Goal: Information Seeking & Learning: Learn about a topic

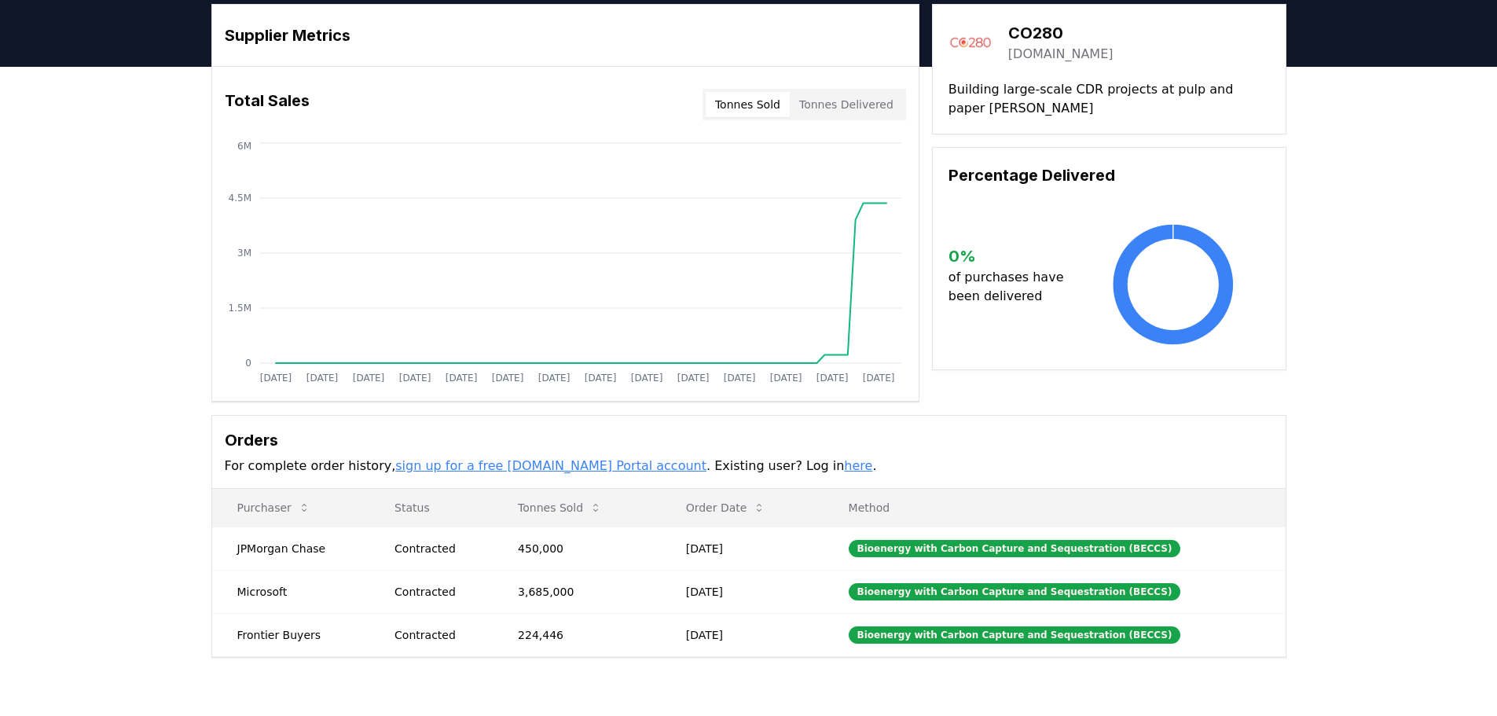
scroll to position [157, 0]
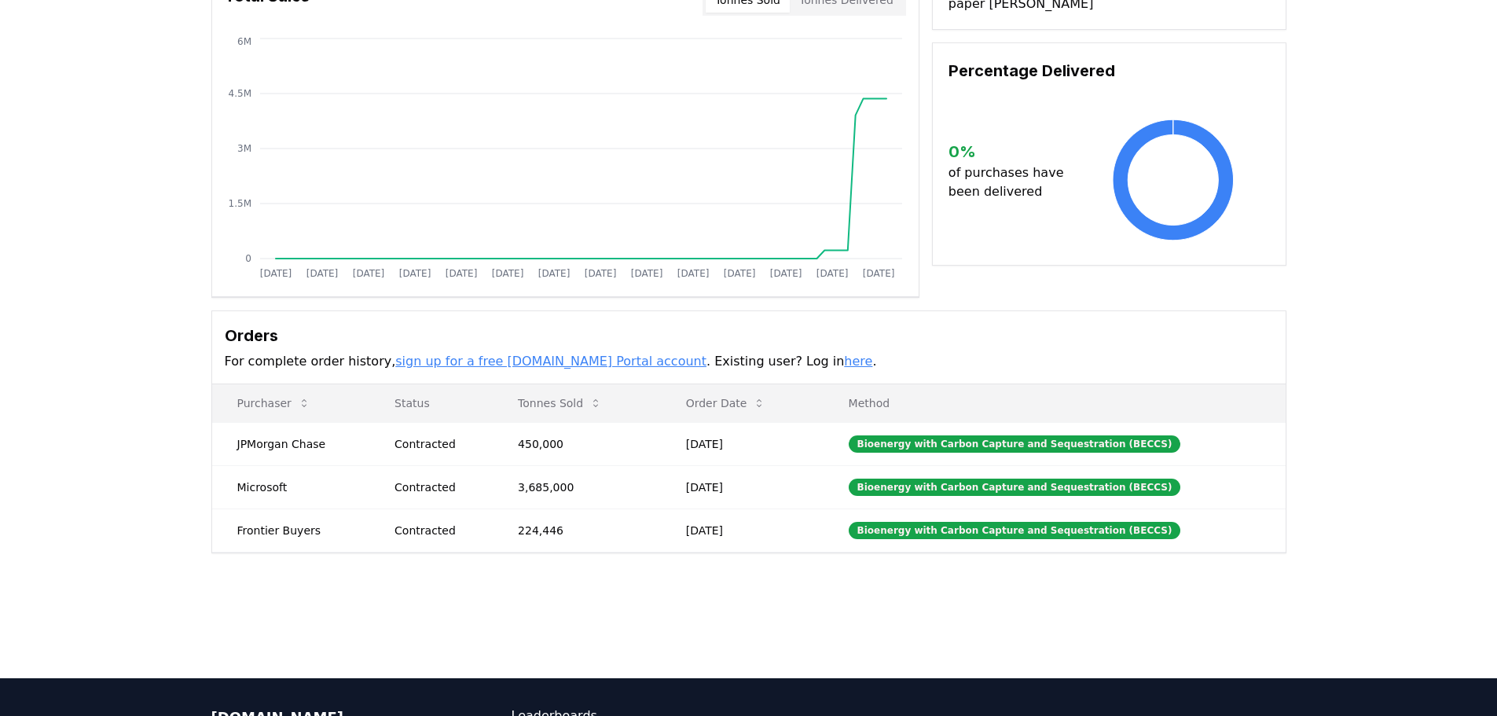
click at [149, 231] on div "Supplier Metrics Total Sales Tonnes Sold Tonnes Delivered [DATE] [DATE] [DATE] …" at bounding box center [748, 289] width 1497 height 654
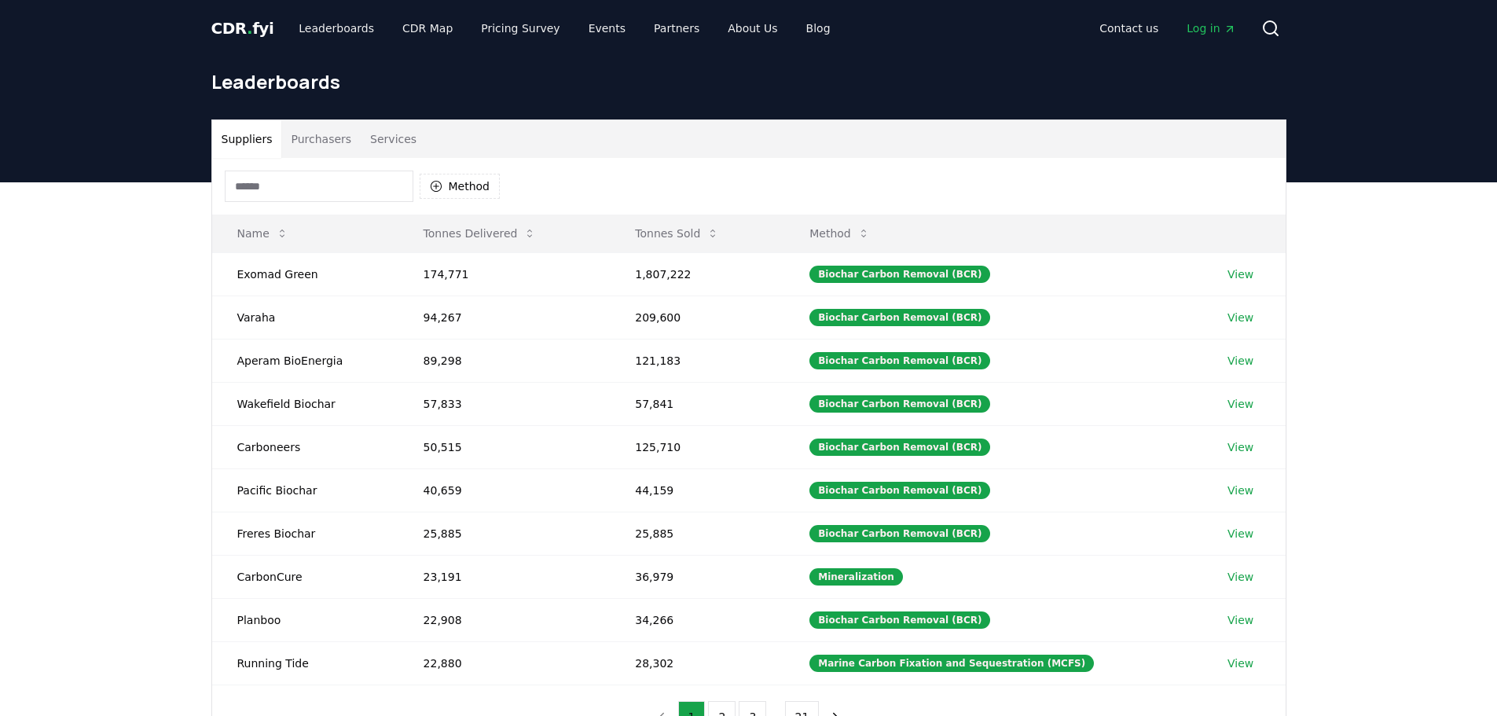
scroll to position [157, 0]
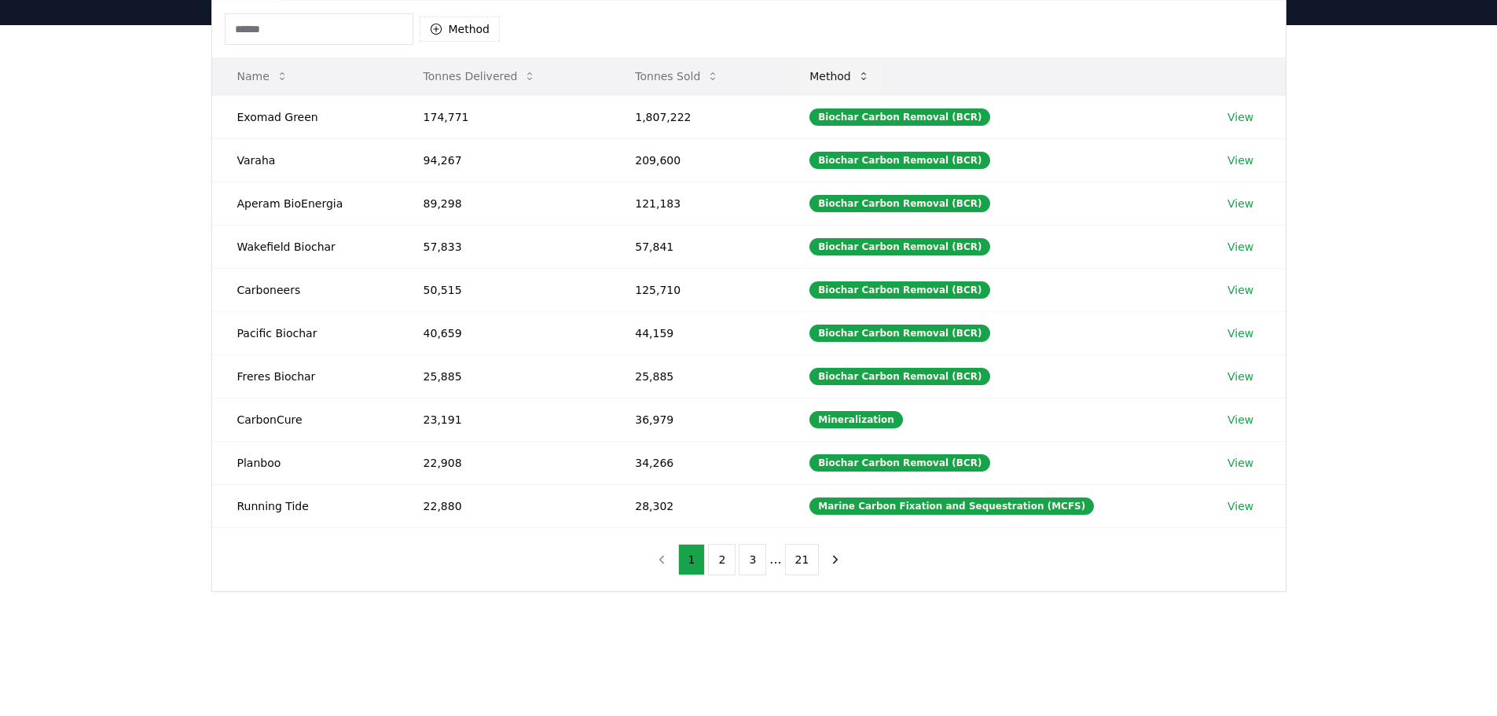
click at [837, 68] on button "Method" at bounding box center [840, 76] width 86 height 31
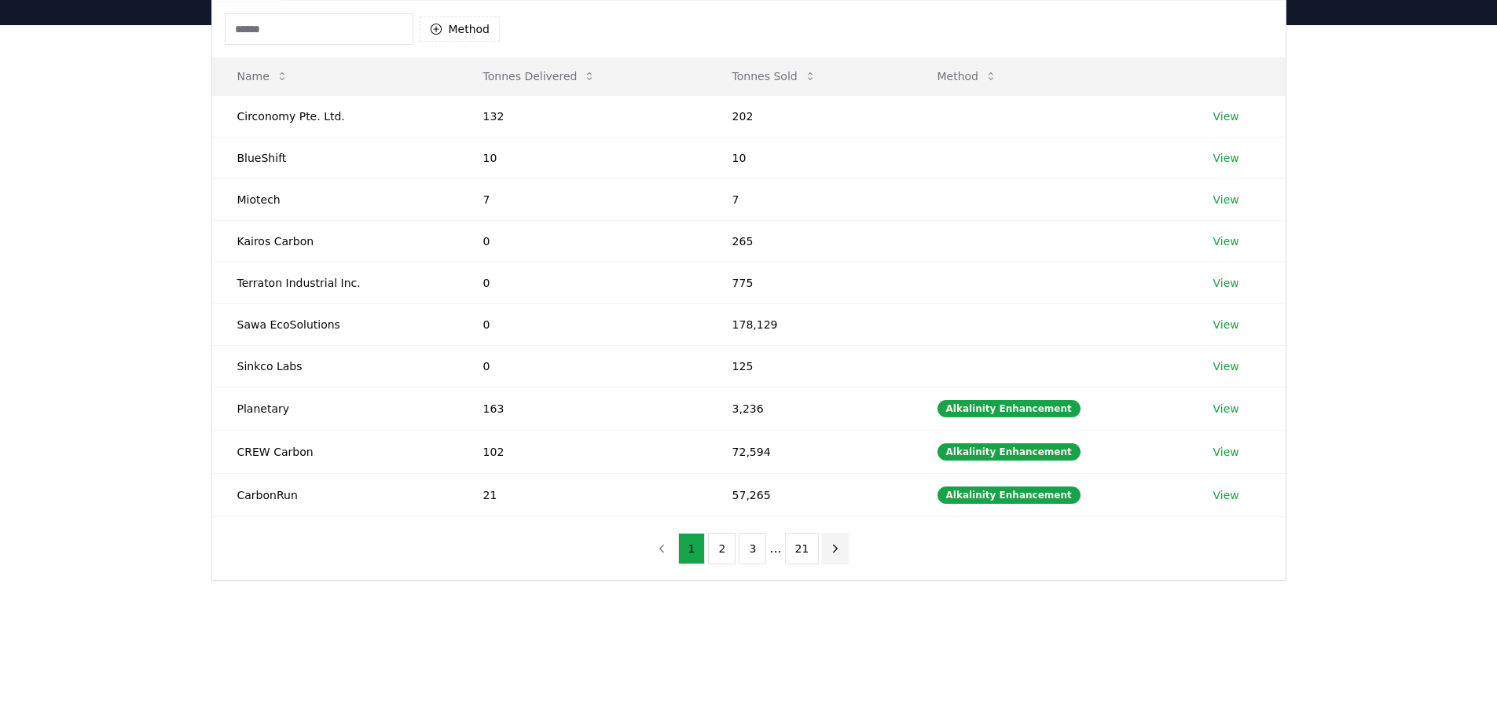
click at [832, 553] on icon "next page" at bounding box center [835, 548] width 14 height 14
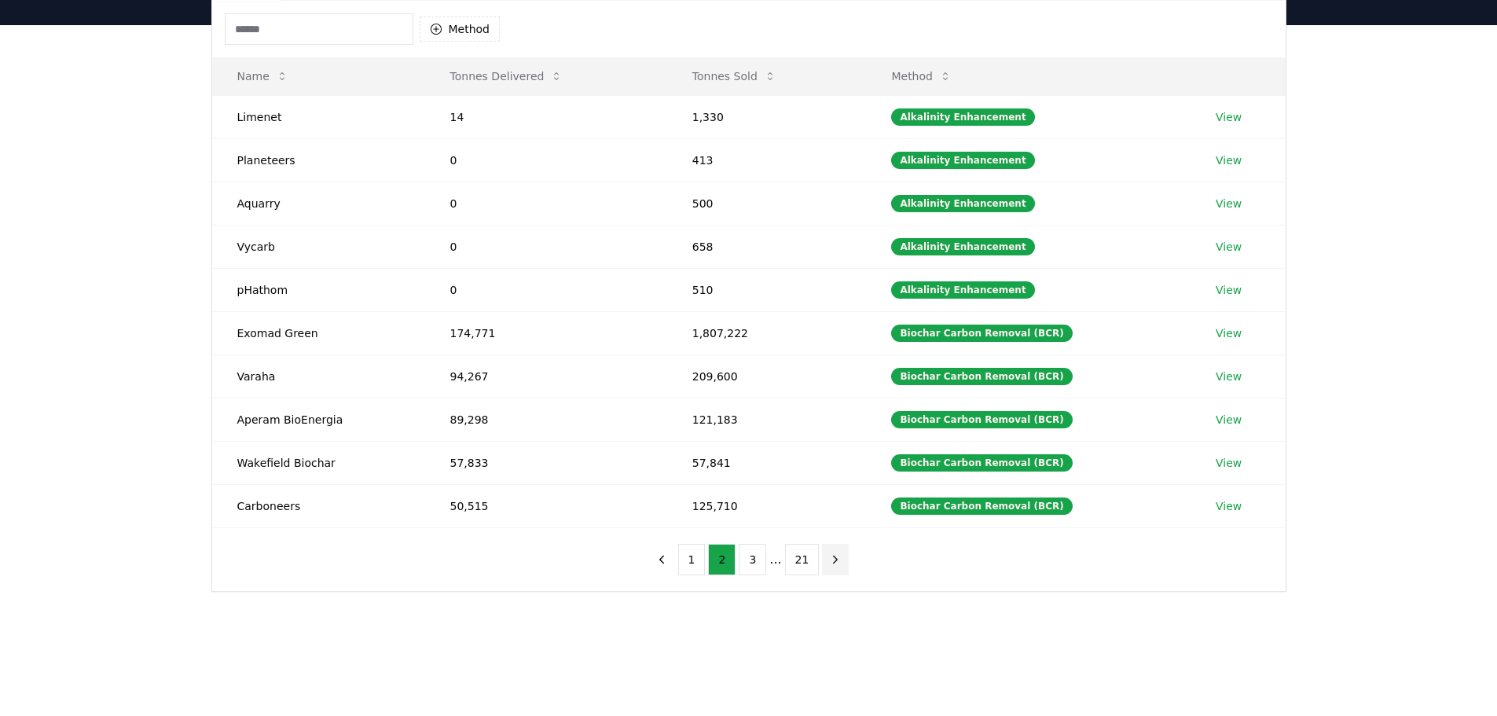
click at [833, 556] on icon "next page" at bounding box center [835, 559] width 14 height 14
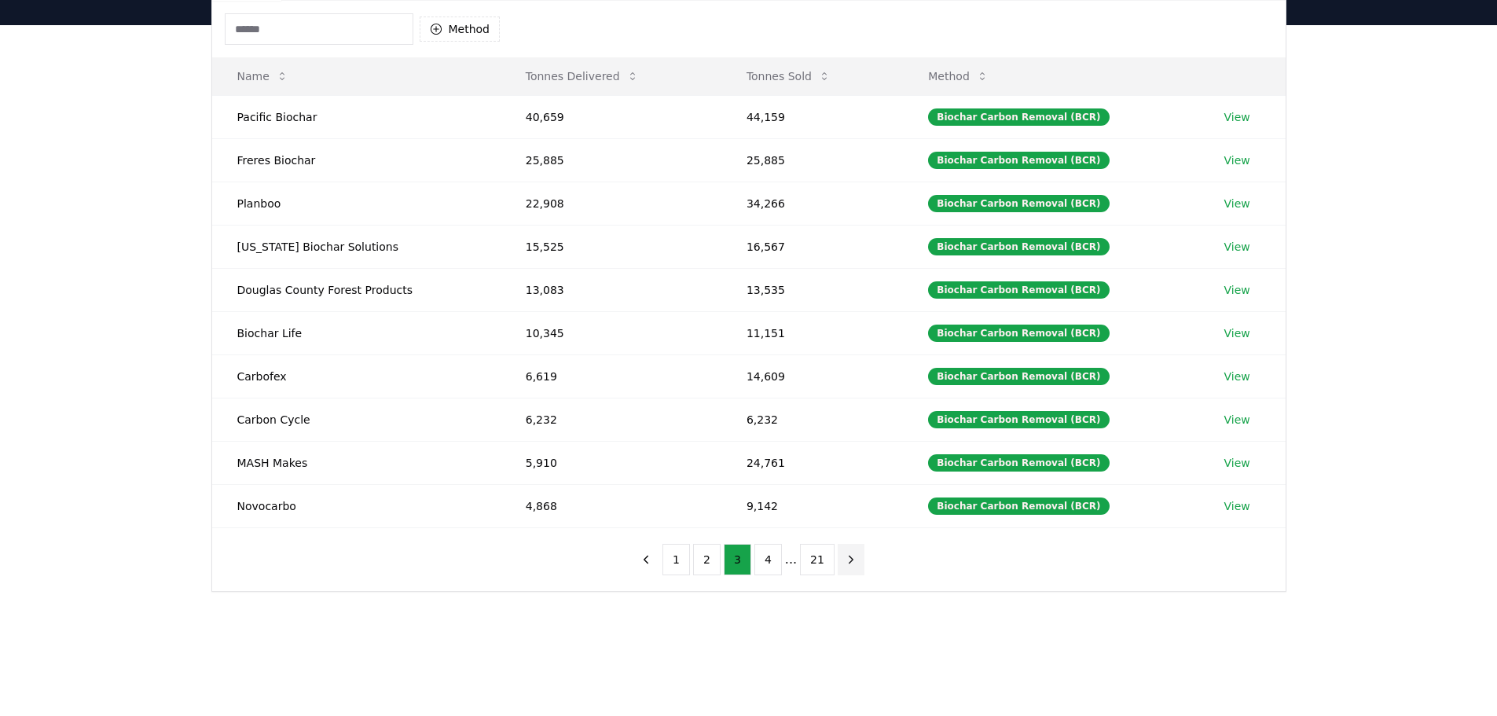
click at [851, 566] on icon "next page" at bounding box center [851, 559] width 14 height 14
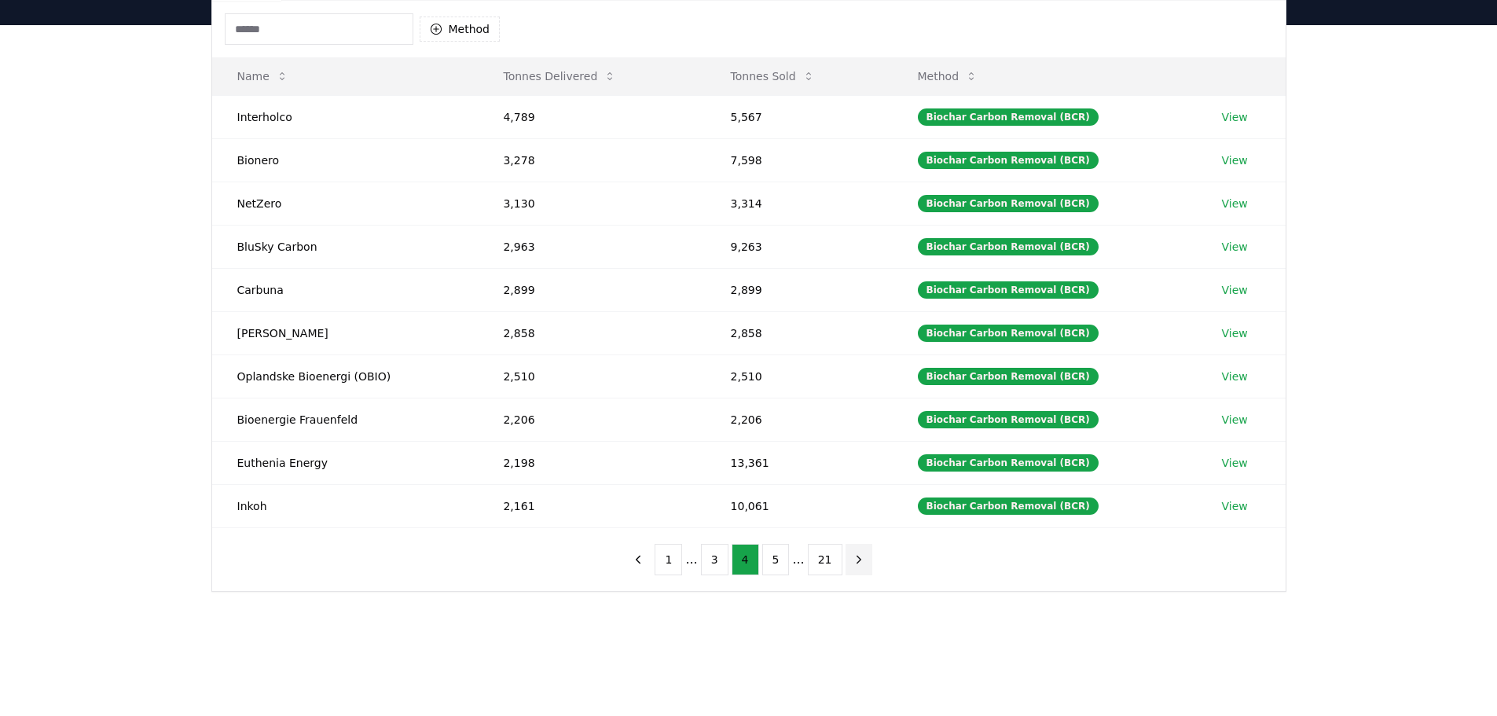
click at [855, 564] on icon "next page" at bounding box center [859, 559] width 14 height 14
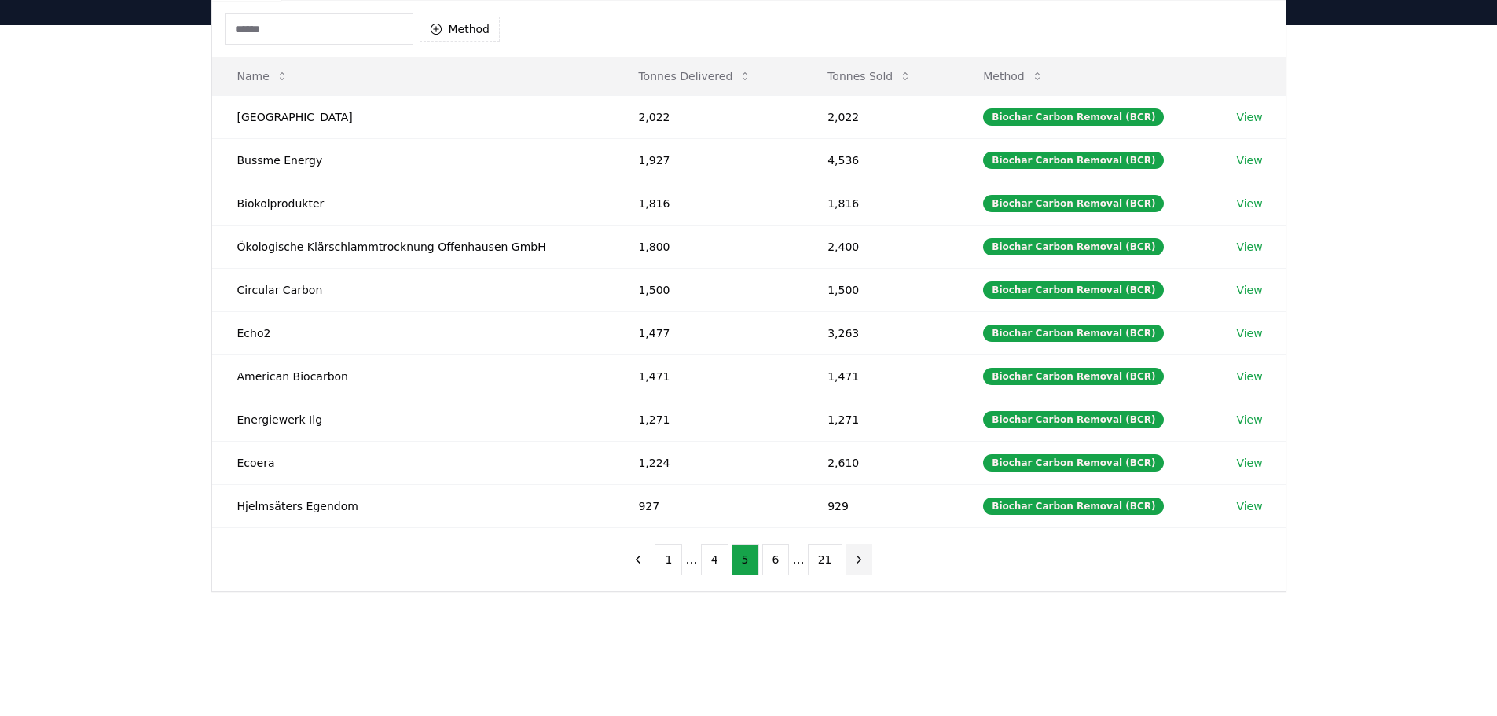
click at [855, 564] on icon "next page" at bounding box center [859, 559] width 14 height 14
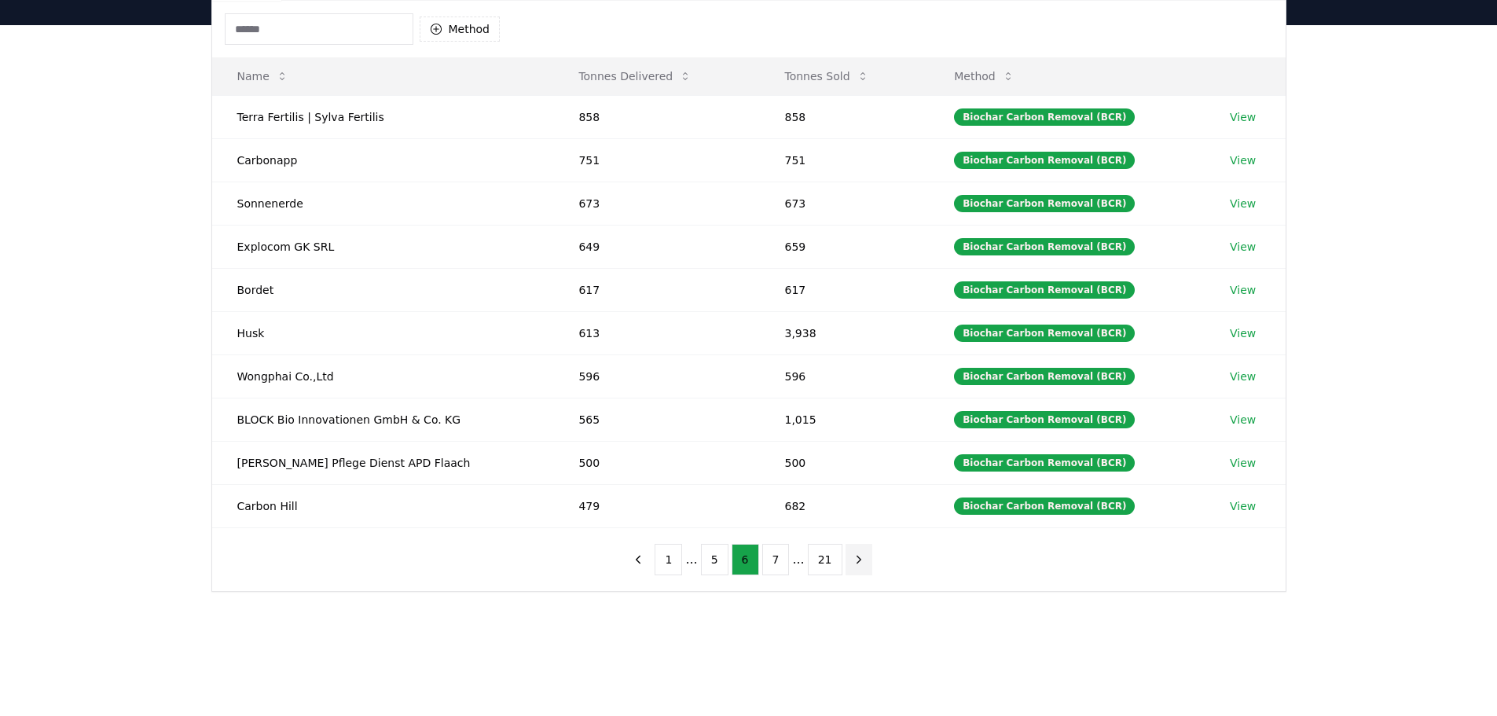
click at [855, 564] on icon "next page" at bounding box center [859, 559] width 14 height 14
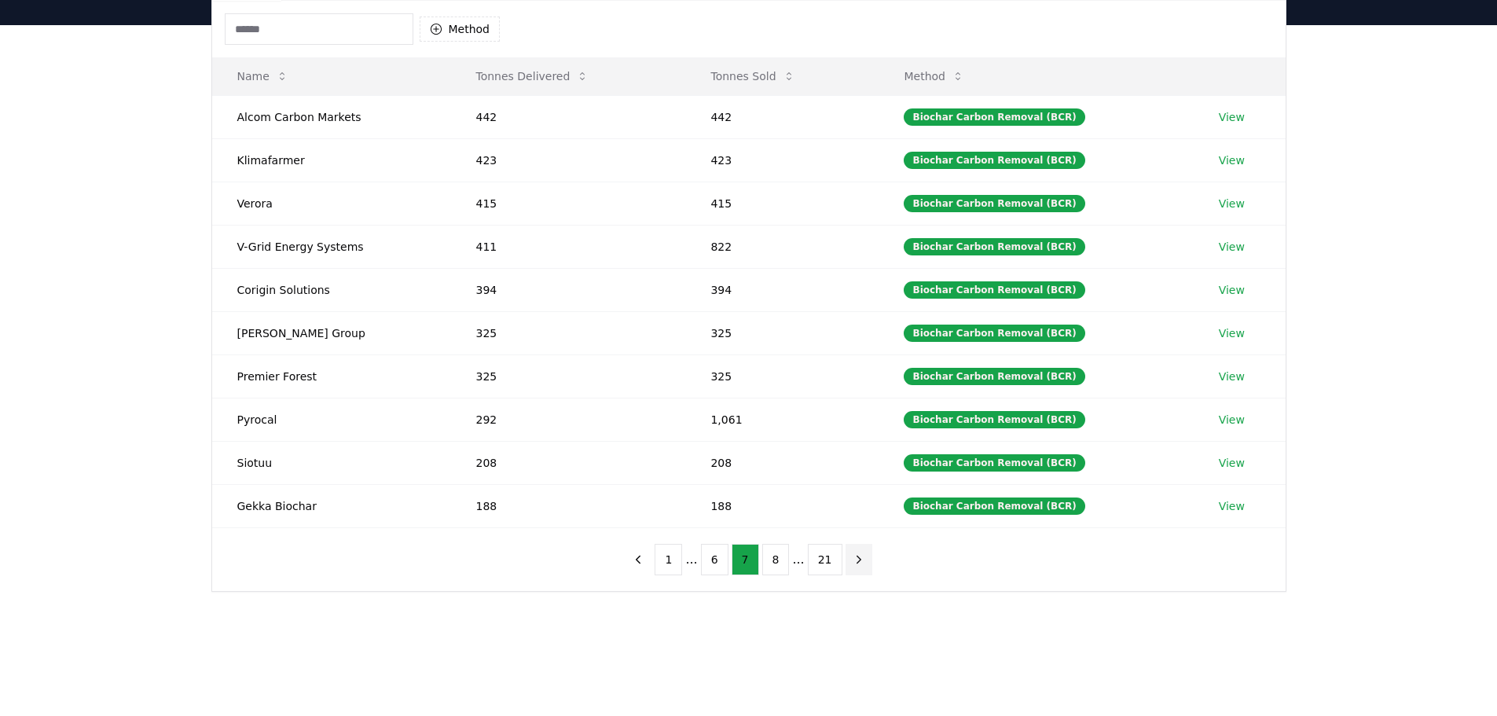
click at [855, 564] on icon "next page" at bounding box center [859, 559] width 14 height 14
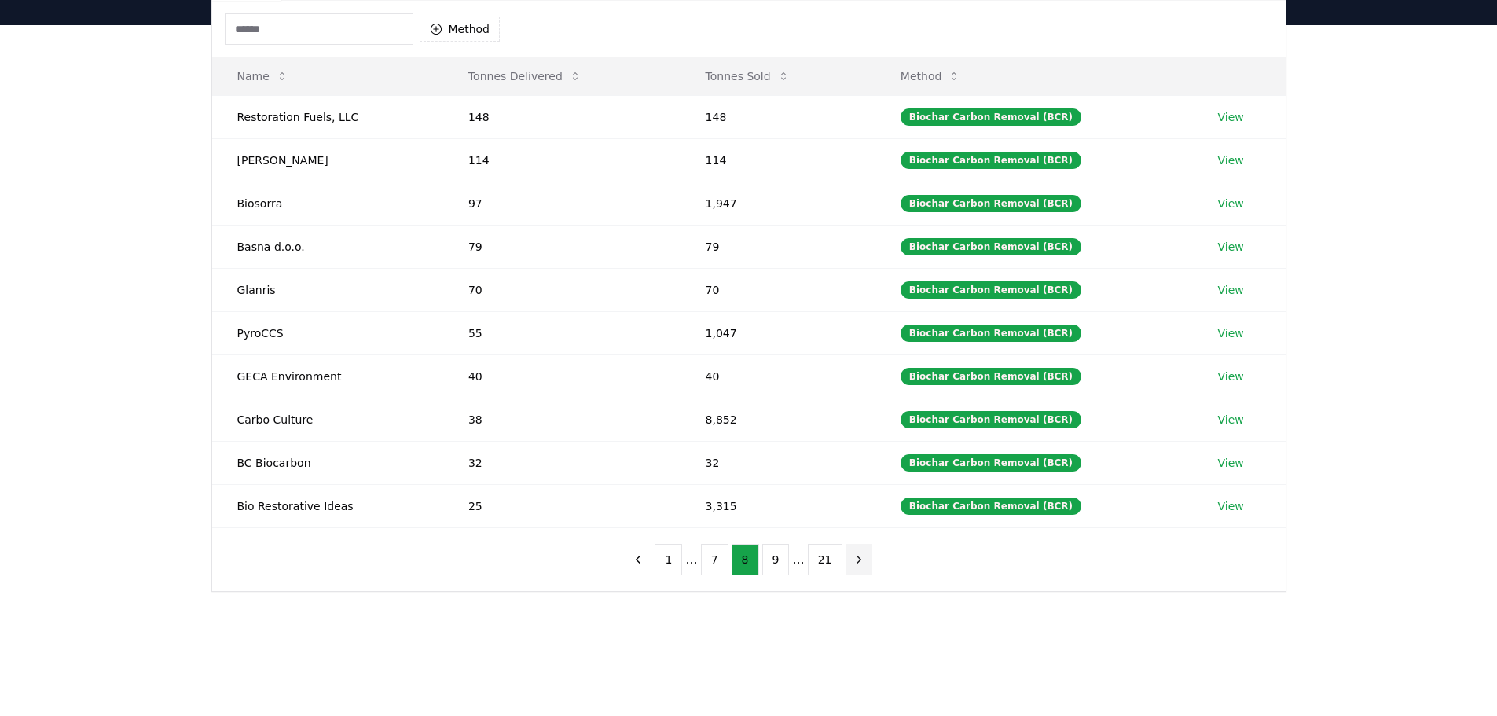
click at [855, 564] on icon "next page" at bounding box center [859, 559] width 14 height 14
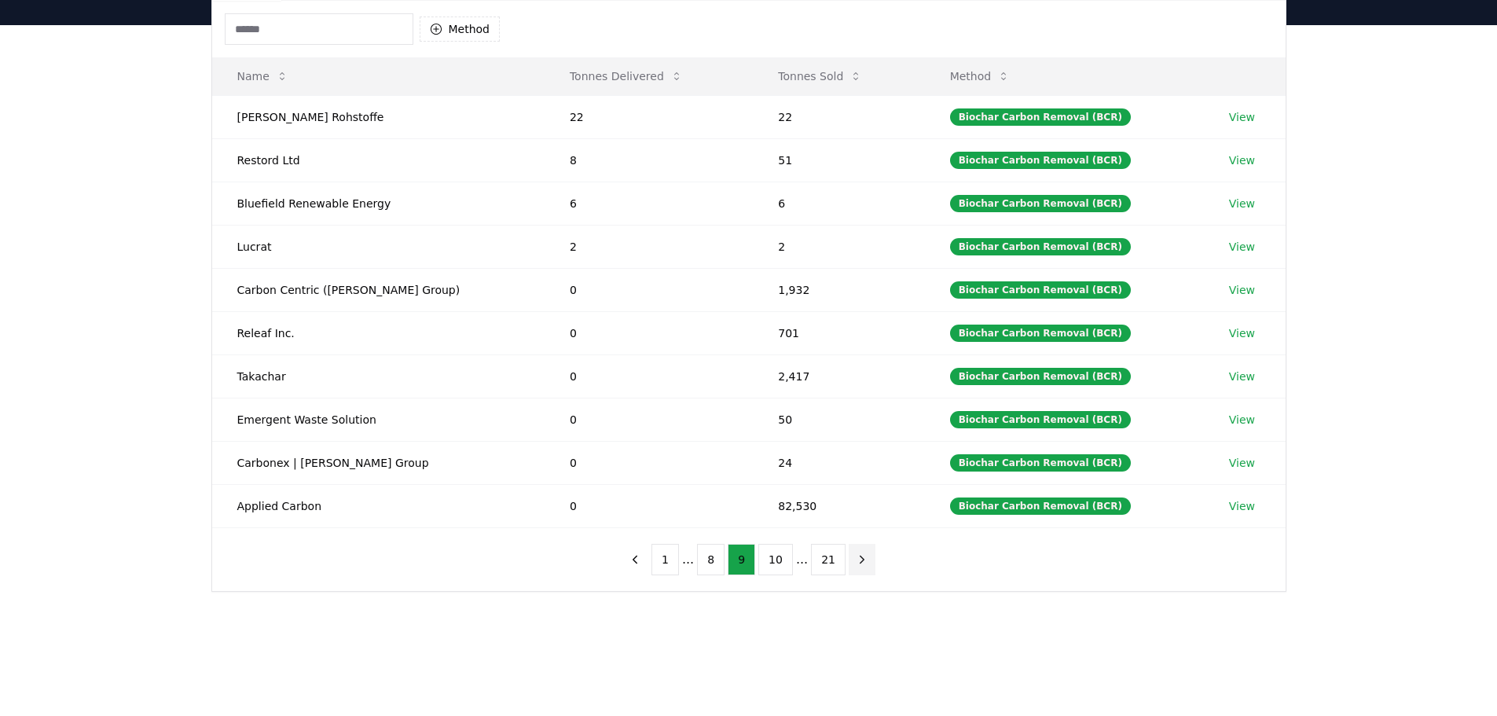
click at [855, 564] on icon "next page" at bounding box center [862, 559] width 14 height 14
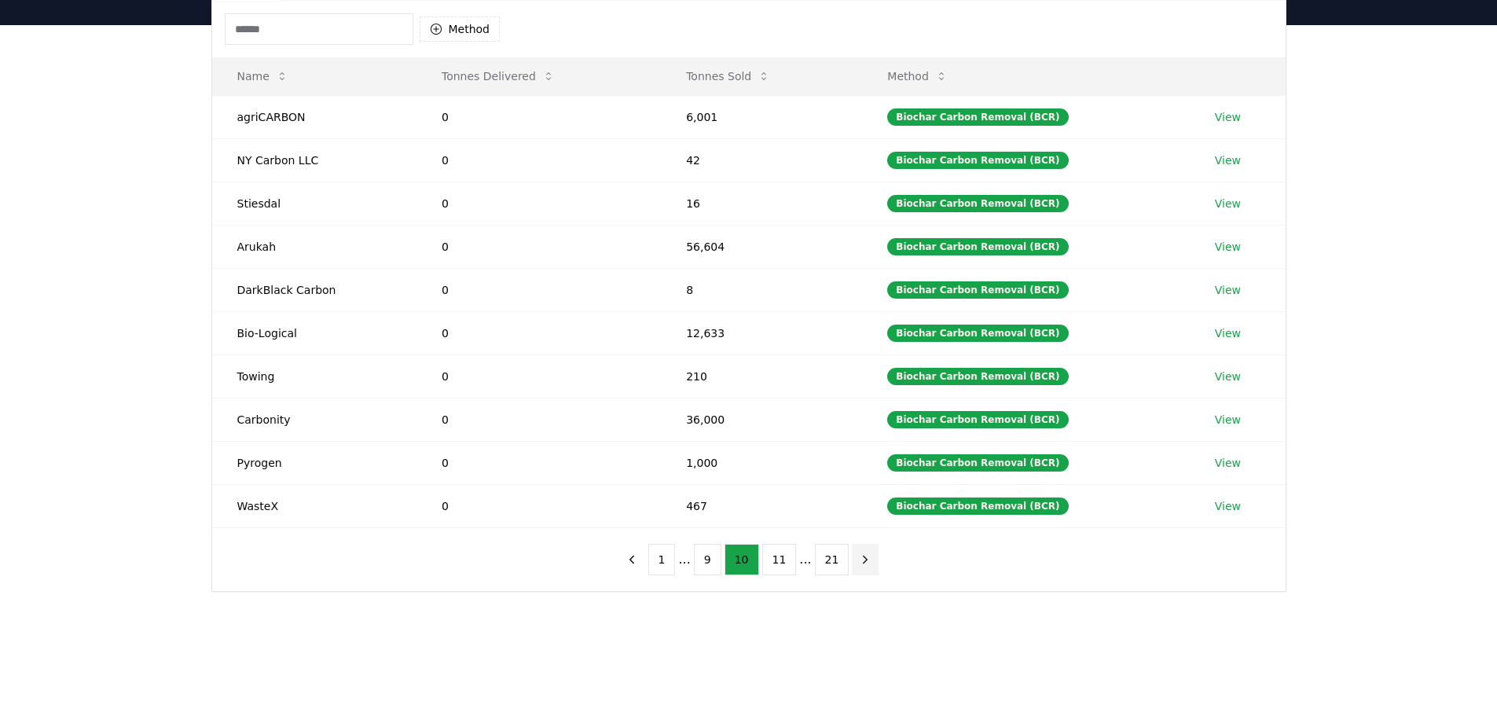
click at [858, 564] on icon "next page" at bounding box center [865, 559] width 14 height 14
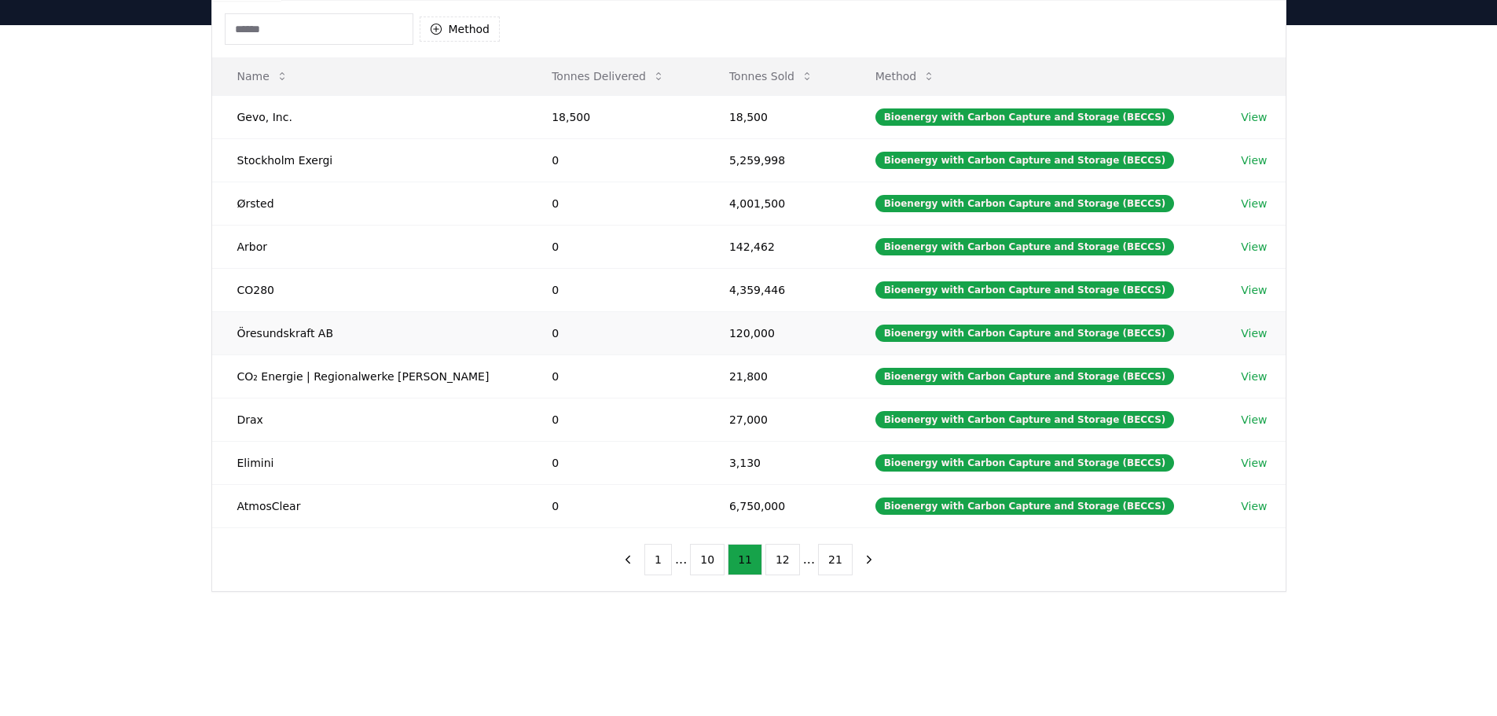
click at [1246, 334] on link "View" at bounding box center [1254, 333] width 26 height 16
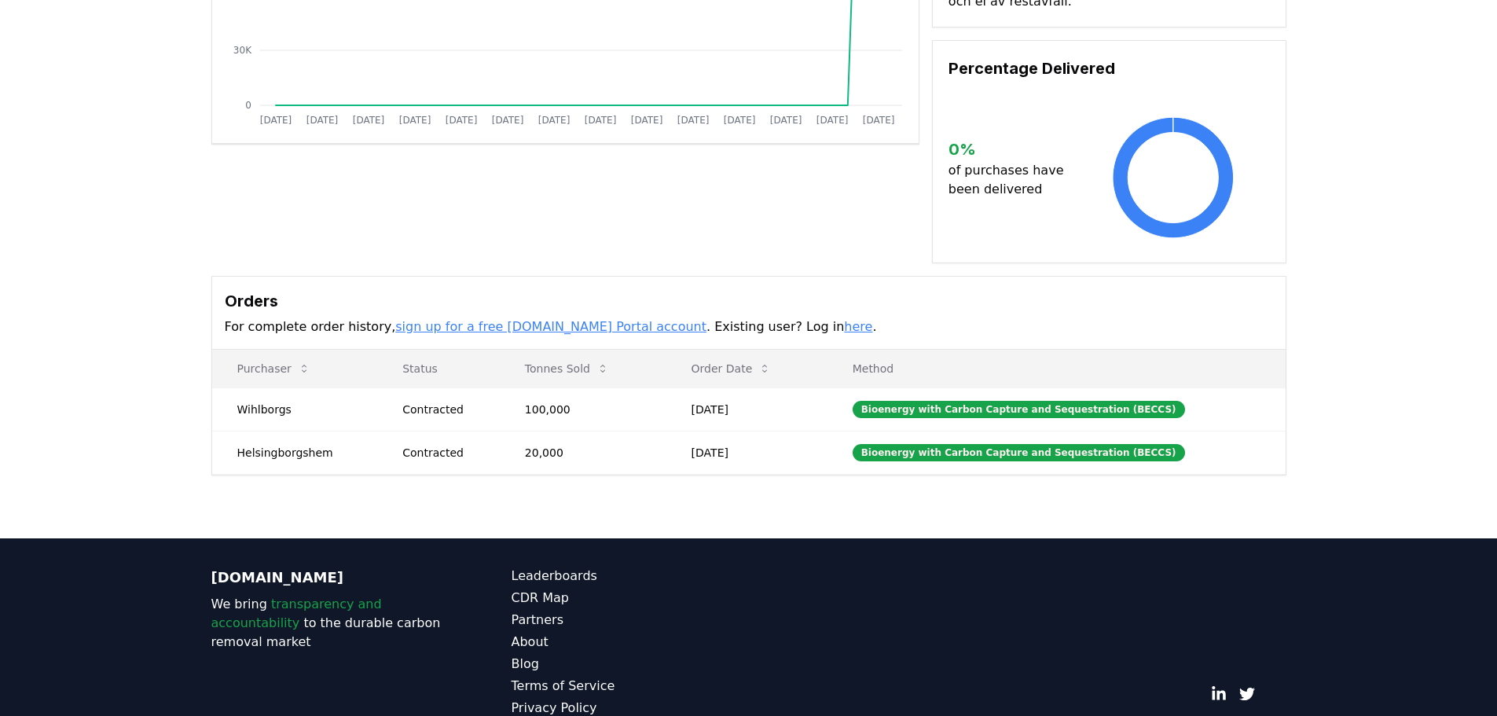
scroll to position [349, 0]
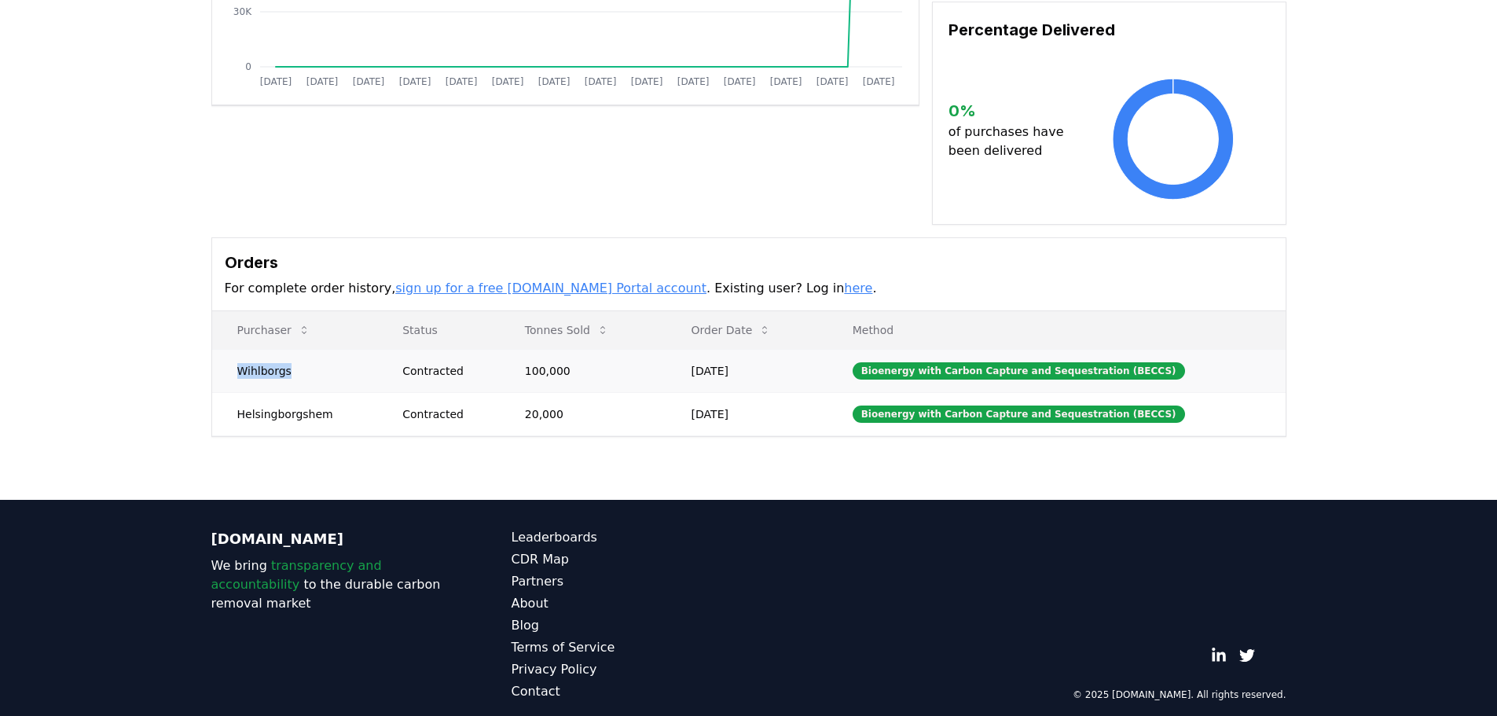
drag, startPoint x: 288, startPoint y: 350, endPoint x: 239, endPoint y: 355, distance: 49.0
click at [239, 355] on td "Wihlborgs" at bounding box center [295, 370] width 166 height 43
copy td "Wihlborgs"
drag, startPoint x: 324, startPoint y: 398, endPoint x: 237, endPoint y: 394, distance: 86.5
click at [237, 394] on td "Helsingborgshem" at bounding box center [295, 413] width 166 height 43
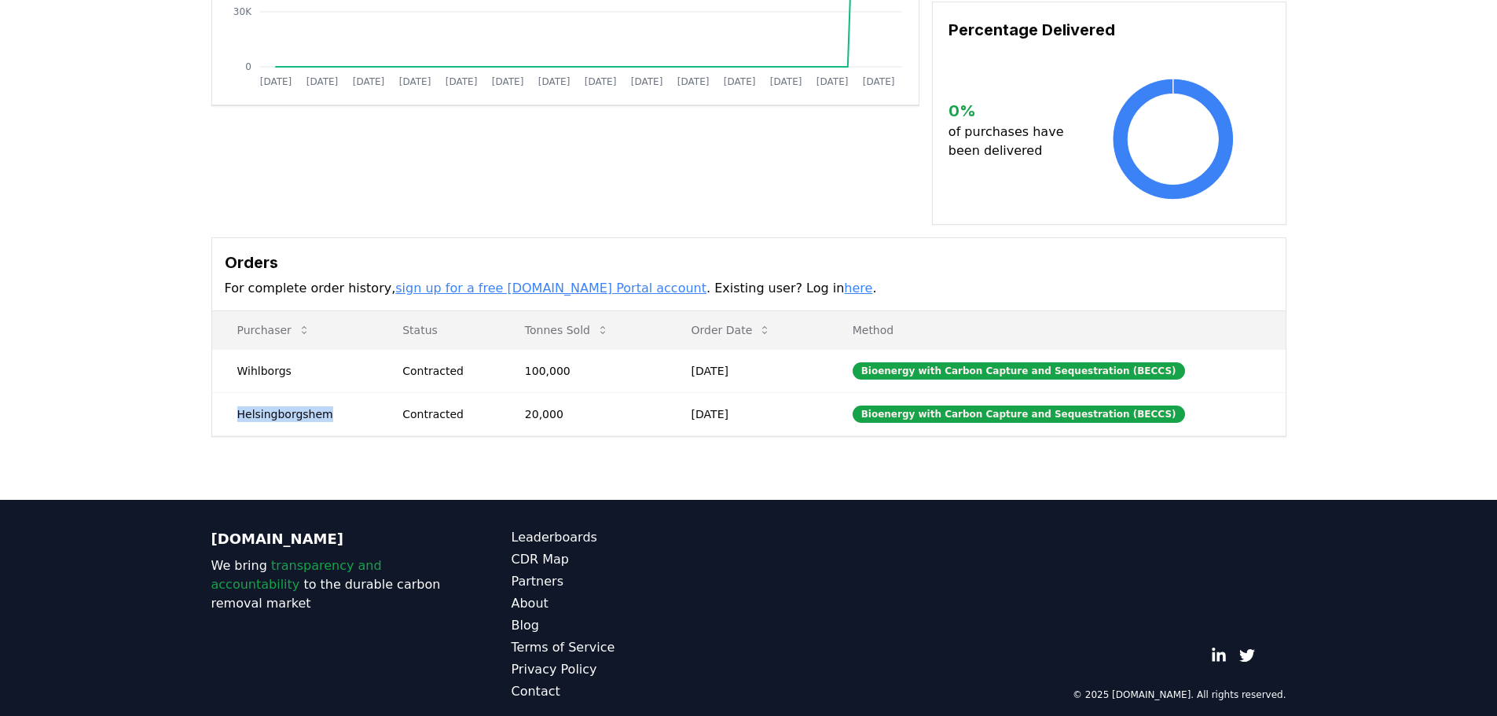
copy td "Helsingborgshem"
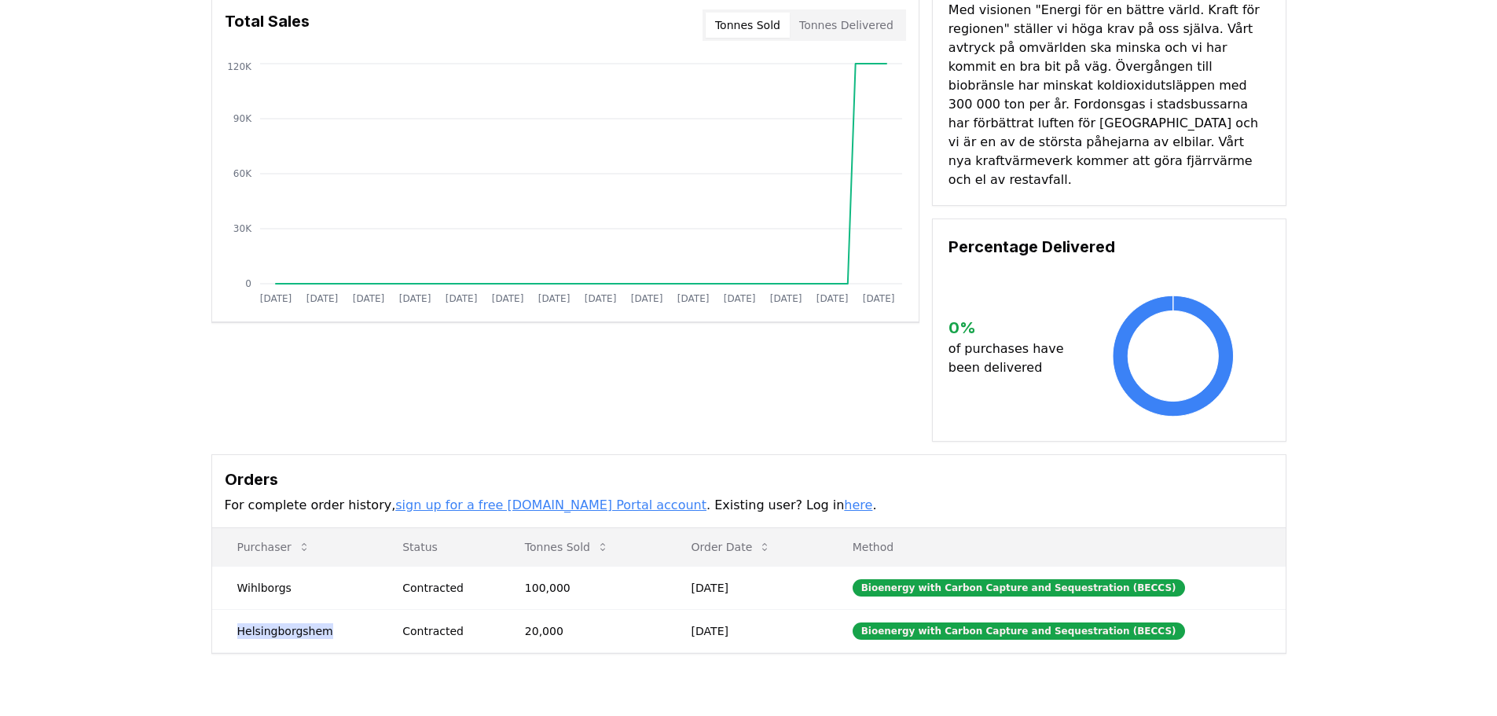
scroll to position [113, 0]
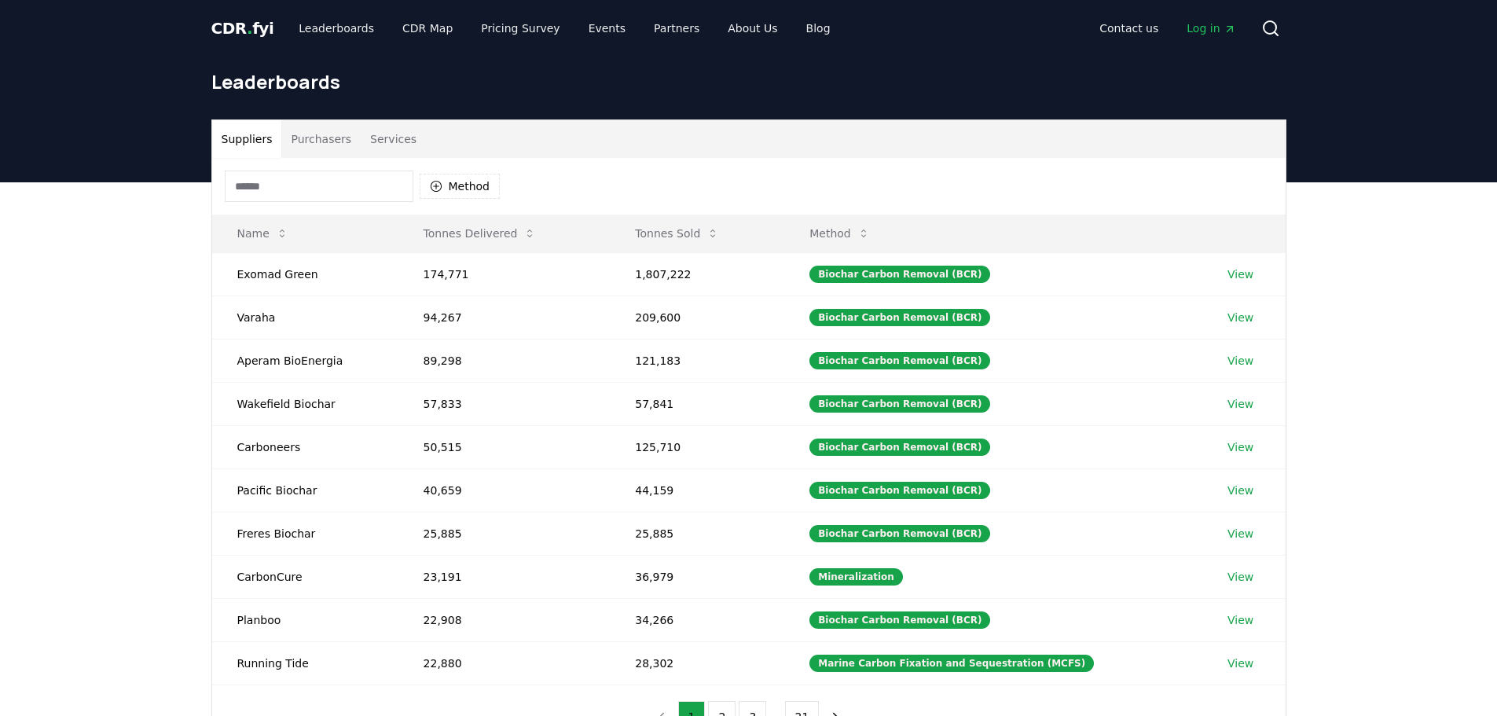
scroll to position [157, 0]
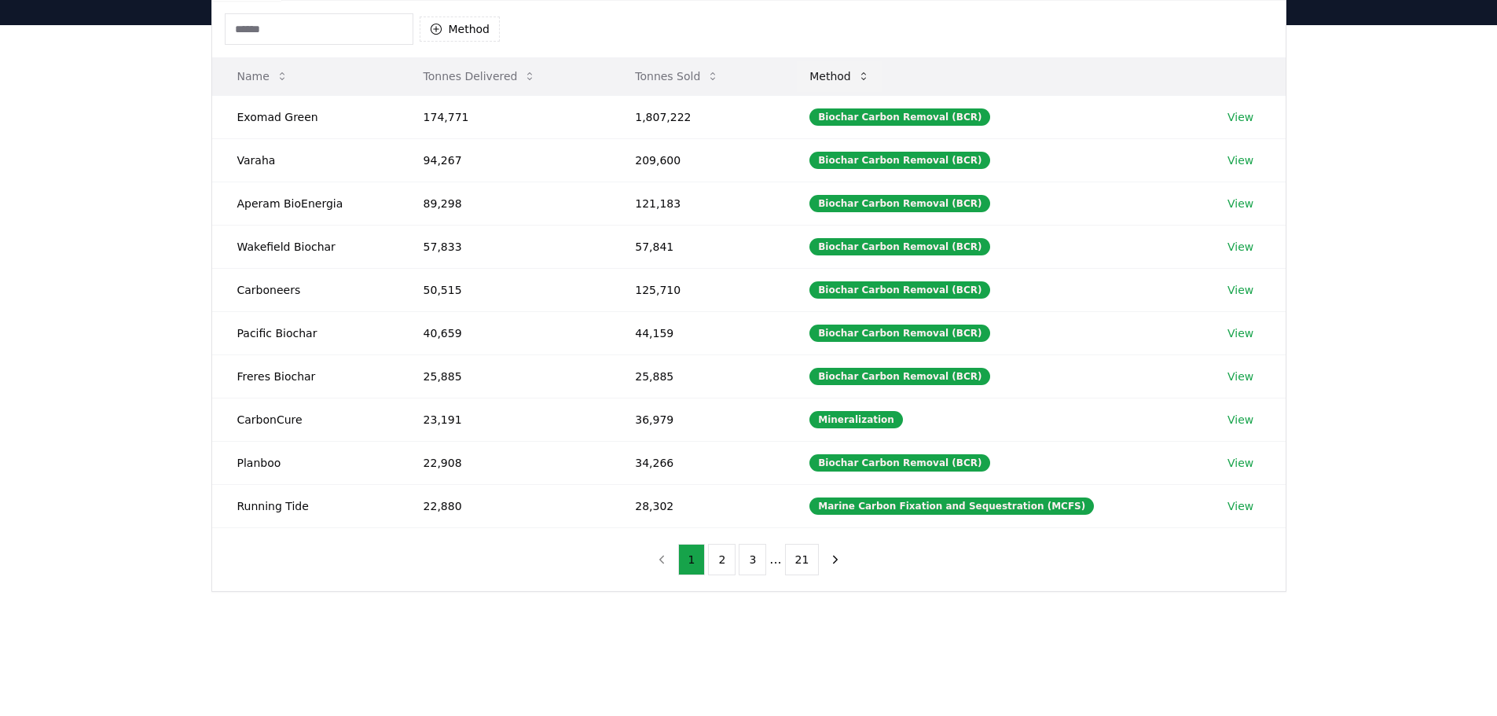
click at [856, 78] on button "Method" at bounding box center [840, 76] width 86 height 31
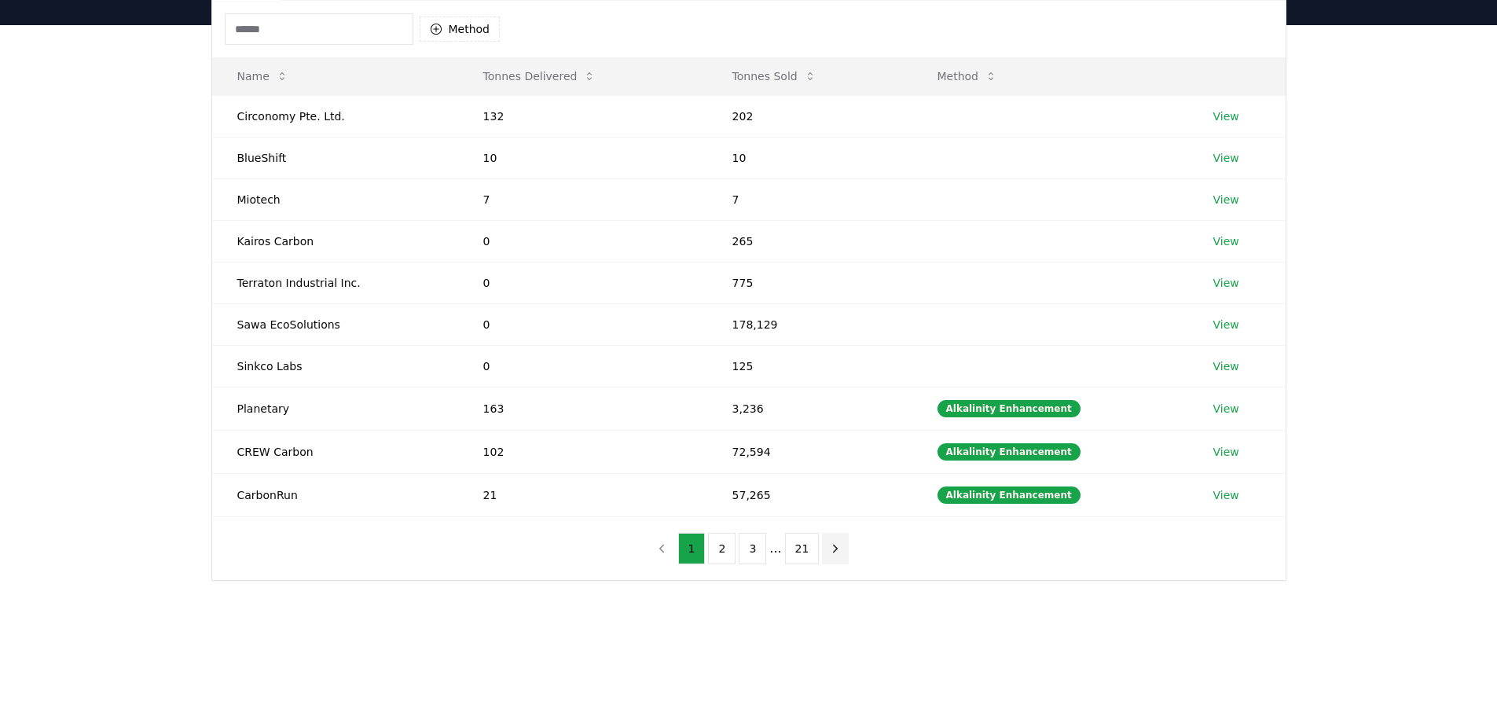
click at [837, 552] on icon "next page" at bounding box center [835, 548] width 14 height 14
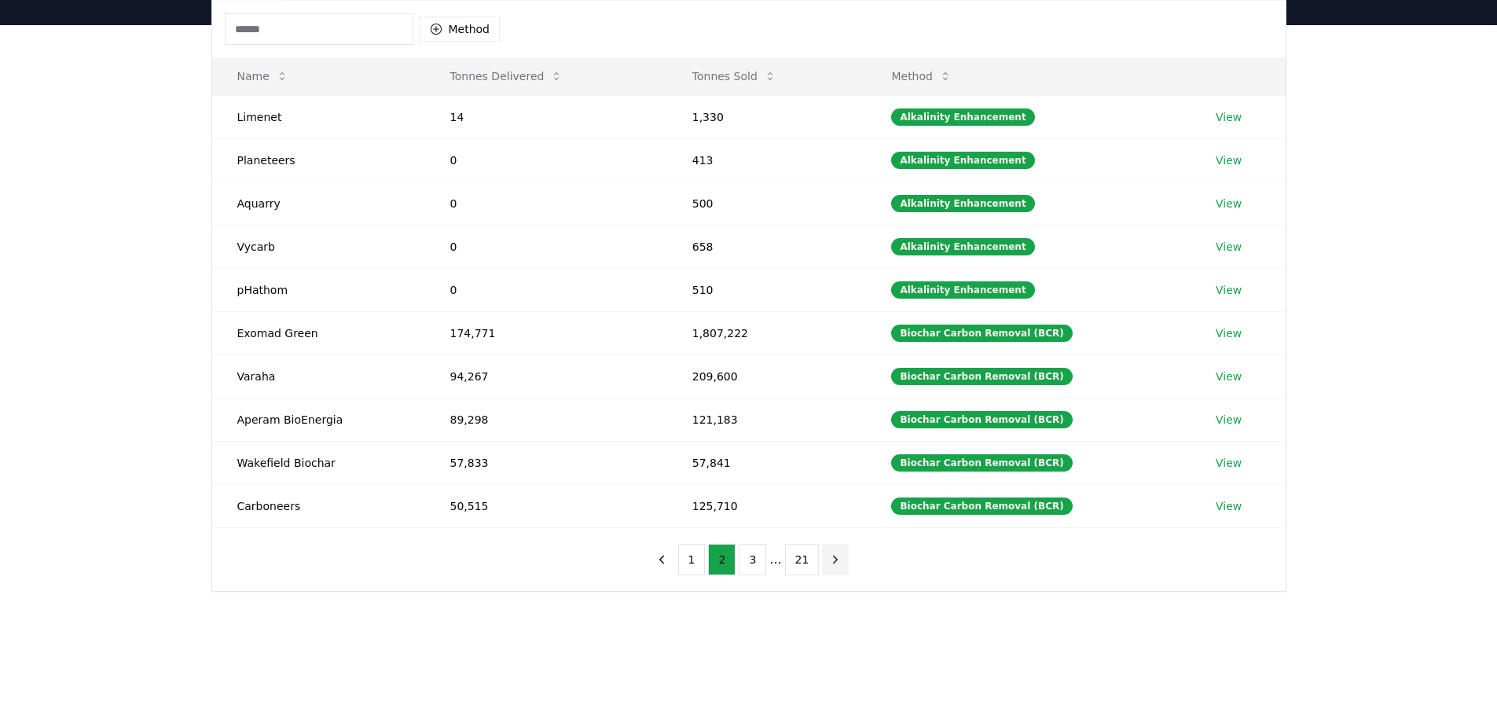
click at [837, 552] on icon "next page" at bounding box center [835, 559] width 14 height 14
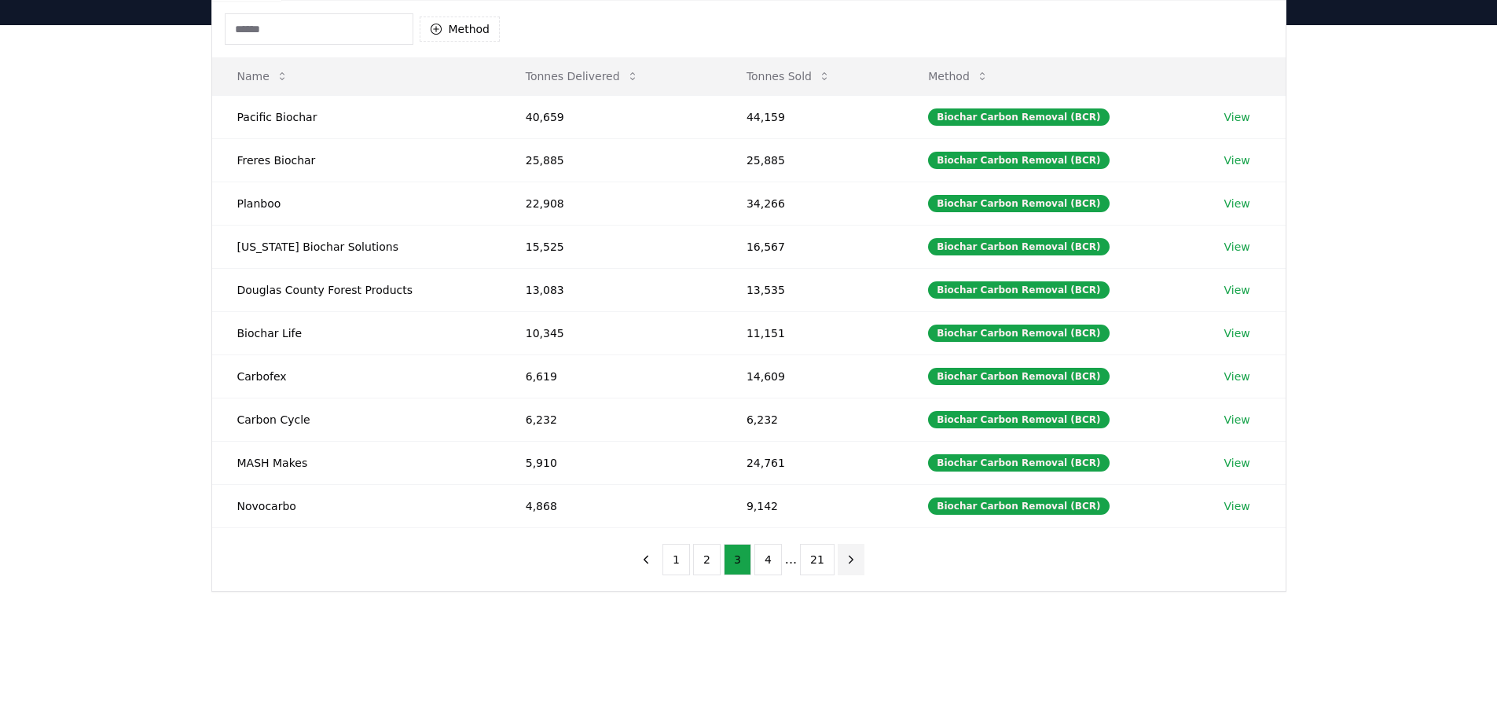
click at [854, 555] on button "next page" at bounding box center [851, 559] width 27 height 31
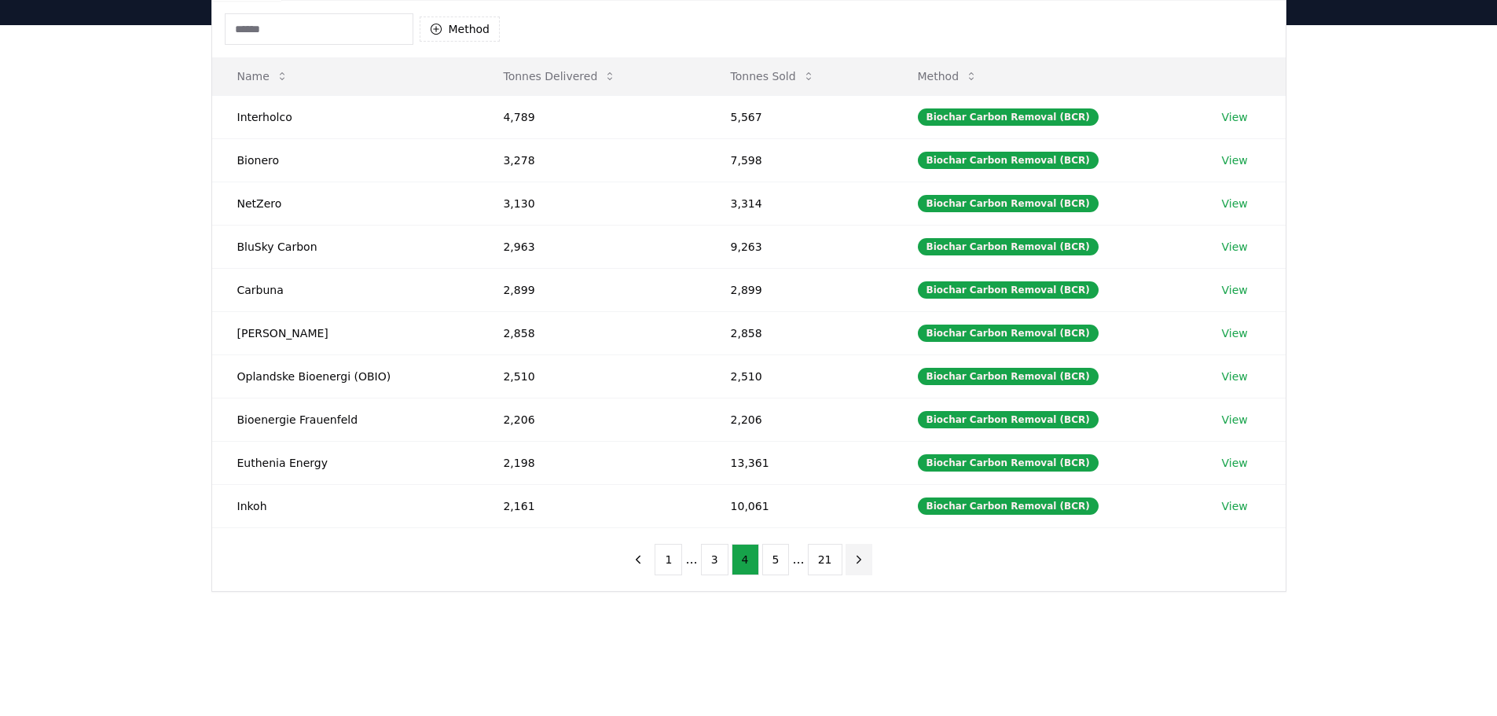
click at [854, 555] on icon "next page" at bounding box center [859, 559] width 14 height 14
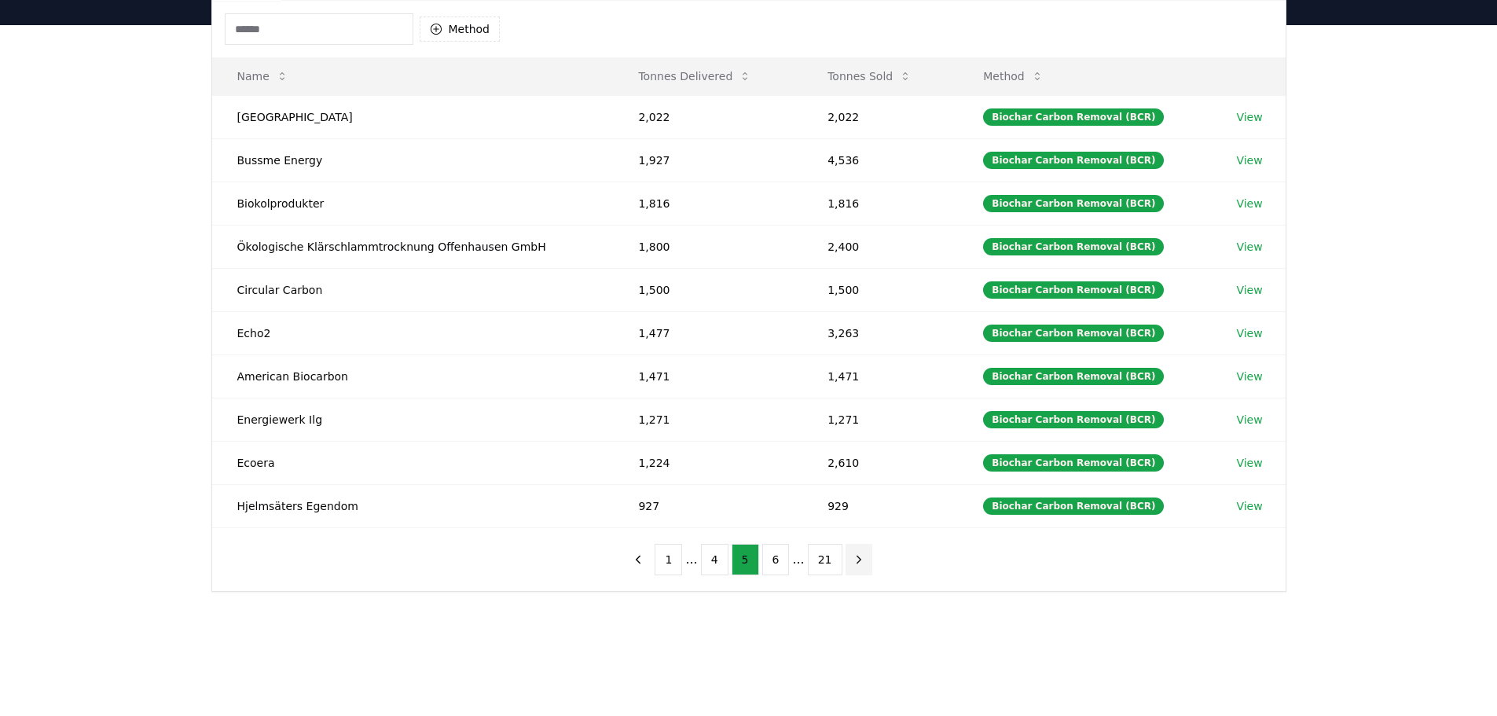
click at [854, 555] on icon "next page" at bounding box center [859, 559] width 14 height 14
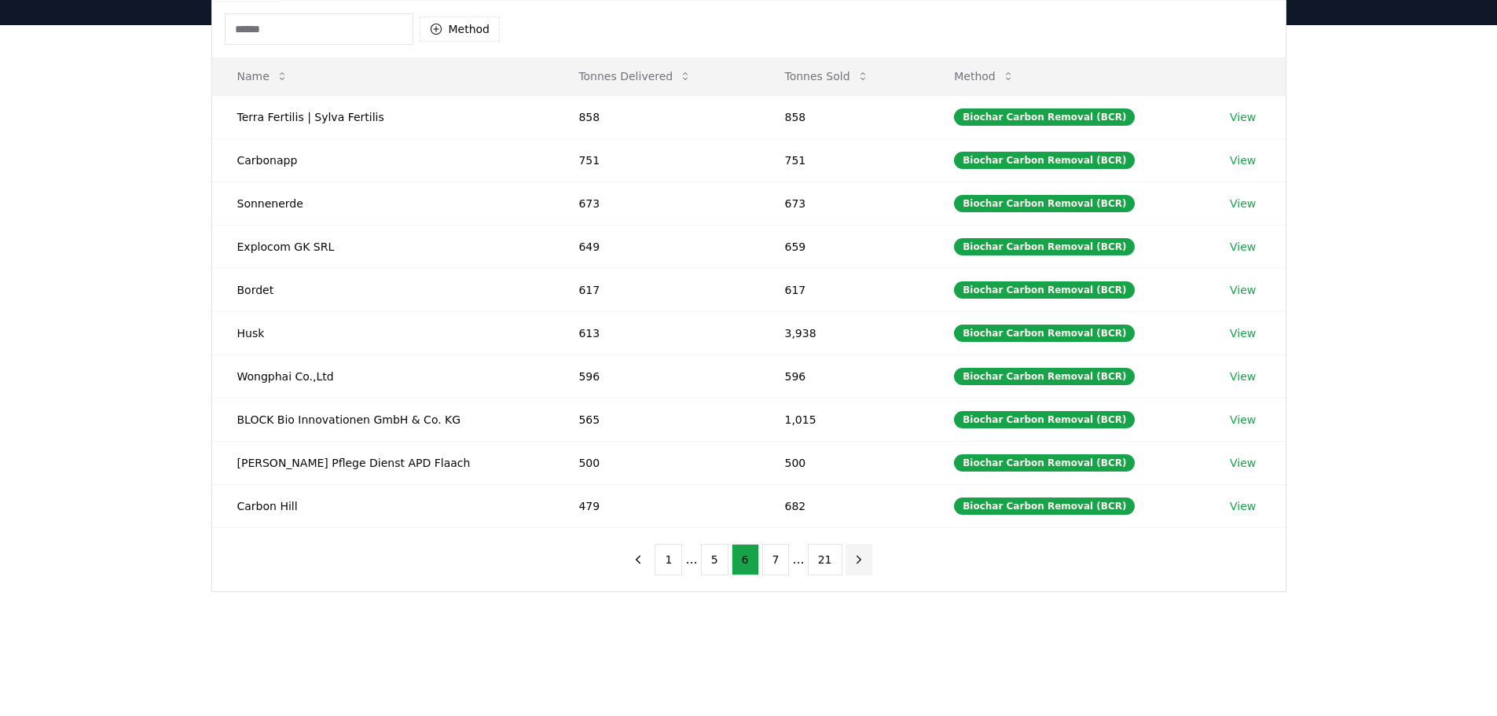
click at [854, 555] on icon "next page" at bounding box center [859, 559] width 14 height 14
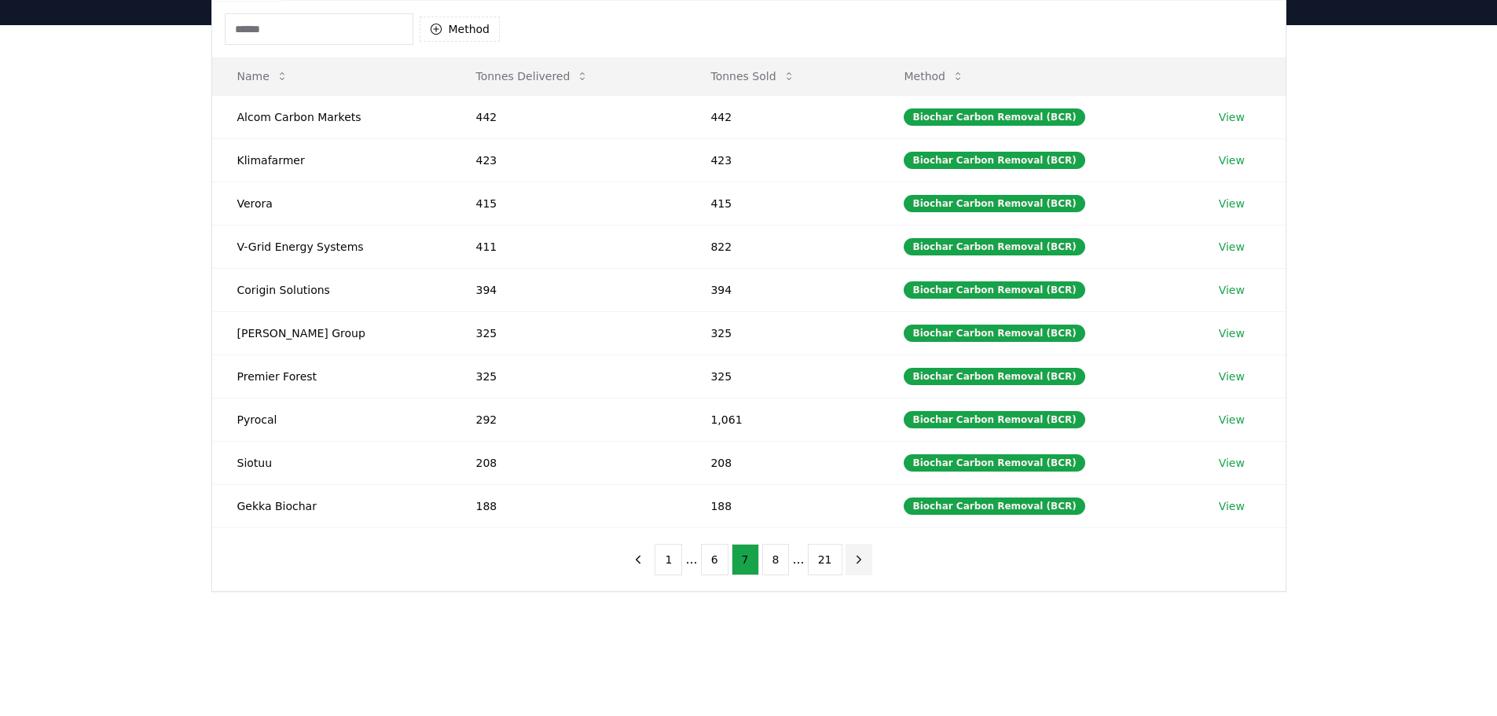
click at [854, 555] on icon "next page" at bounding box center [859, 559] width 14 height 14
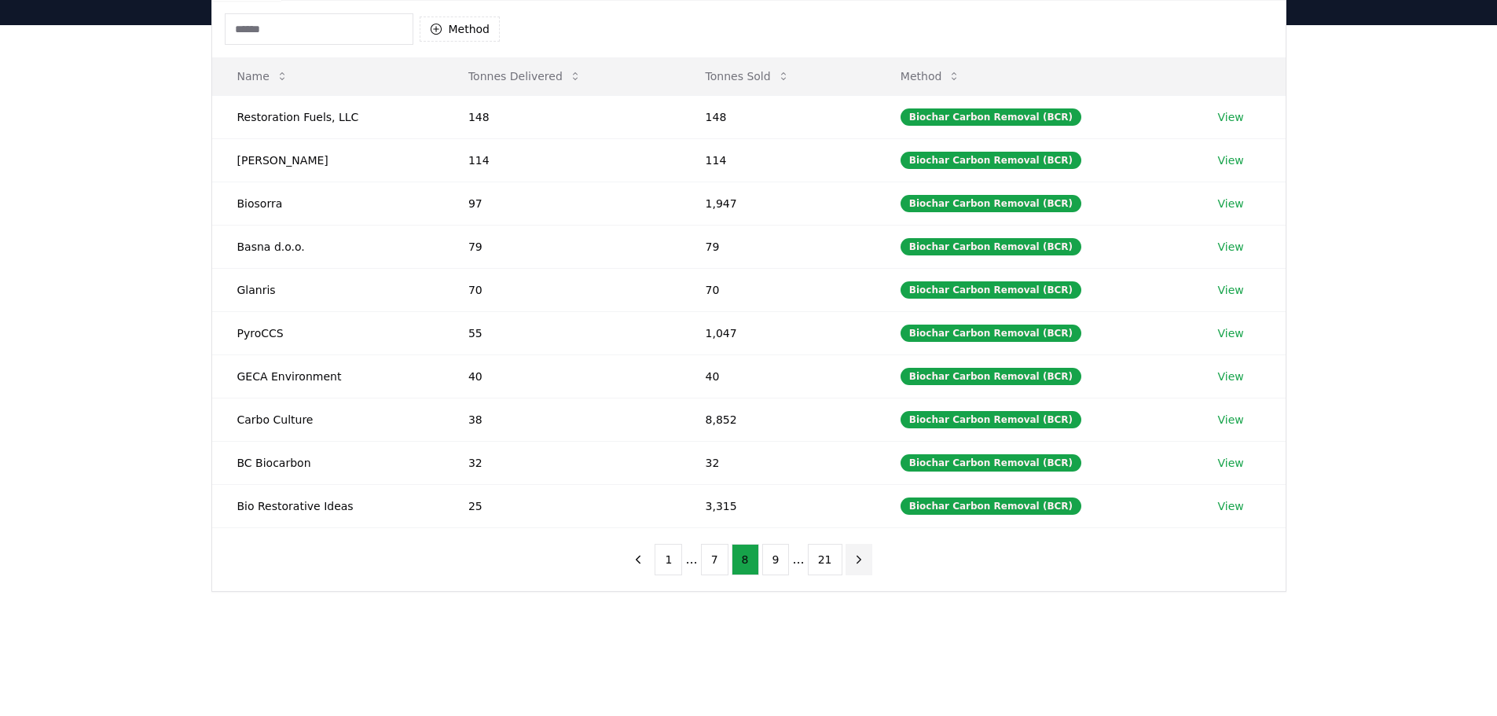
click at [854, 555] on icon "next page" at bounding box center [859, 559] width 14 height 14
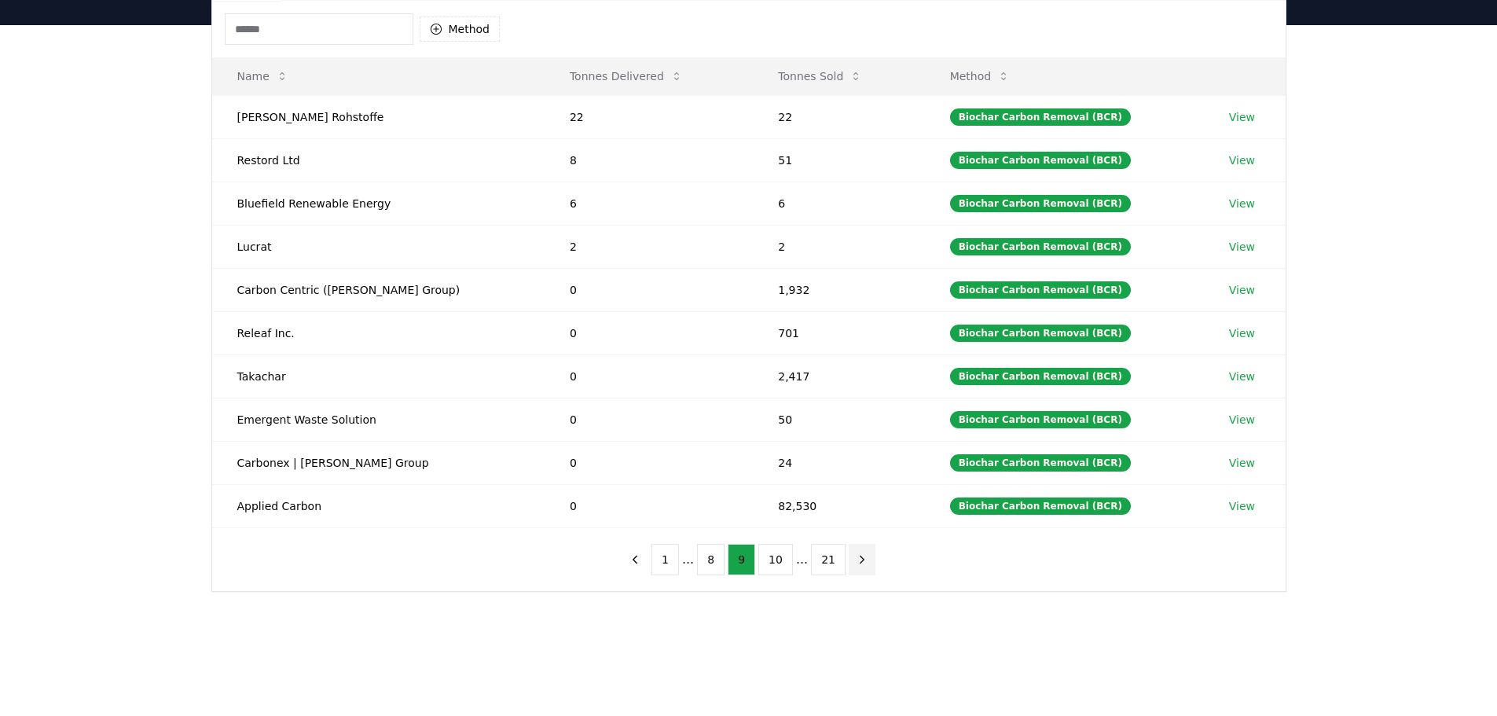
click at [855, 555] on icon "next page" at bounding box center [862, 559] width 14 height 14
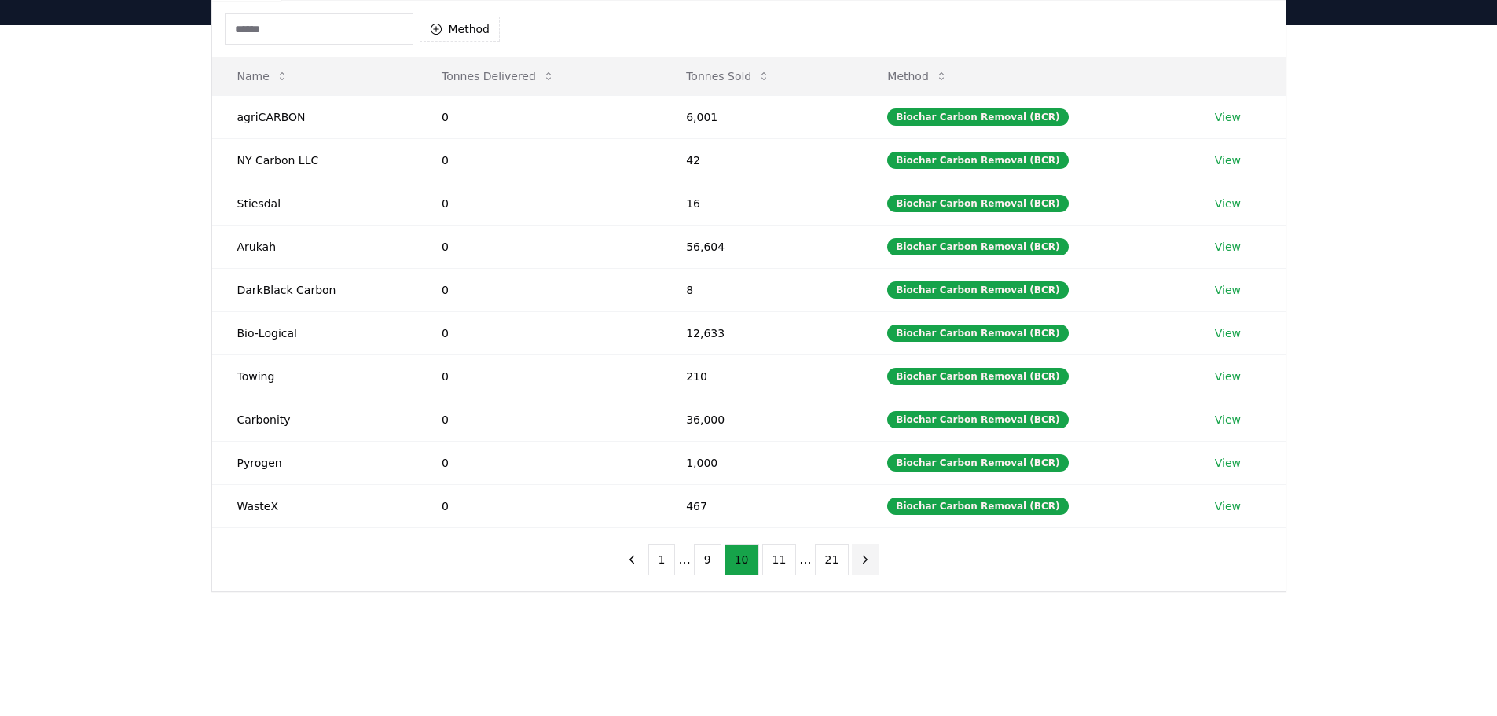
click at [858, 555] on icon "next page" at bounding box center [865, 559] width 14 height 14
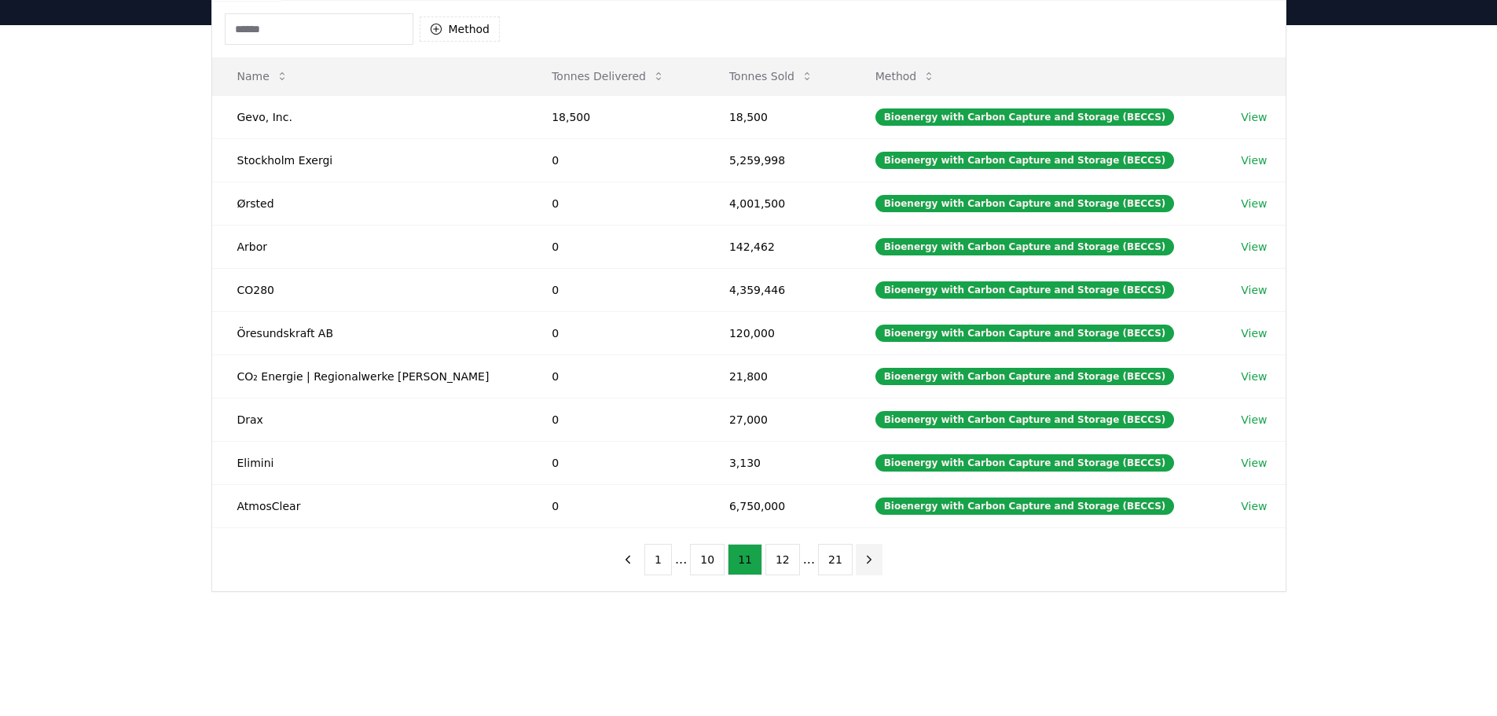
click at [862, 555] on icon "next page" at bounding box center [869, 559] width 14 height 14
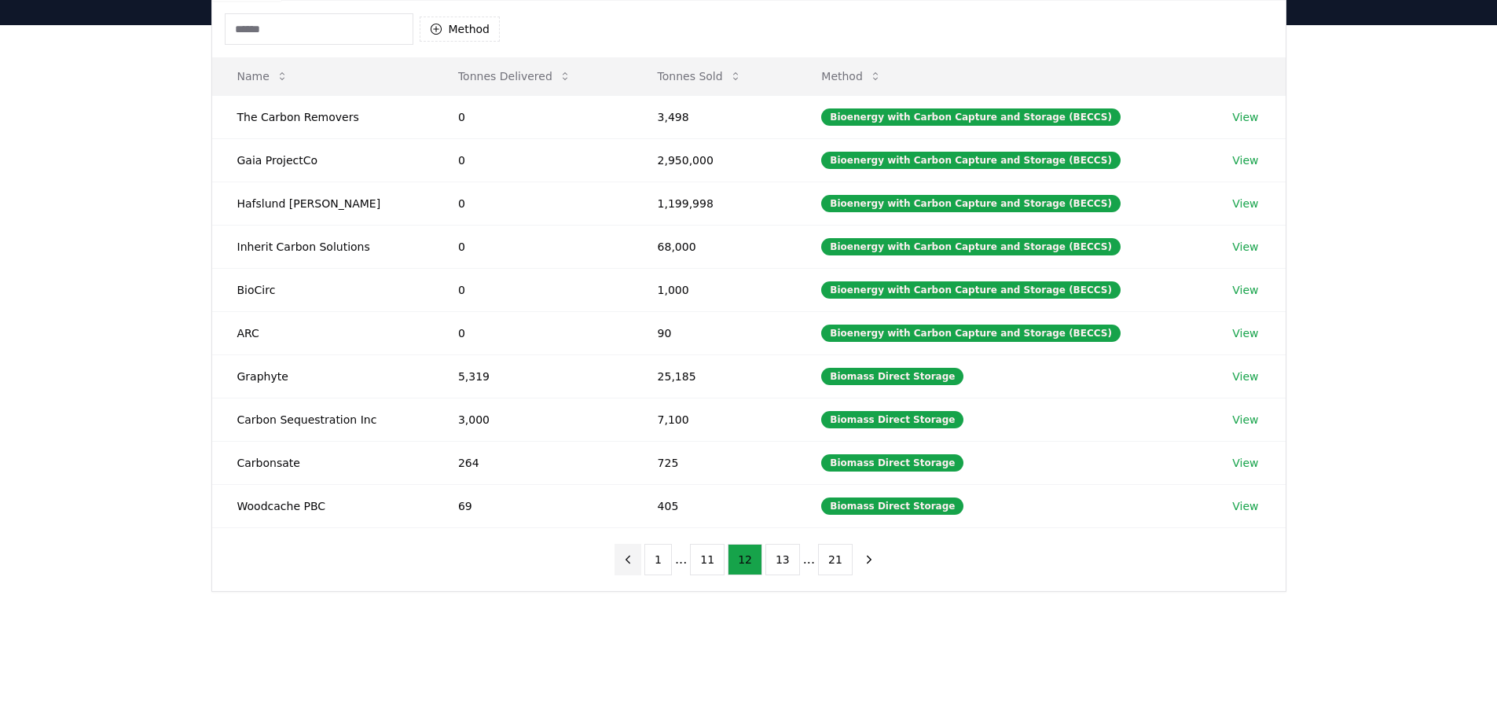
click at [635, 565] on icon "previous page" at bounding box center [628, 559] width 14 height 14
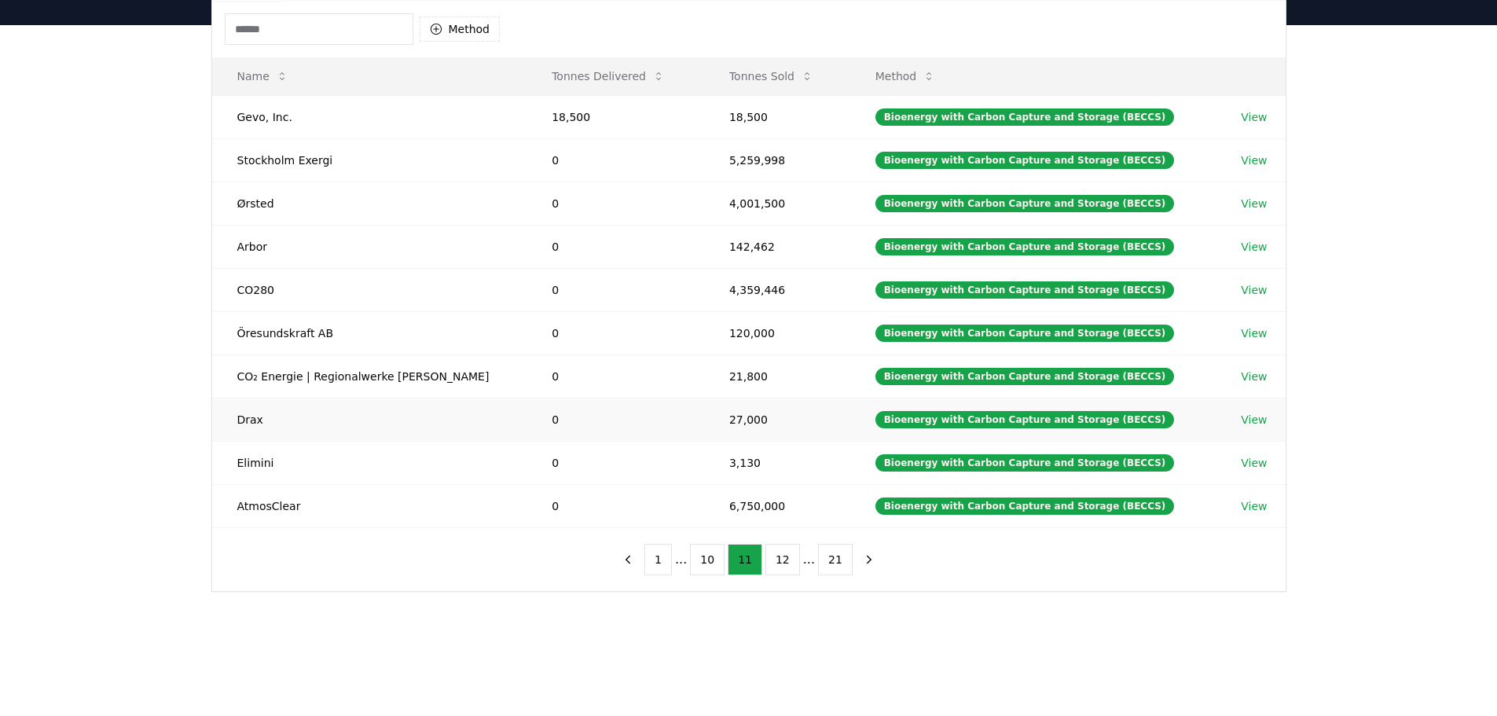
click at [1245, 420] on link "View" at bounding box center [1254, 420] width 26 height 16
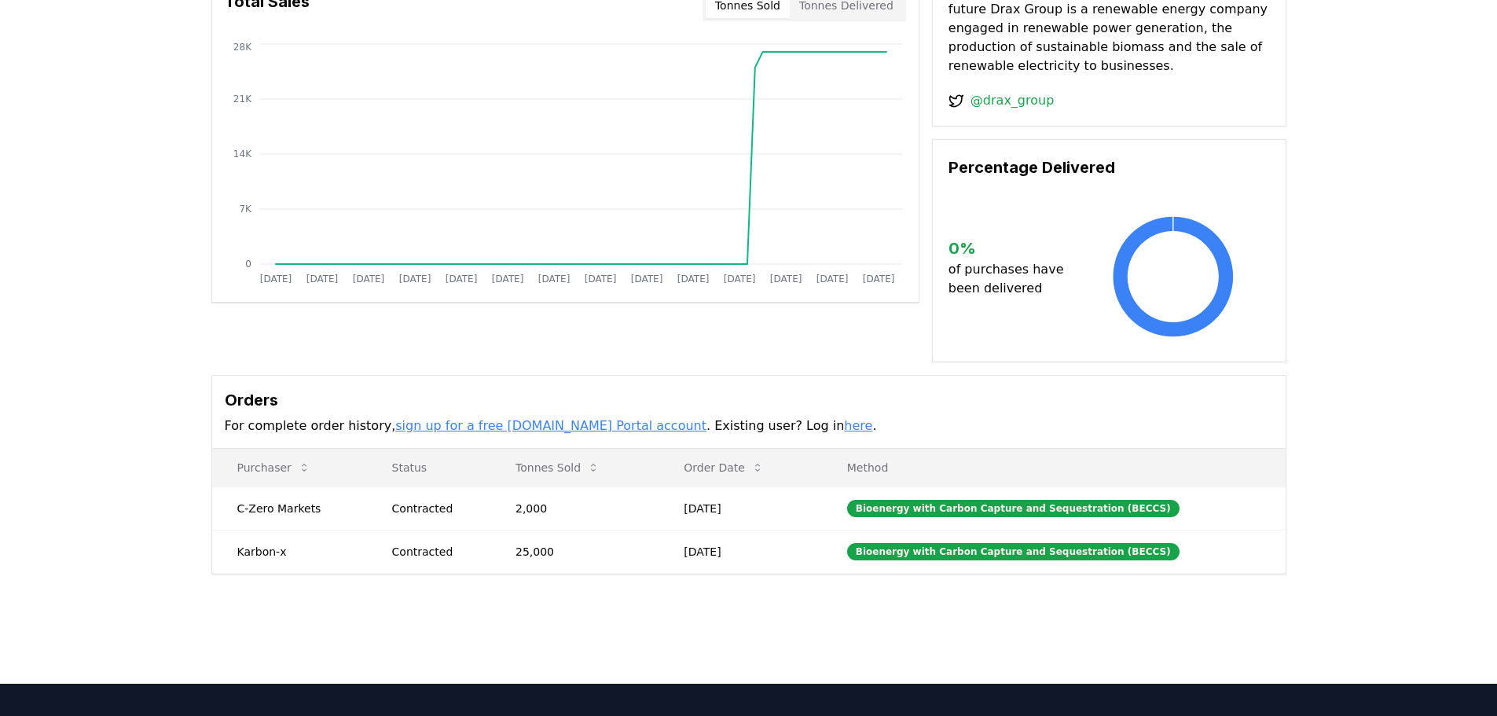
scroll to position [157, 0]
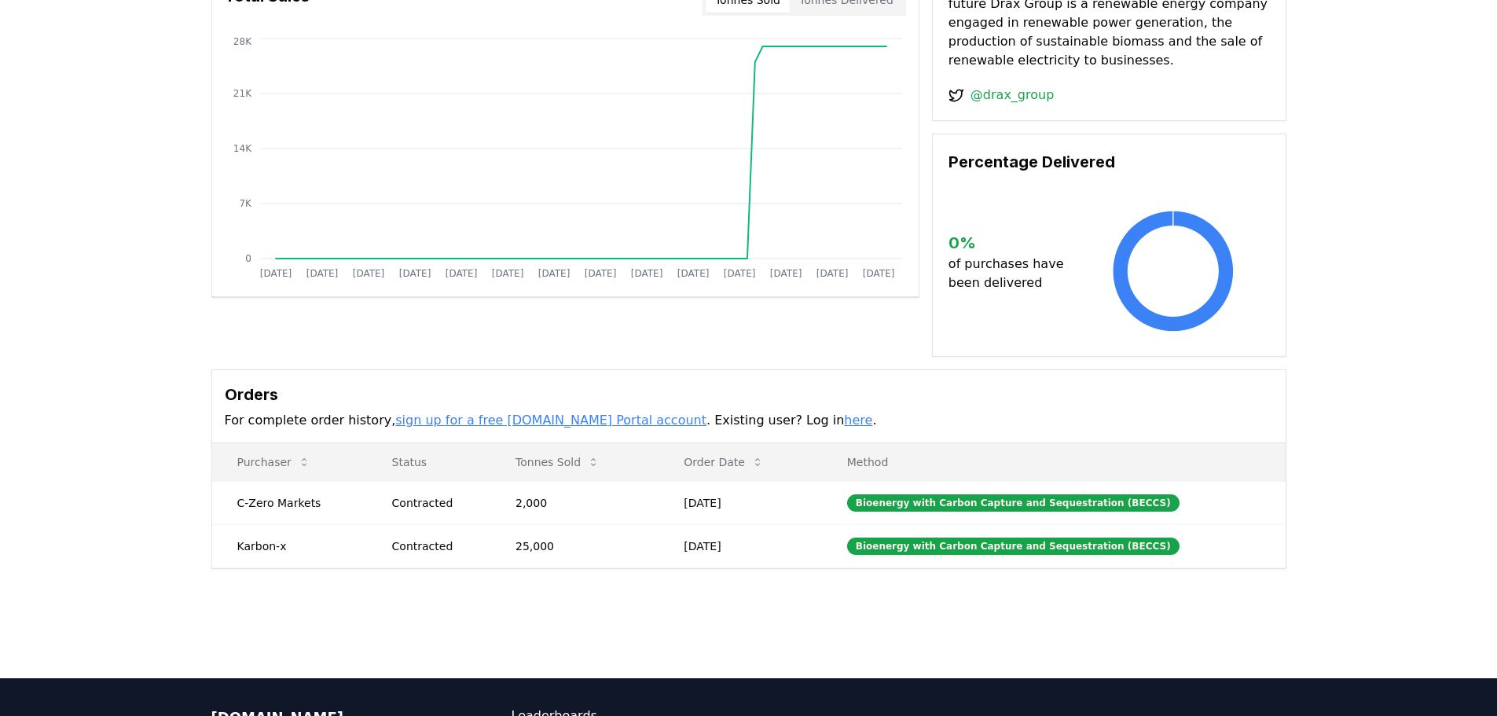
drag, startPoint x: 89, startPoint y: 63, endPoint x: 39, endPoint y: 2, distance: 79.3
click at [89, 63] on div "Supplier Metrics Total Sales Tonnes Sold Tonnes Delivered Jan 2019 Jul 2019 Jan…" at bounding box center [748, 296] width 1497 height 669
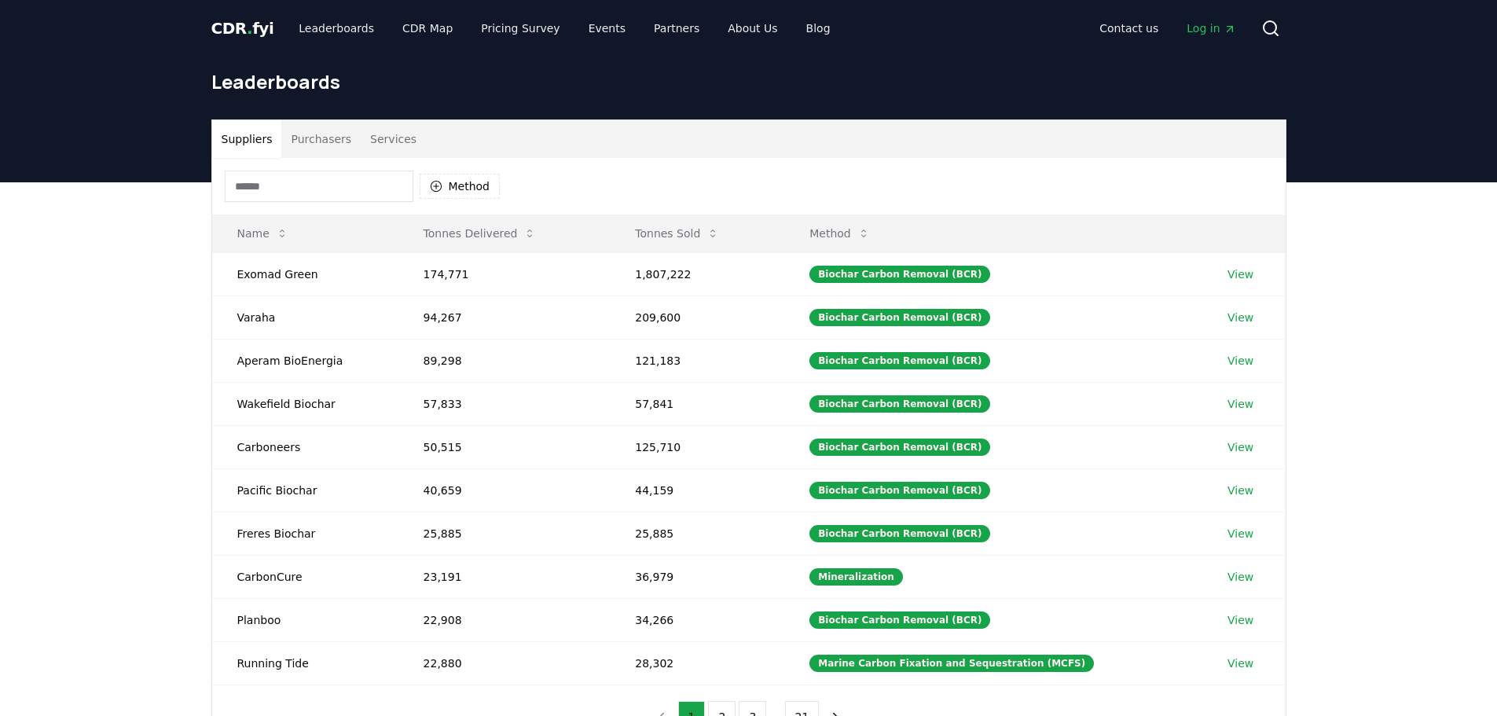
scroll to position [157, 0]
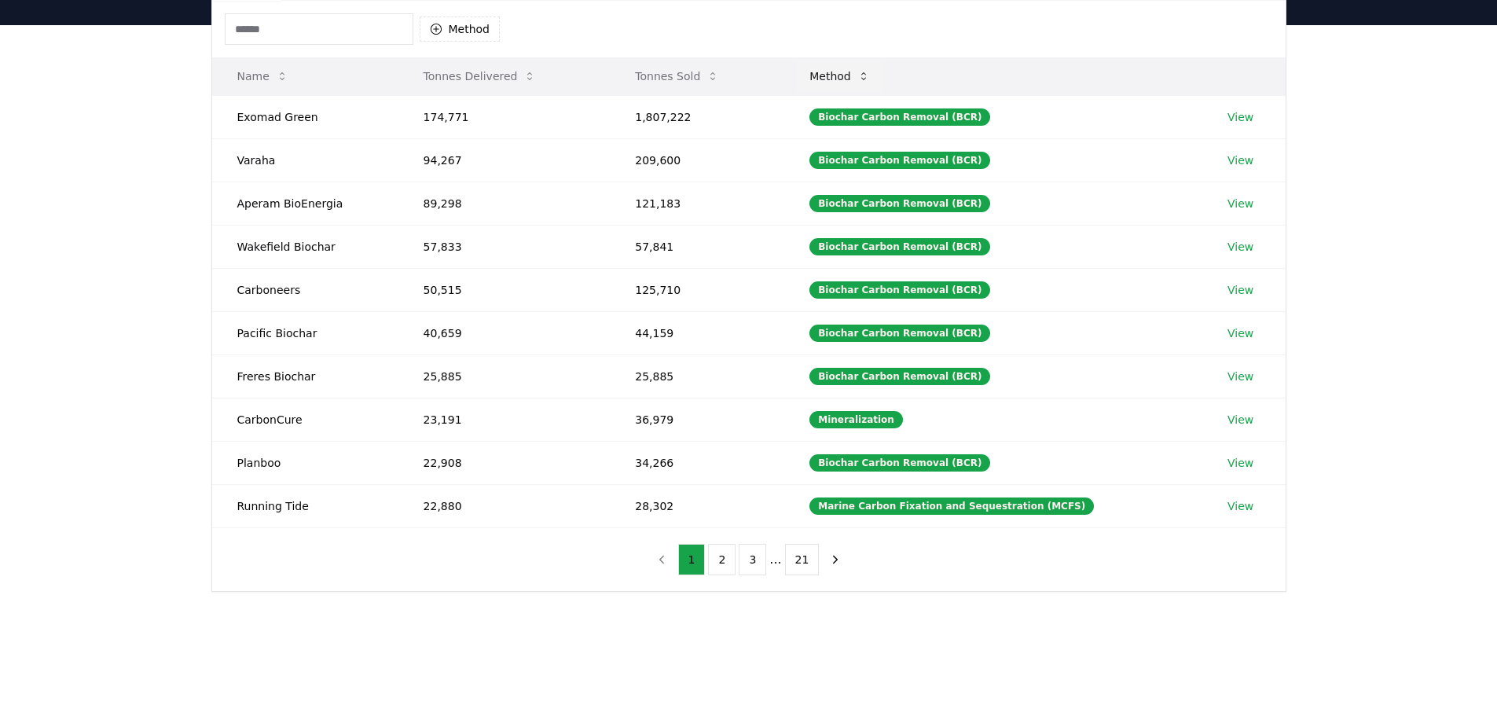
click at [855, 79] on button "Method" at bounding box center [840, 76] width 86 height 31
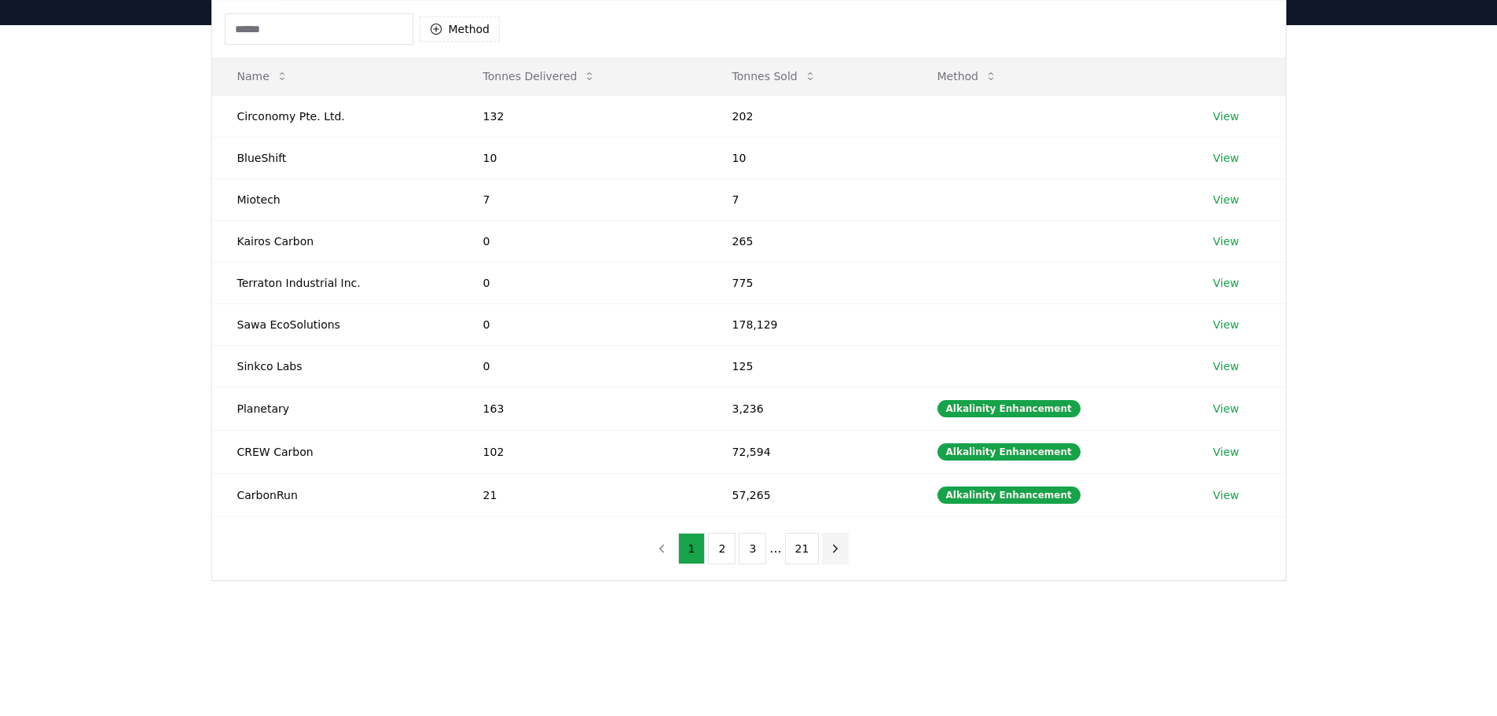
click at [834, 552] on icon "next page" at bounding box center [835, 548] width 14 height 14
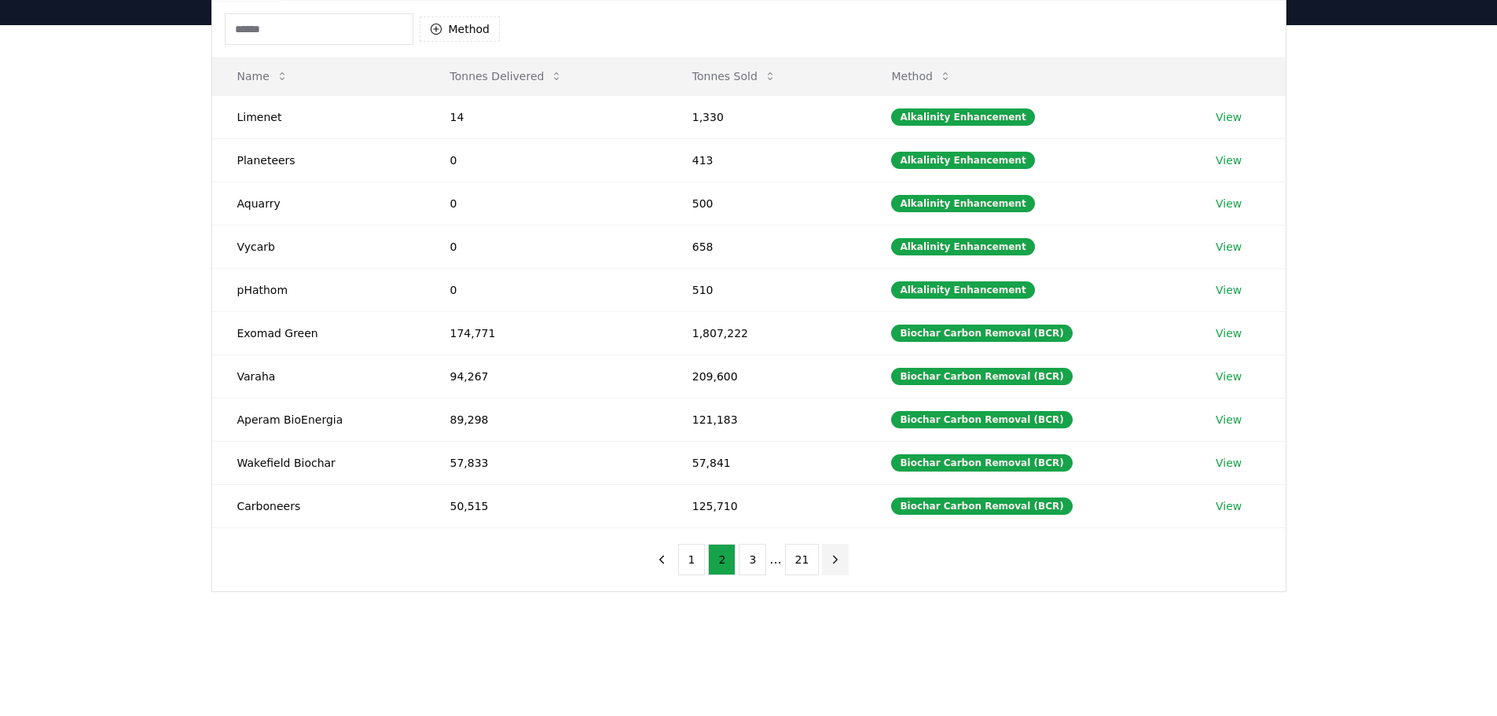
click at [836, 561] on icon "next page" at bounding box center [835, 559] width 14 height 14
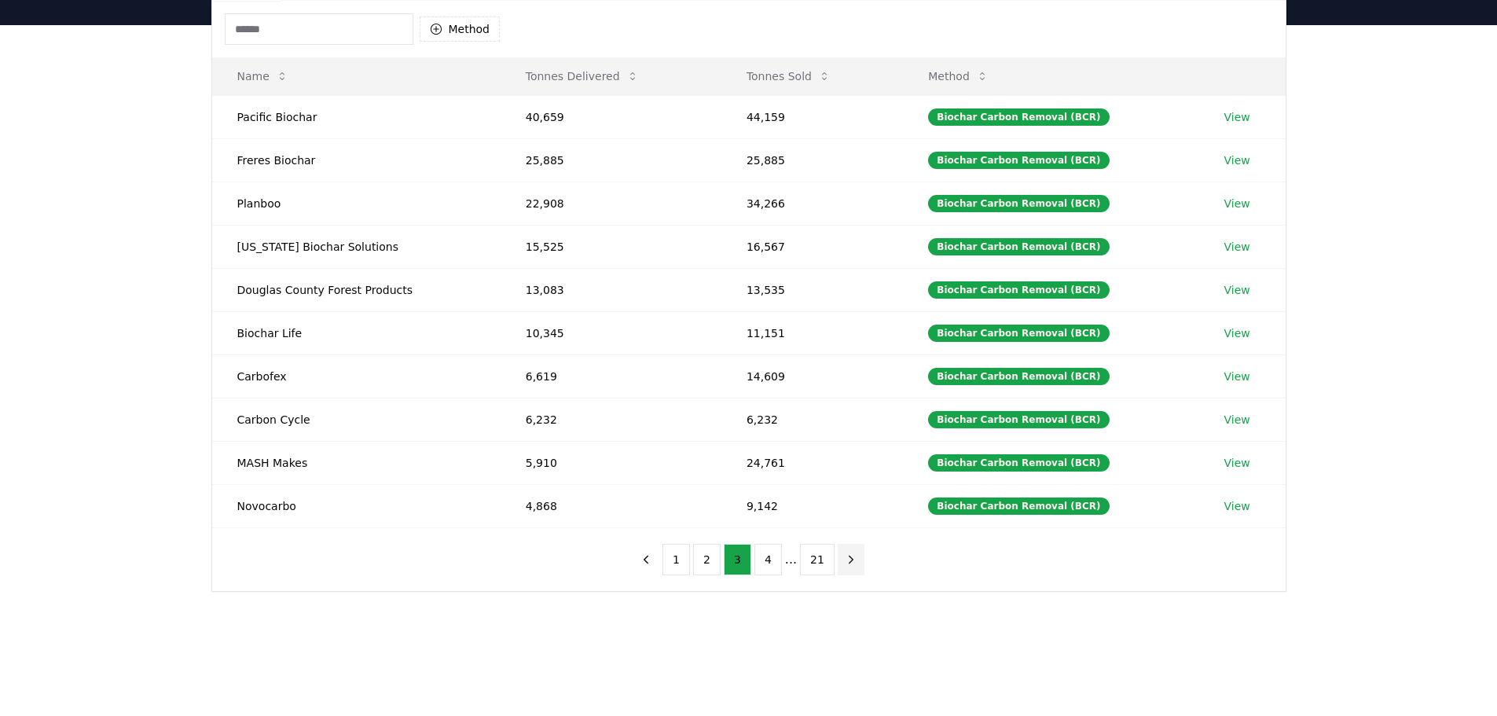
click at [838, 561] on button "next page" at bounding box center [851, 559] width 27 height 31
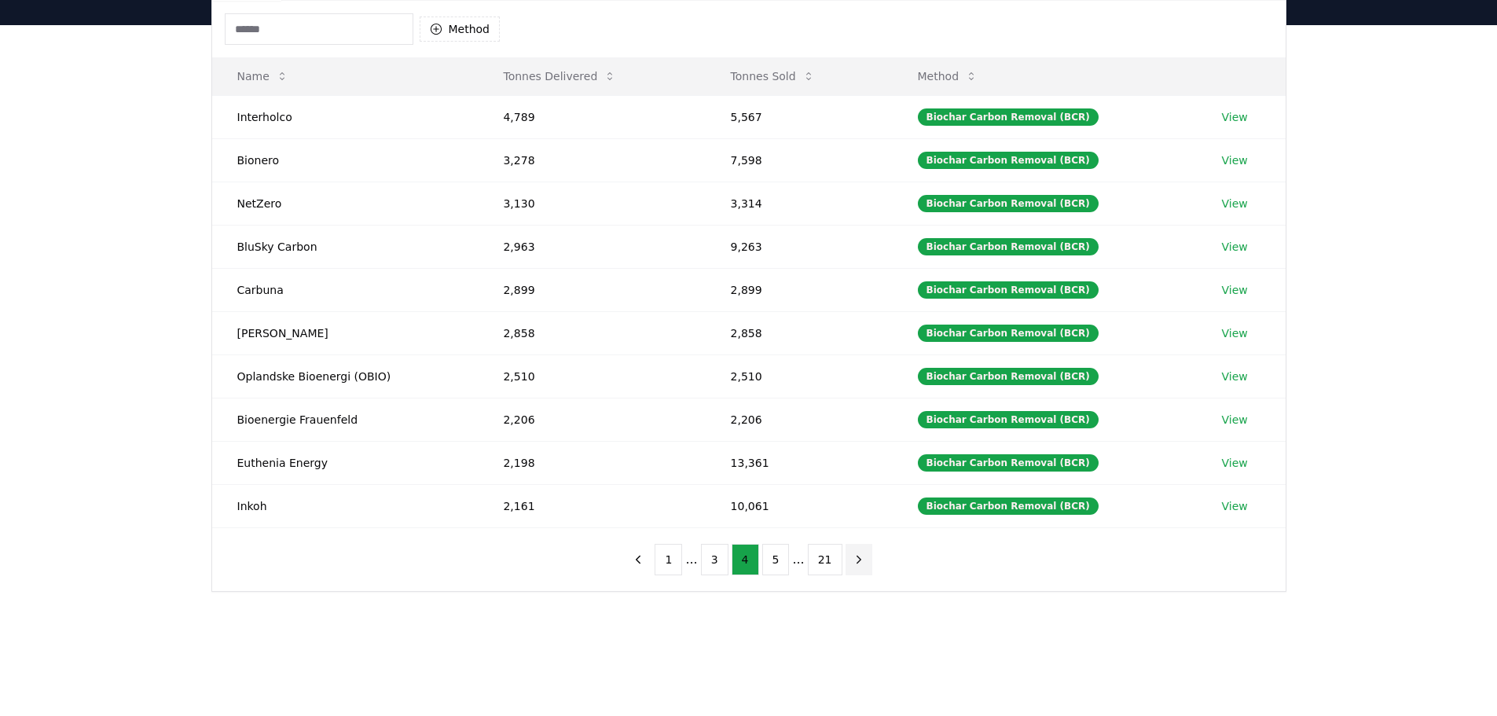
click at [852, 564] on icon "next page" at bounding box center [859, 559] width 14 height 14
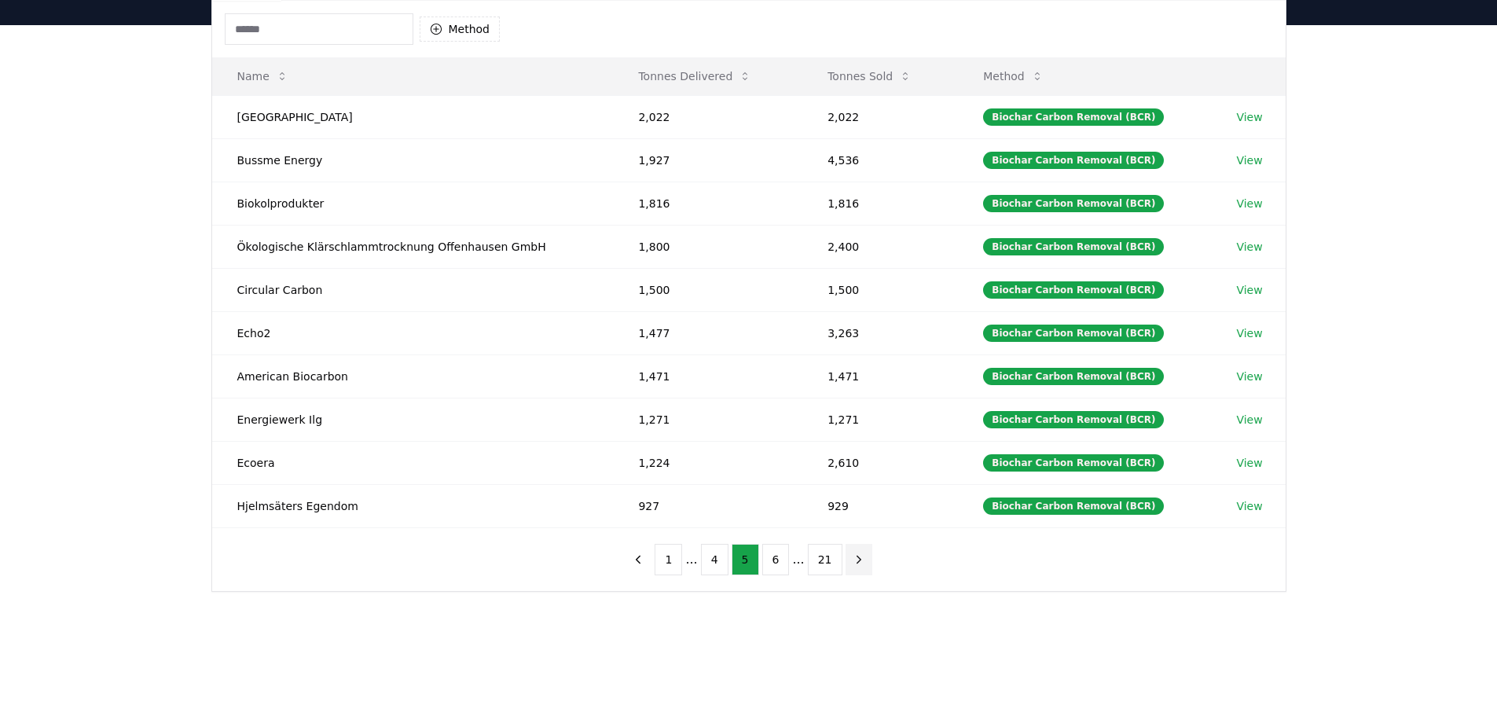
click at [852, 564] on icon "next page" at bounding box center [859, 559] width 14 height 14
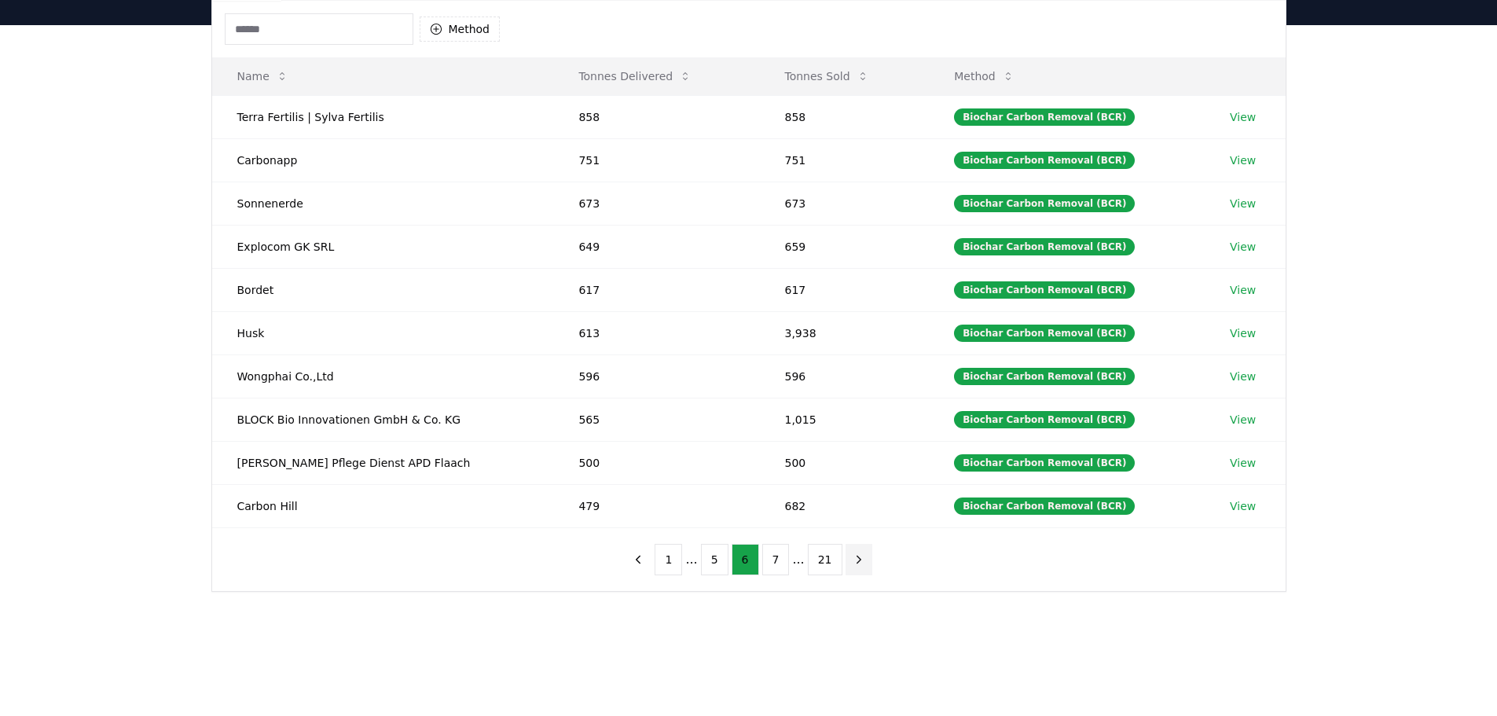
click at [852, 564] on icon "next page" at bounding box center [859, 559] width 14 height 14
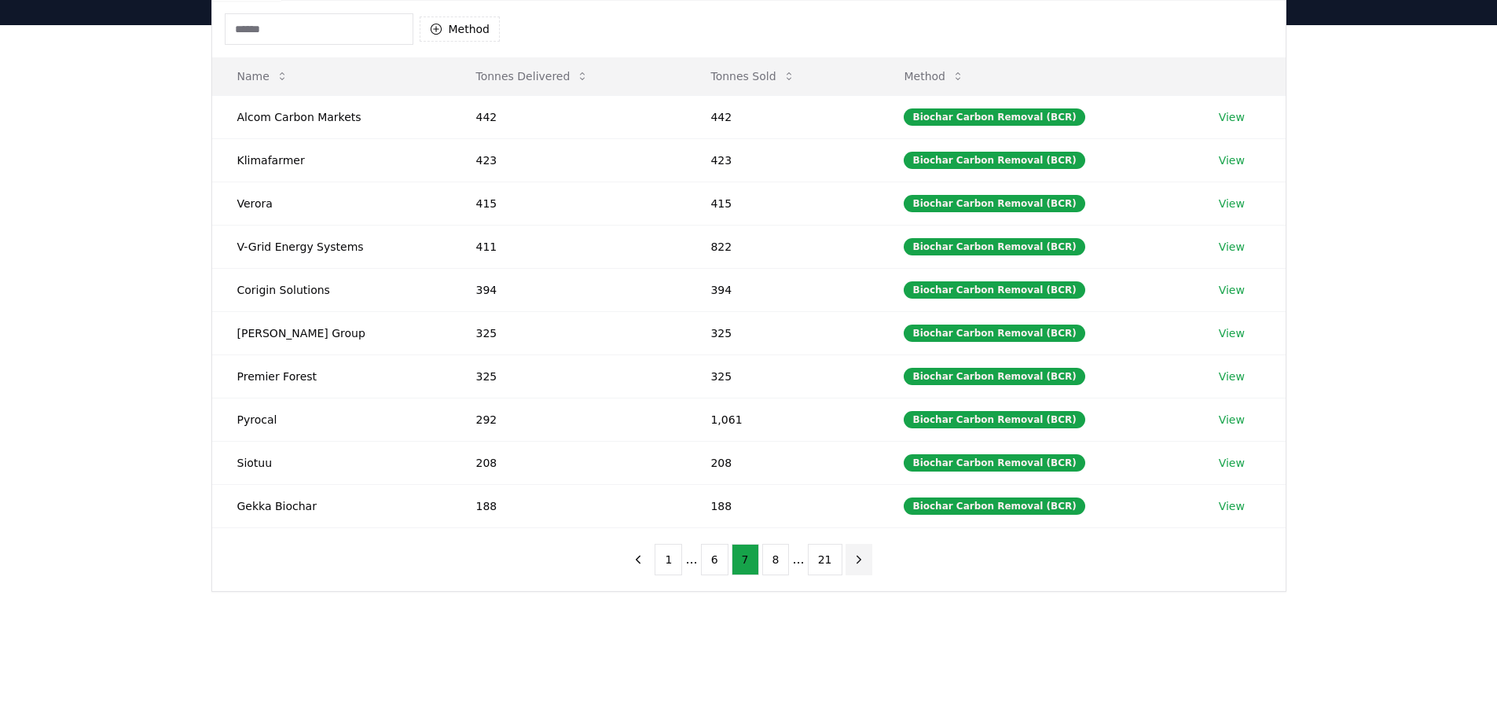
click at [852, 564] on icon "next page" at bounding box center [859, 559] width 14 height 14
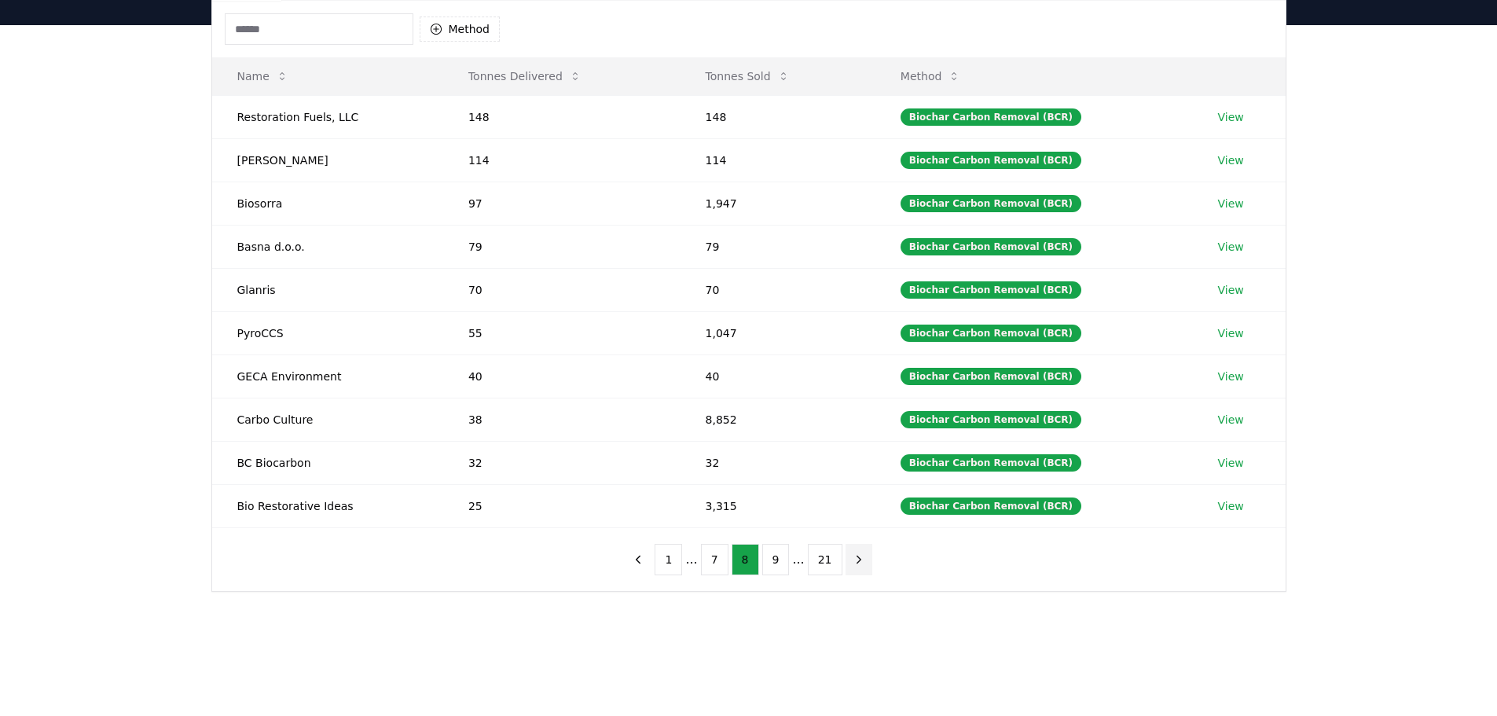
click at [852, 564] on icon "next page" at bounding box center [859, 559] width 14 height 14
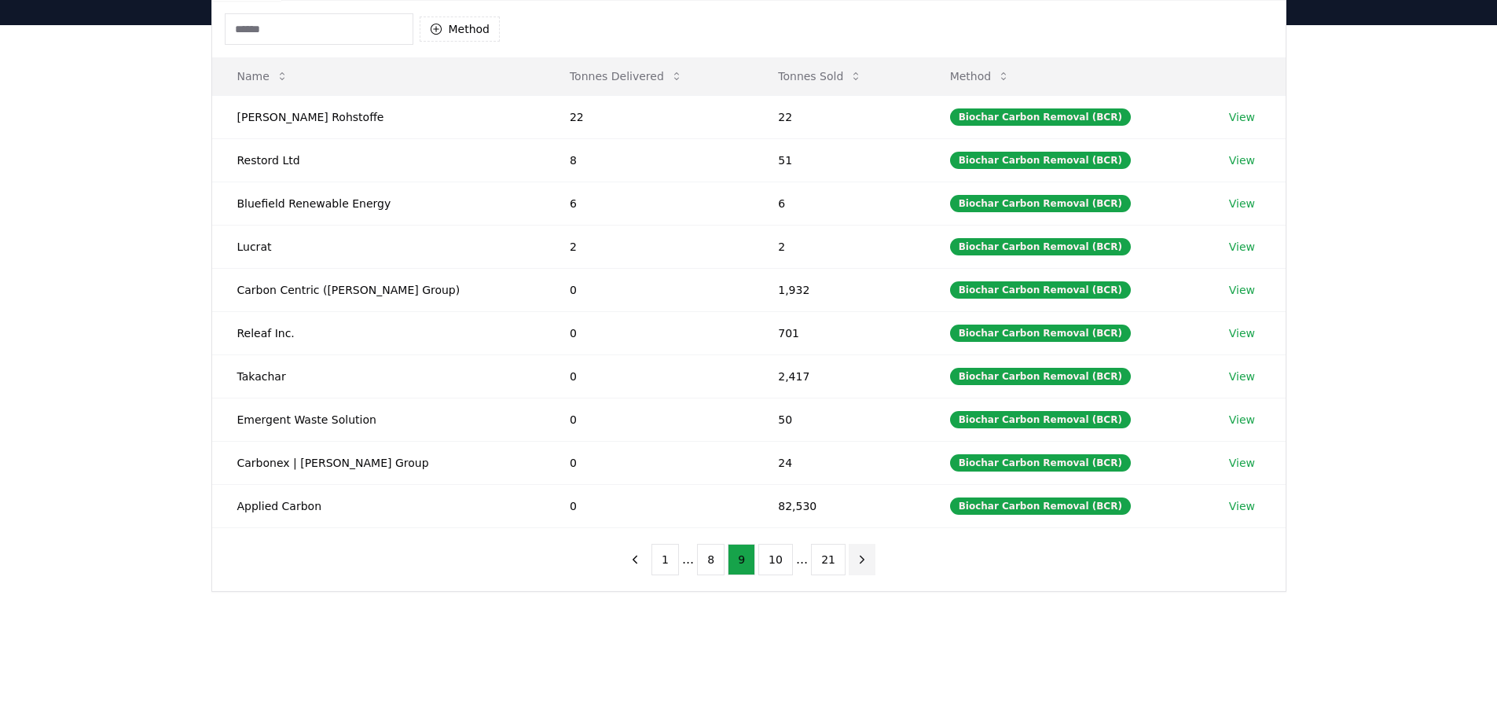
click at [855, 564] on icon "next page" at bounding box center [862, 559] width 14 height 14
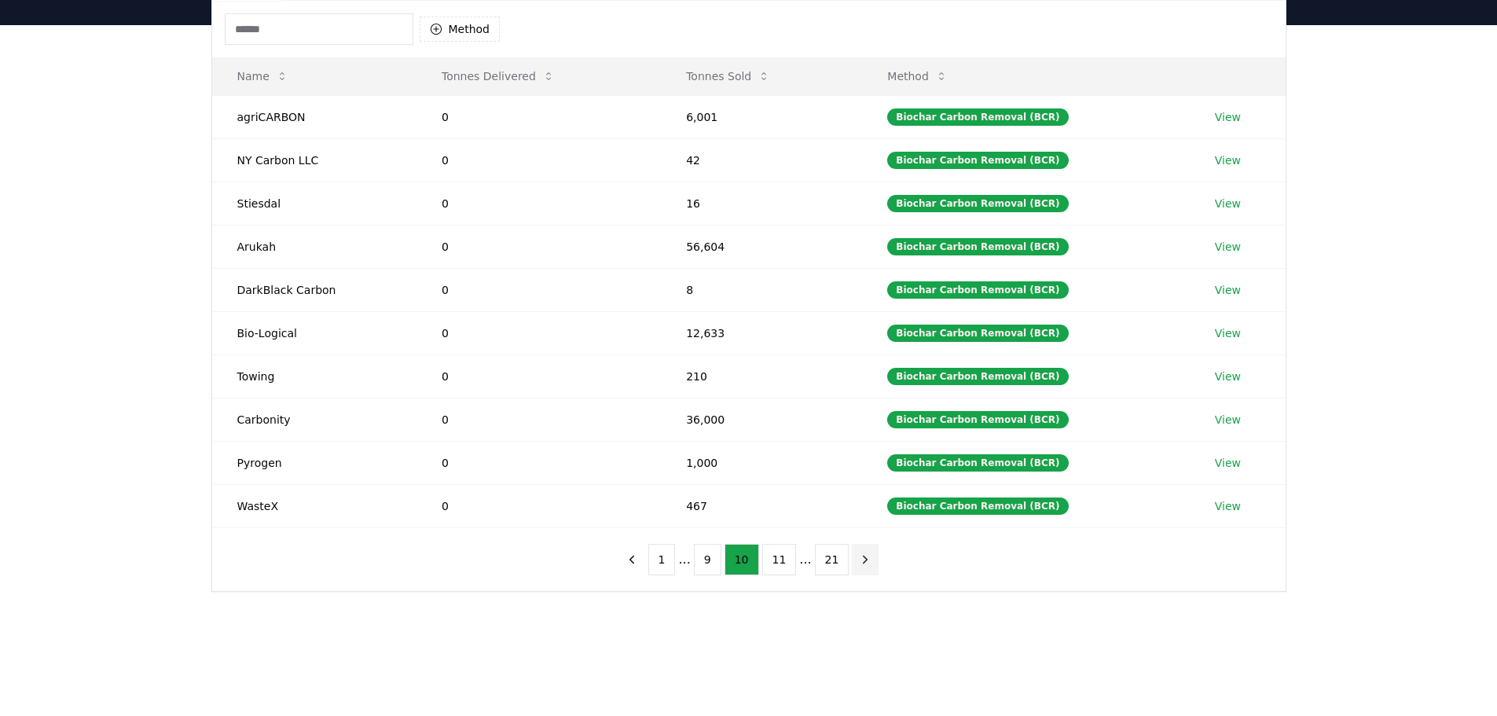
click at [858, 564] on icon "next page" at bounding box center [865, 559] width 14 height 14
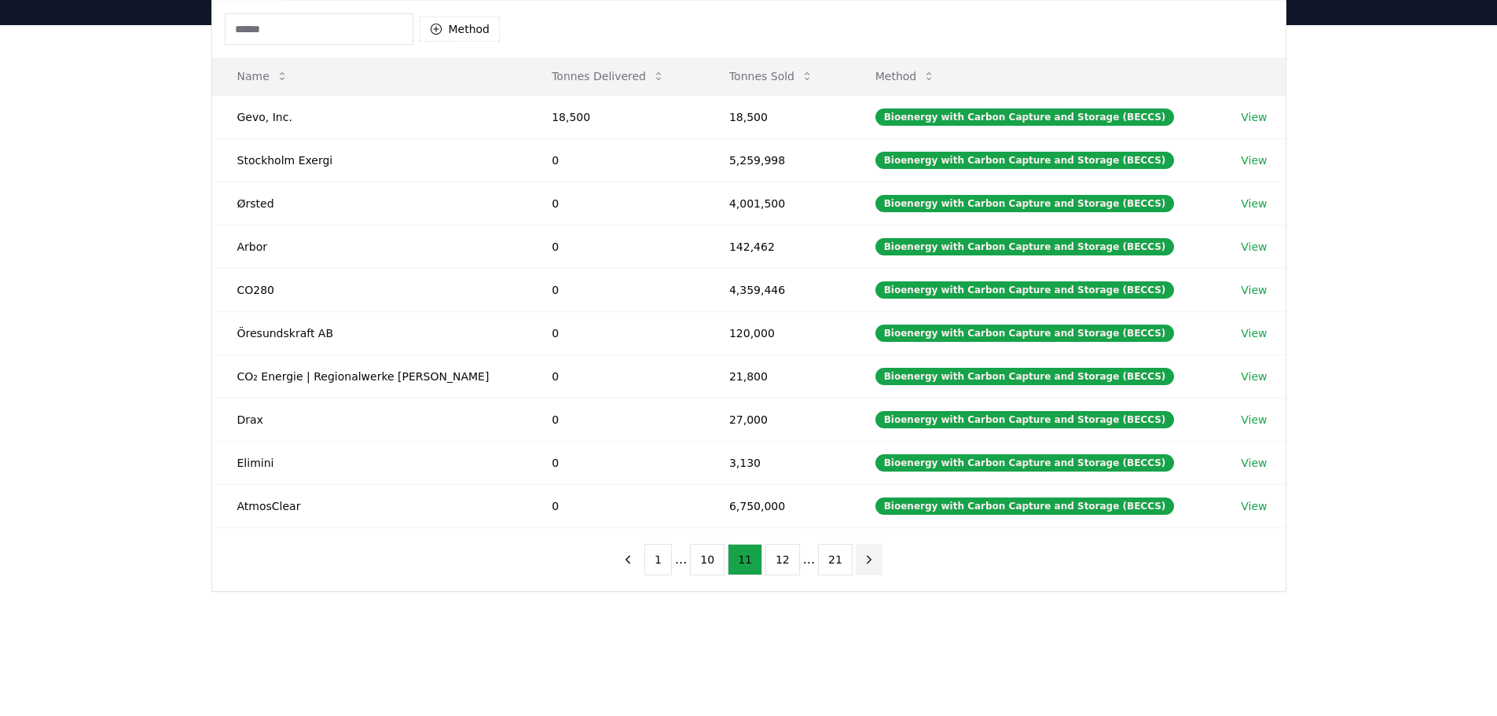
click at [862, 564] on icon "next page" at bounding box center [869, 559] width 14 height 14
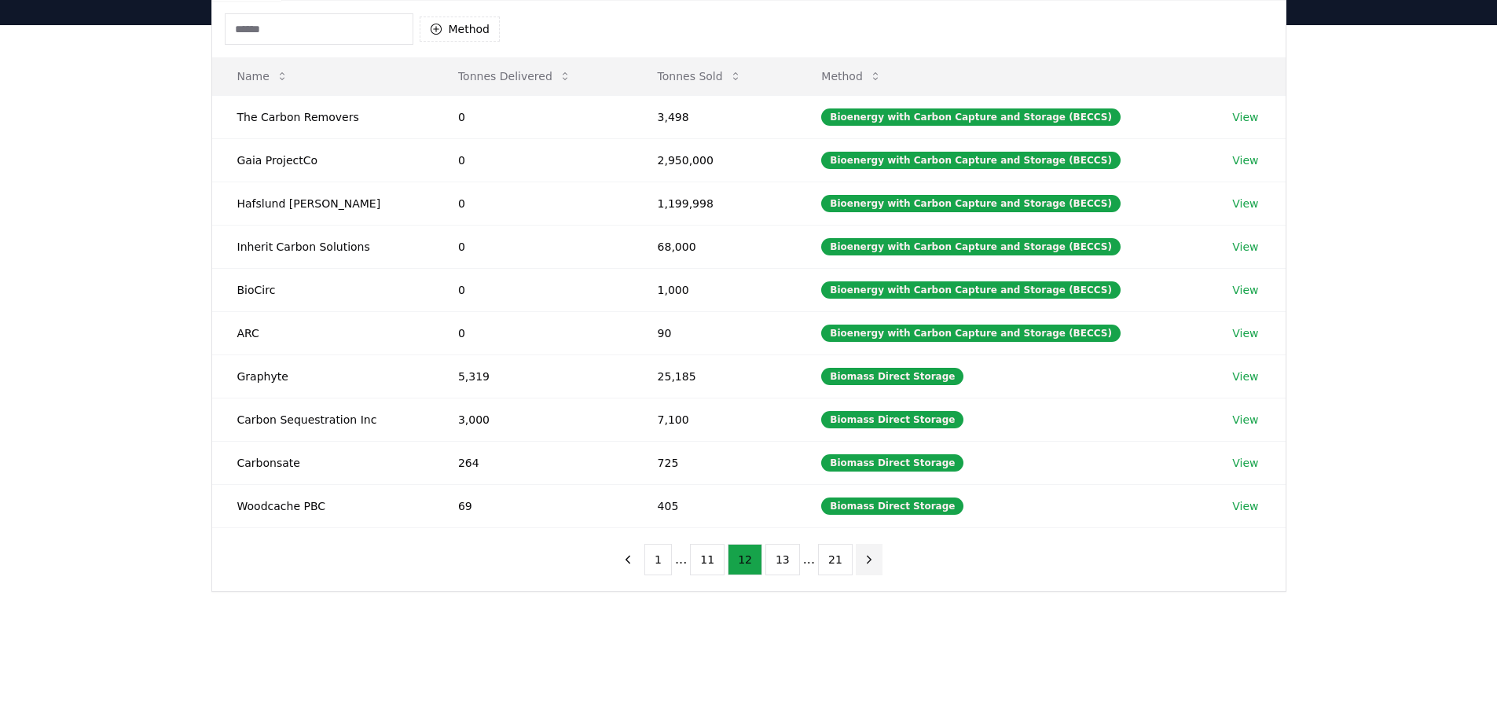
click at [862, 564] on icon "next page" at bounding box center [869, 559] width 14 height 14
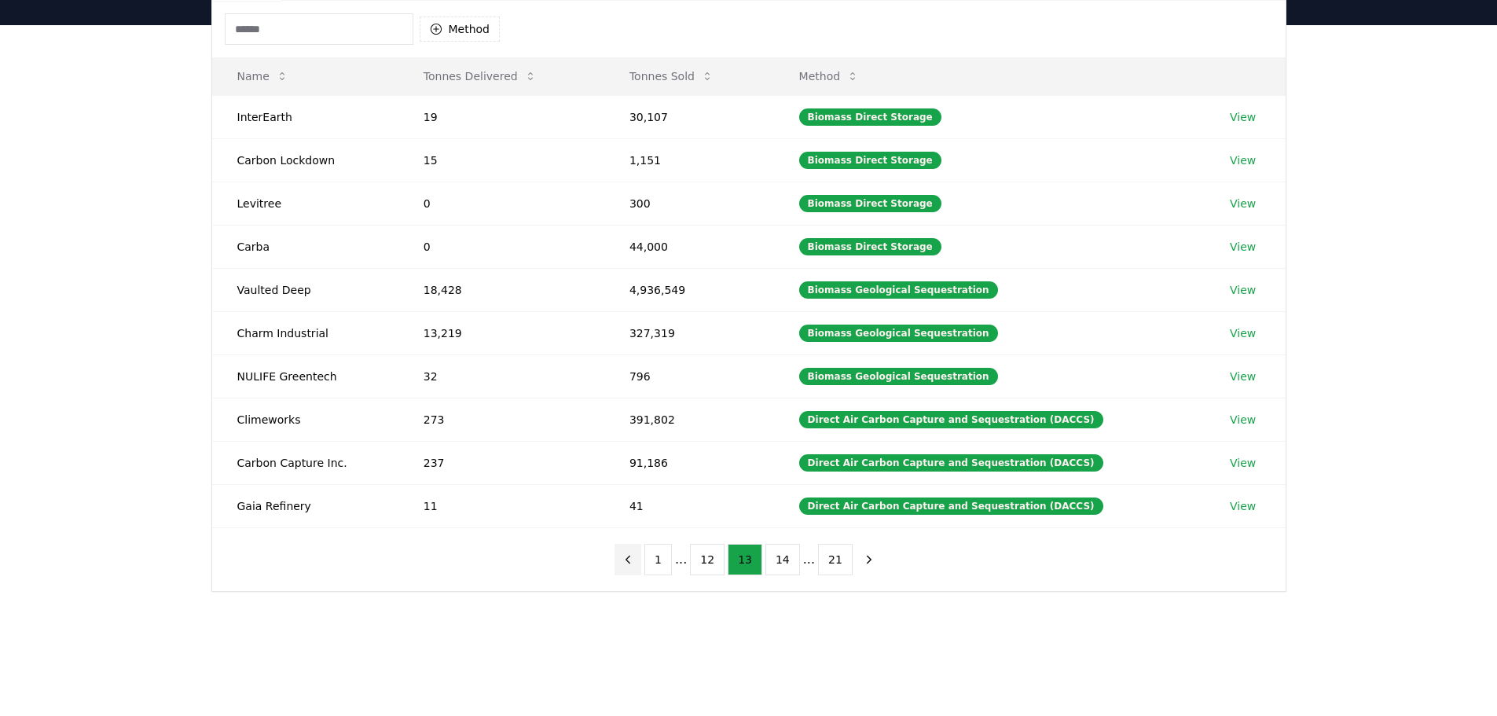
click at [635, 566] on icon "previous page" at bounding box center [628, 559] width 14 height 14
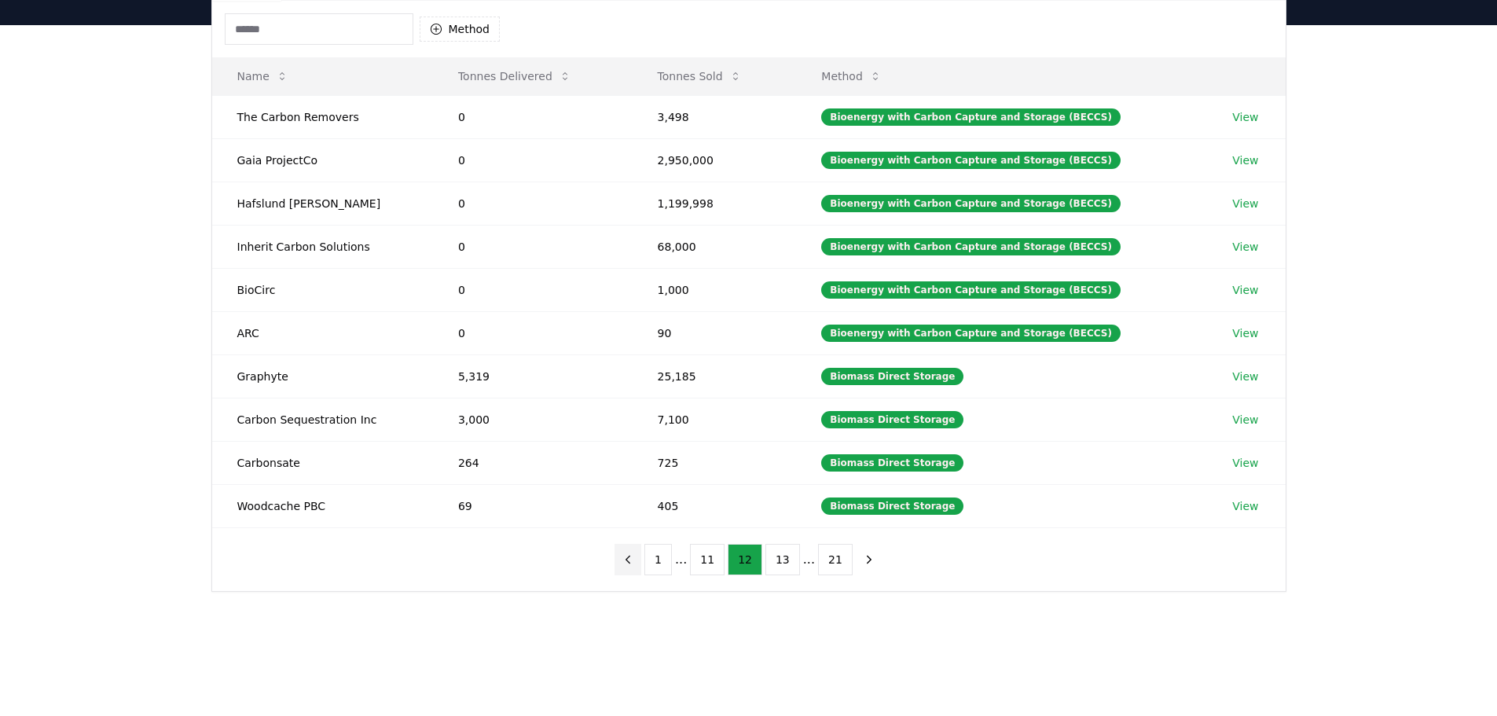
click at [635, 566] on icon "previous page" at bounding box center [628, 559] width 14 height 14
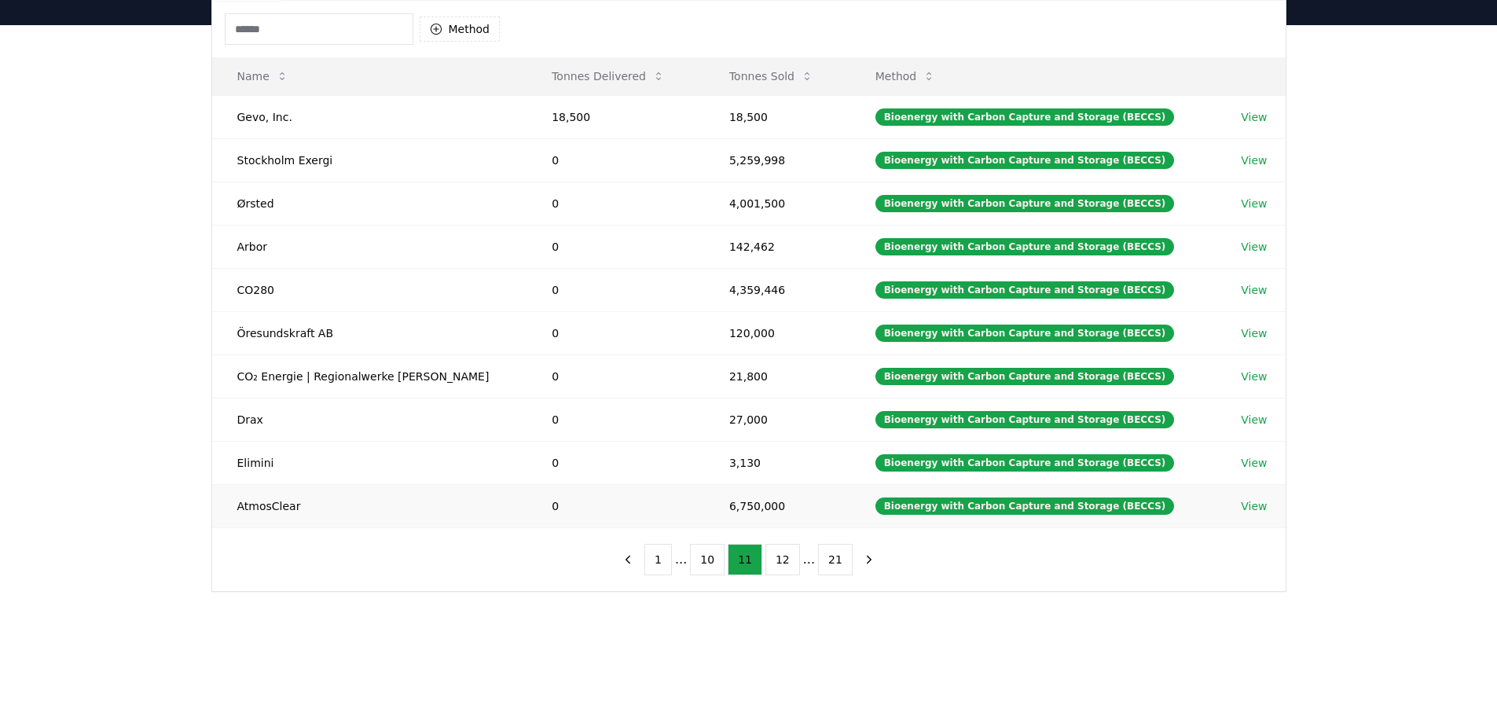
click at [1245, 501] on link "View" at bounding box center [1254, 506] width 26 height 16
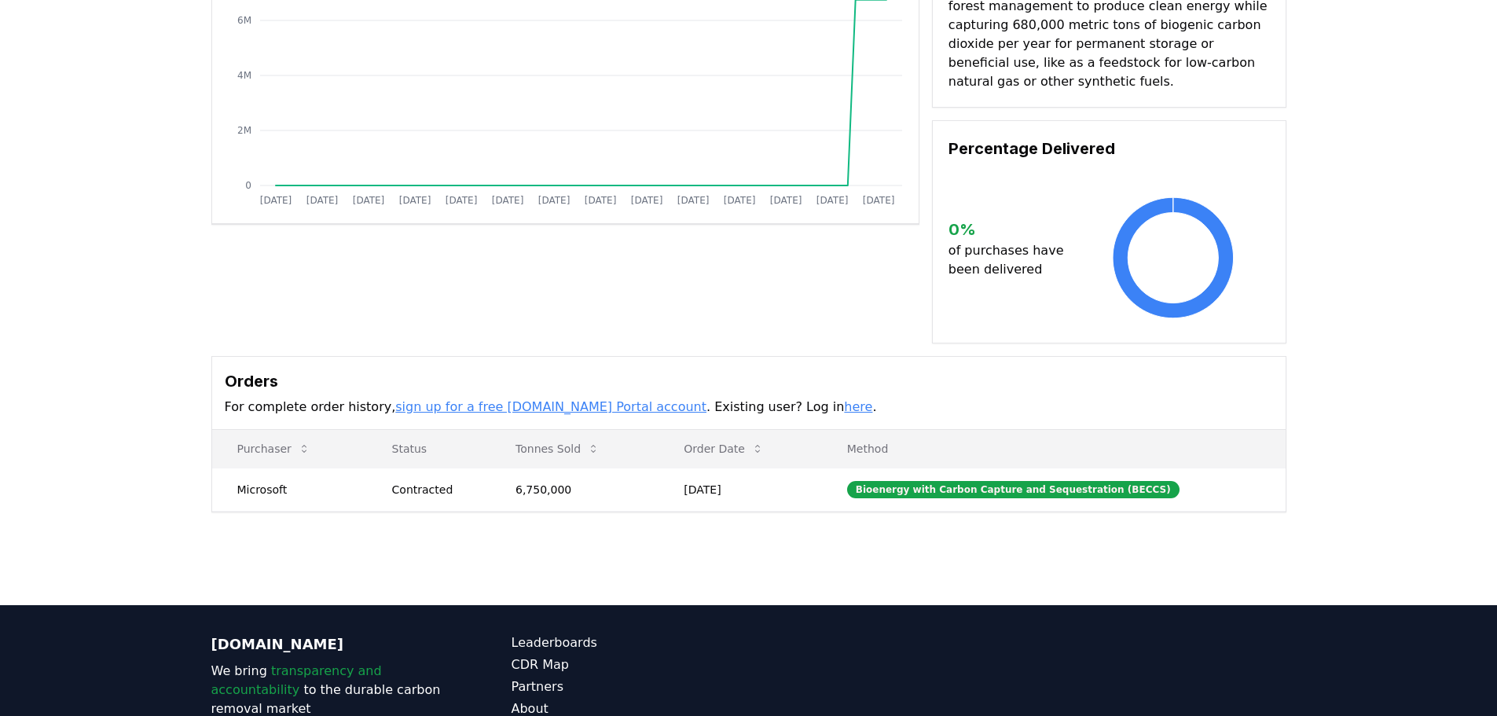
scroll to position [236, 0]
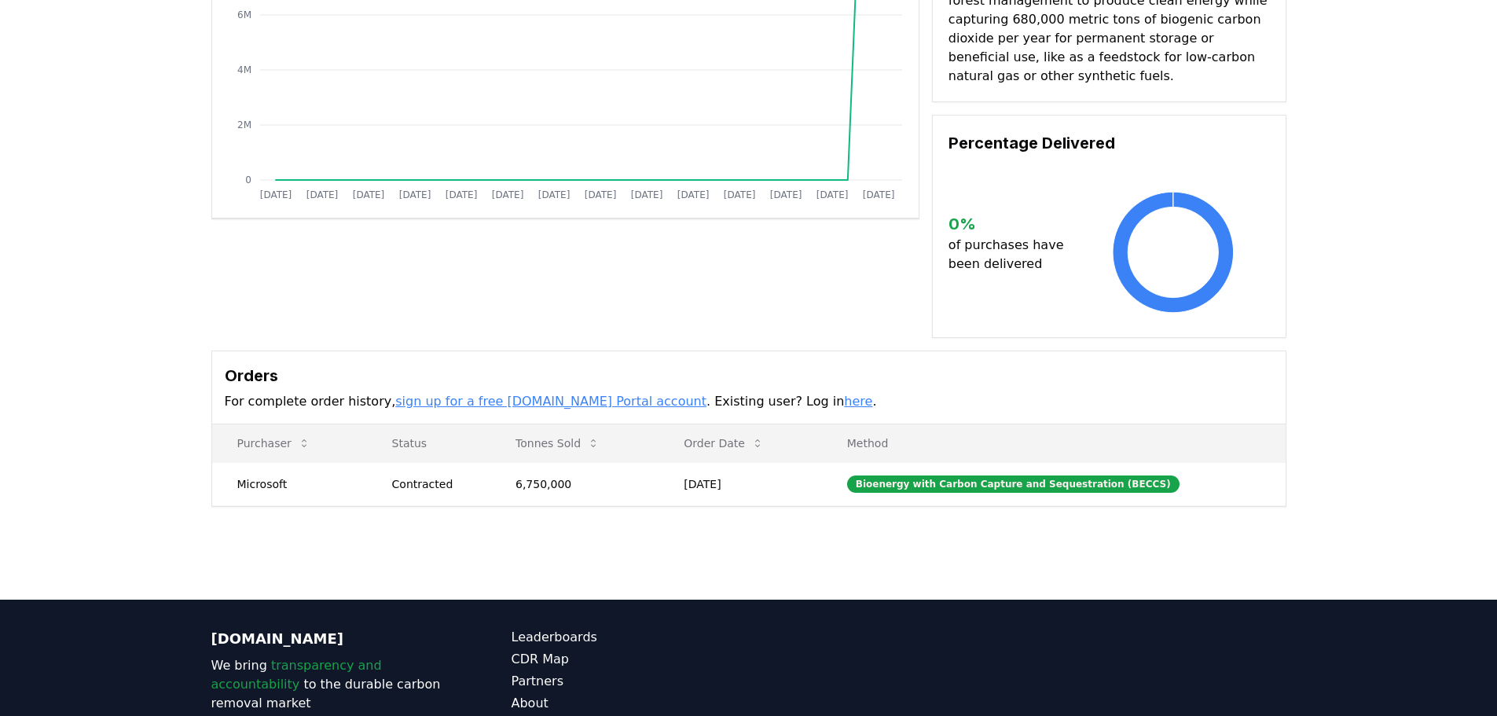
click at [112, 360] on div "Supplier Metrics Total Sales Tonnes Sold Tonnes Delivered Jan 2019 Jul 2019 Jan…" at bounding box center [748, 227] width 1497 height 686
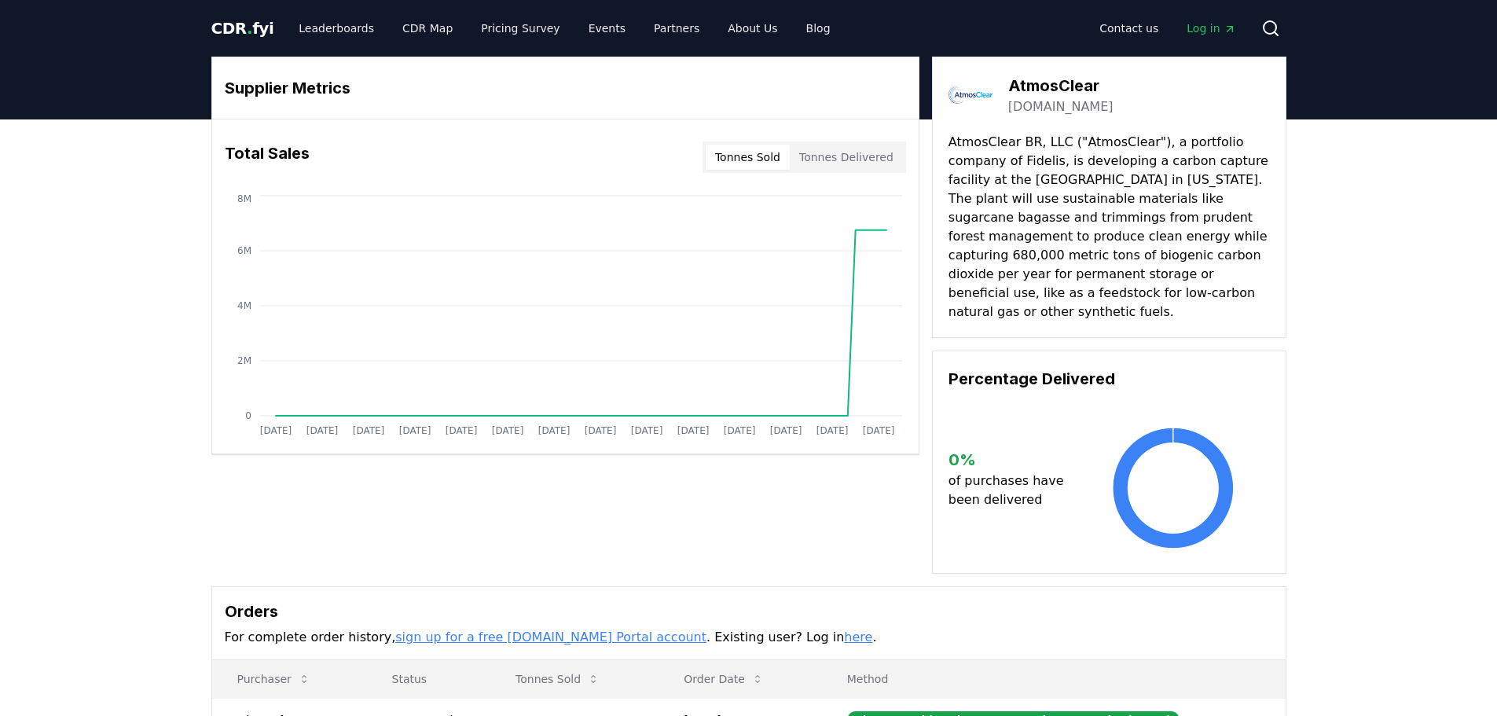
drag, startPoint x: 976, startPoint y: 163, endPoint x: 959, endPoint y: 151, distance: 20.9
click at [976, 163] on p "AtmosClear BR, LLC ("AtmosClear"), a portfolio company of Fidelis, is developin…" at bounding box center [1108, 227] width 321 height 189
drag, startPoint x: 948, startPoint y: 145, endPoint x: 1163, endPoint y: 299, distance: 264.1
click at [1163, 299] on p "AtmosClear BR, LLC ("AtmosClear"), a portfolio company of Fidelis, is developin…" at bounding box center [1108, 227] width 321 height 189
copy p "AtmosClear BR, LLC ("AtmosClear"), a portfolio company of Fidelis, is developin…"
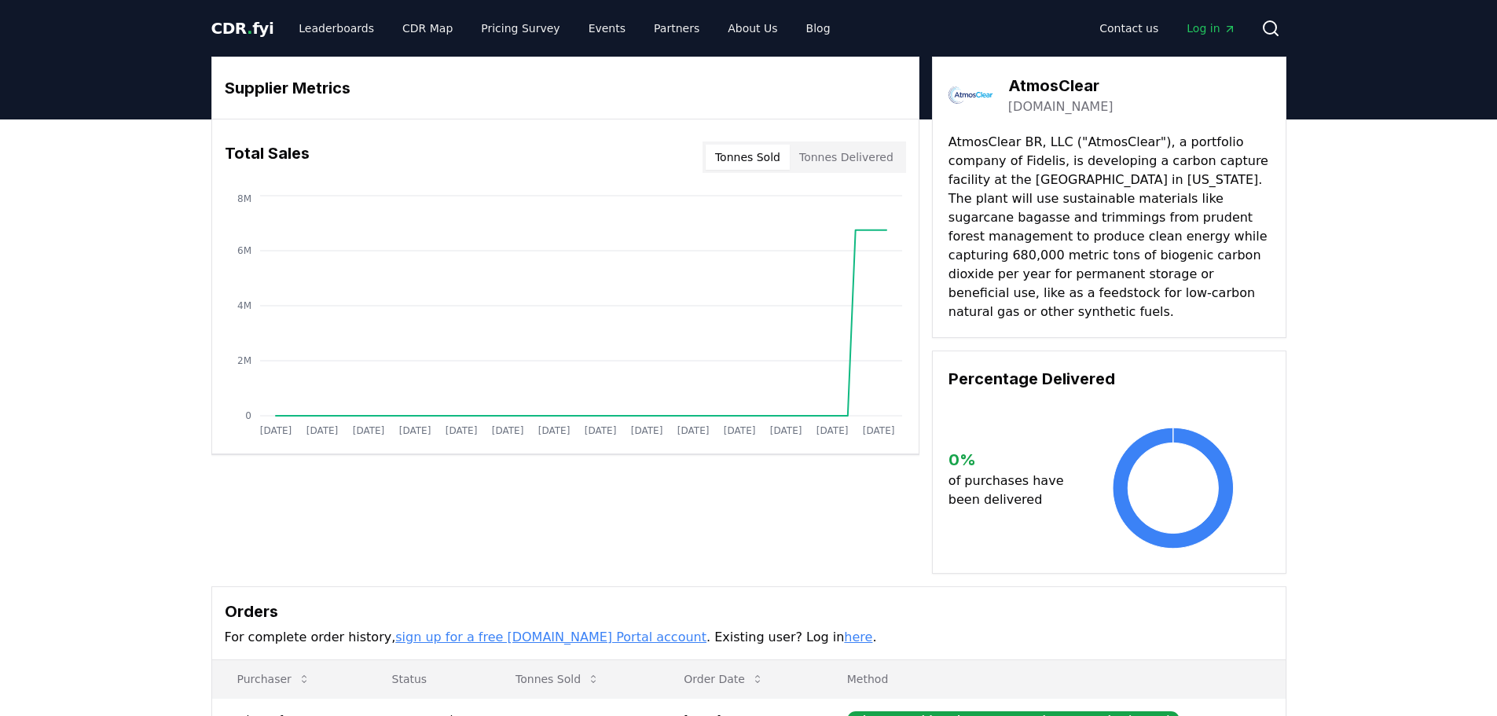
drag, startPoint x: 59, startPoint y: 375, endPoint x: 42, endPoint y: 392, distance: 23.9
click at [58, 375] on div "Supplier Metrics Total Sales Tonnes Sold Tonnes Delivered Jan 2019 Jul 2019 Jan…" at bounding box center [748, 462] width 1497 height 686
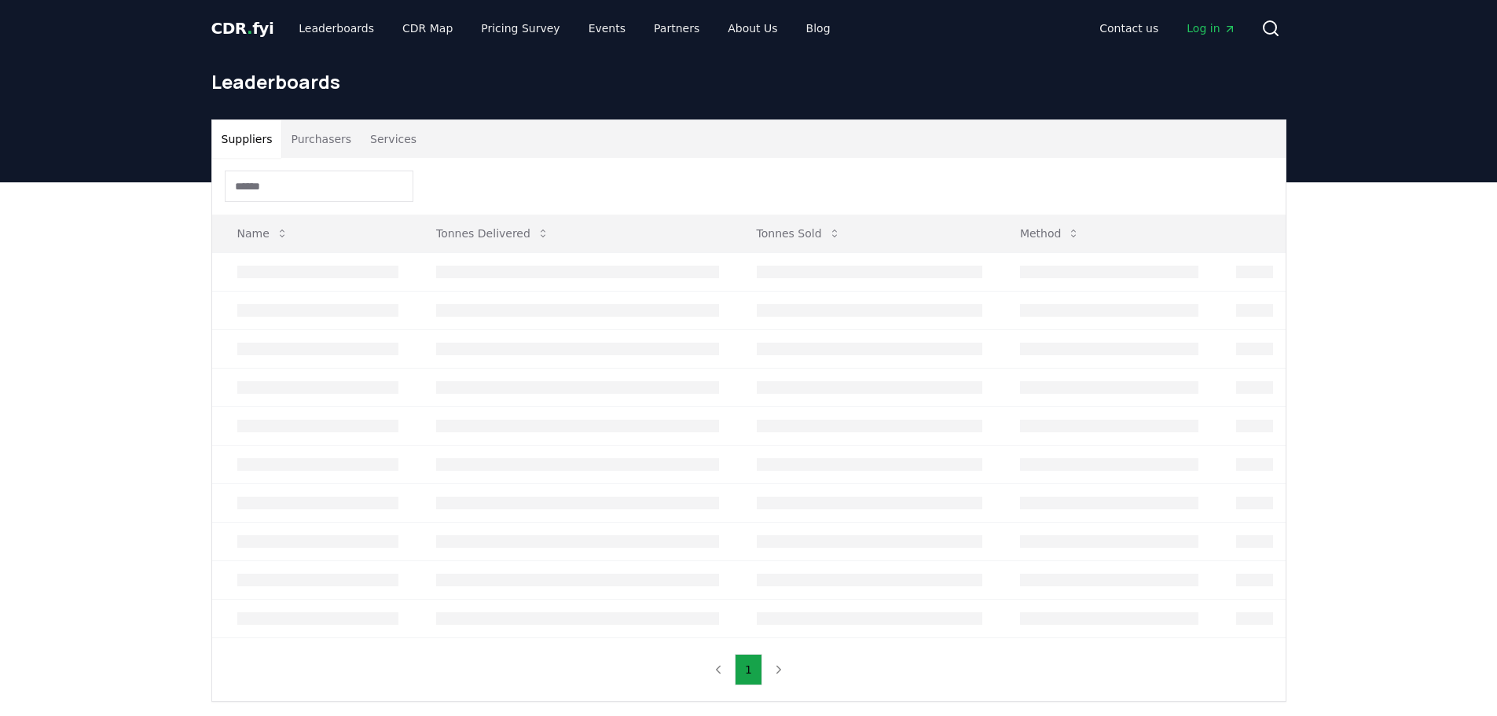
scroll to position [157, 0]
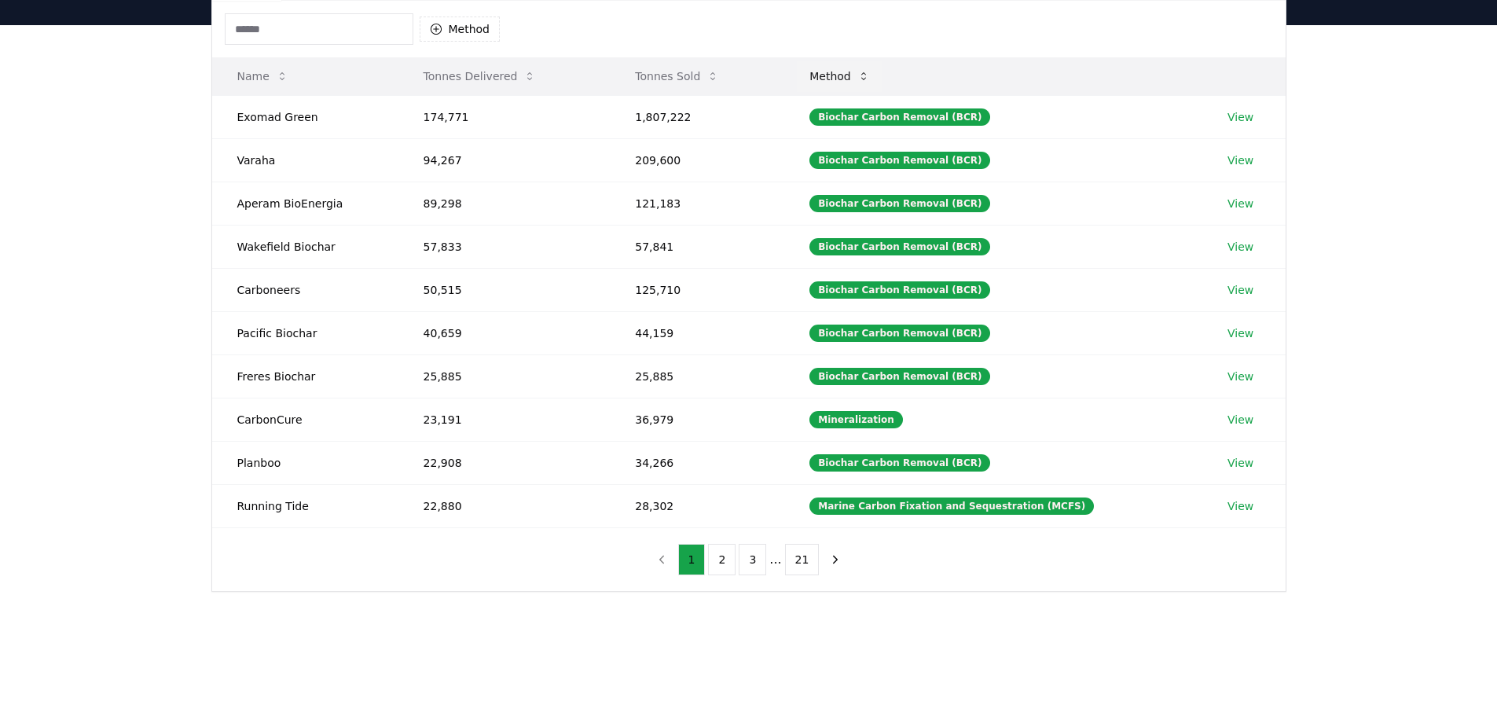
click at [852, 72] on button "Method" at bounding box center [840, 76] width 86 height 31
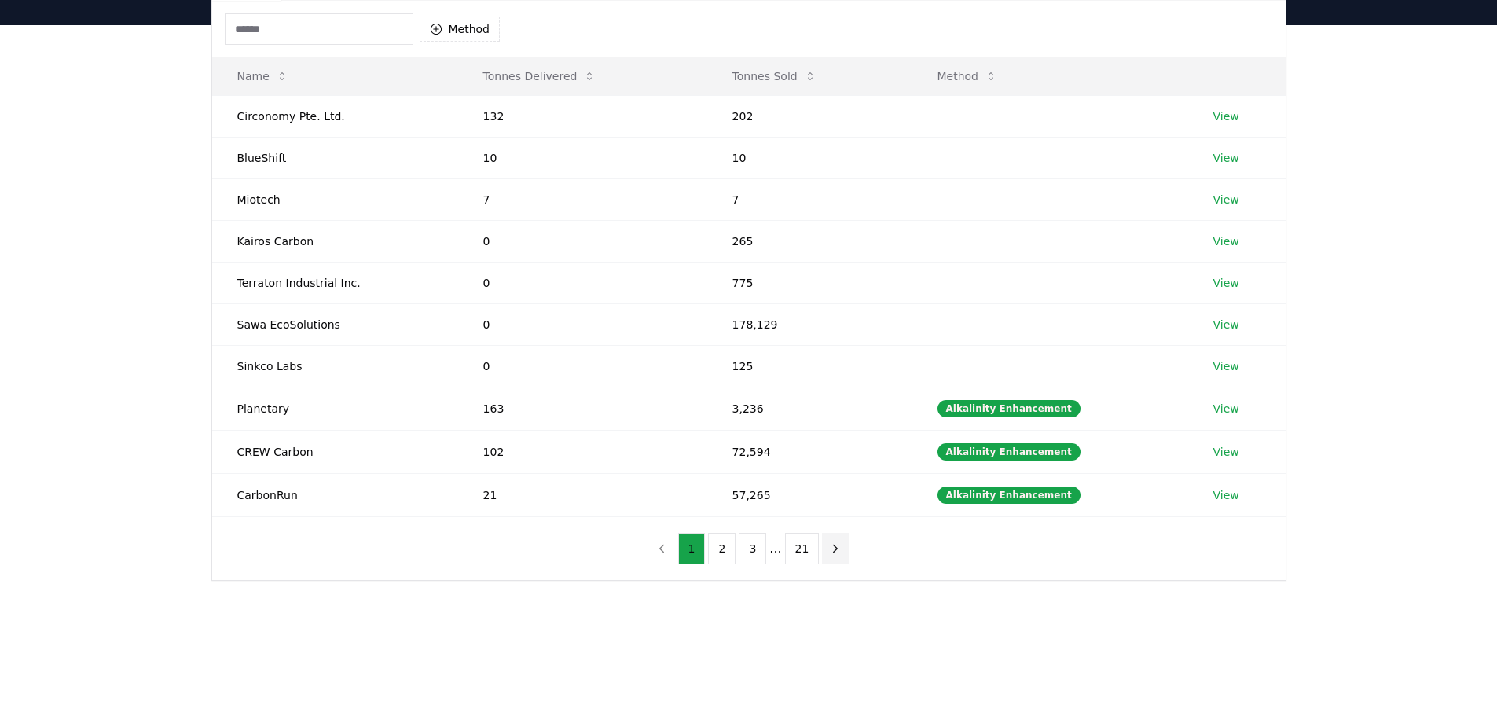
click at [835, 552] on icon "next page" at bounding box center [835, 548] width 14 height 14
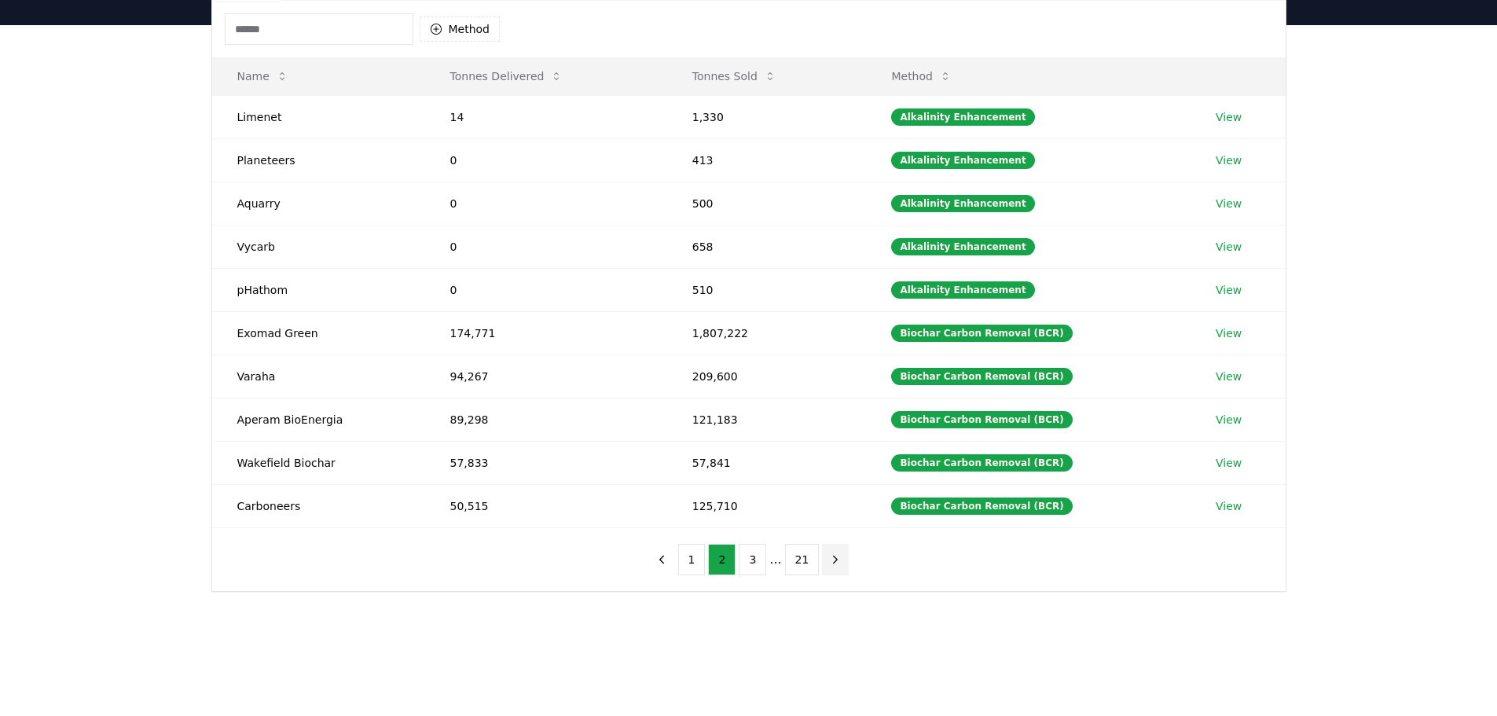
click at [840, 551] on button "next page" at bounding box center [835, 559] width 27 height 31
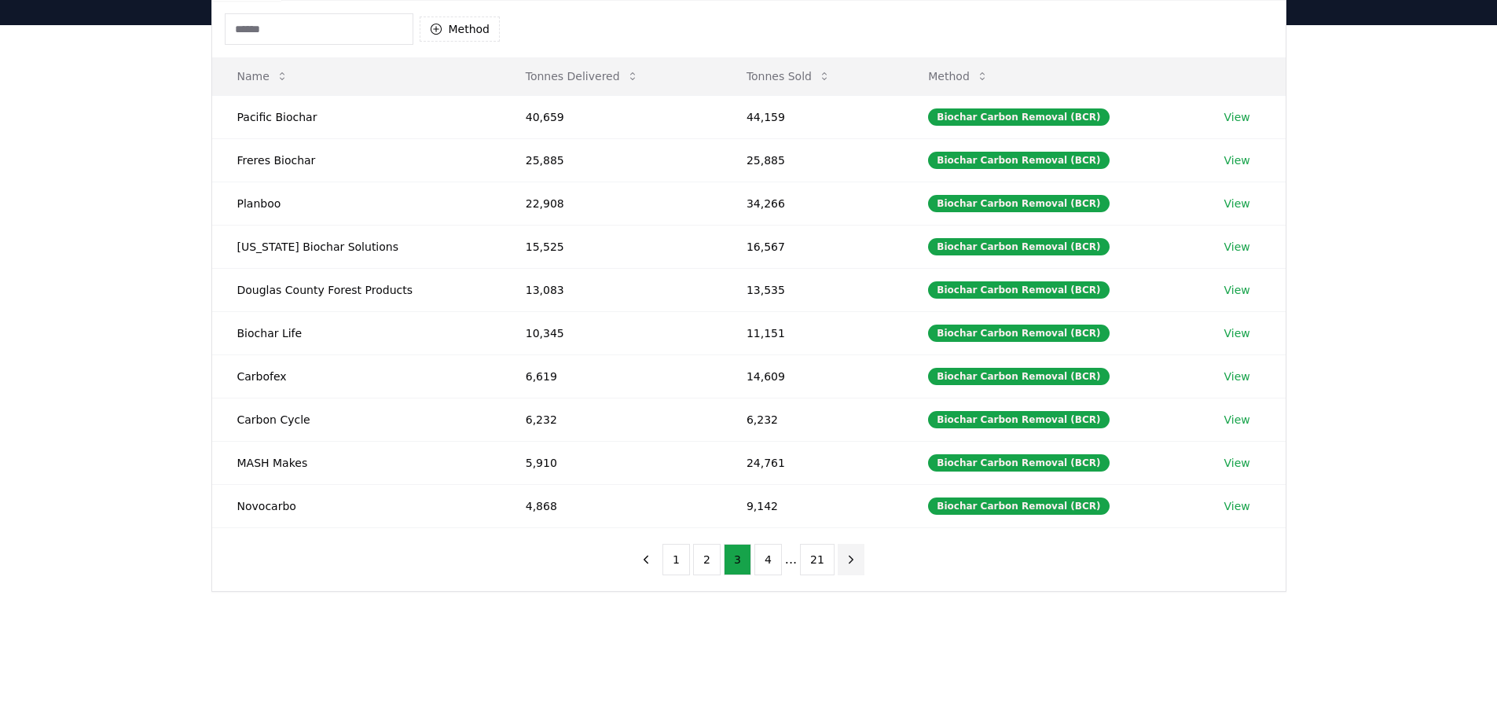
click at [853, 566] on button "next page" at bounding box center [851, 559] width 27 height 31
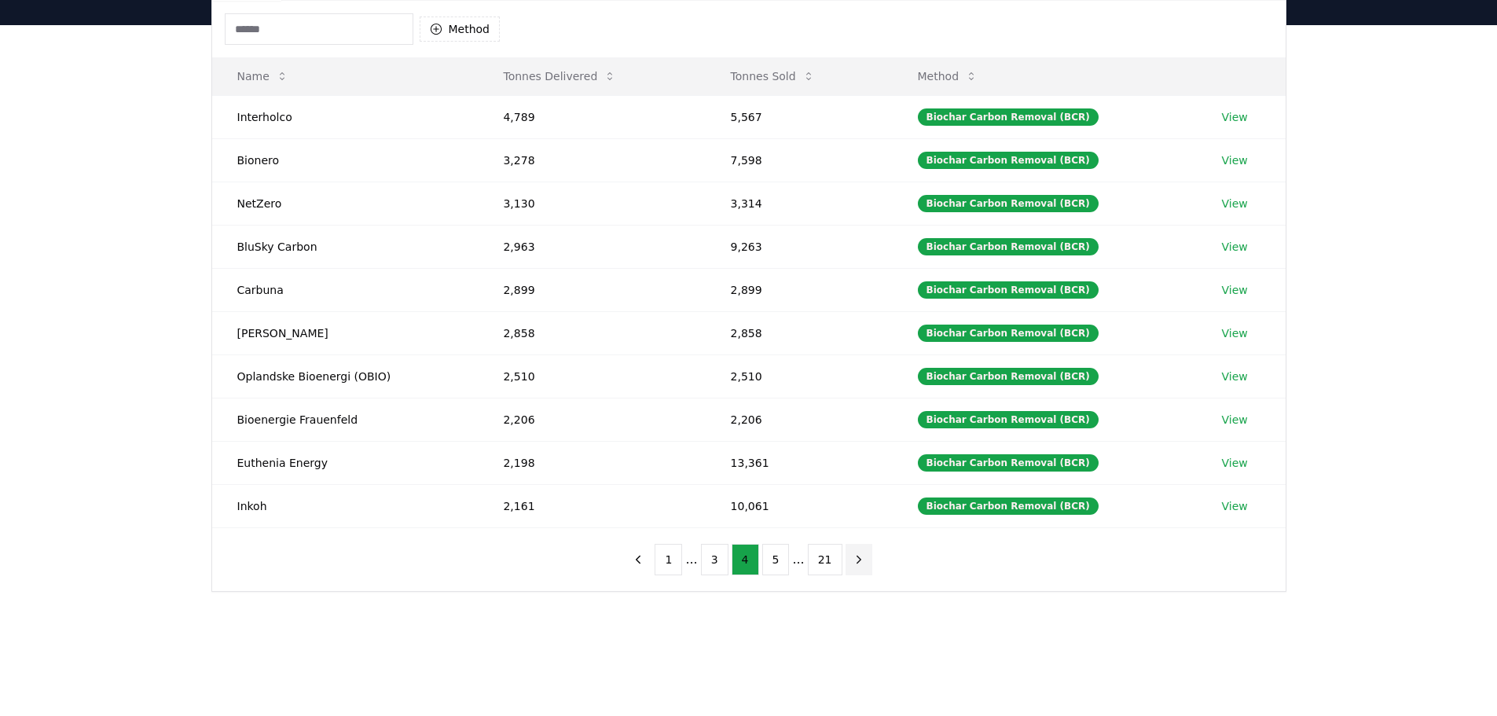
click at [853, 566] on icon "next page" at bounding box center [859, 559] width 14 height 14
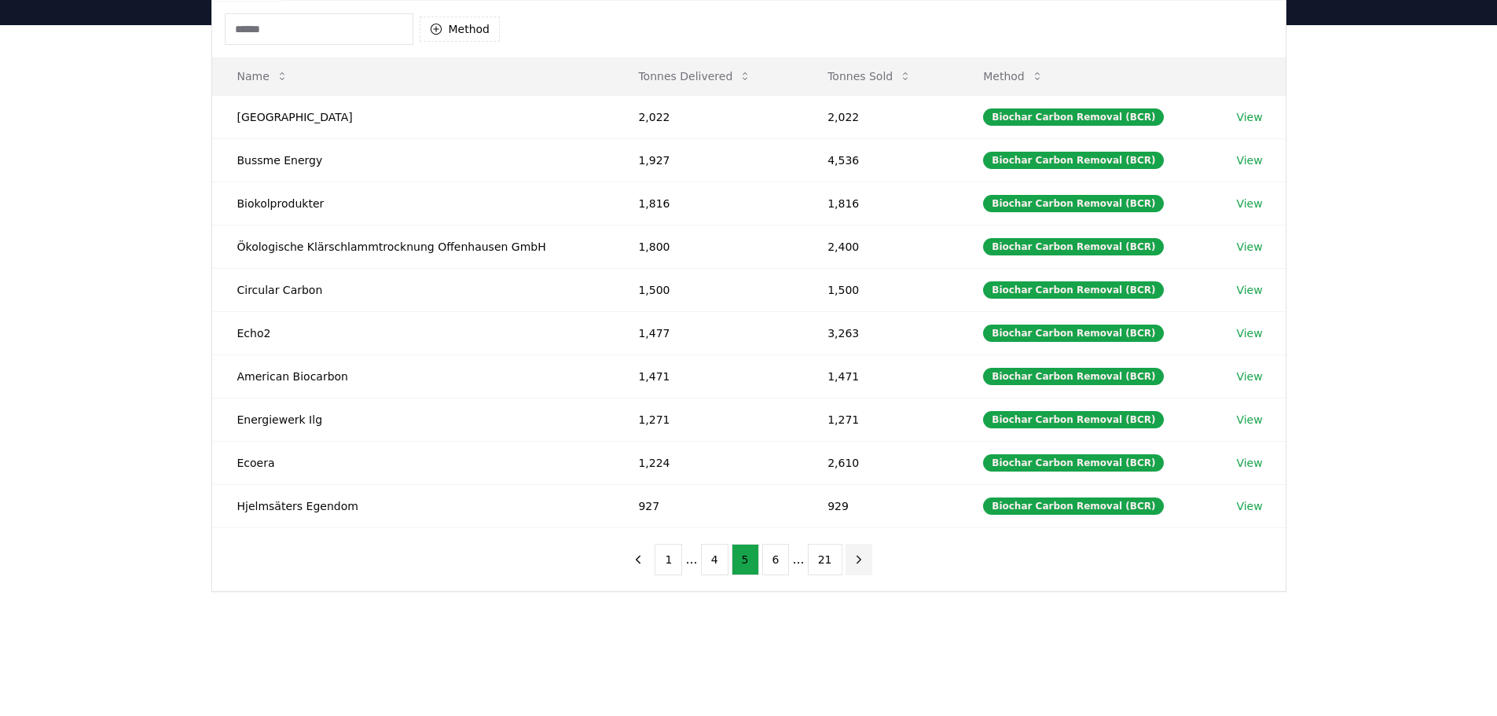
click at [853, 566] on icon "next page" at bounding box center [859, 559] width 14 height 14
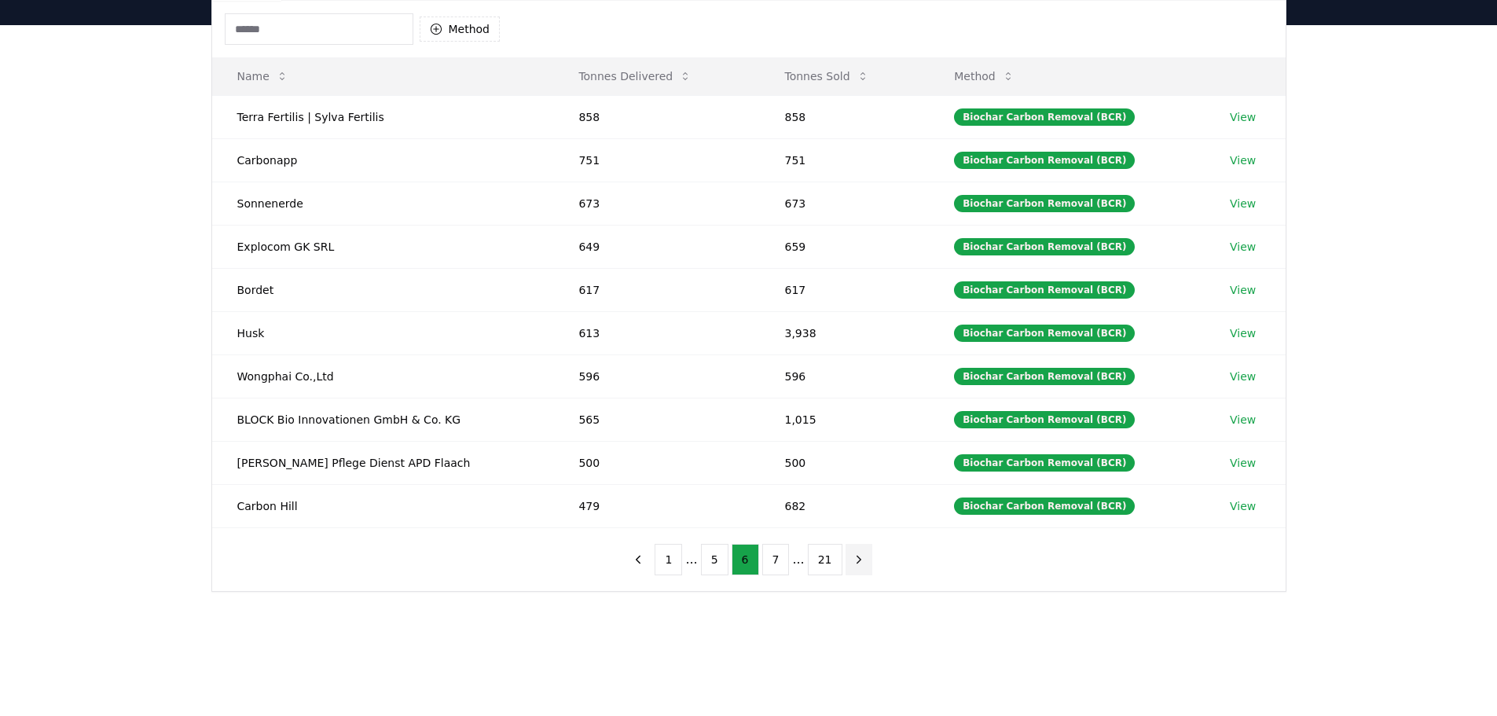
click at [853, 566] on icon "next page" at bounding box center [859, 559] width 14 height 14
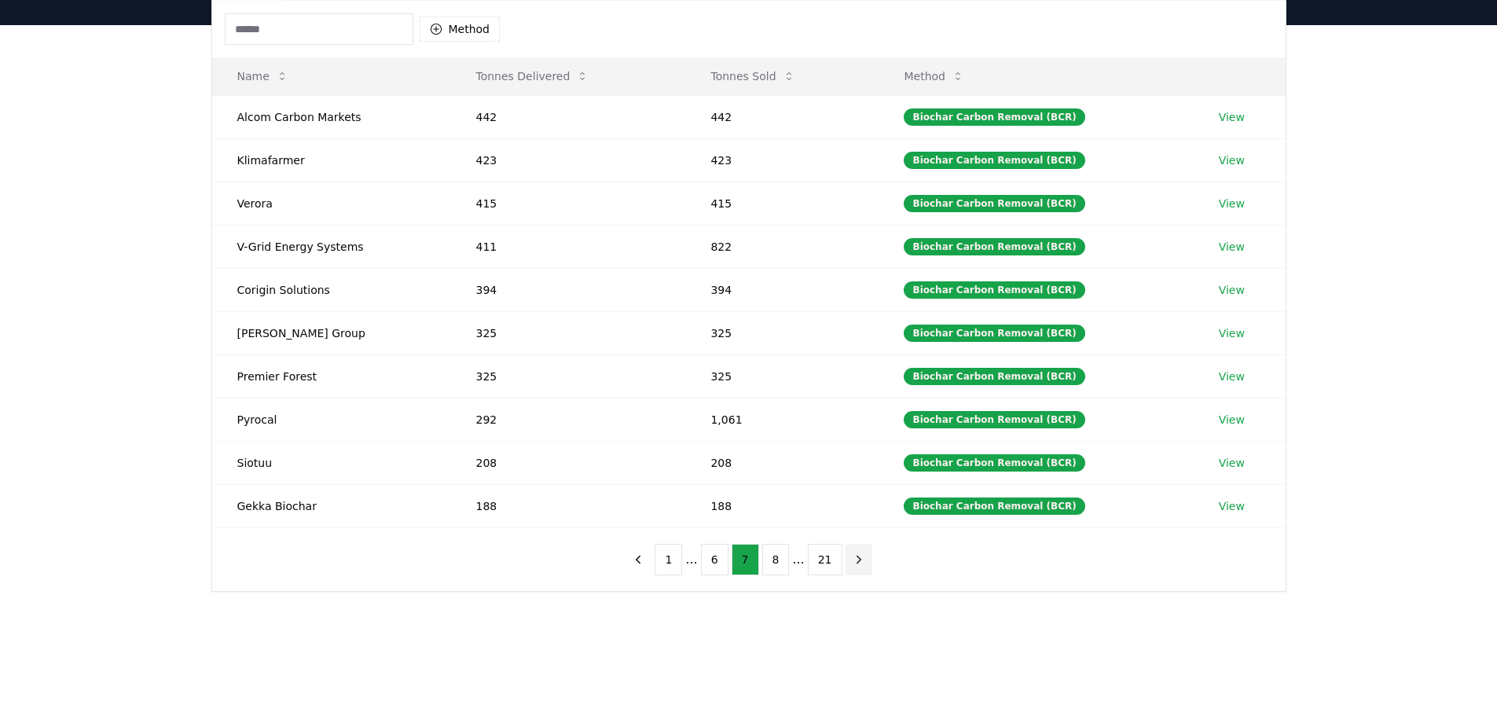
click at [853, 566] on icon "next page" at bounding box center [859, 559] width 14 height 14
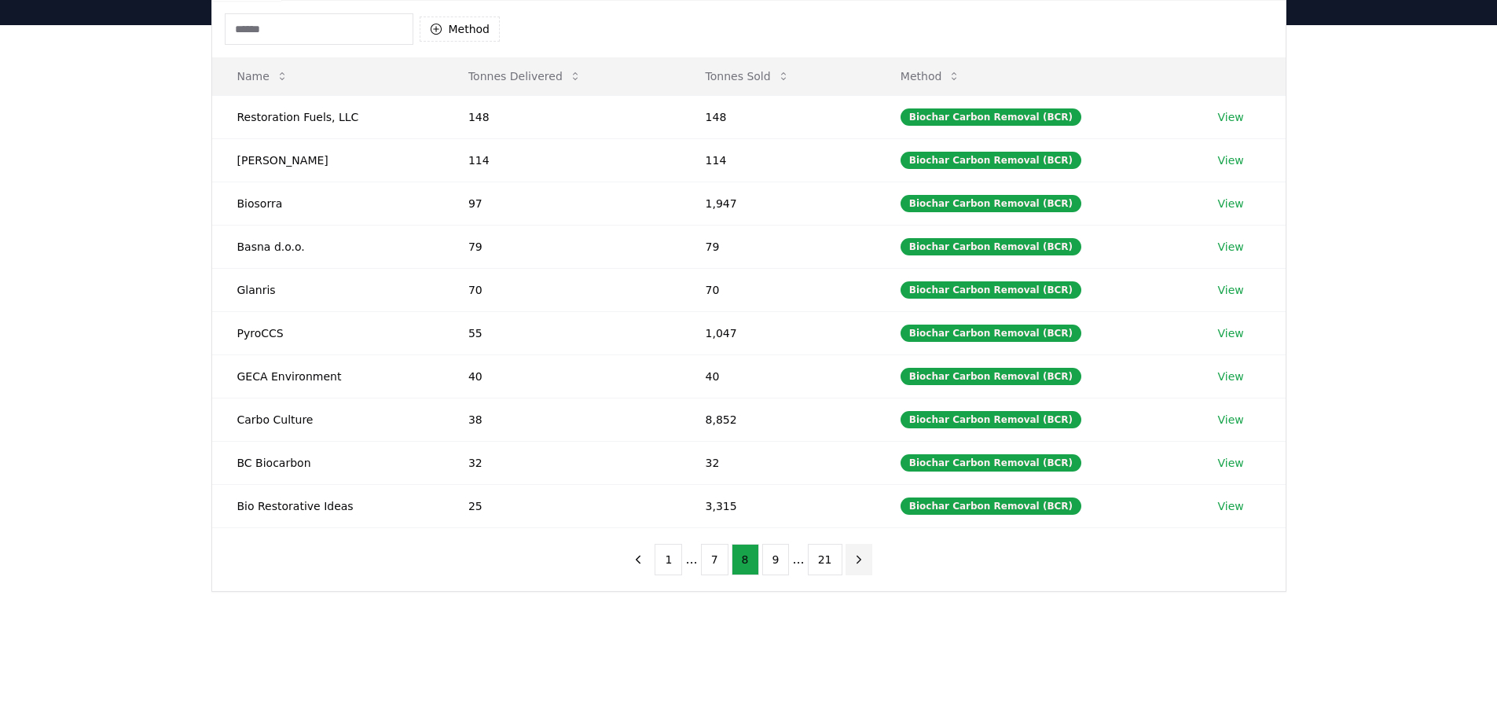
click at [853, 566] on icon "next page" at bounding box center [859, 559] width 14 height 14
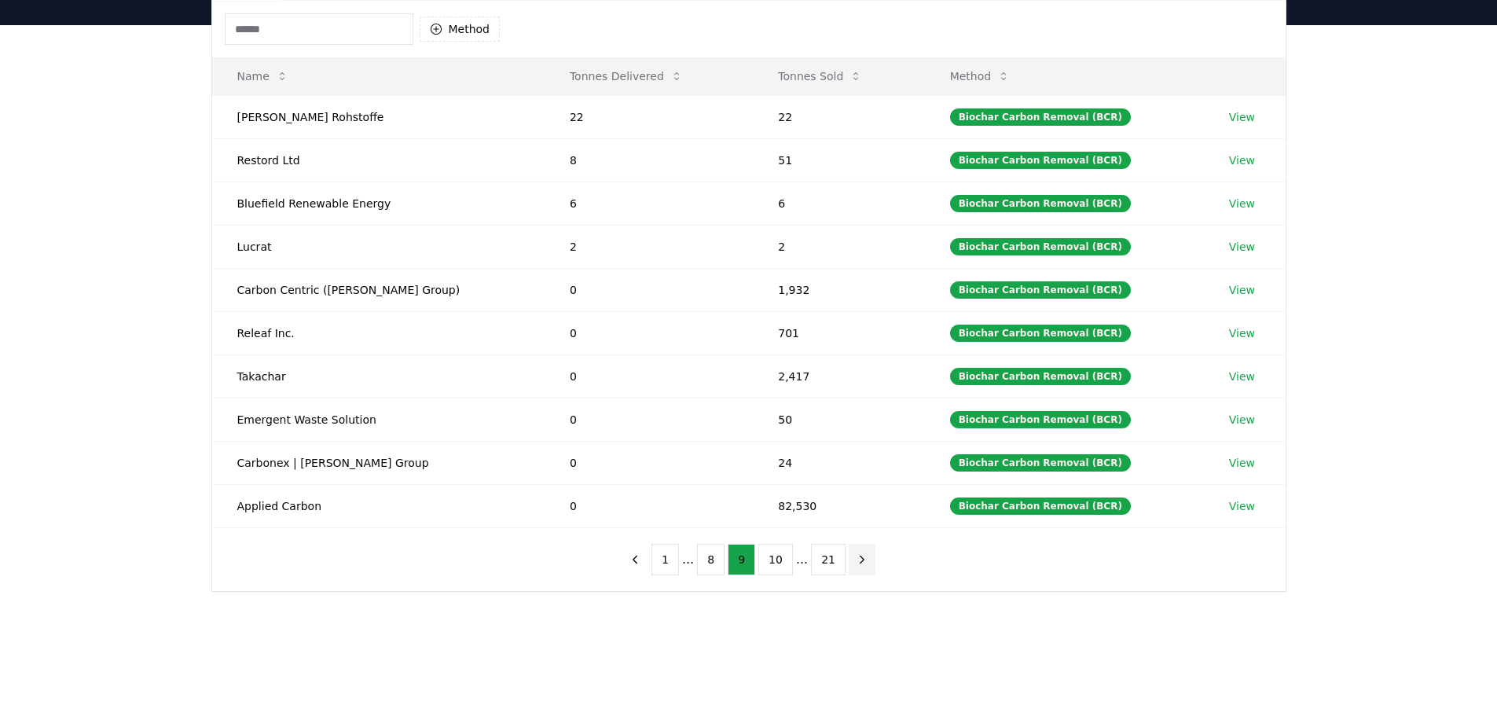
click at [855, 566] on icon "next page" at bounding box center [862, 559] width 14 height 14
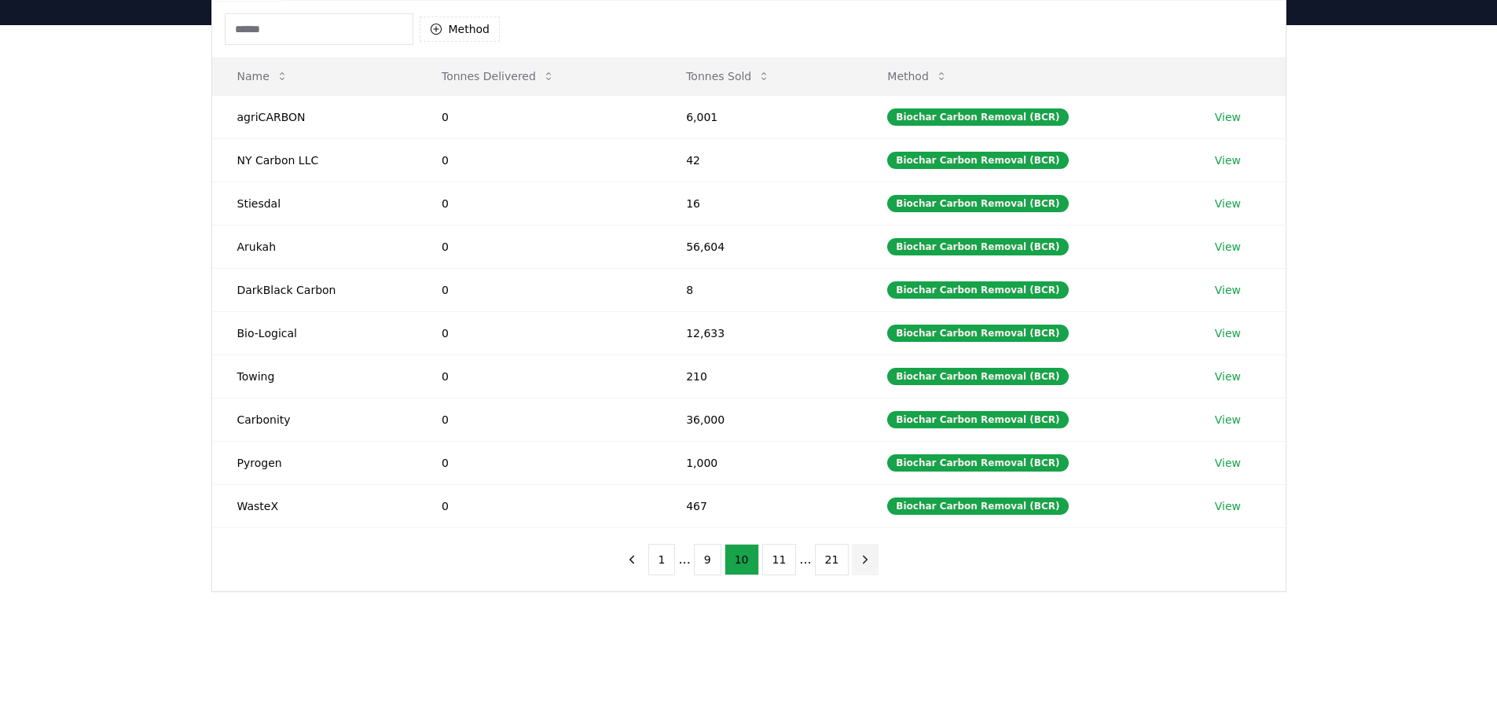
click at [858, 566] on icon "next page" at bounding box center [865, 559] width 14 height 14
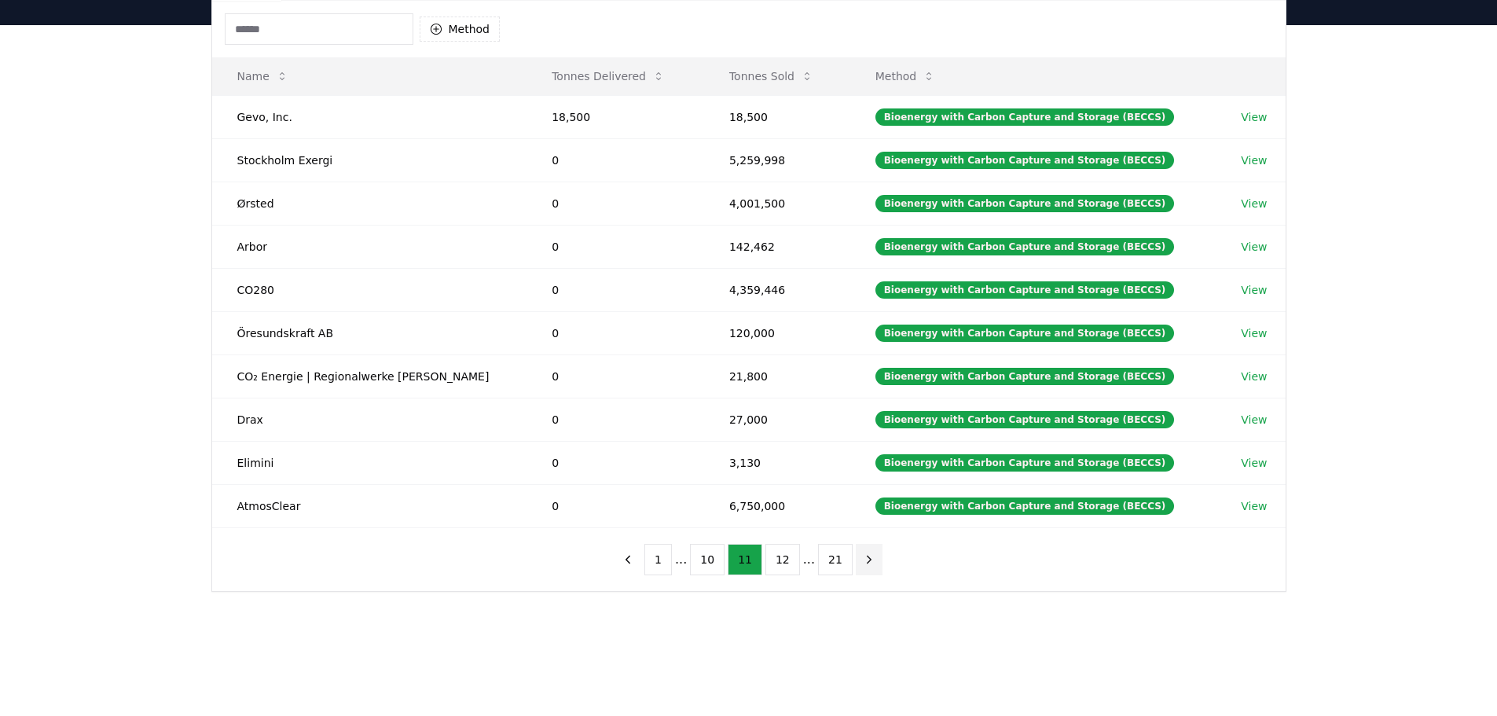
click at [862, 566] on icon "next page" at bounding box center [869, 559] width 14 height 14
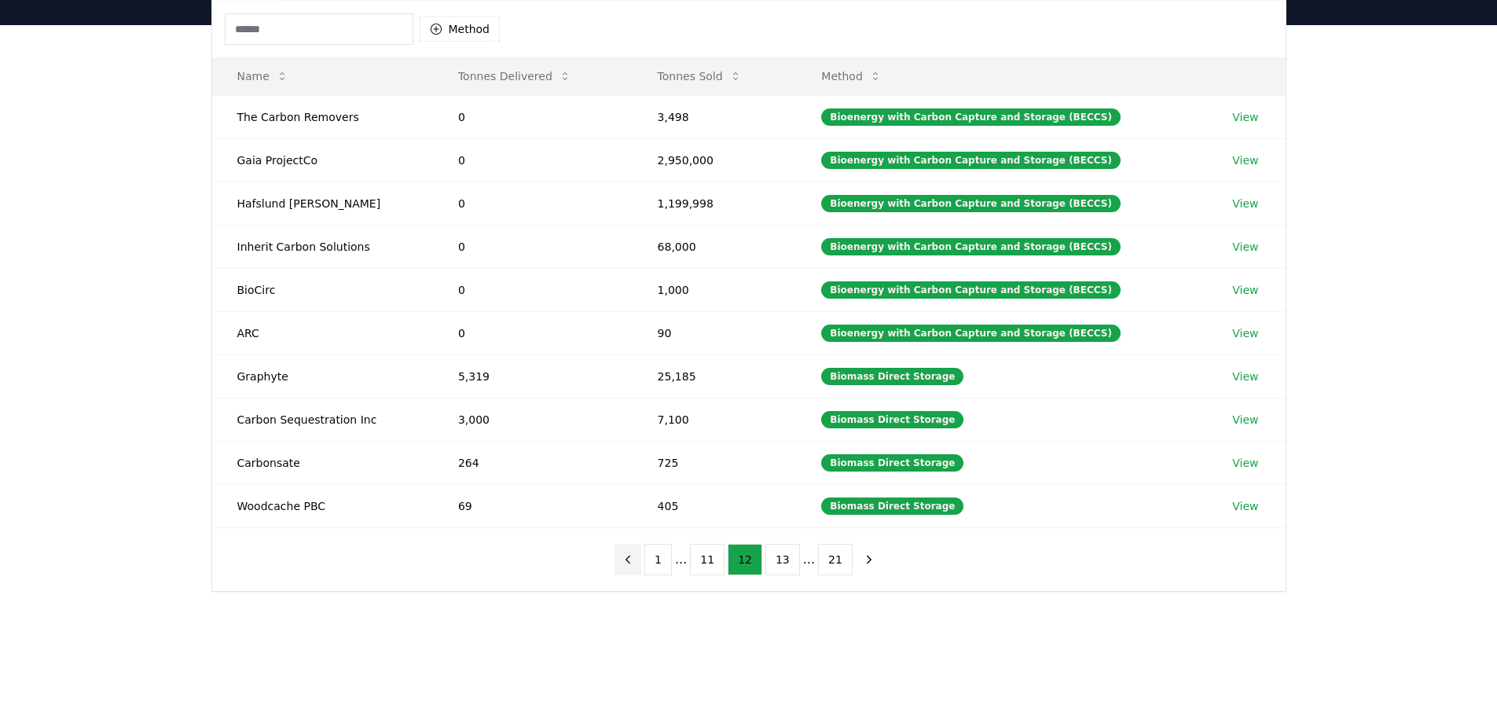
click at [641, 559] on button "previous page" at bounding box center [627, 559] width 27 height 31
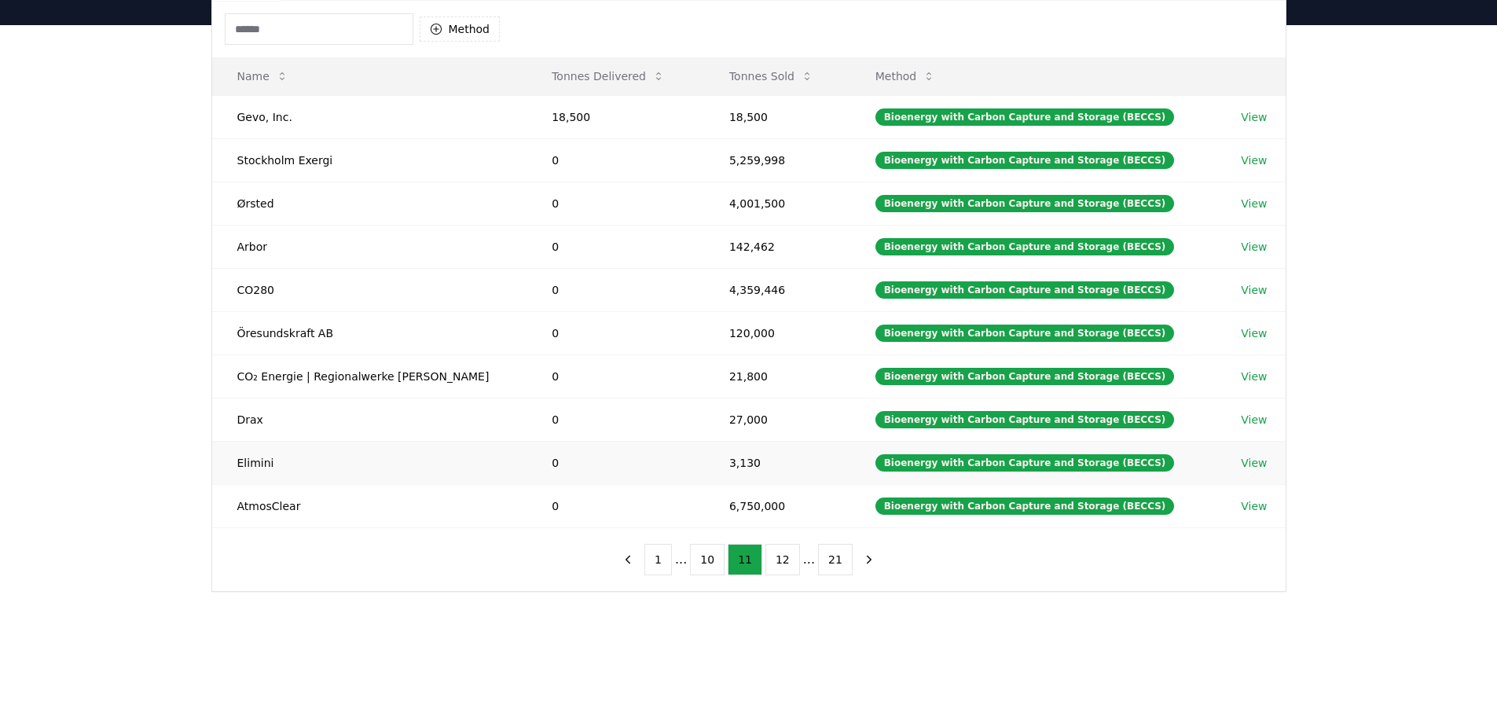
click at [1251, 464] on link "View" at bounding box center [1254, 463] width 26 height 16
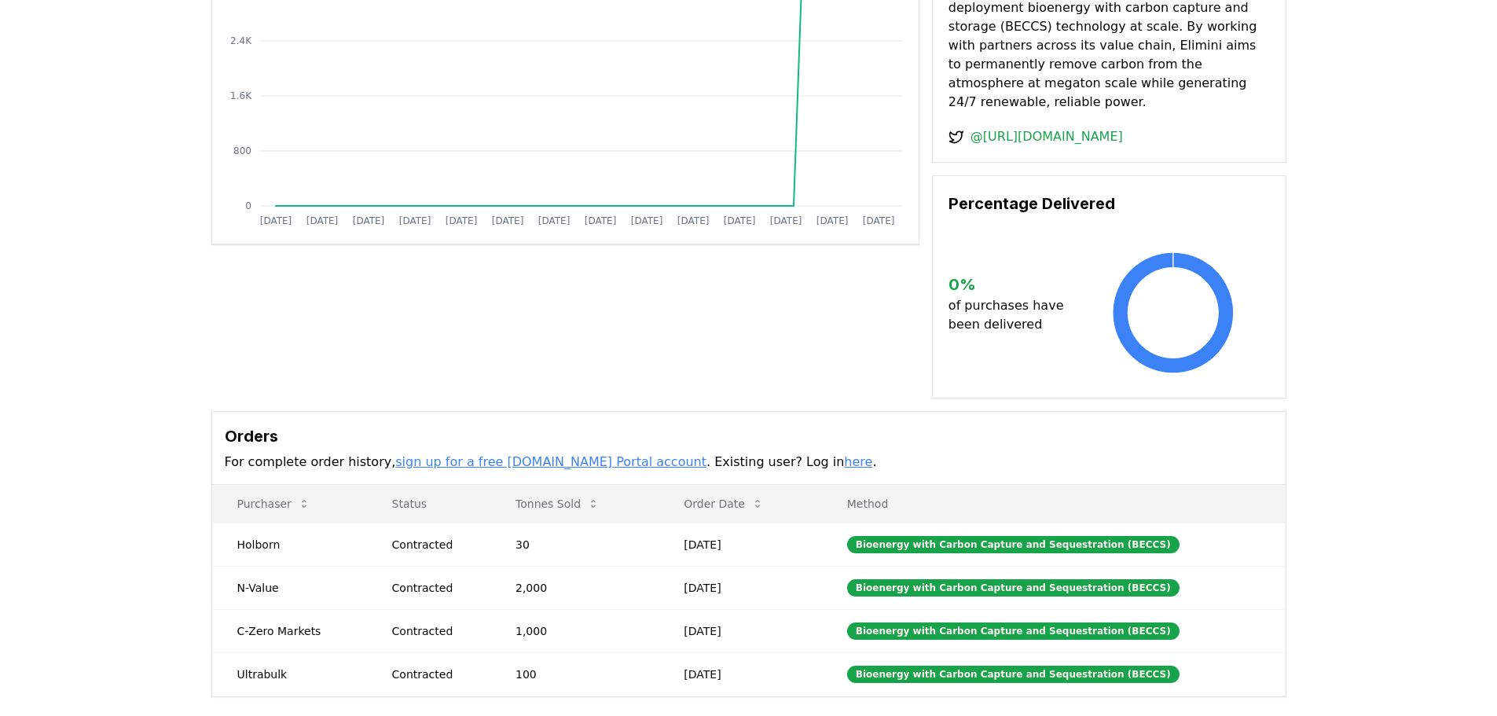
scroll to position [236, 0]
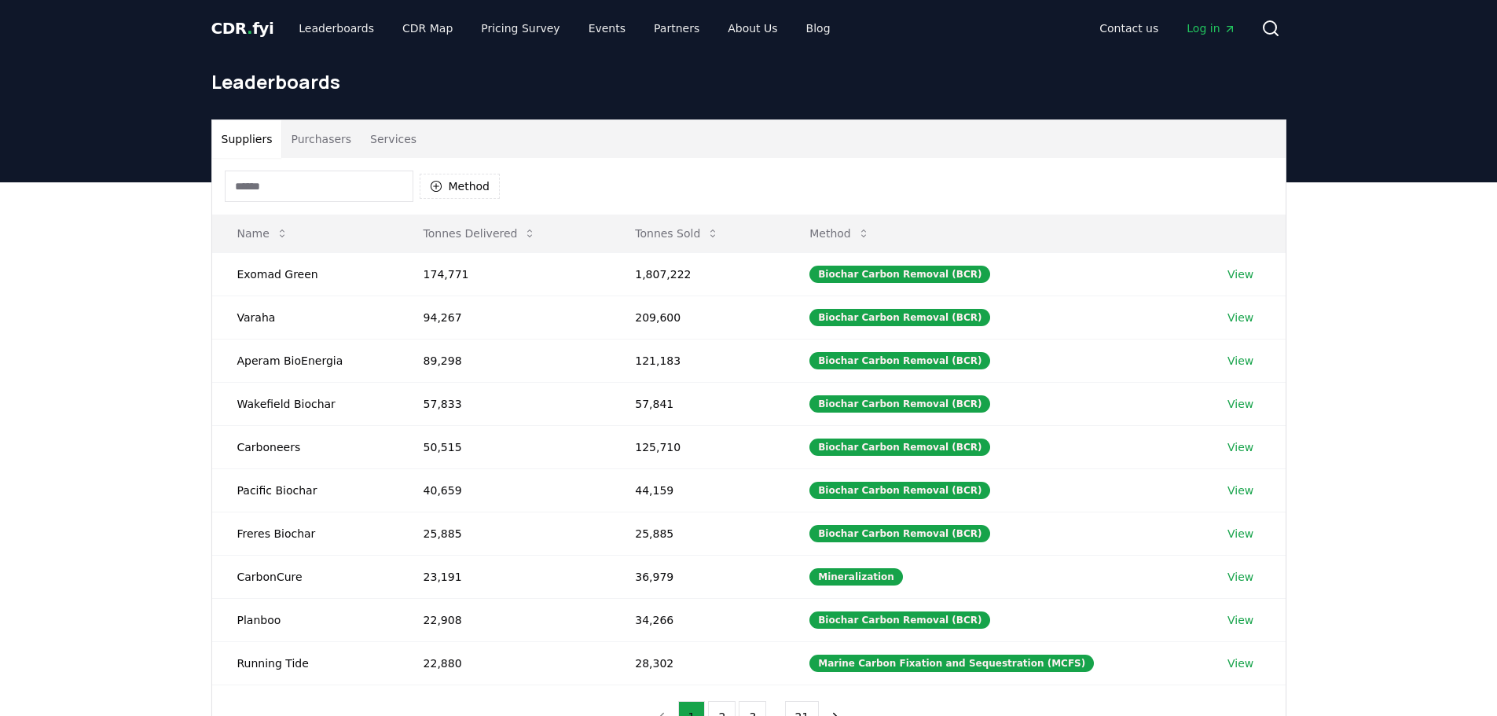
scroll to position [157, 0]
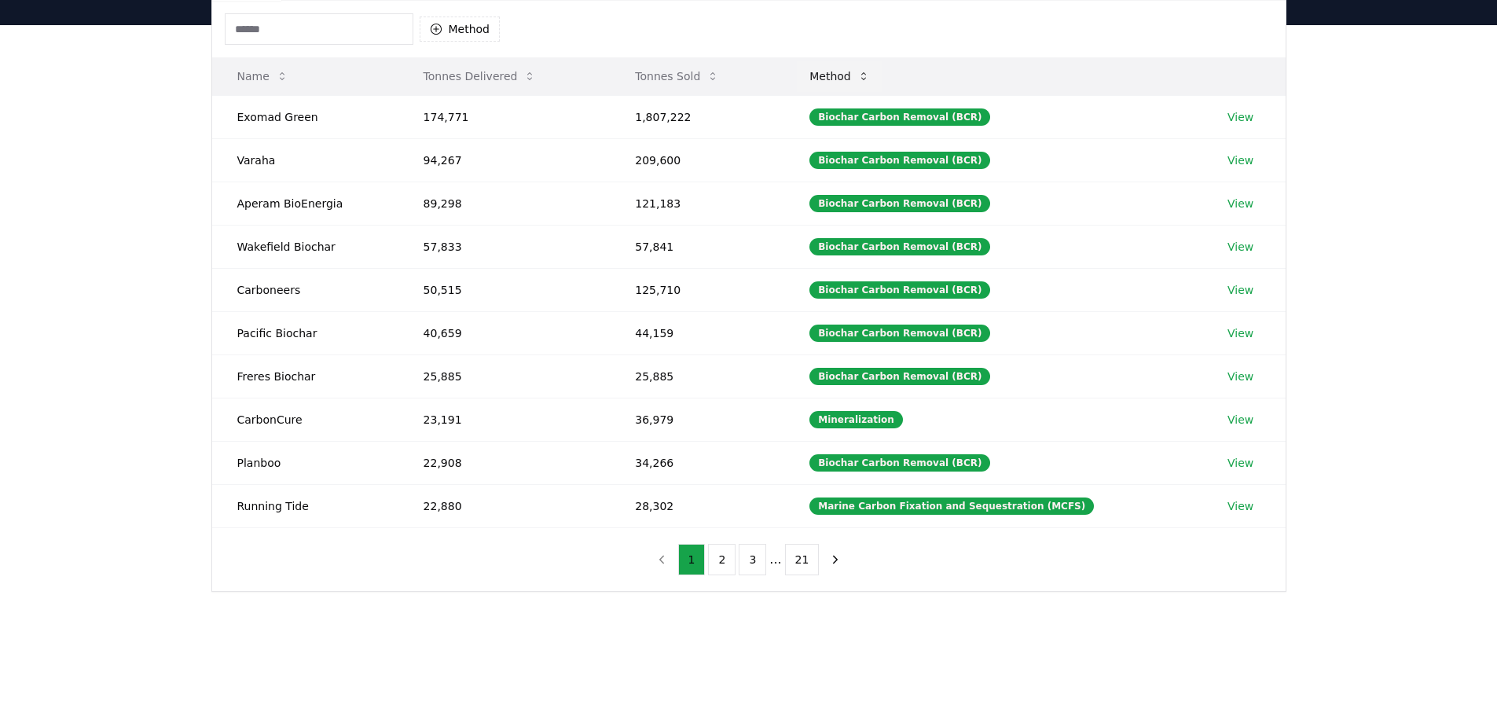
click at [865, 82] on button "Method" at bounding box center [840, 76] width 86 height 31
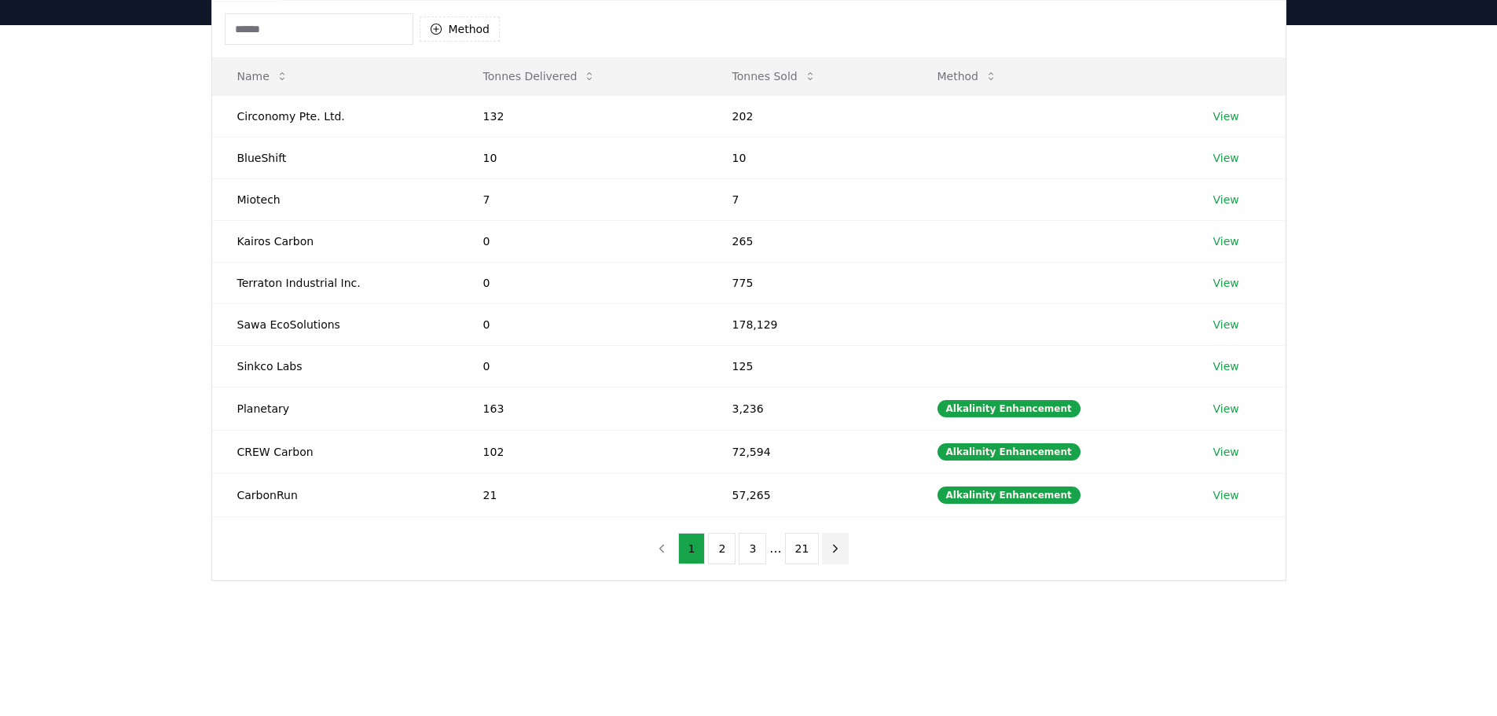
click at [831, 544] on icon "next page" at bounding box center [835, 548] width 14 height 14
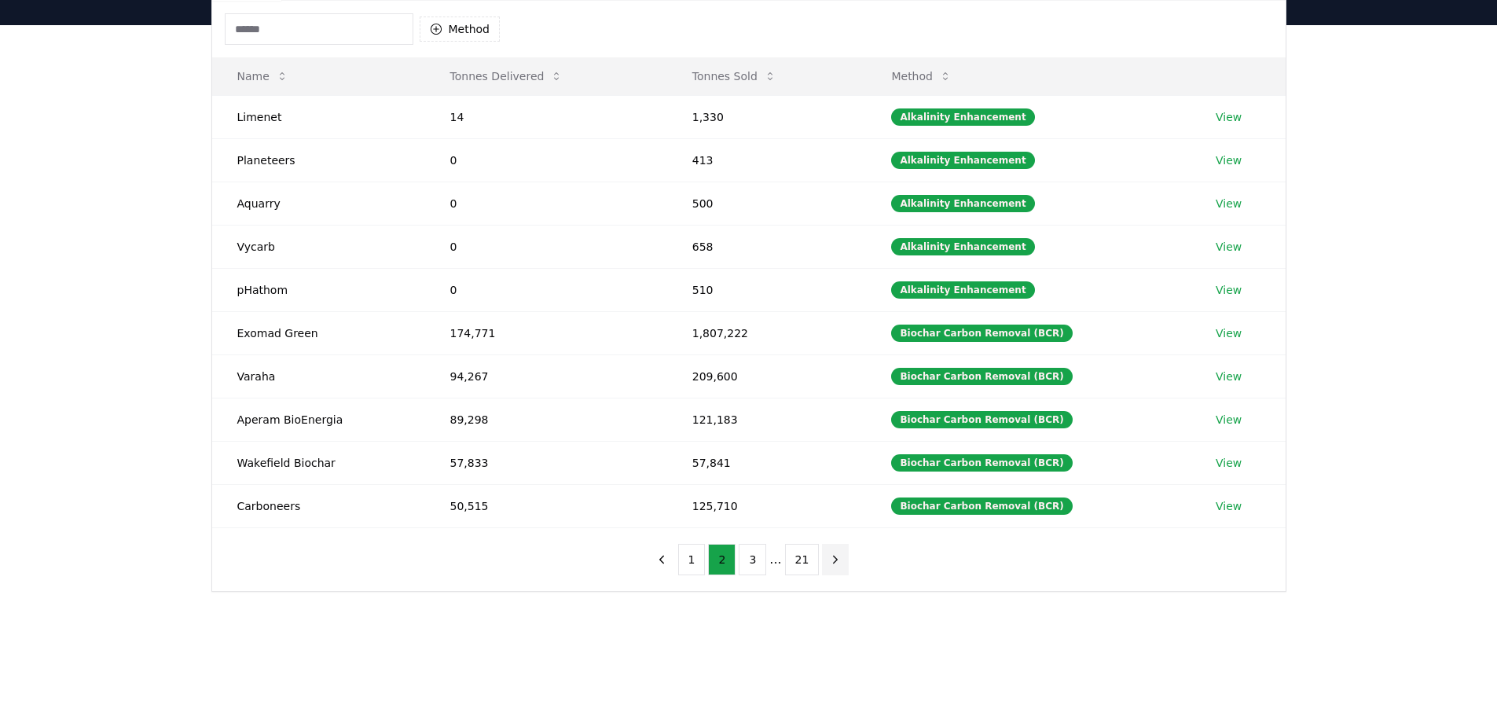
click at [828, 559] on icon "next page" at bounding box center [835, 559] width 14 height 14
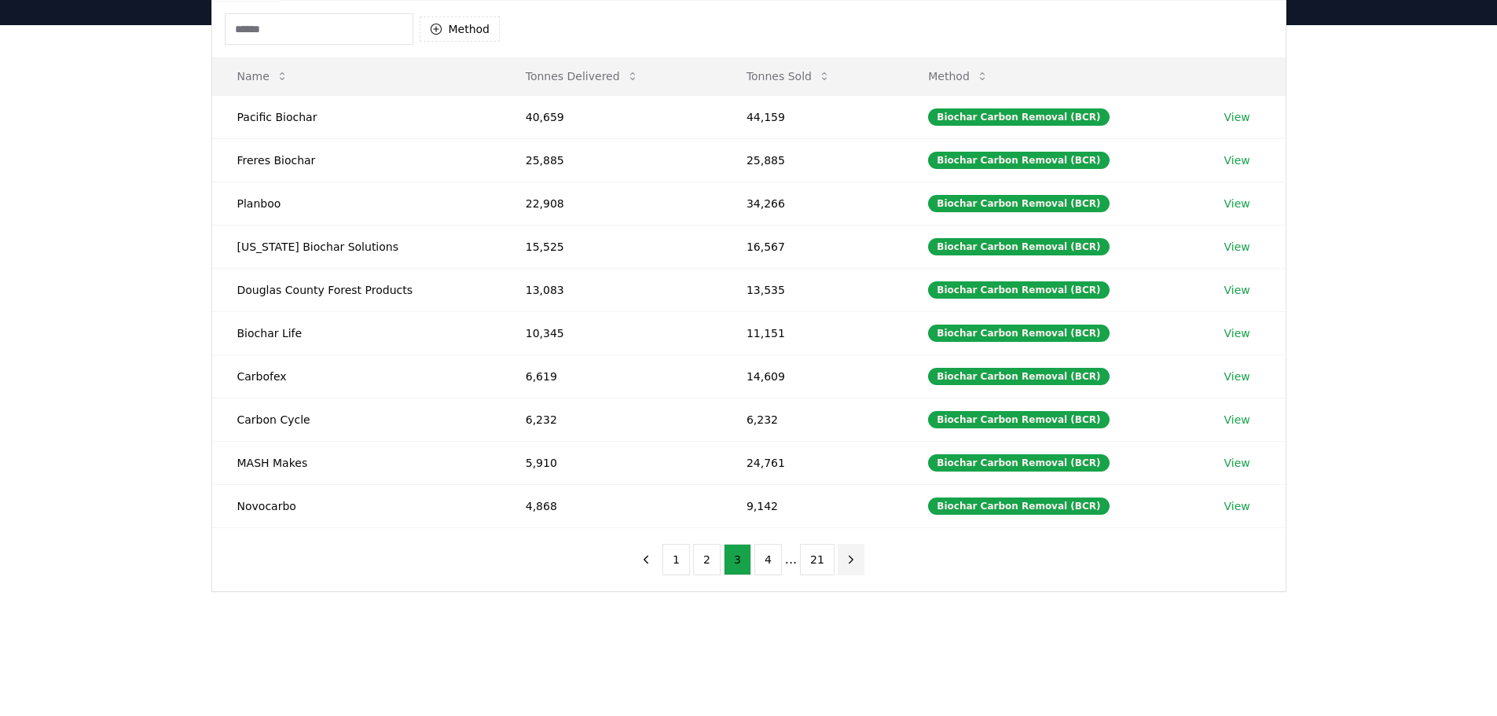
drag, startPoint x: 865, startPoint y: 553, endPoint x: 857, endPoint y: 564, distance: 13.5
click at [863, 561] on div "1 2 3 4 ... 21" at bounding box center [748, 559] width 263 height 63
click at [848, 568] on button "next page" at bounding box center [851, 559] width 27 height 31
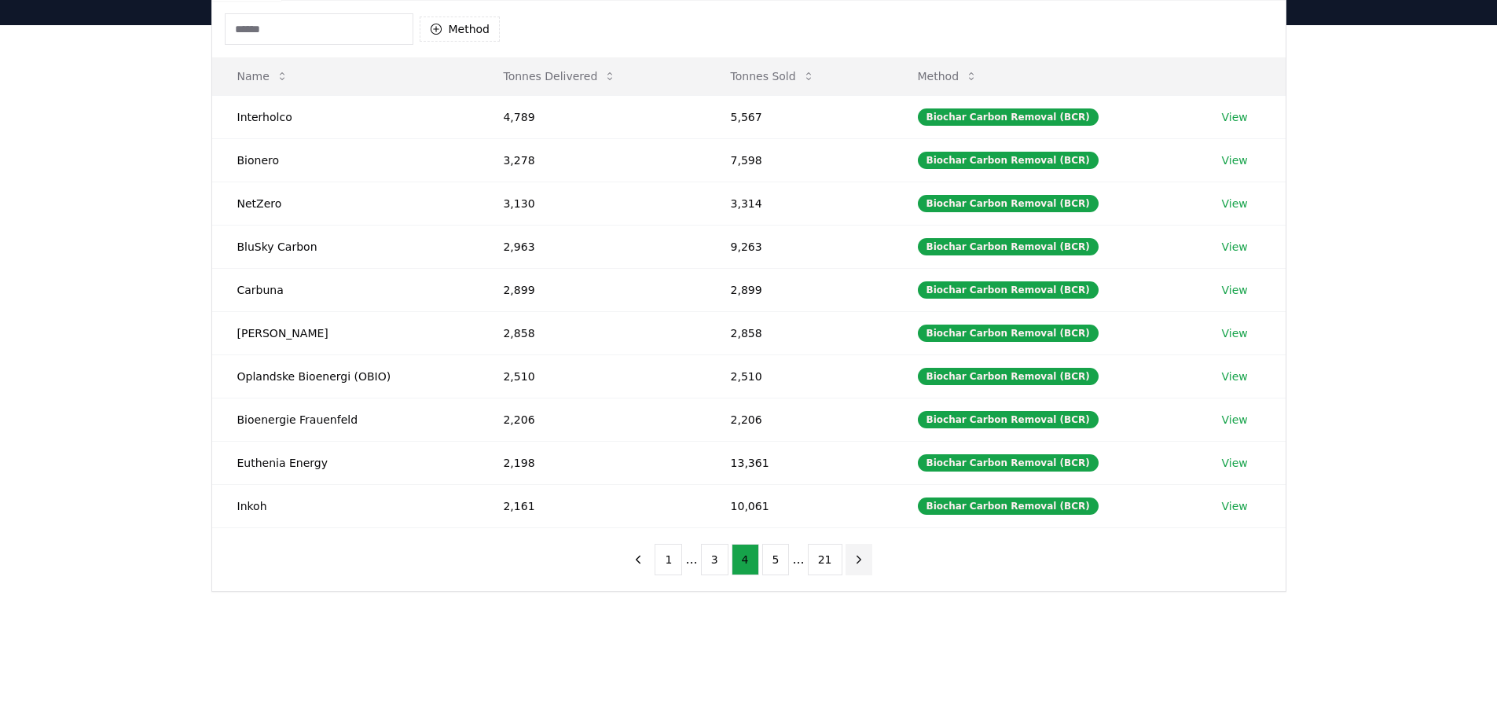
click at [848, 568] on button "next page" at bounding box center [858, 559] width 27 height 31
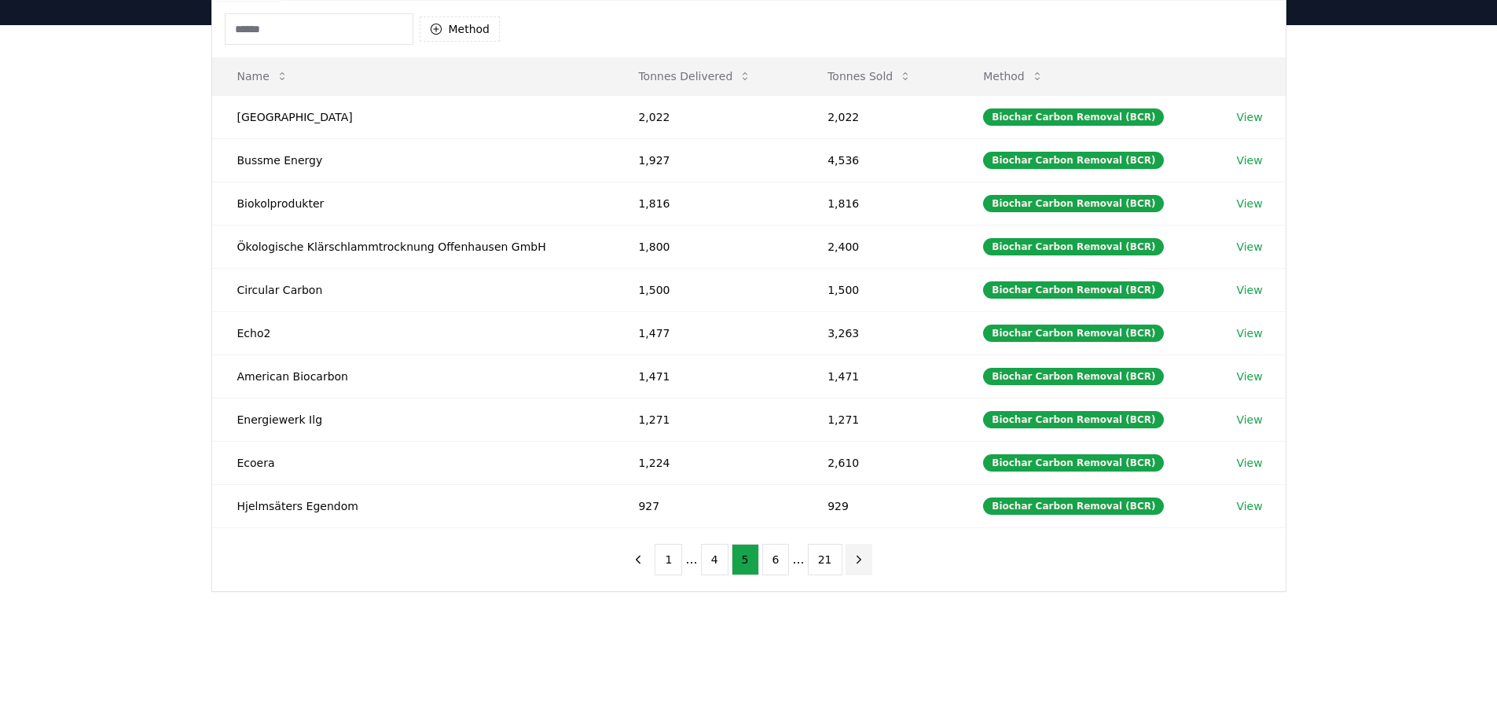
click at [853, 566] on icon "next page" at bounding box center [859, 559] width 14 height 14
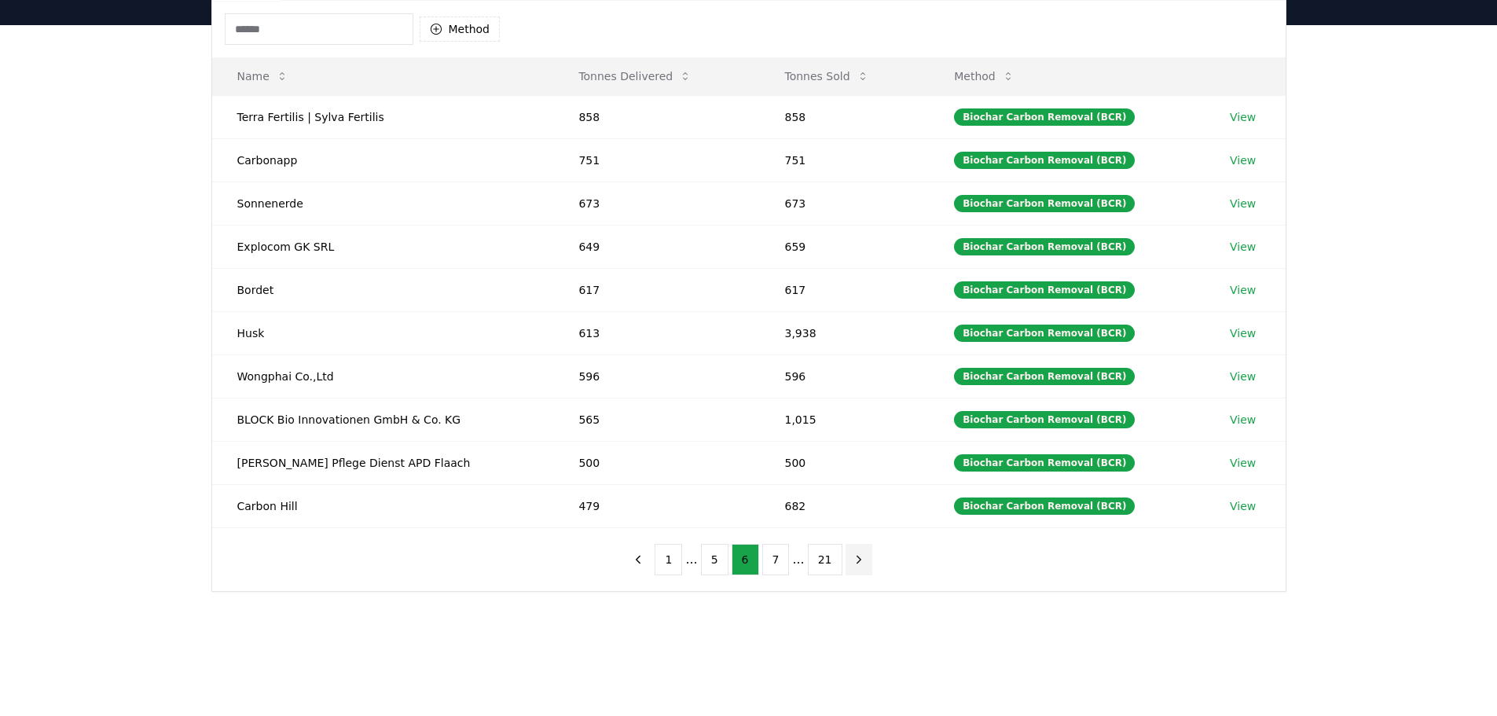
click at [853, 566] on icon "next page" at bounding box center [859, 559] width 14 height 14
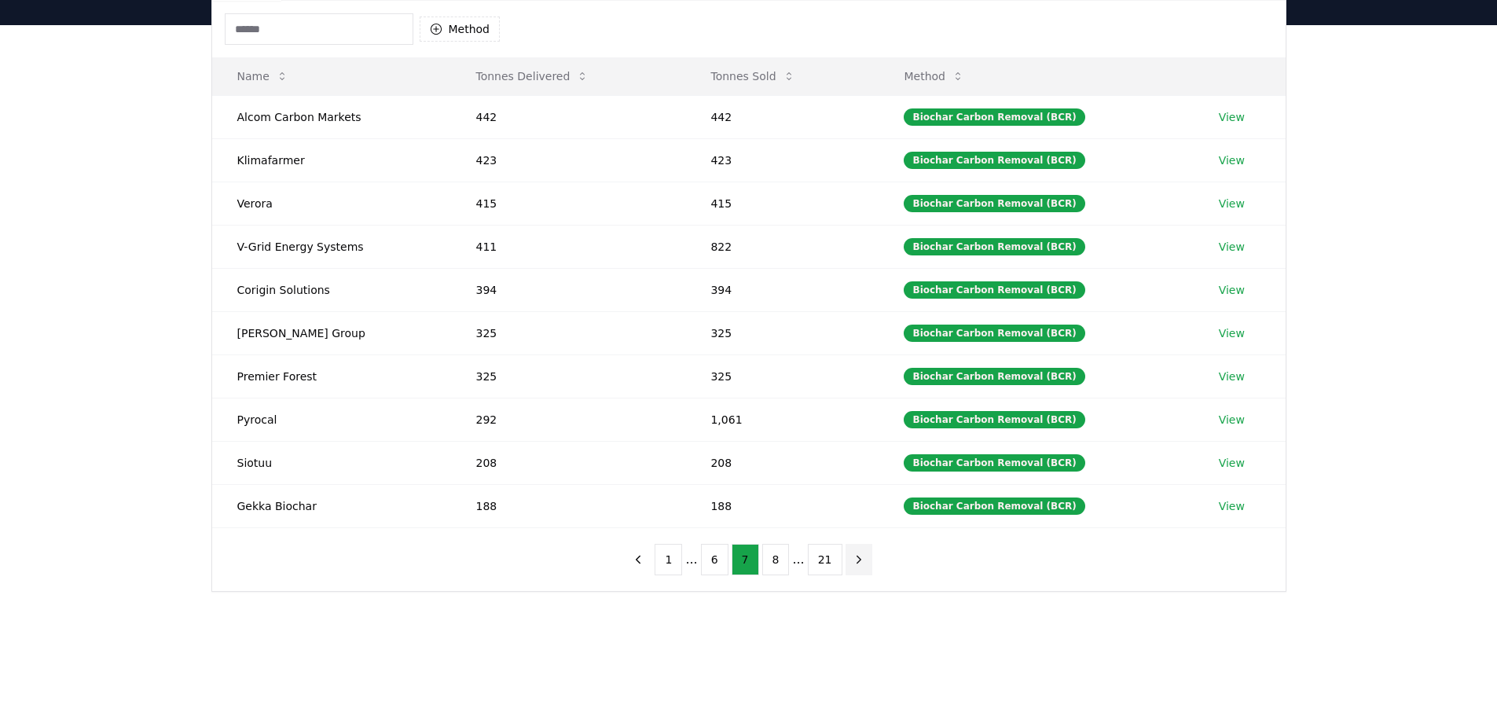
click at [853, 566] on icon "next page" at bounding box center [859, 559] width 14 height 14
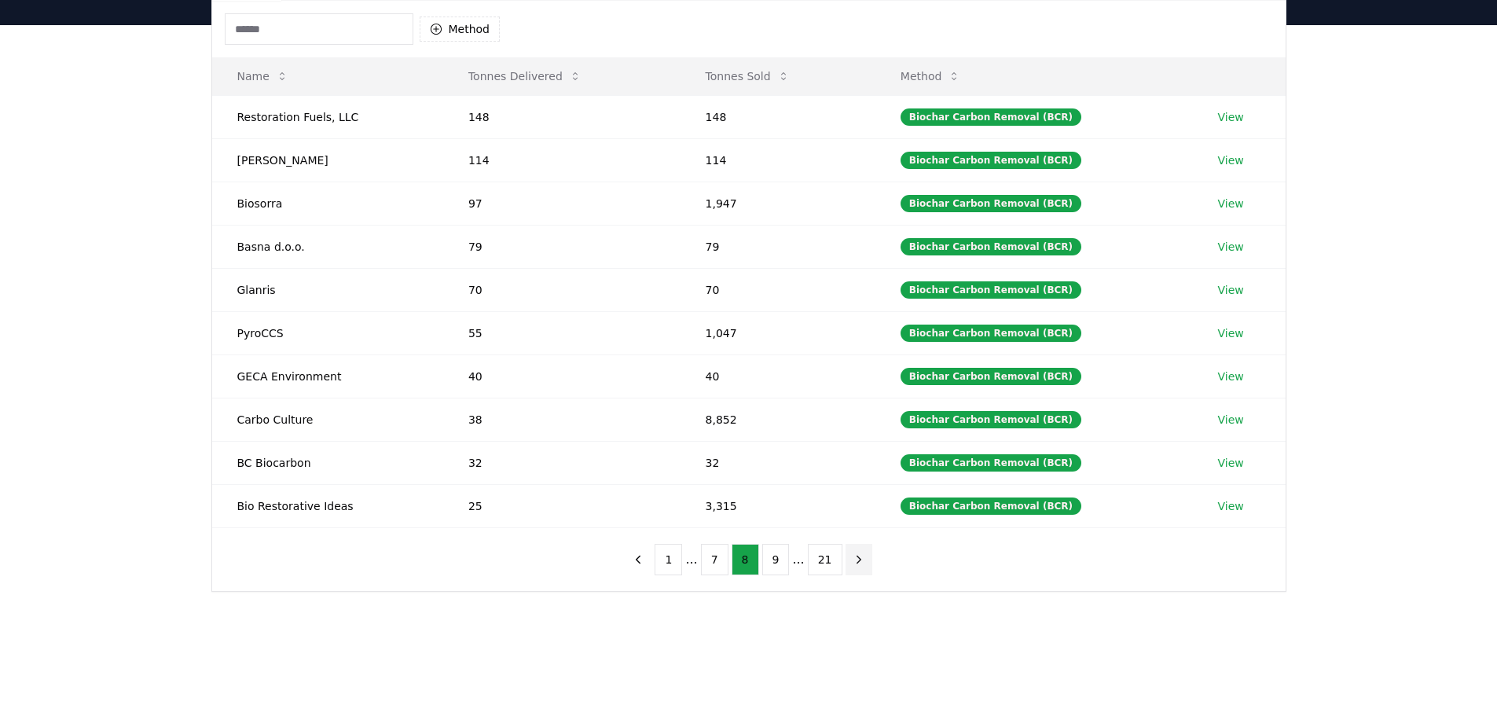
click at [853, 566] on icon "next page" at bounding box center [859, 559] width 14 height 14
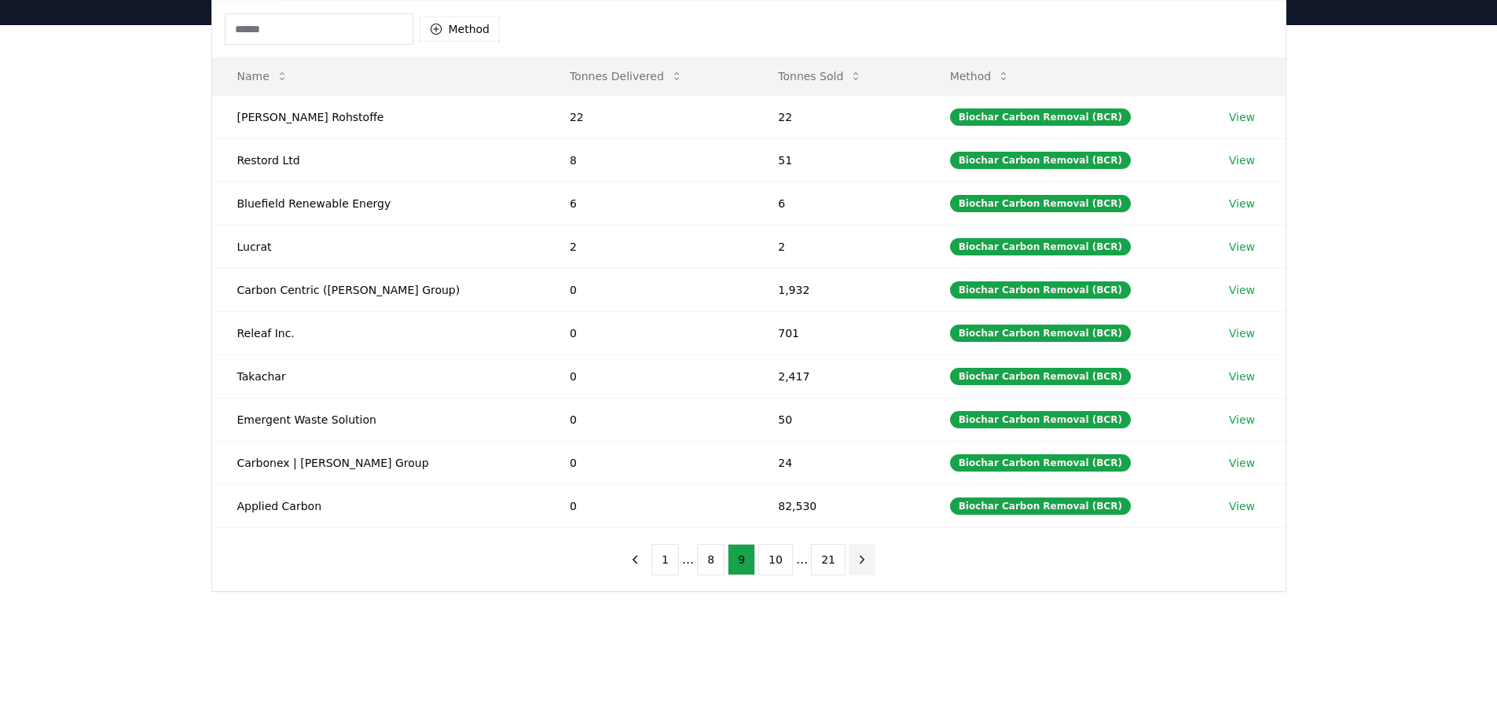
click at [855, 566] on icon "next page" at bounding box center [862, 559] width 14 height 14
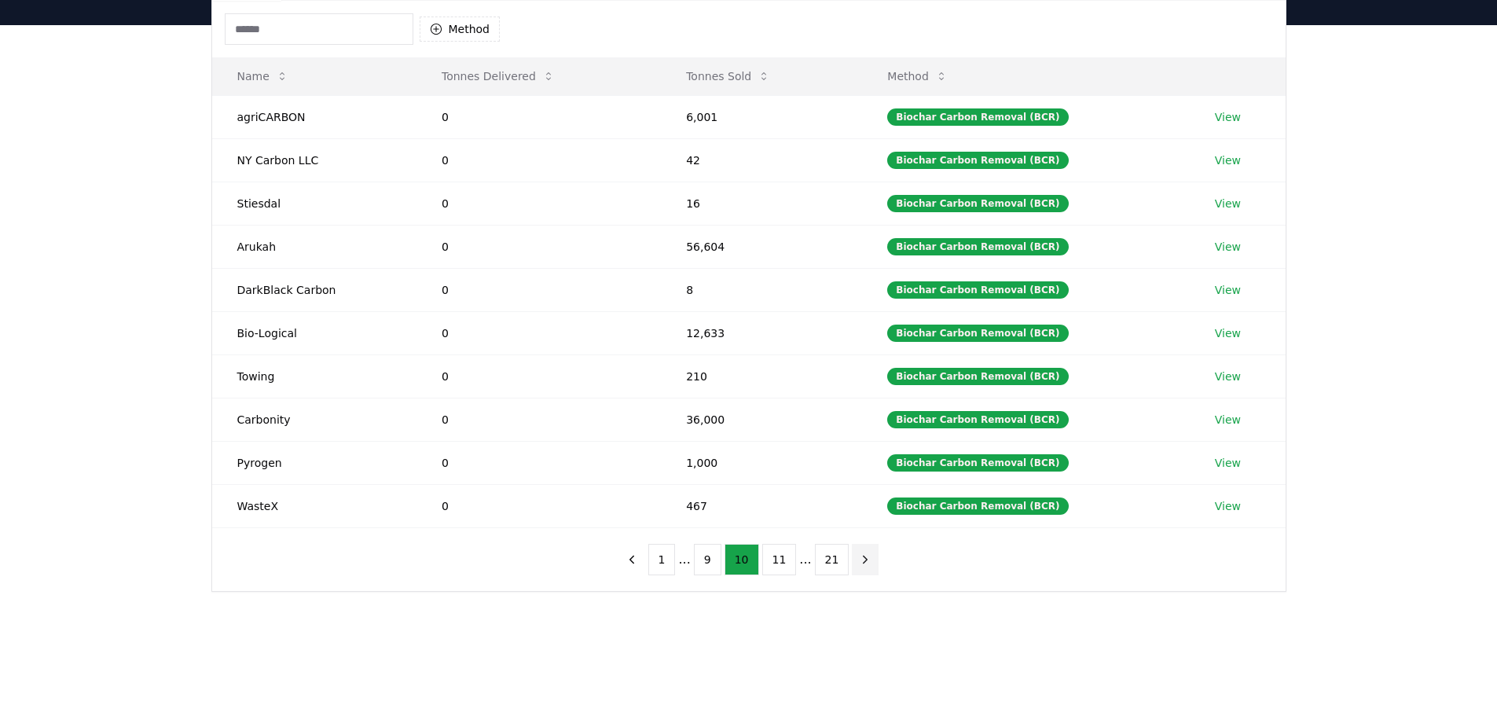
click at [858, 566] on icon "next page" at bounding box center [865, 559] width 14 height 14
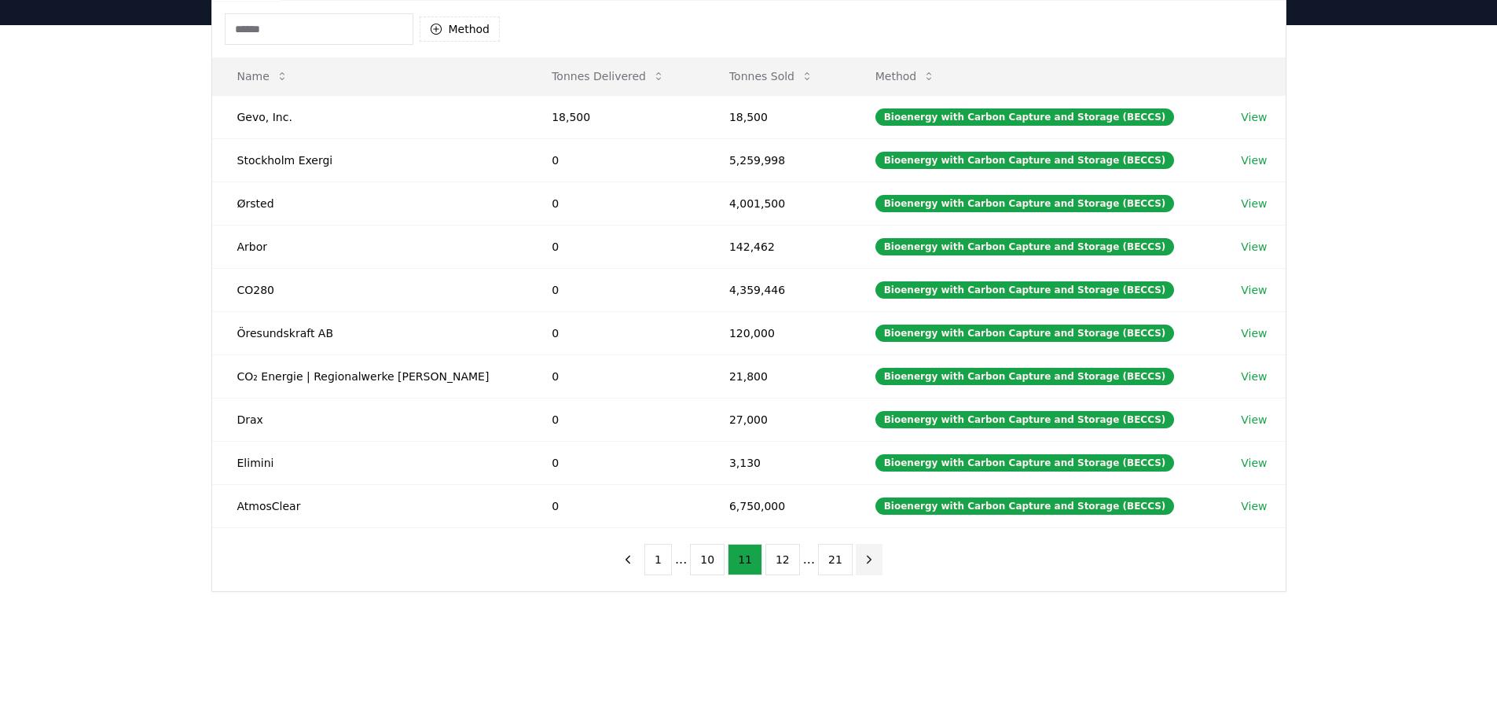
click at [862, 566] on icon "next page" at bounding box center [869, 559] width 14 height 14
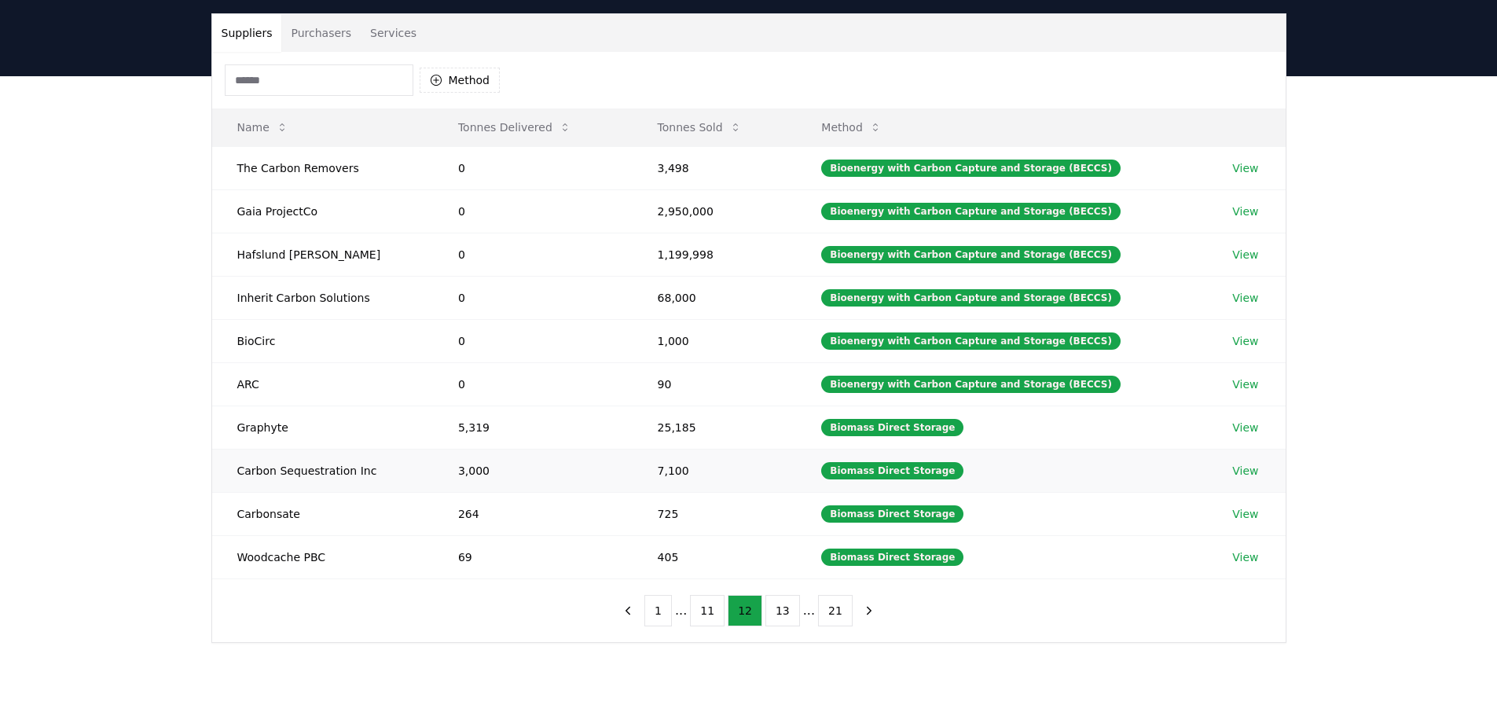
scroll to position [79, 0]
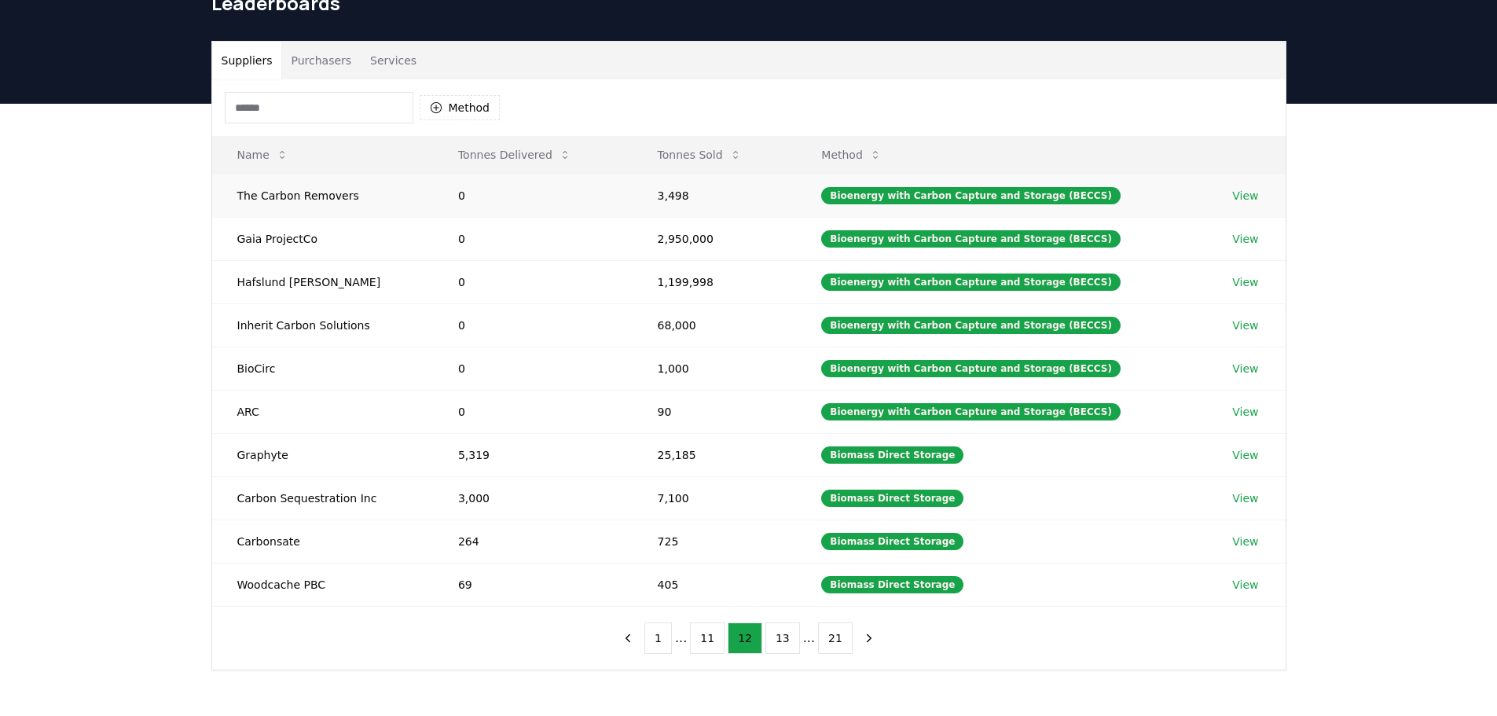
click at [1245, 196] on link "View" at bounding box center [1245, 196] width 26 height 16
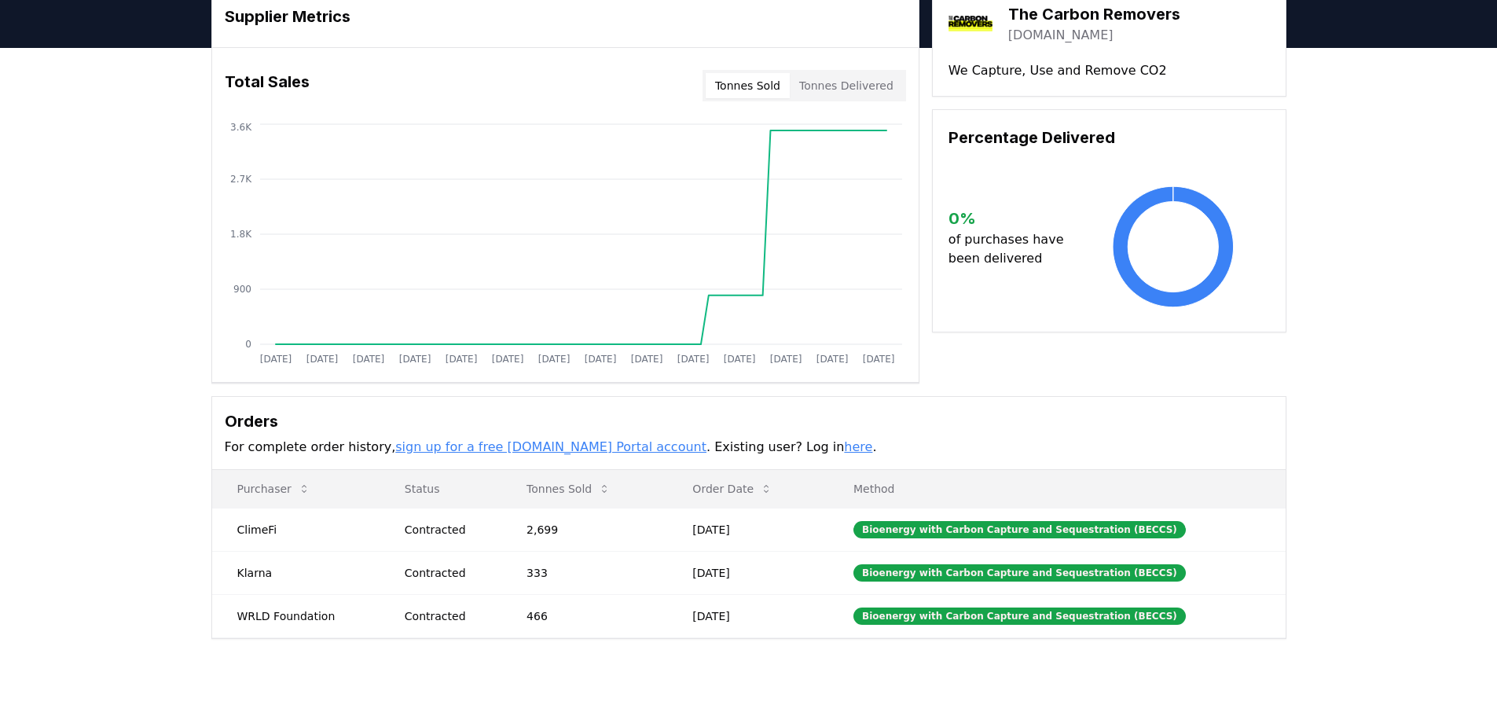
scroll to position [157, 0]
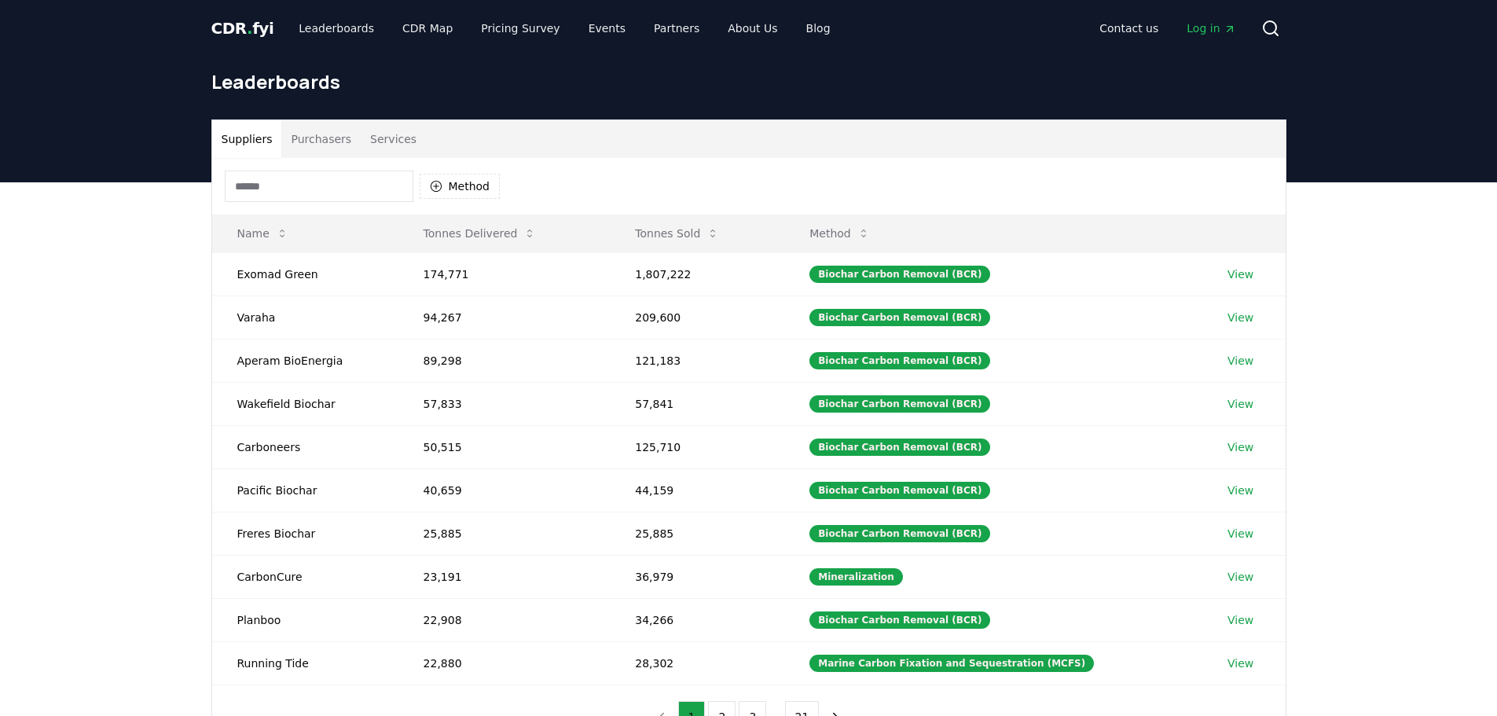
scroll to position [79, 0]
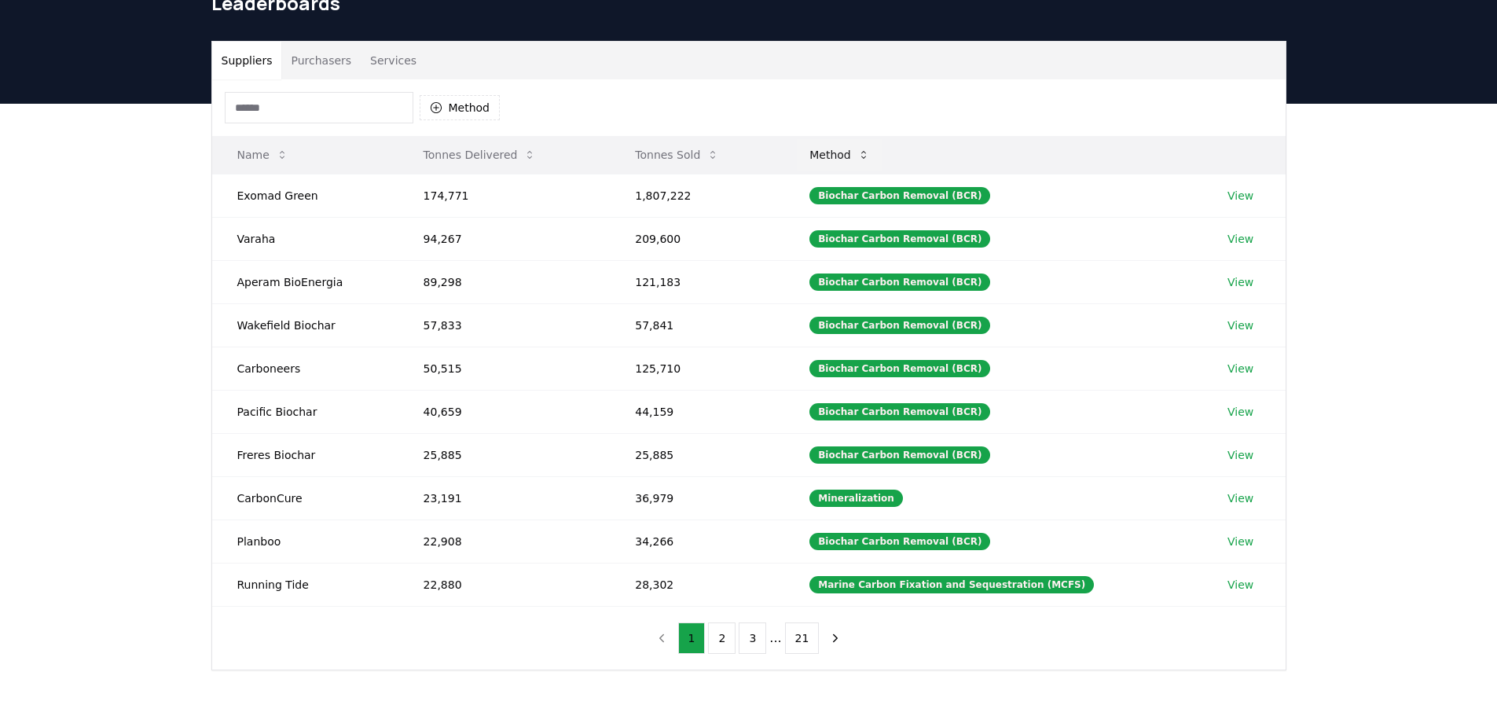
click at [845, 156] on button "Method" at bounding box center [840, 154] width 86 height 31
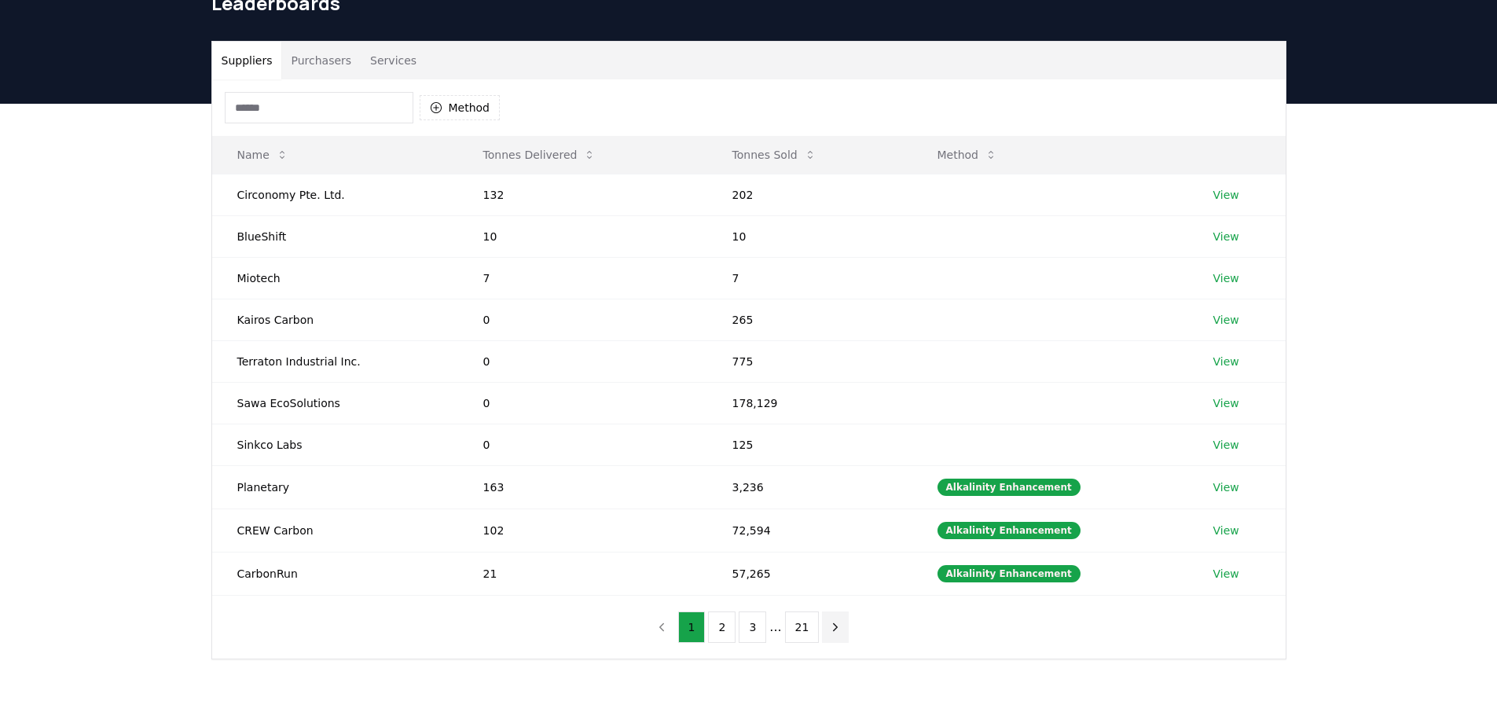
click at [836, 626] on icon "next page" at bounding box center [835, 627] width 14 height 14
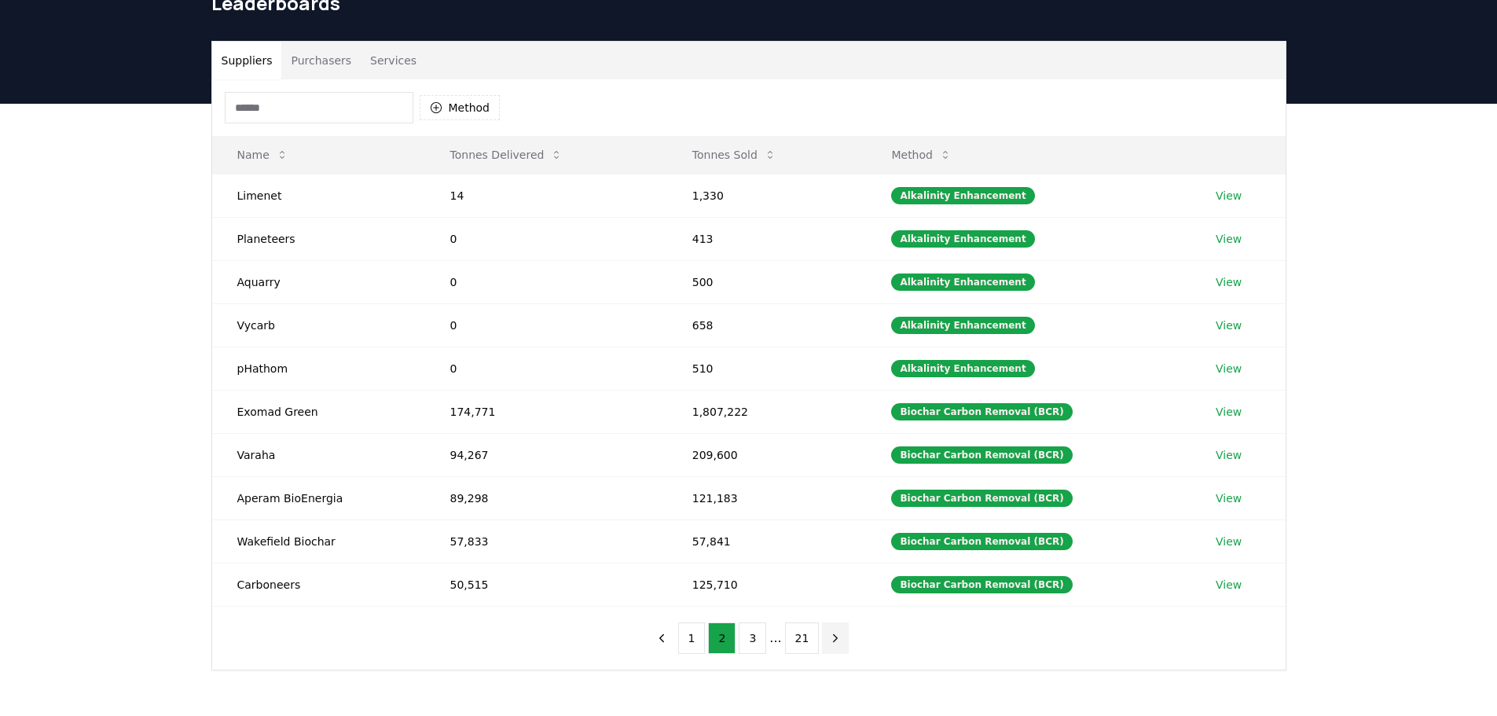
click at [836, 626] on button "next page" at bounding box center [835, 637] width 27 height 31
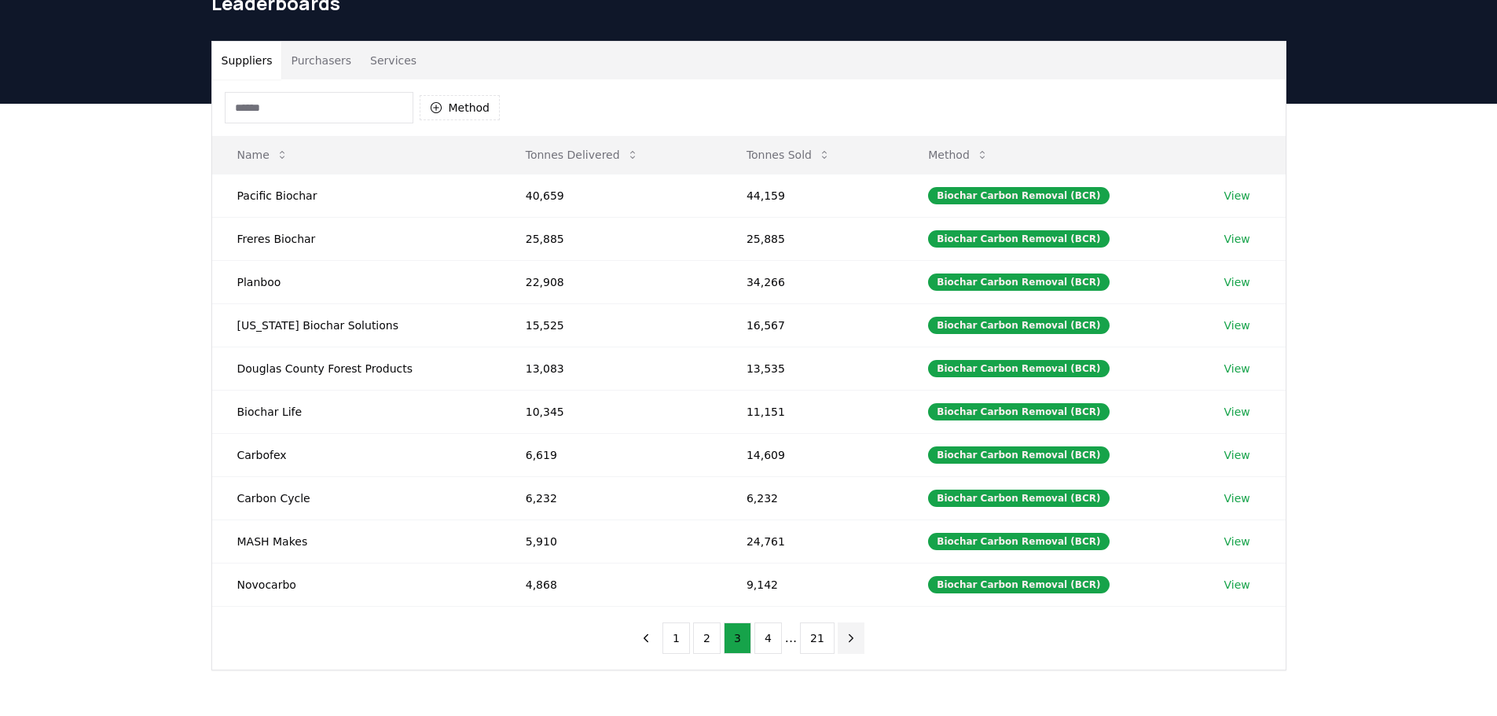
click at [848, 636] on icon "next page" at bounding box center [851, 638] width 14 height 14
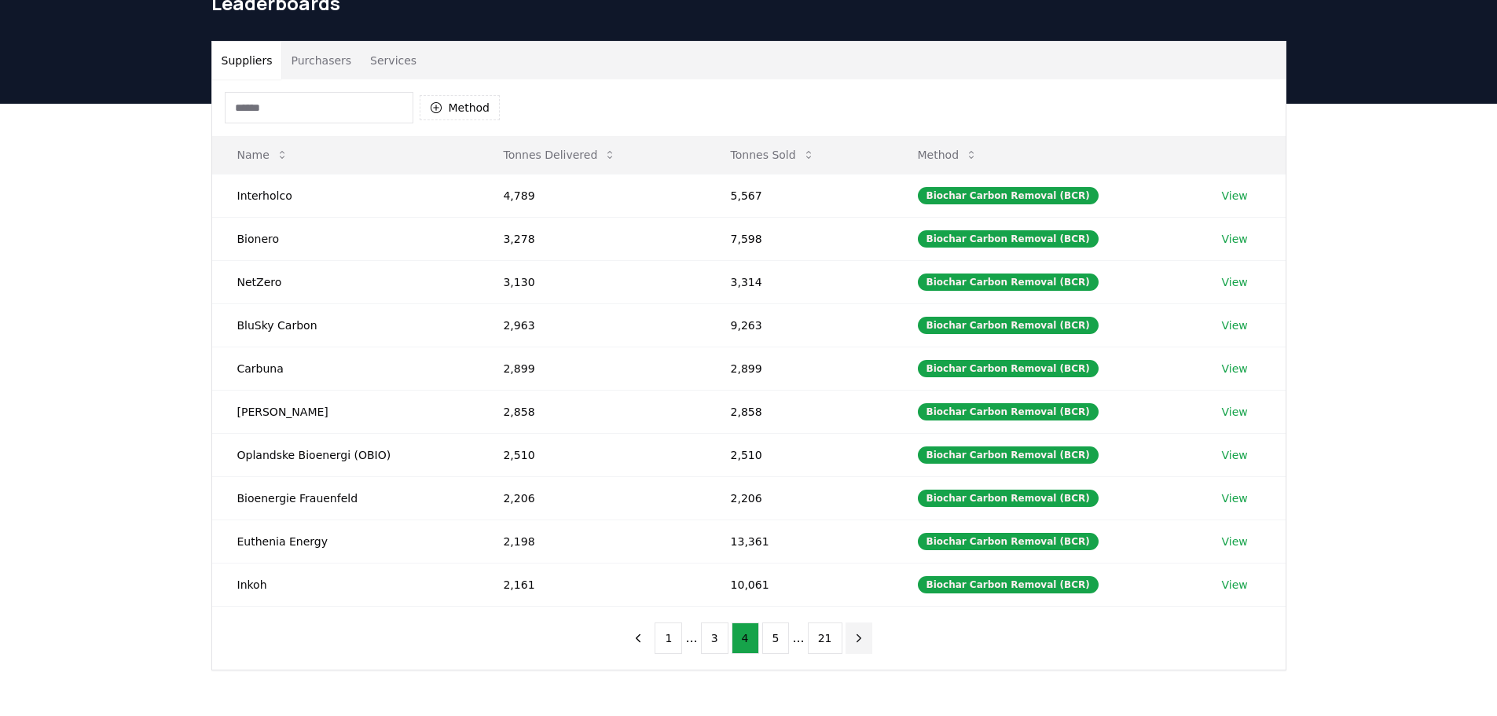
click at [852, 636] on icon "next page" at bounding box center [859, 638] width 14 height 14
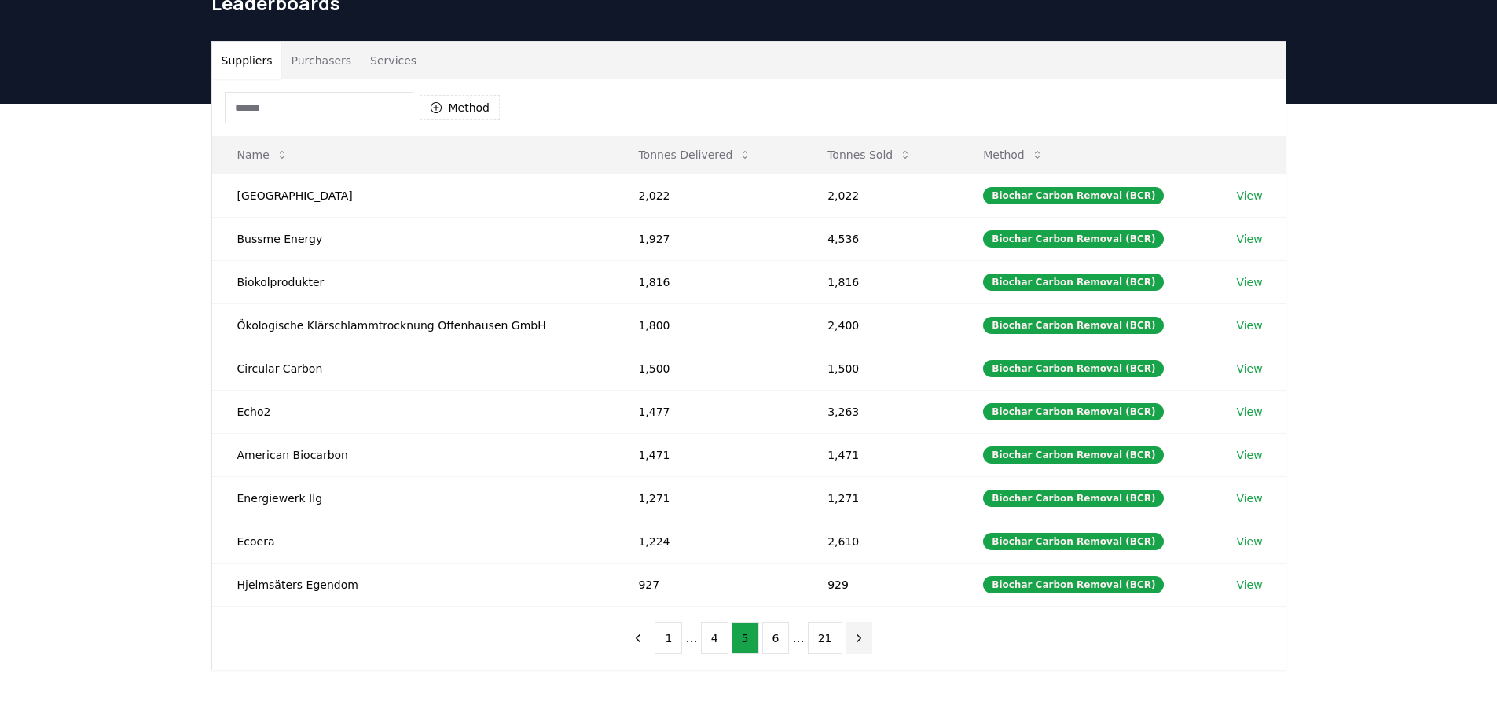
click at [852, 636] on icon "next page" at bounding box center [859, 638] width 14 height 14
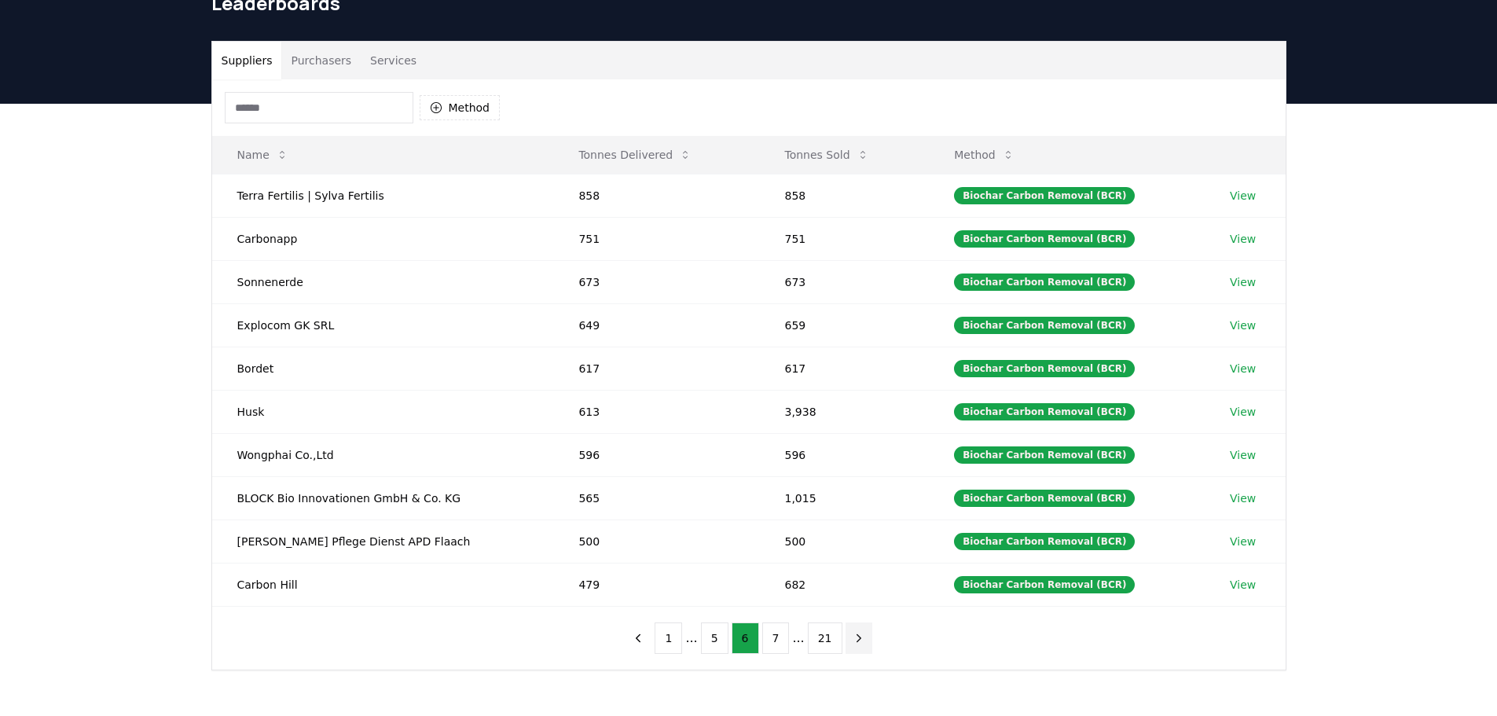
click at [852, 636] on icon "next page" at bounding box center [859, 638] width 14 height 14
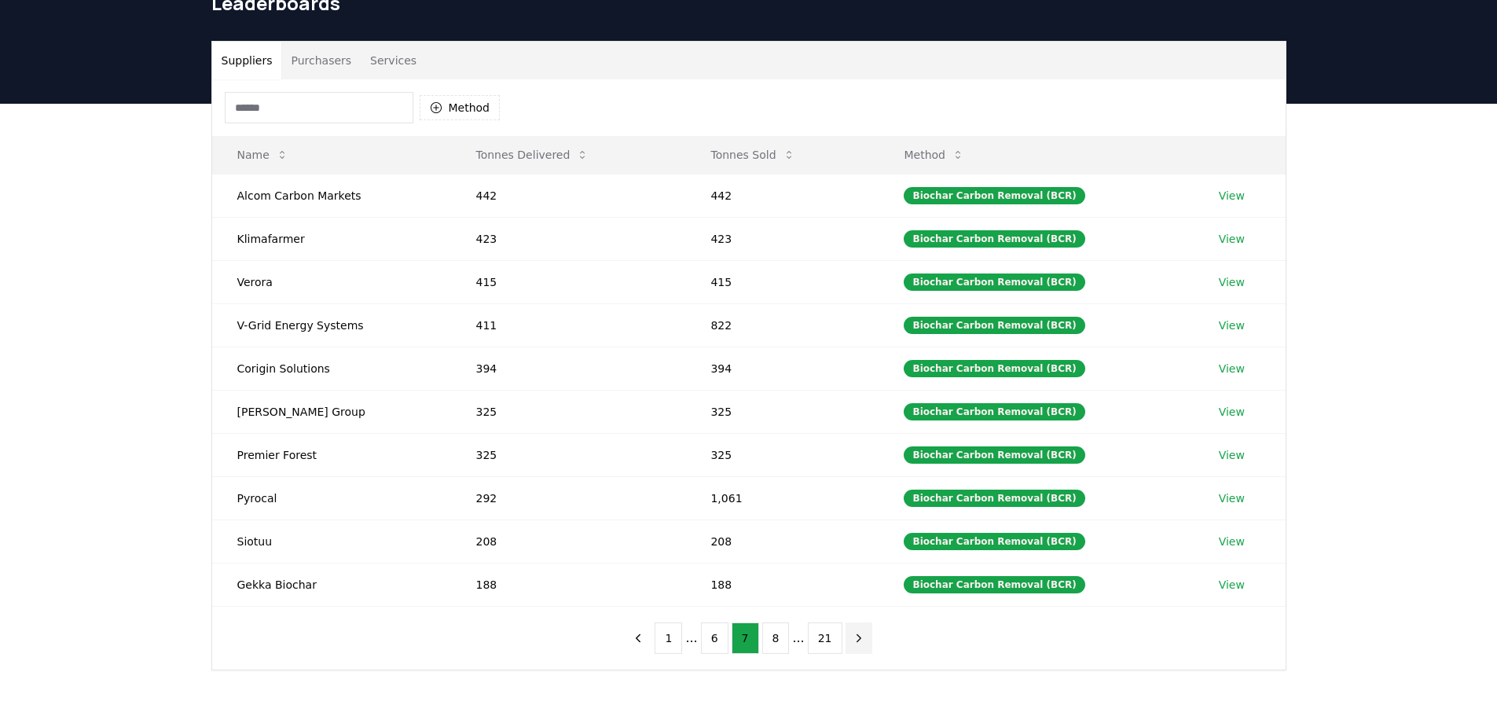
click at [852, 636] on icon "next page" at bounding box center [859, 638] width 14 height 14
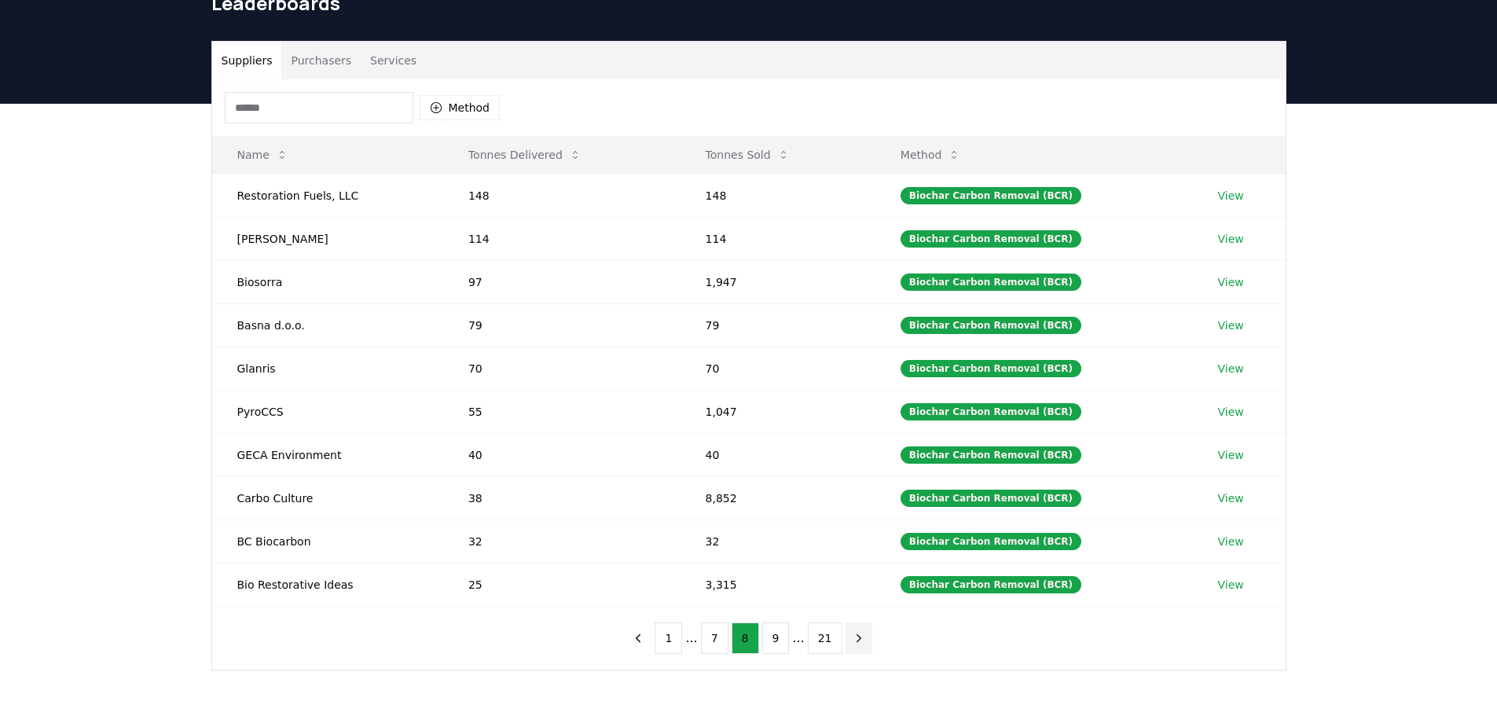
click at [852, 636] on icon "next page" at bounding box center [859, 638] width 14 height 14
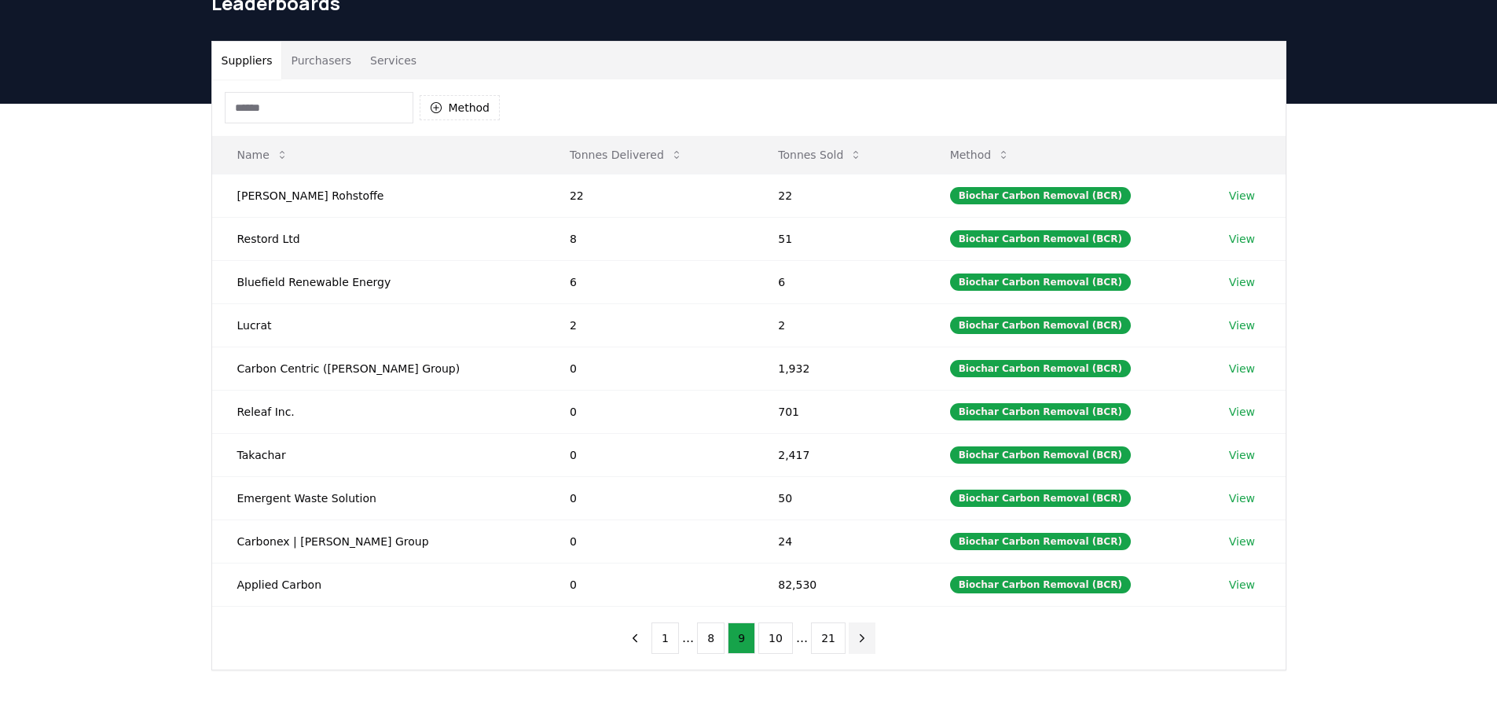
click at [855, 636] on icon "next page" at bounding box center [862, 638] width 14 height 14
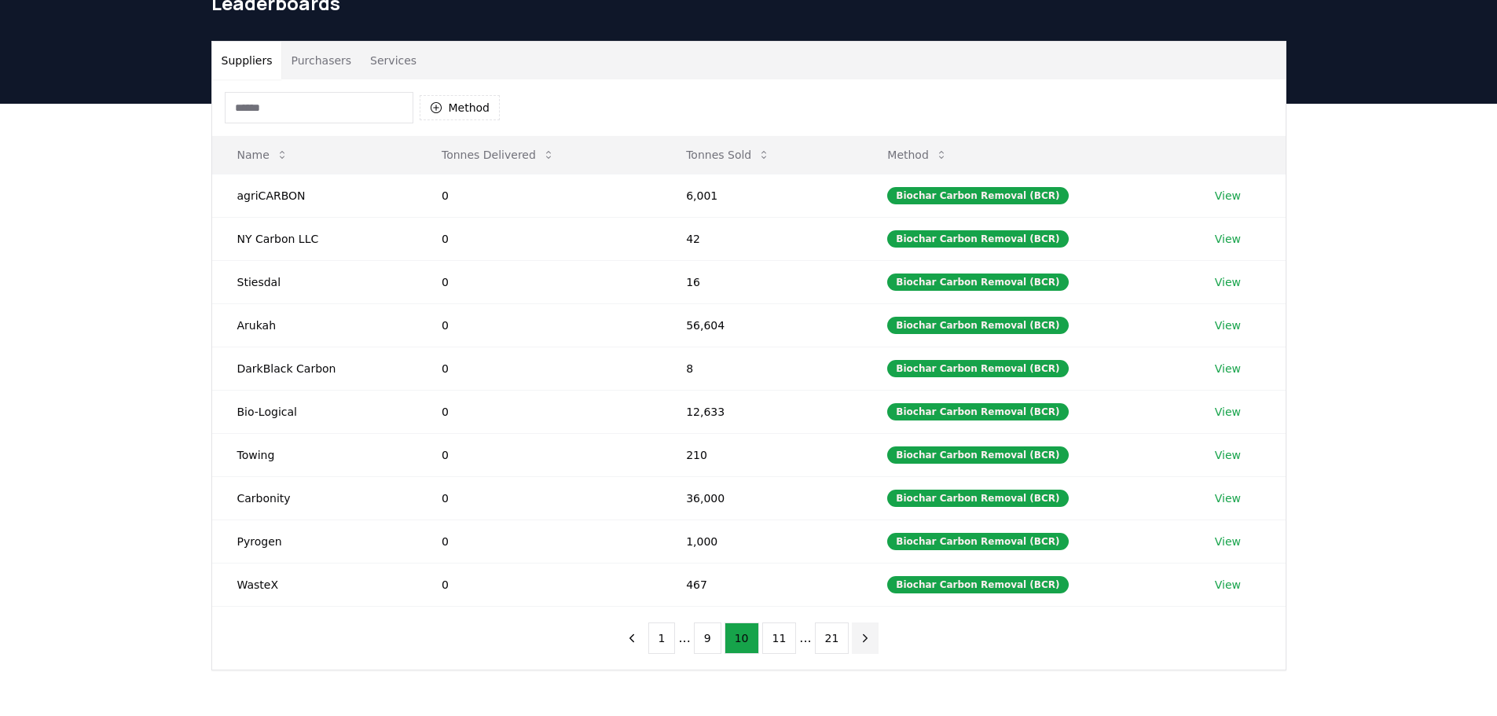
click at [858, 636] on icon "next page" at bounding box center [865, 638] width 14 height 14
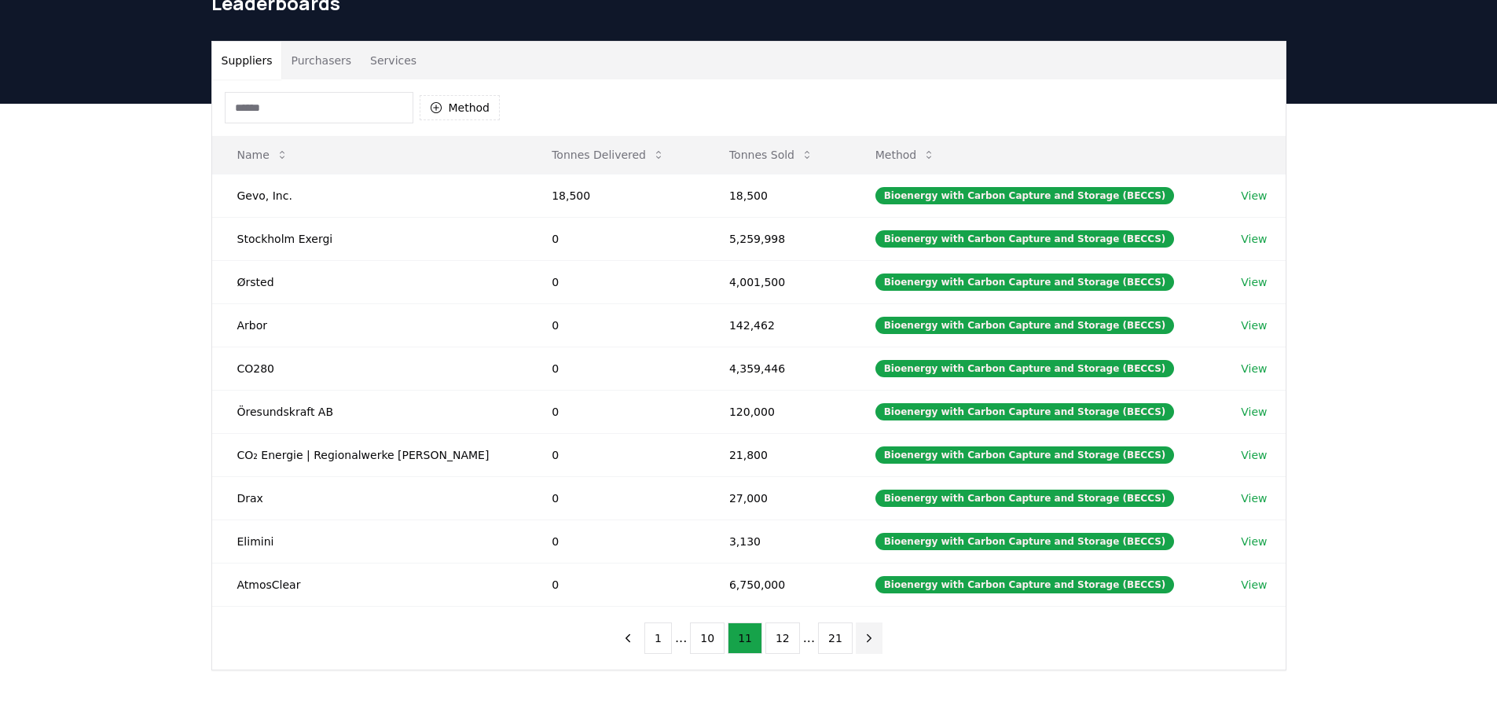
click at [862, 638] on icon "next page" at bounding box center [869, 638] width 14 height 14
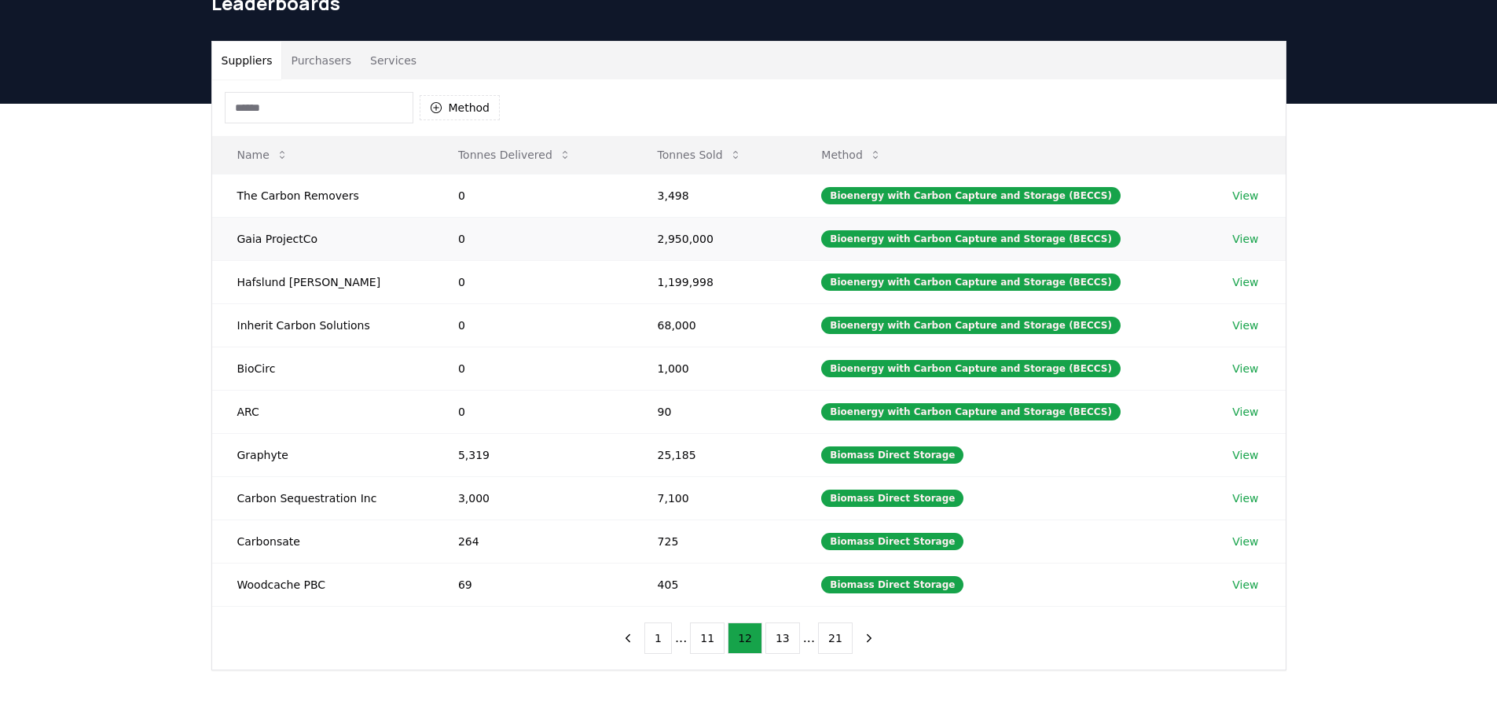
click at [1244, 240] on link "View" at bounding box center [1245, 239] width 26 height 16
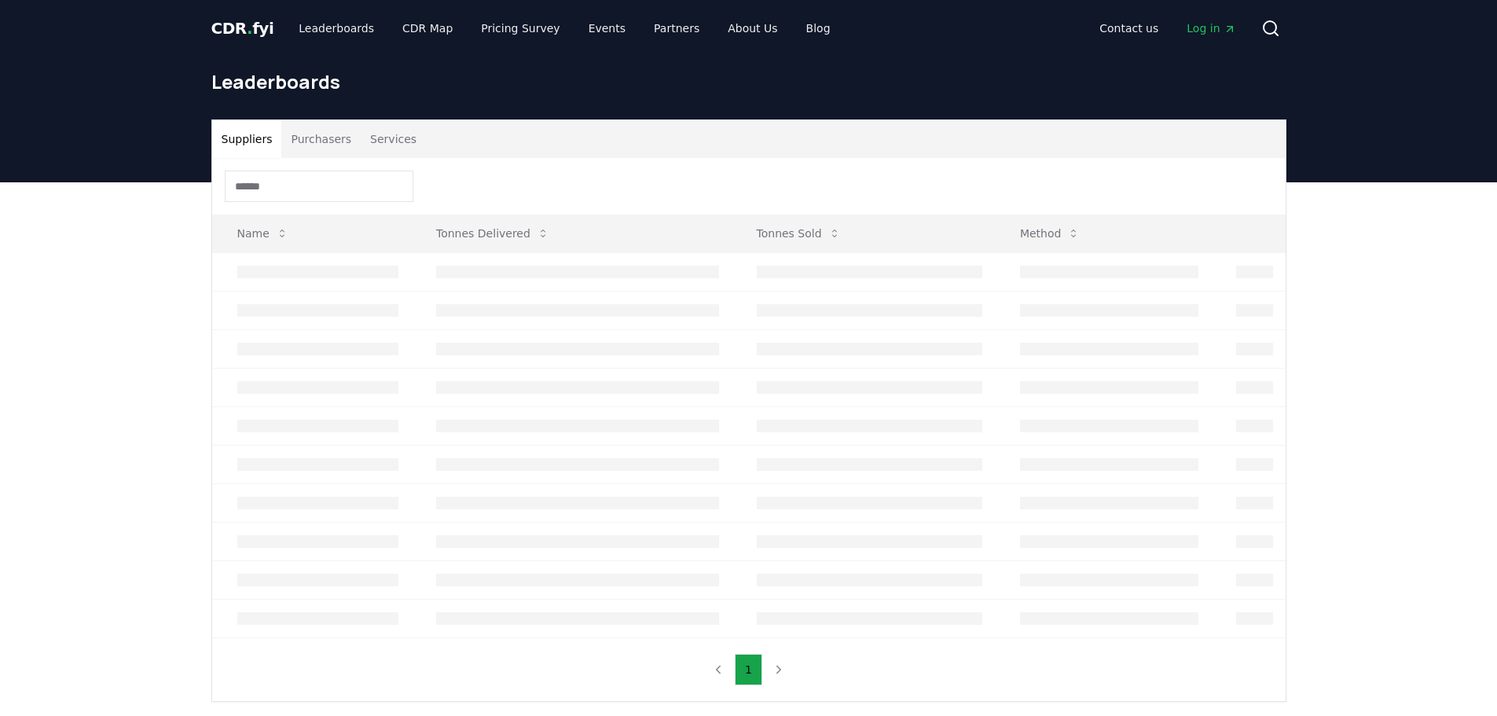
scroll to position [79, 0]
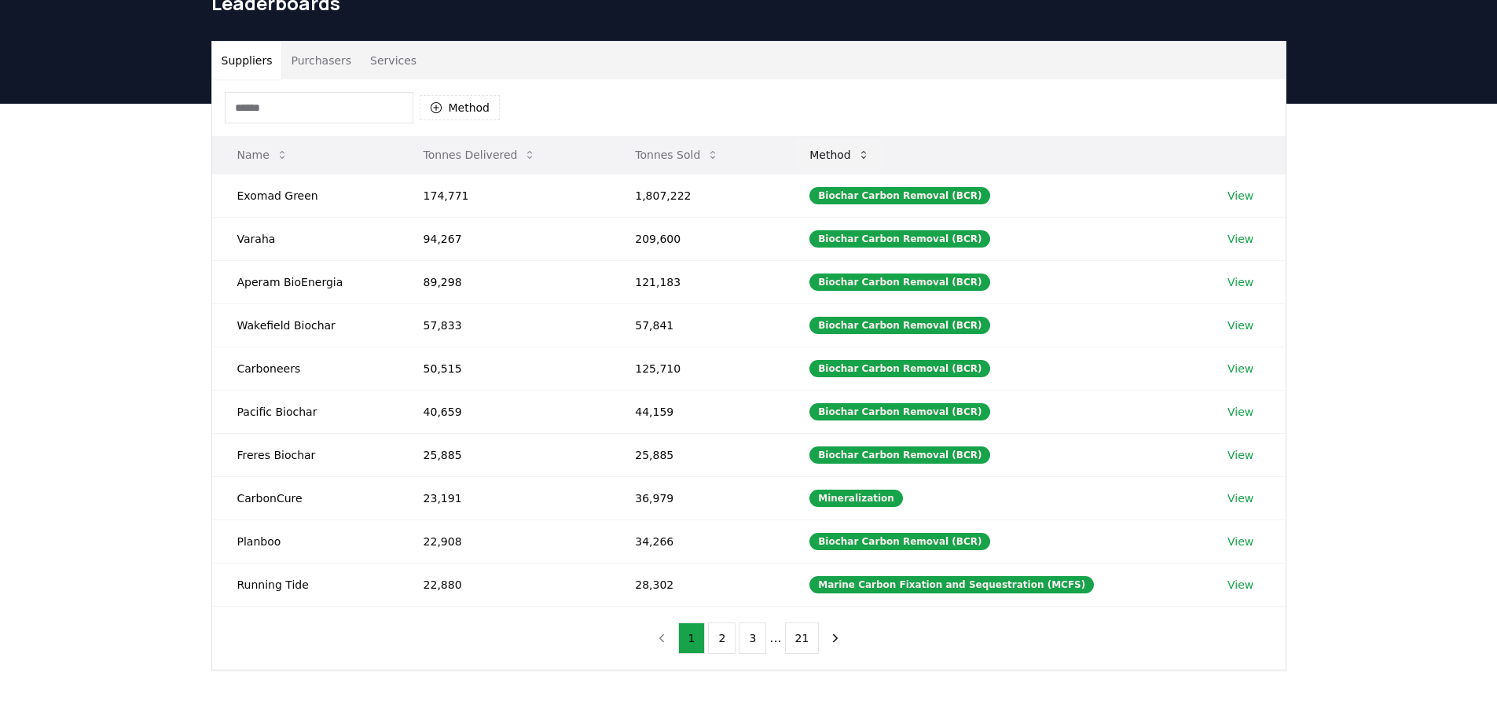
click at [838, 160] on button "Method" at bounding box center [840, 154] width 86 height 31
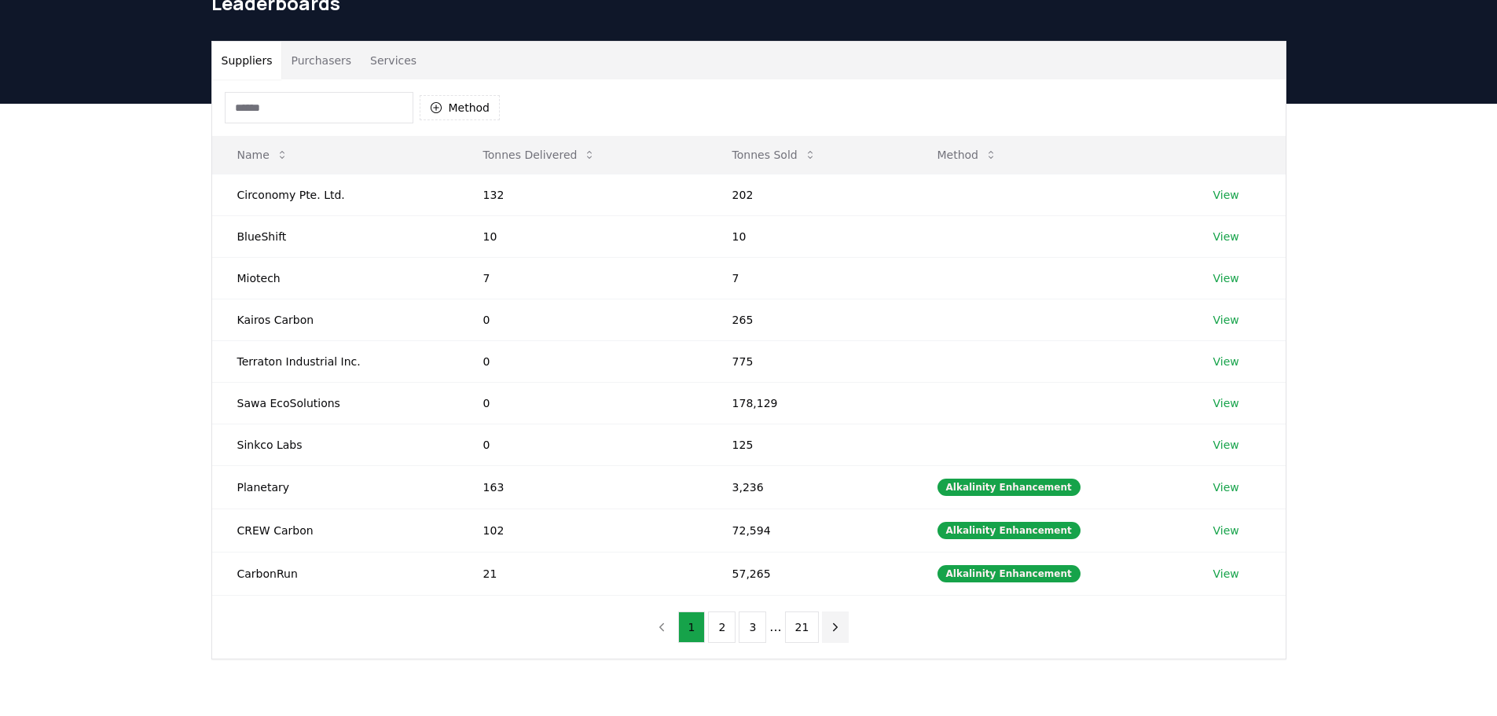
click at [834, 626] on icon "next page" at bounding box center [836, 626] width 4 height 7
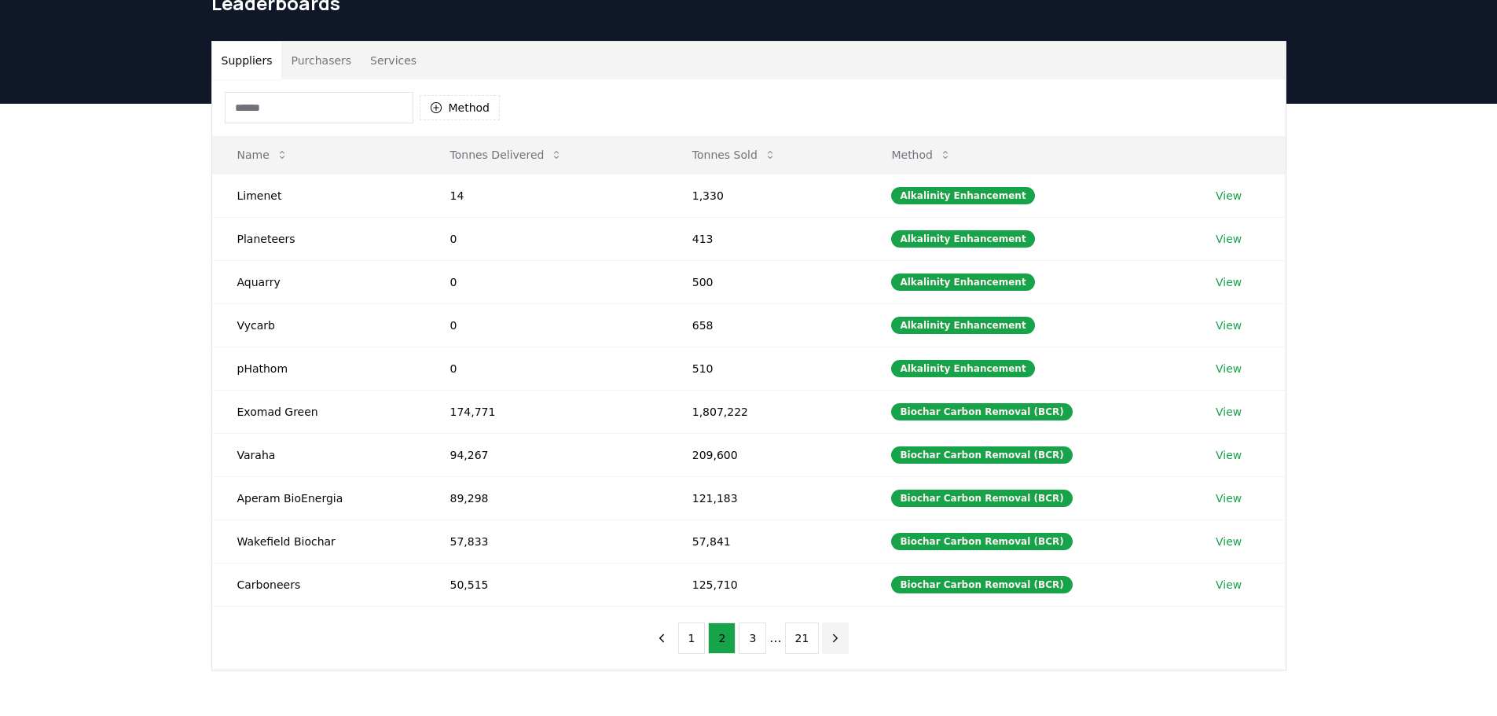
click at [836, 637] on icon "next page" at bounding box center [835, 638] width 14 height 14
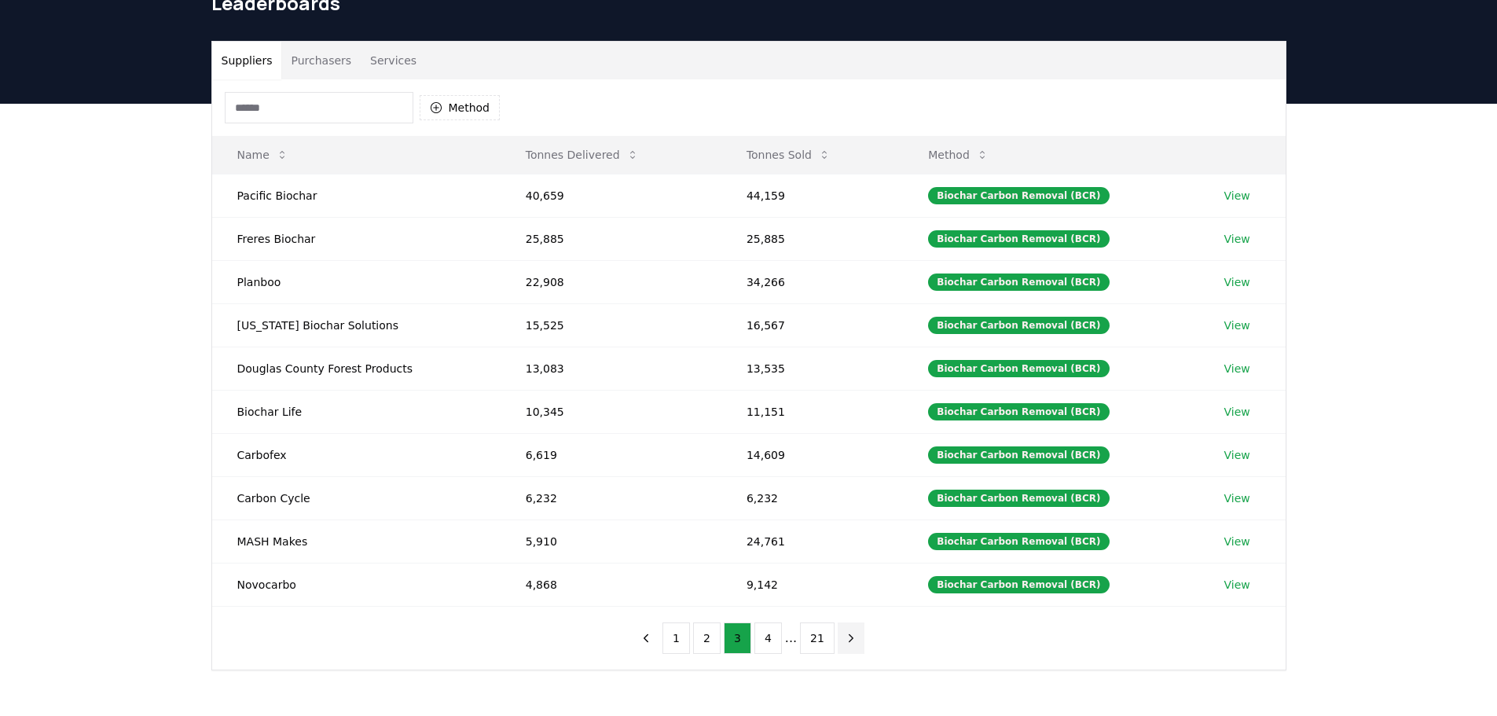
click at [849, 640] on icon "next page" at bounding box center [851, 637] width 4 height 7
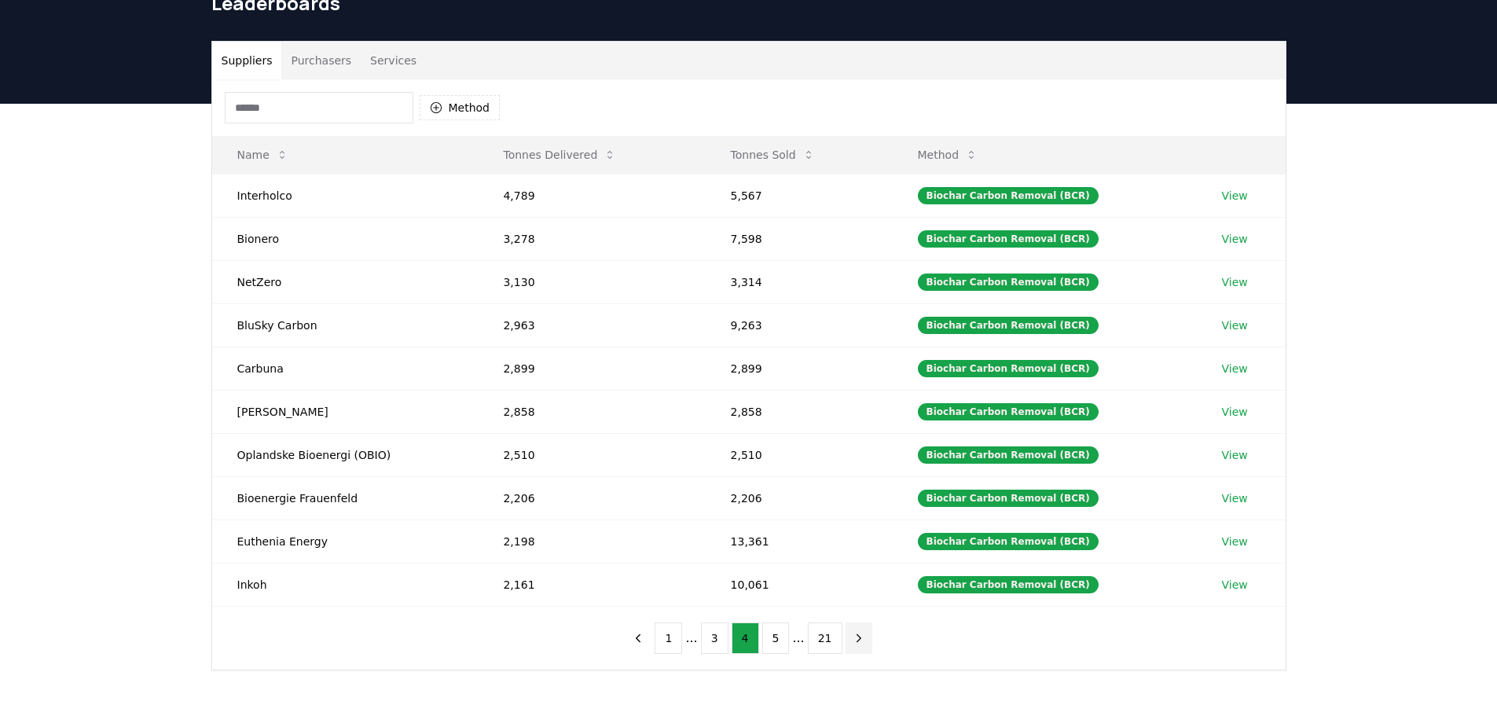
click at [852, 640] on icon "next page" at bounding box center [859, 638] width 14 height 14
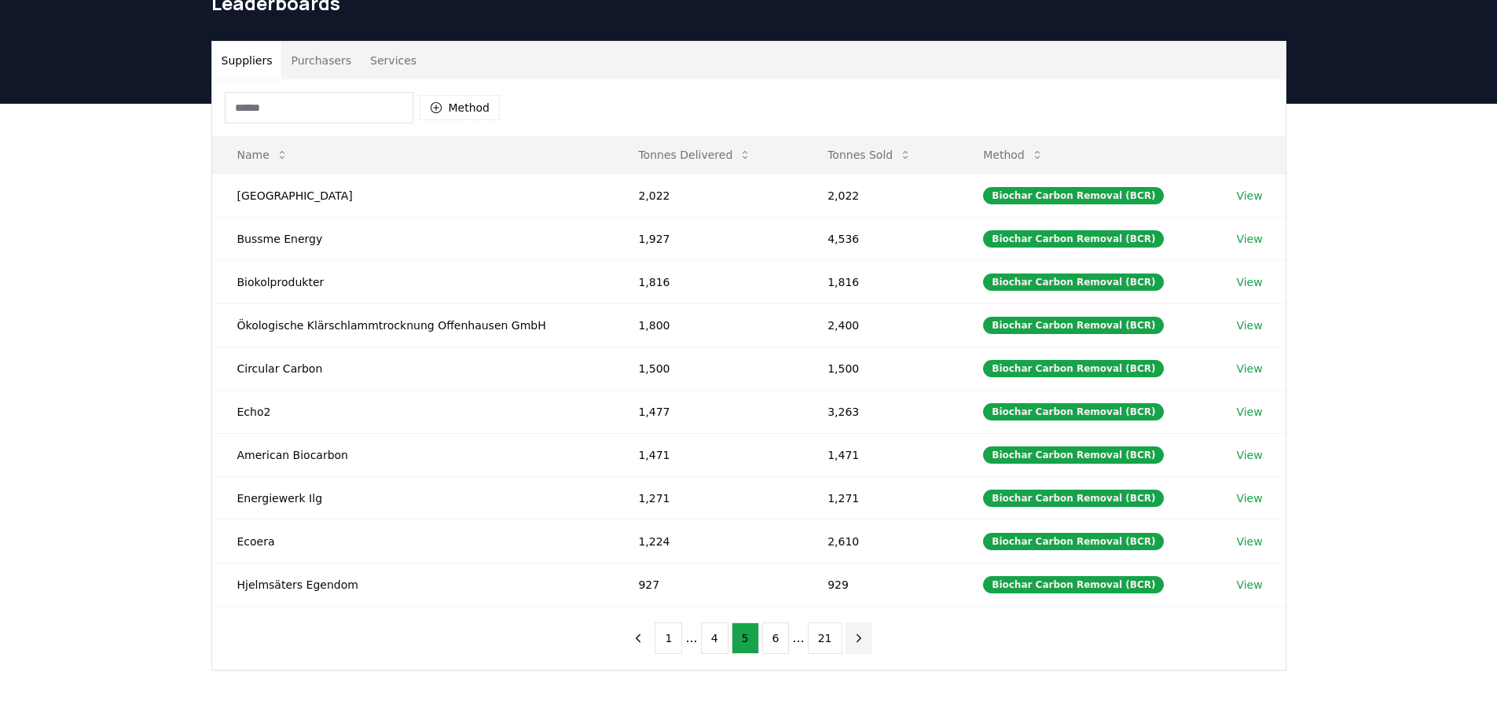
click at [856, 640] on icon "next page" at bounding box center [858, 637] width 4 height 7
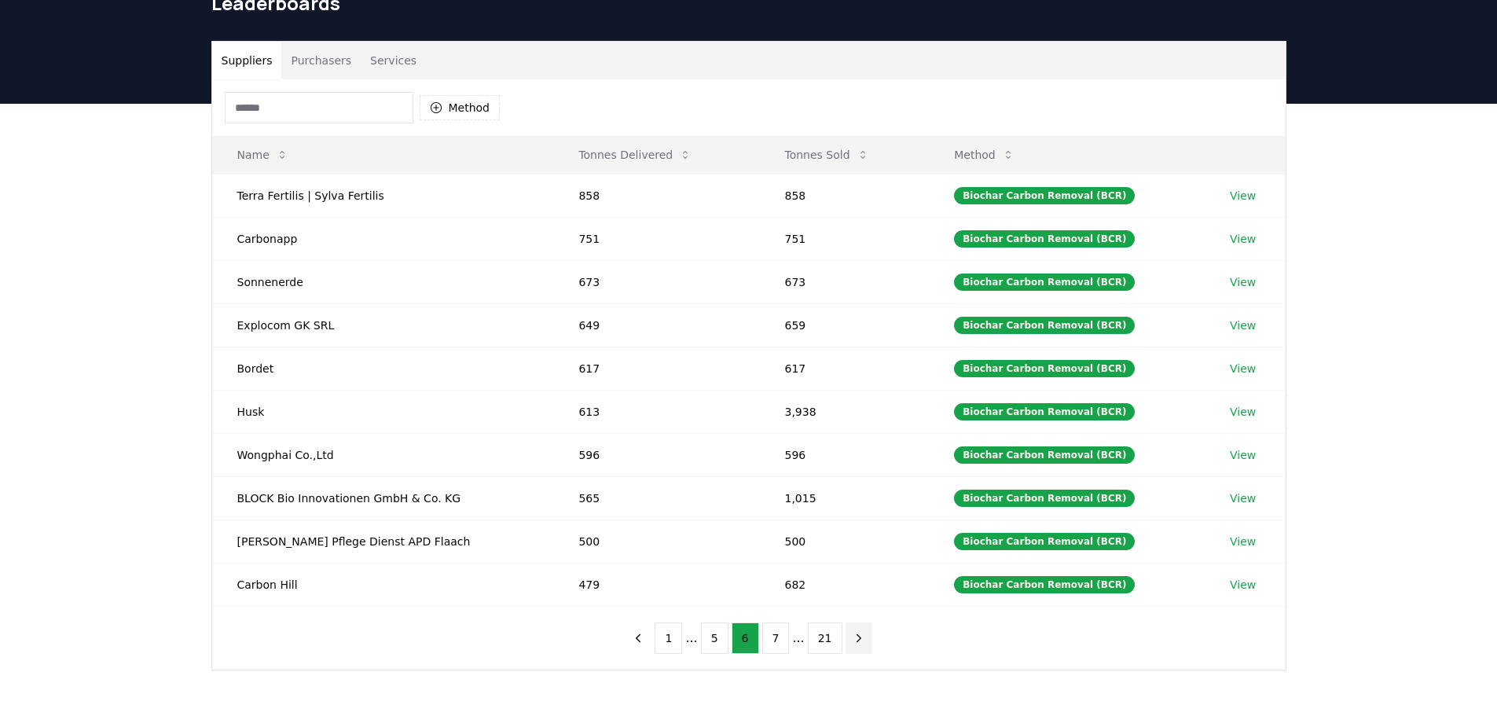
click at [855, 638] on icon "next page" at bounding box center [859, 638] width 14 height 14
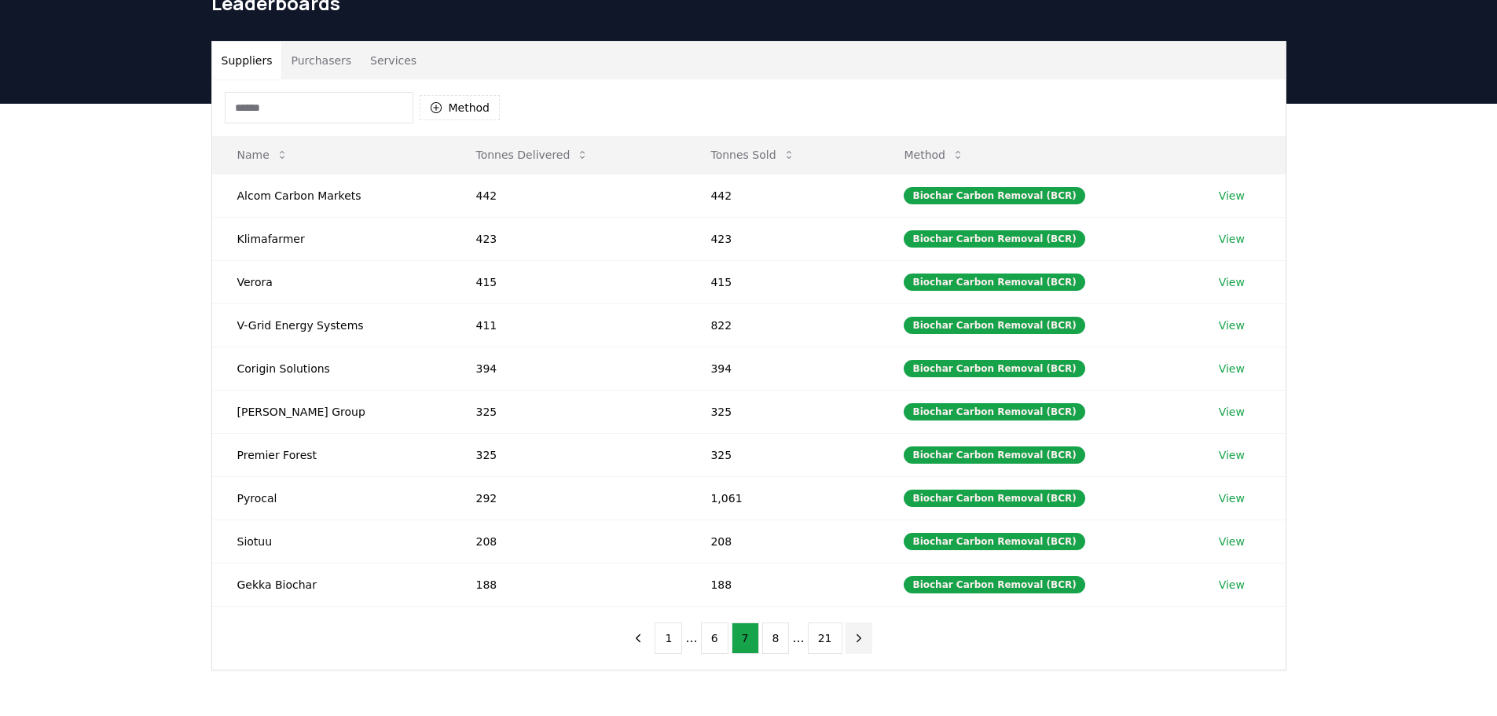
click at [855, 638] on icon "next page" at bounding box center [859, 638] width 14 height 14
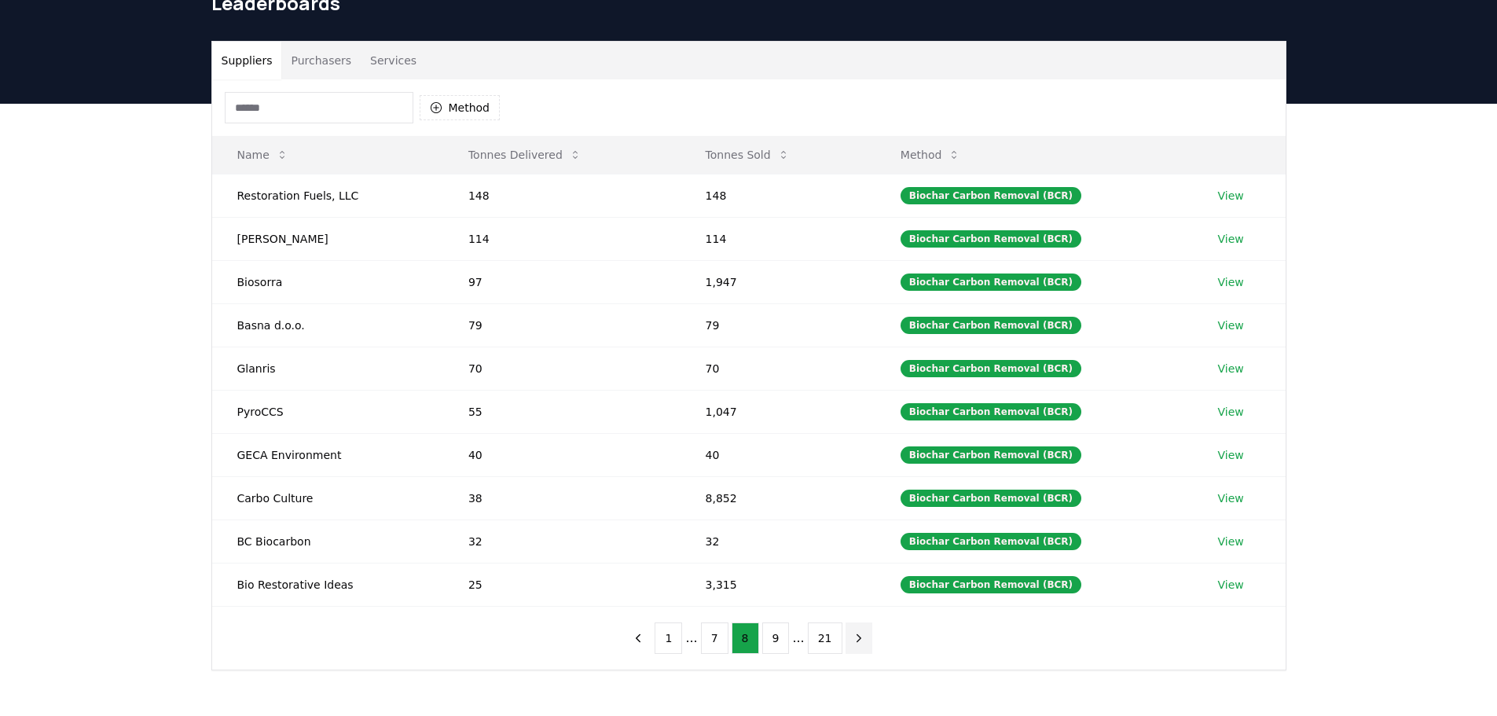
click at [855, 638] on icon "next page" at bounding box center [859, 638] width 14 height 14
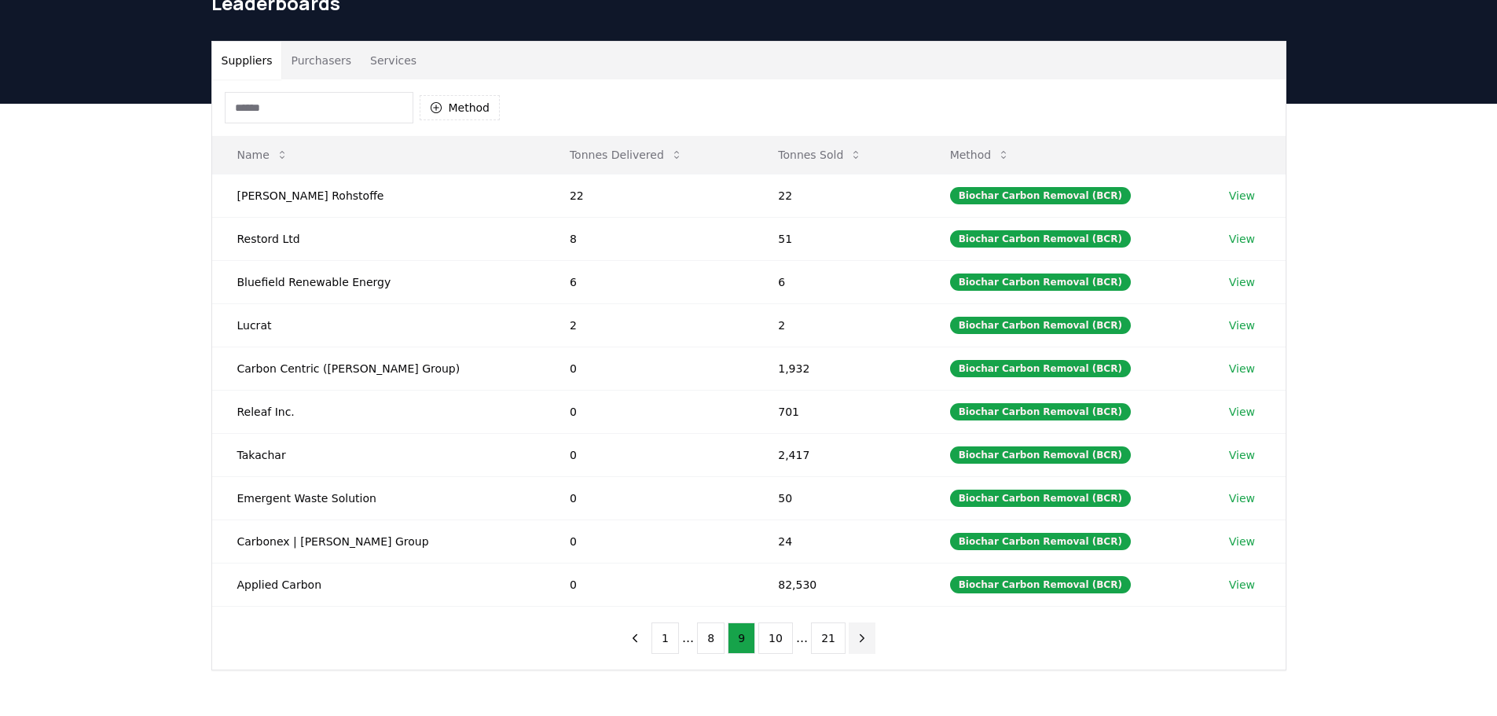
click at [860, 638] on icon "next page" at bounding box center [862, 637] width 4 height 7
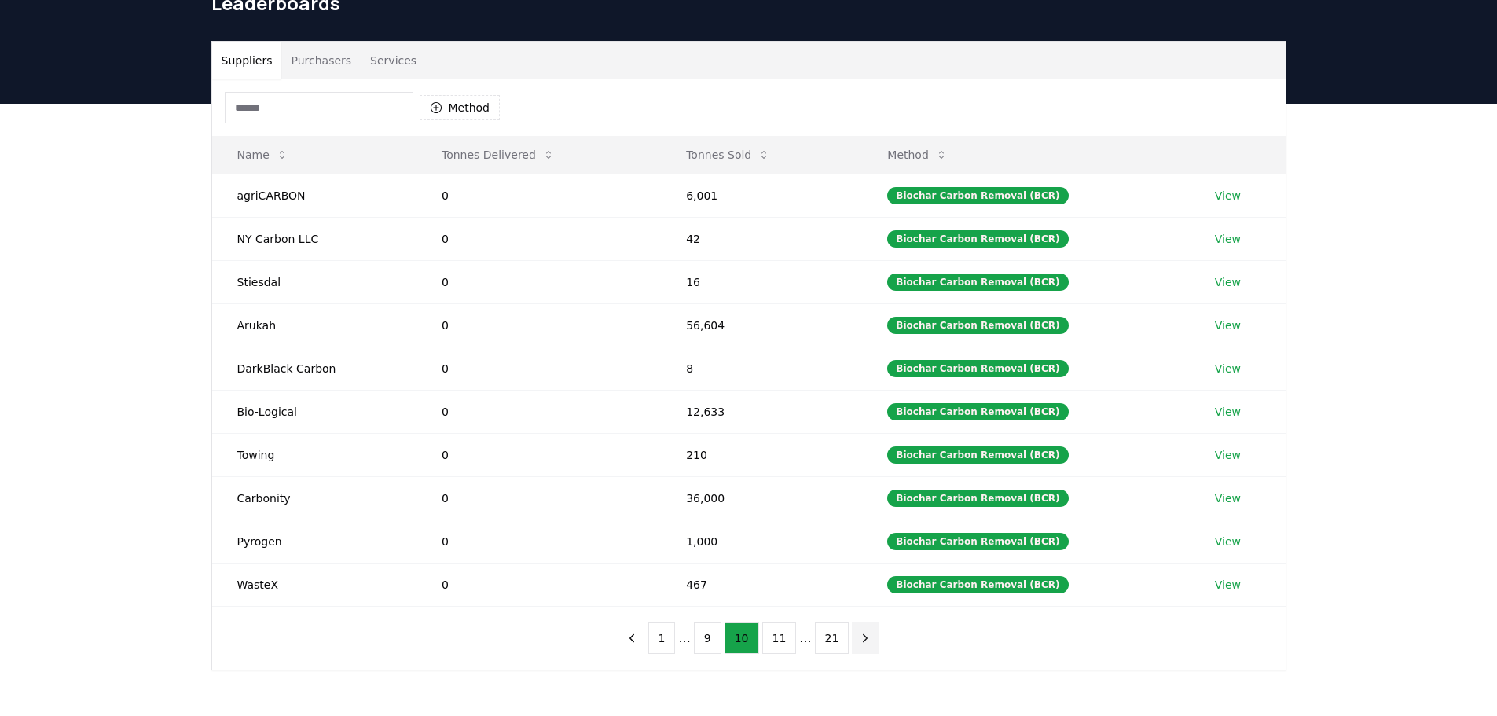
click at [858, 638] on icon "next page" at bounding box center [865, 638] width 14 height 14
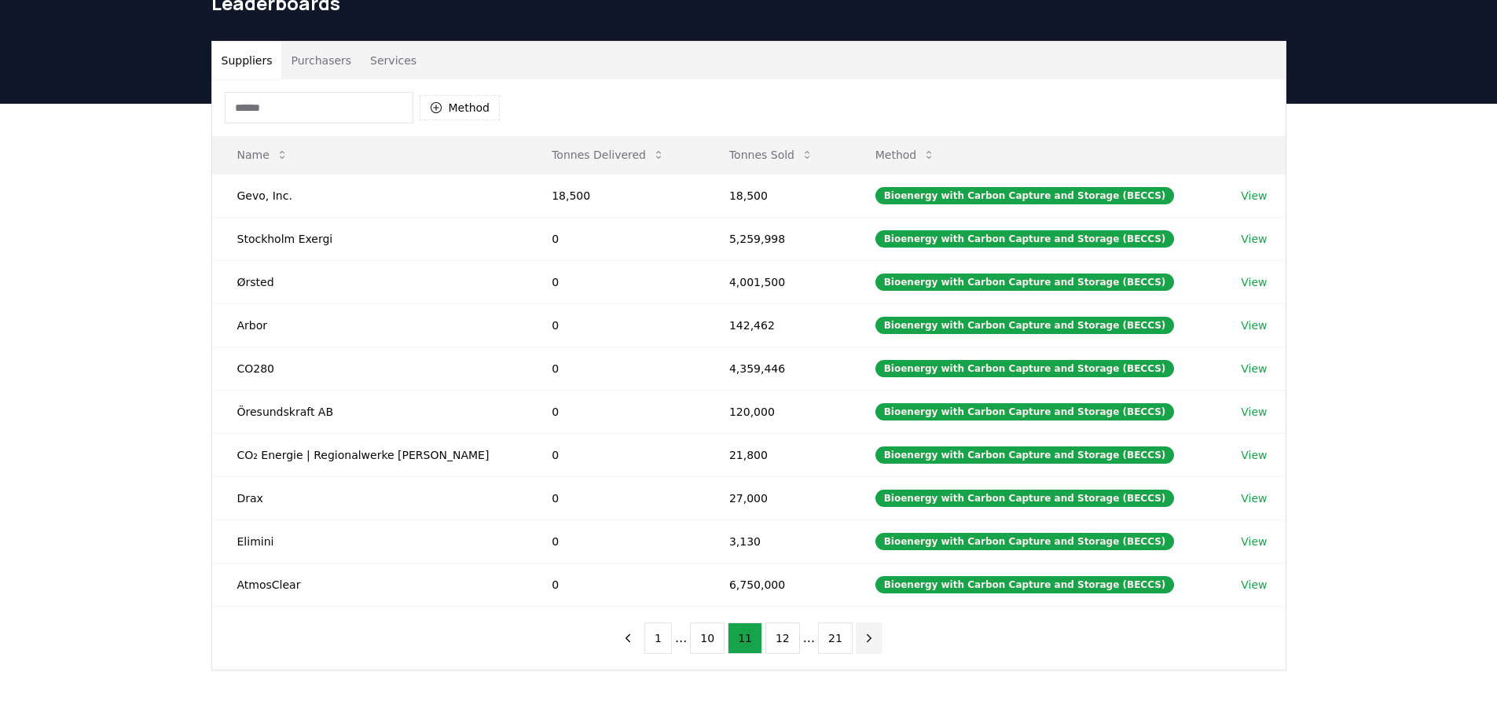
click at [862, 638] on icon "next page" at bounding box center [869, 638] width 14 height 14
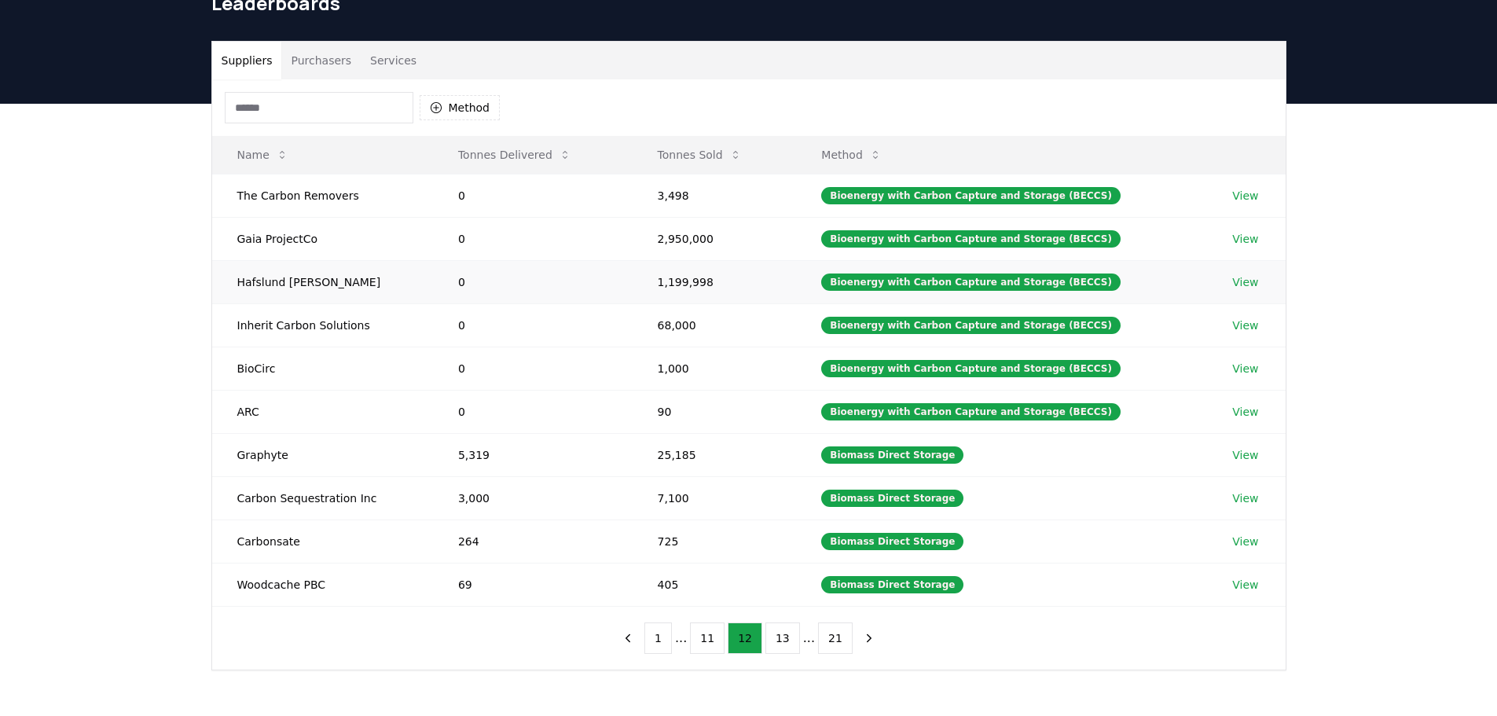
click at [1242, 286] on link "View" at bounding box center [1245, 282] width 26 height 16
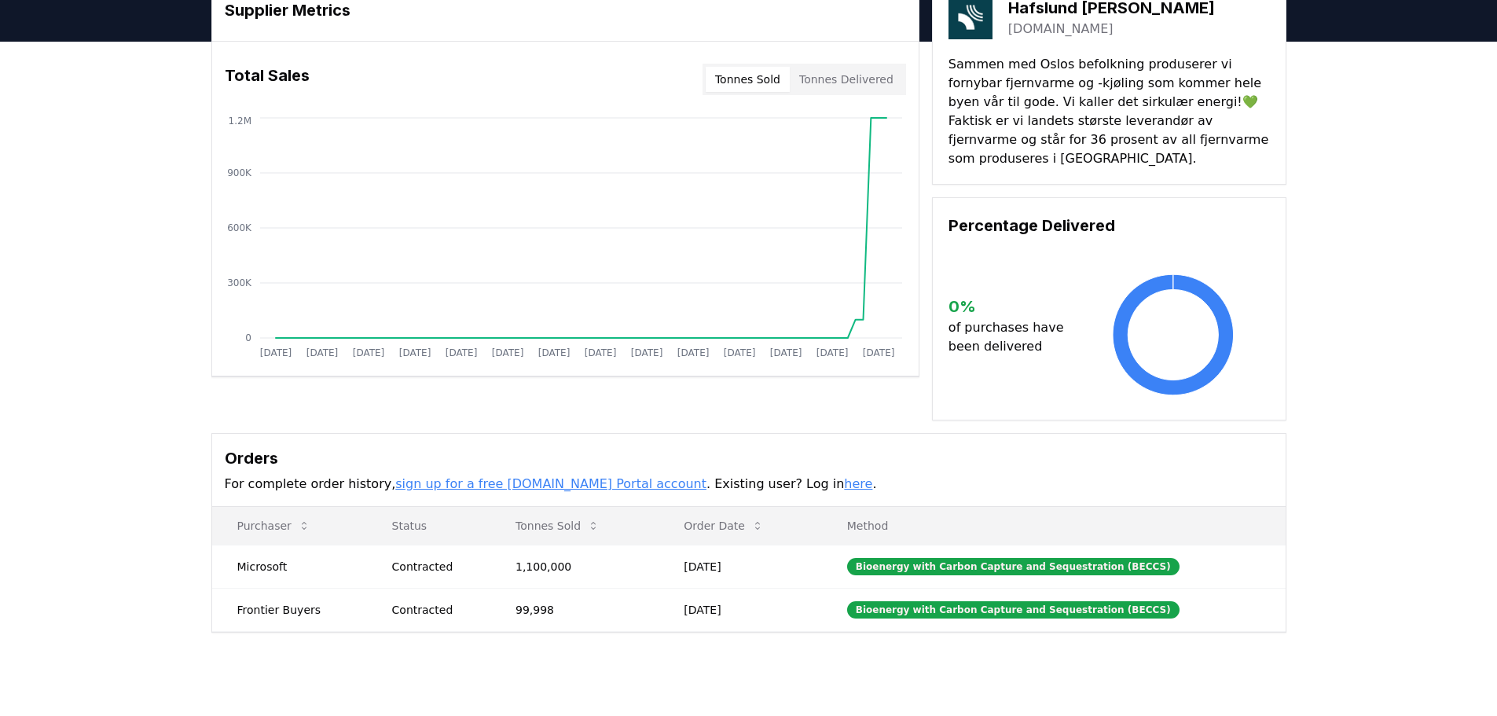
scroll to position [79, 0]
drag, startPoint x: 98, startPoint y: 175, endPoint x: 27, endPoint y: 0, distance: 189.2
click at [98, 175] on div "Supplier Metrics Total Sales Tonnes Sold Tonnes Delivered [DATE] [DATE] [DATE] …" at bounding box center [748, 368] width 1497 height 654
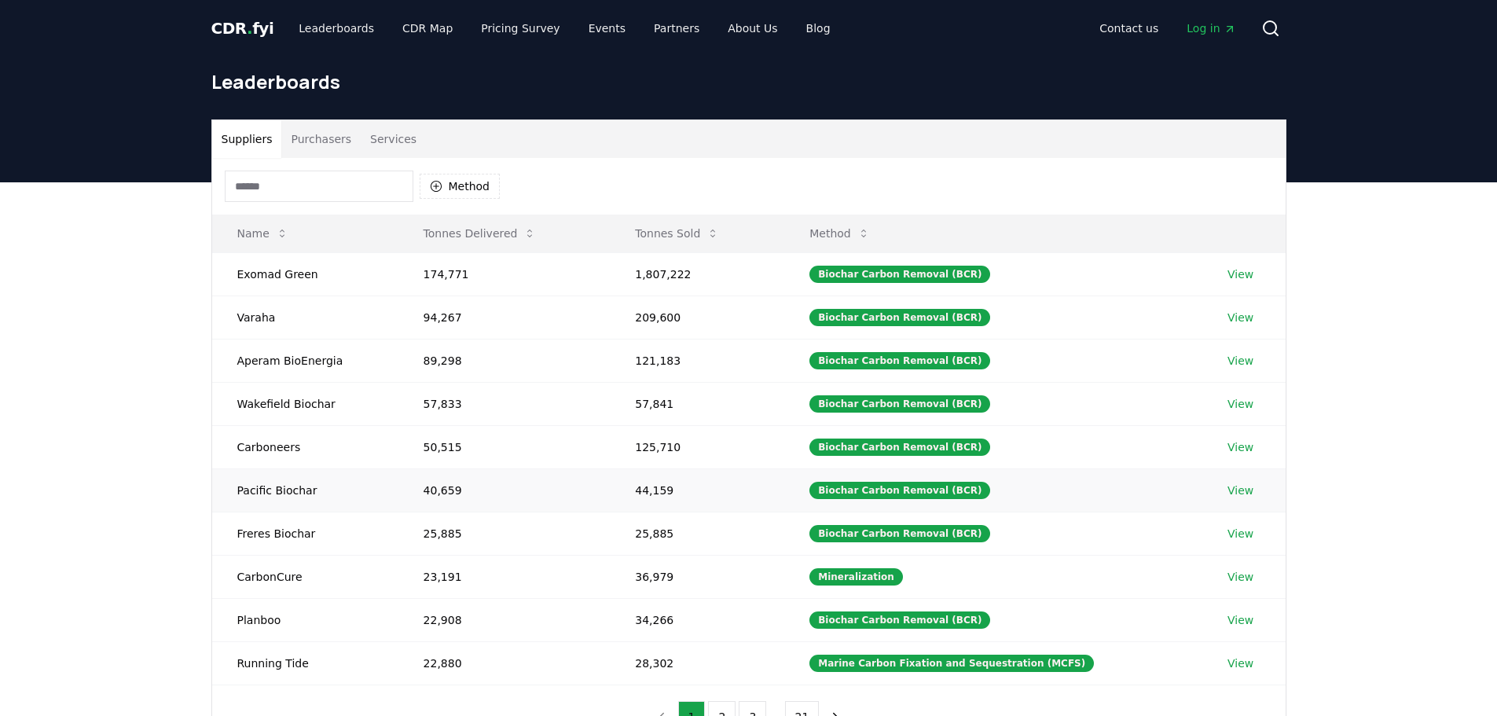
scroll to position [79, 0]
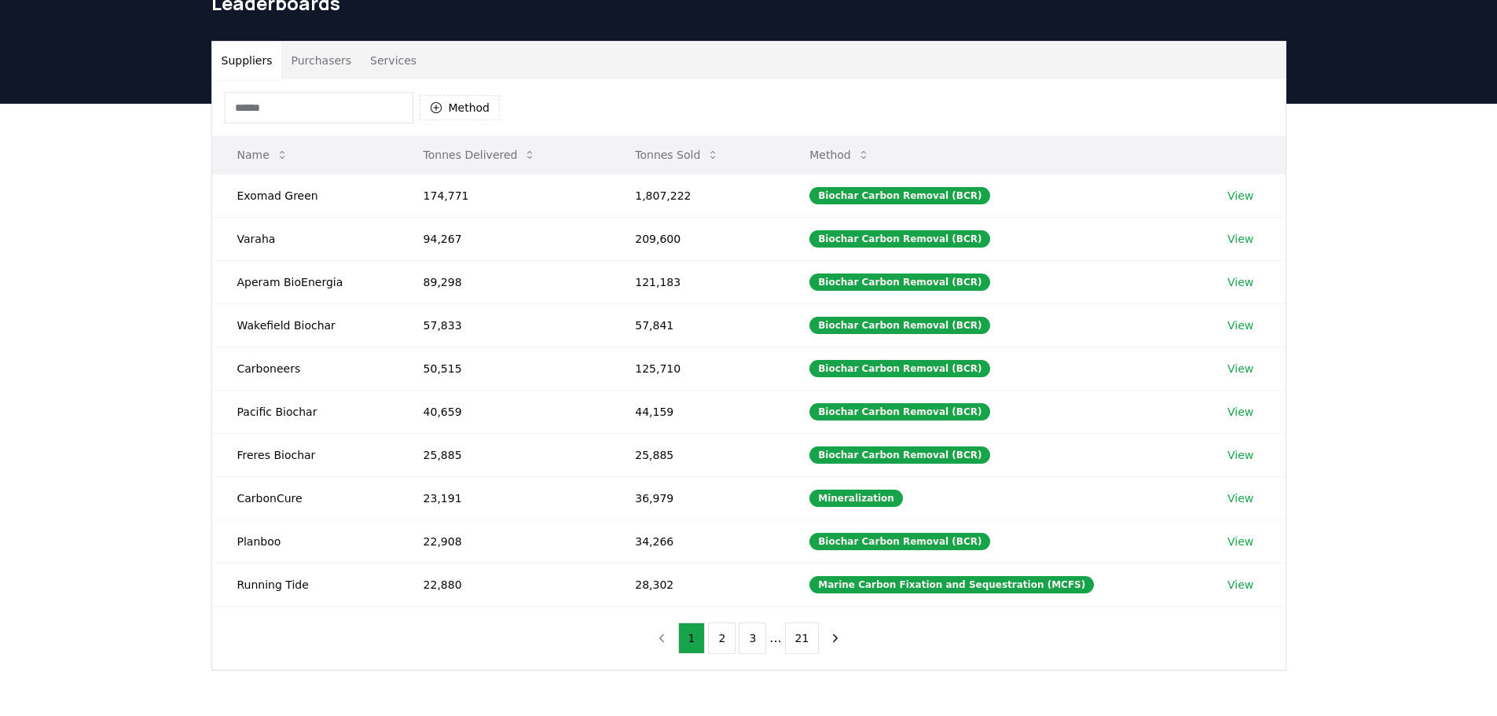
click at [842, 158] on button "Method" at bounding box center [840, 154] width 86 height 31
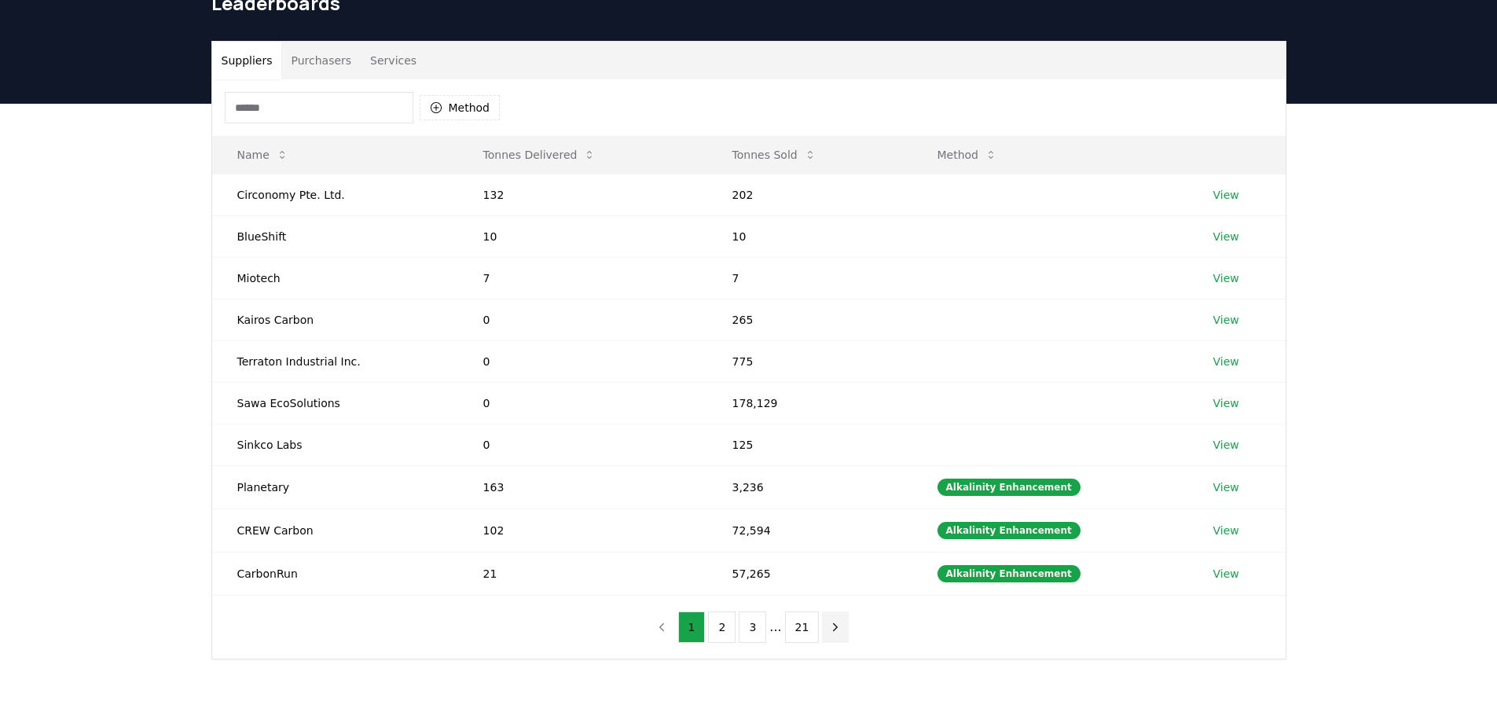
click at [836, 629] on icon "next page" at bounding box center [835, 627] width 14 height 14
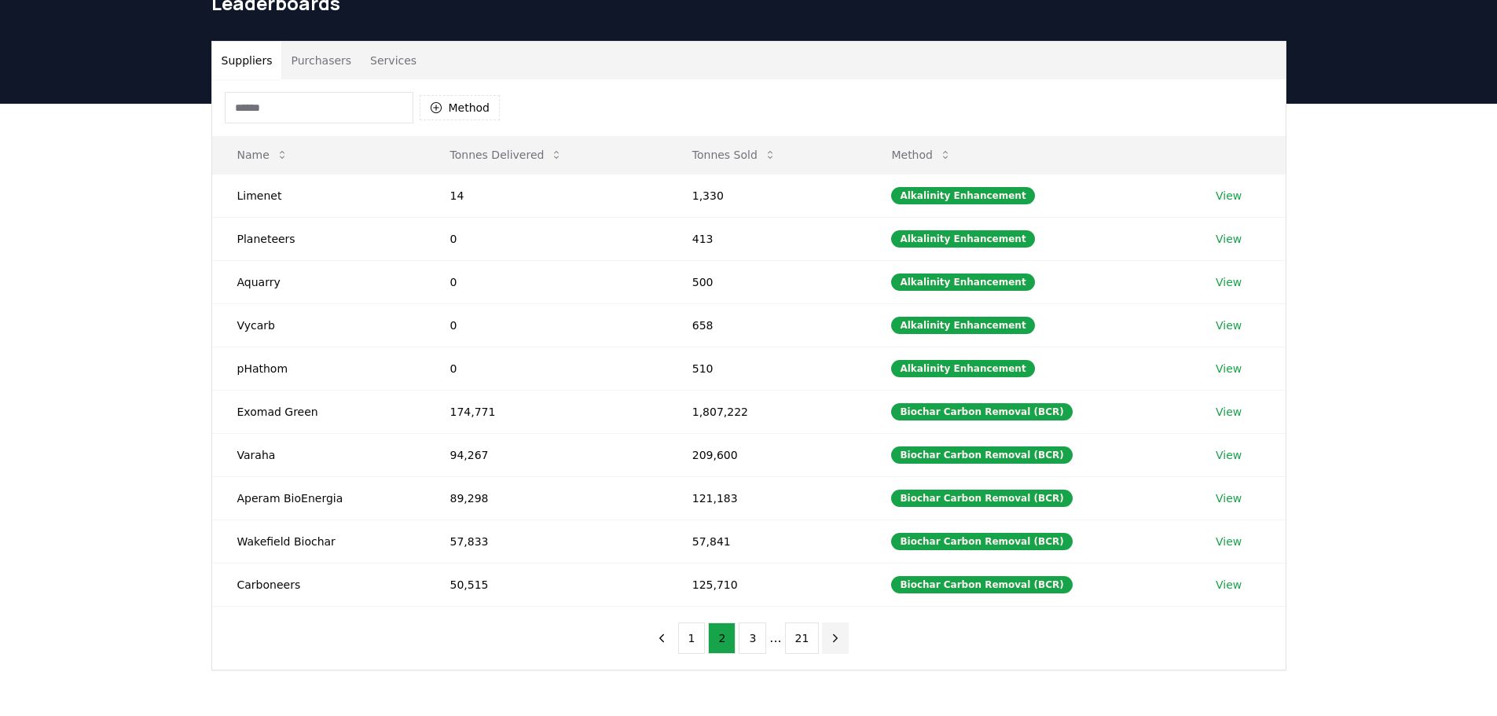
click at [840, 639] on button "next page" at bounding box center [835, 637] width 27 height 31
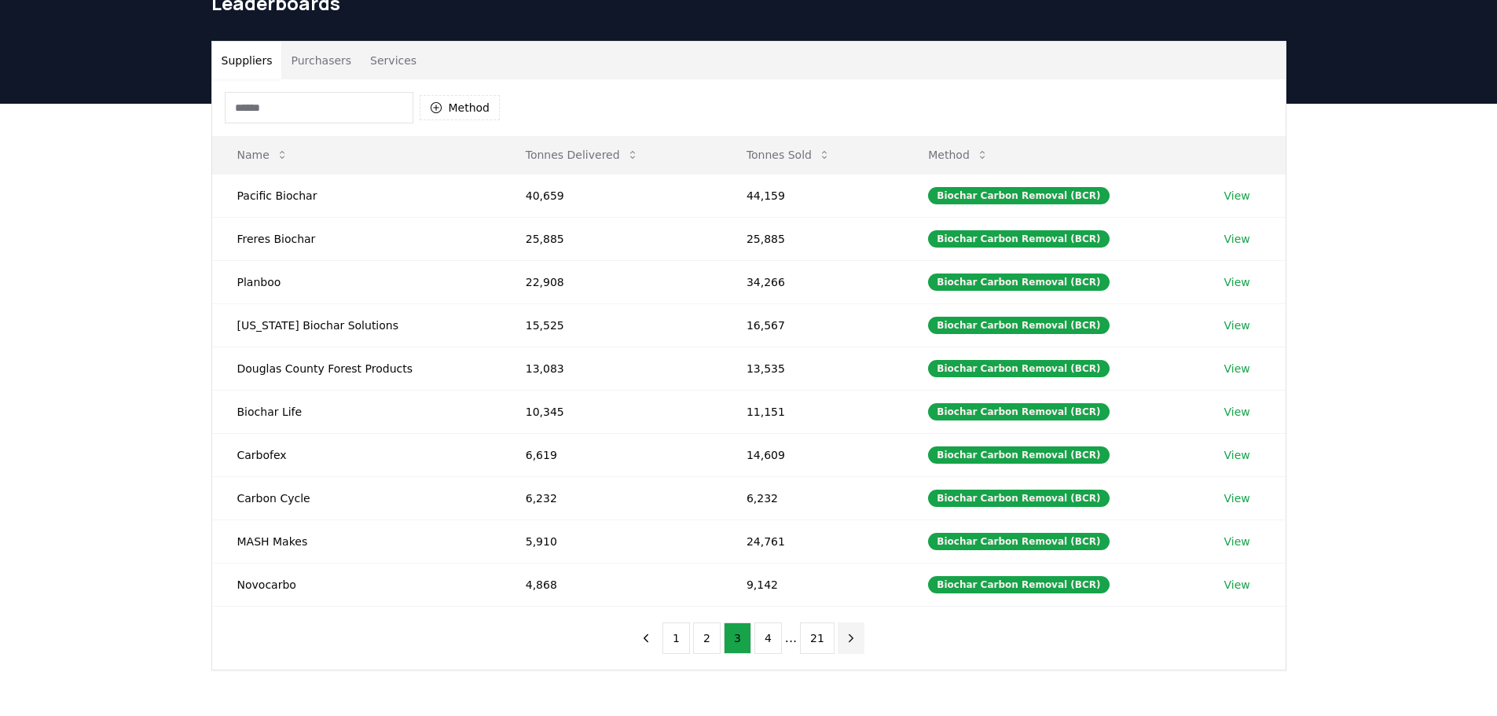
click at [849, 639] on icon "next page" at bounding box center [851, 637] width 4 height 7
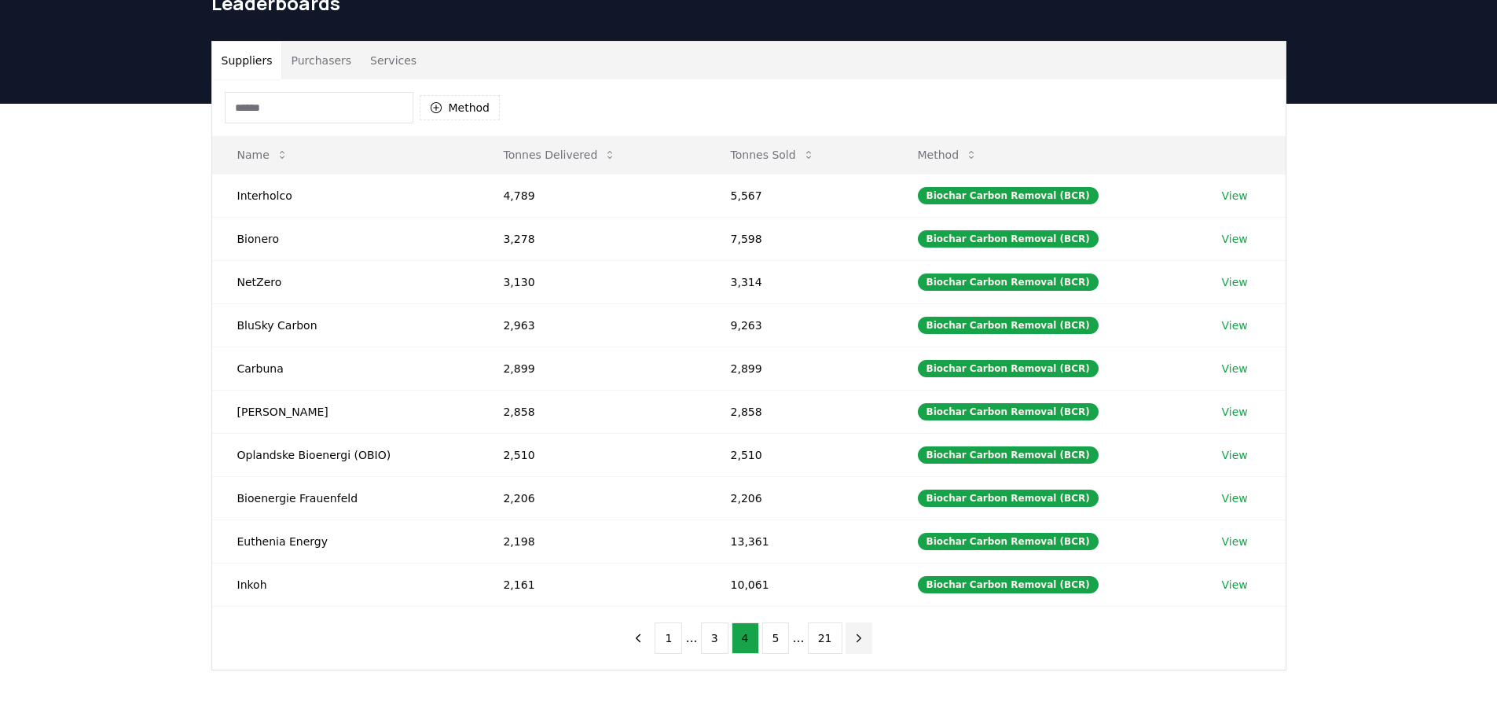
click at [854, 638] on icon "next page" at bounding box center [859, 638] width 14 height 14
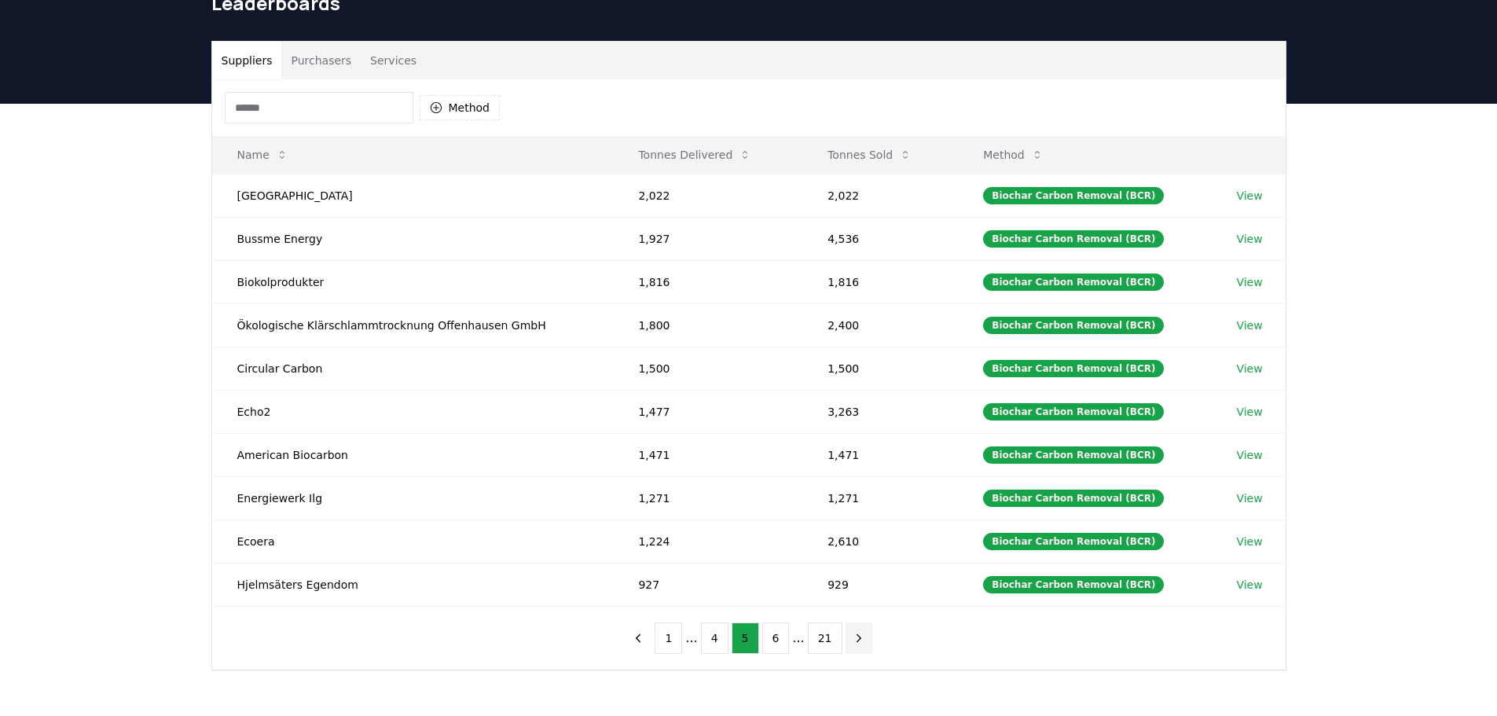
click at [854, 638] on icon "next page" at bounding box center [859, 638] width 14 height 14
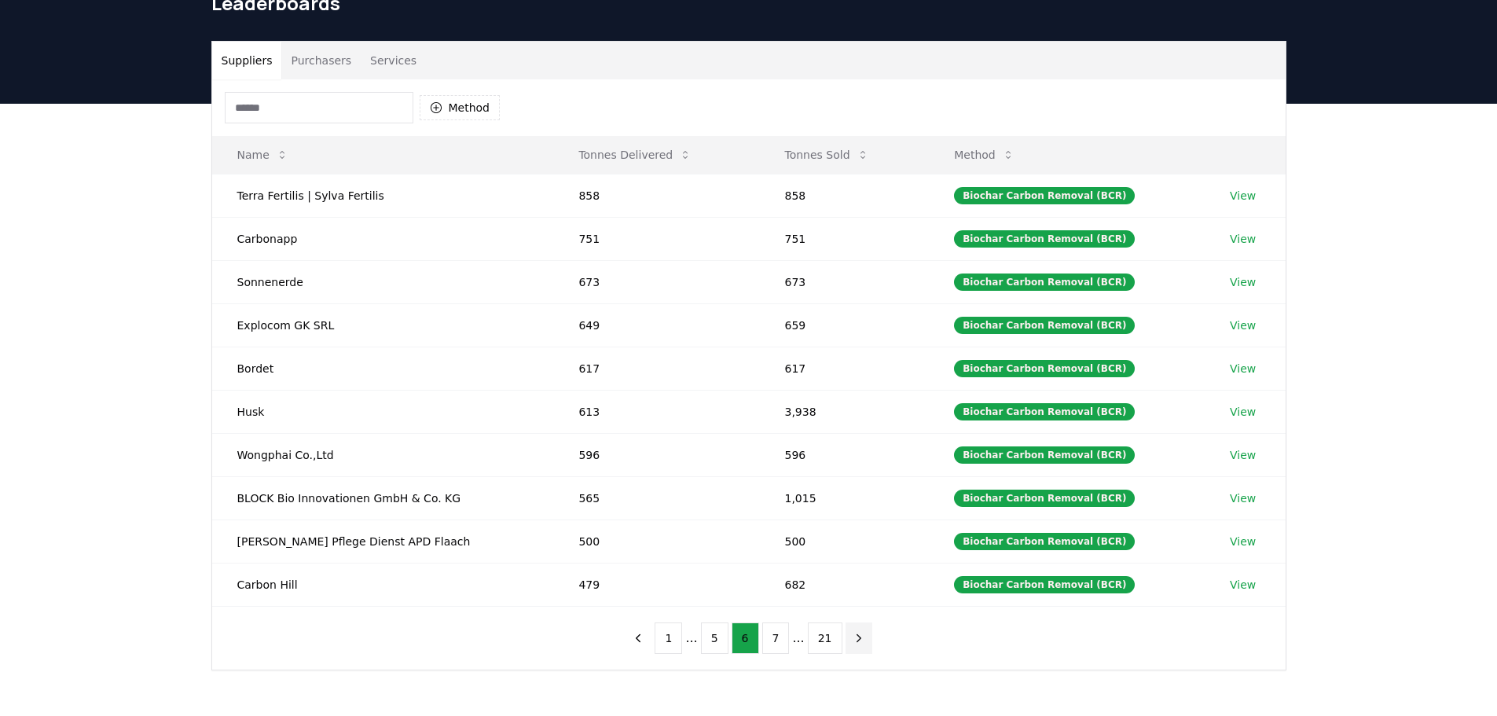
click at [854, 638] on icon "next page" at bounding box center [859, 638] width 14 height 14
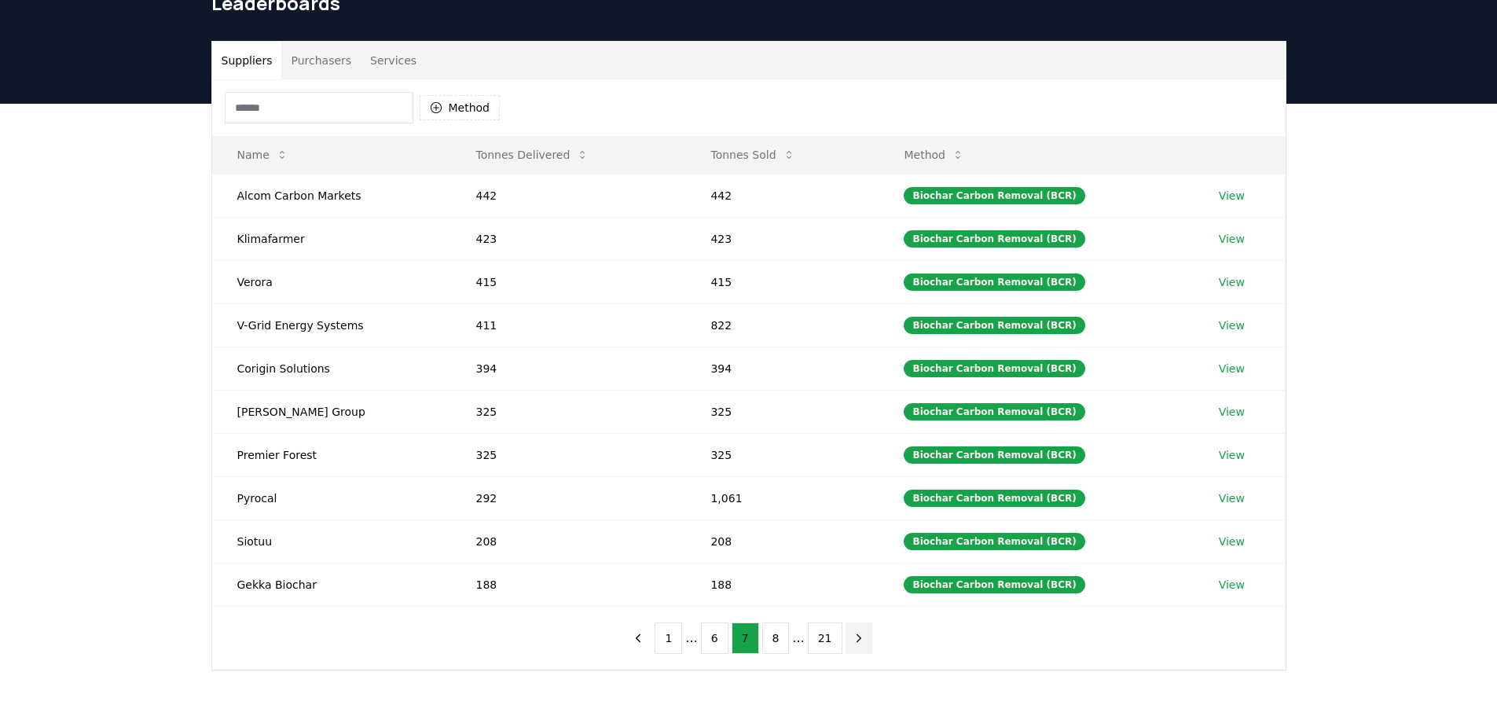
click at [854, 638] on icon "next page" at bounding box center [859, 638] width 14 height 14
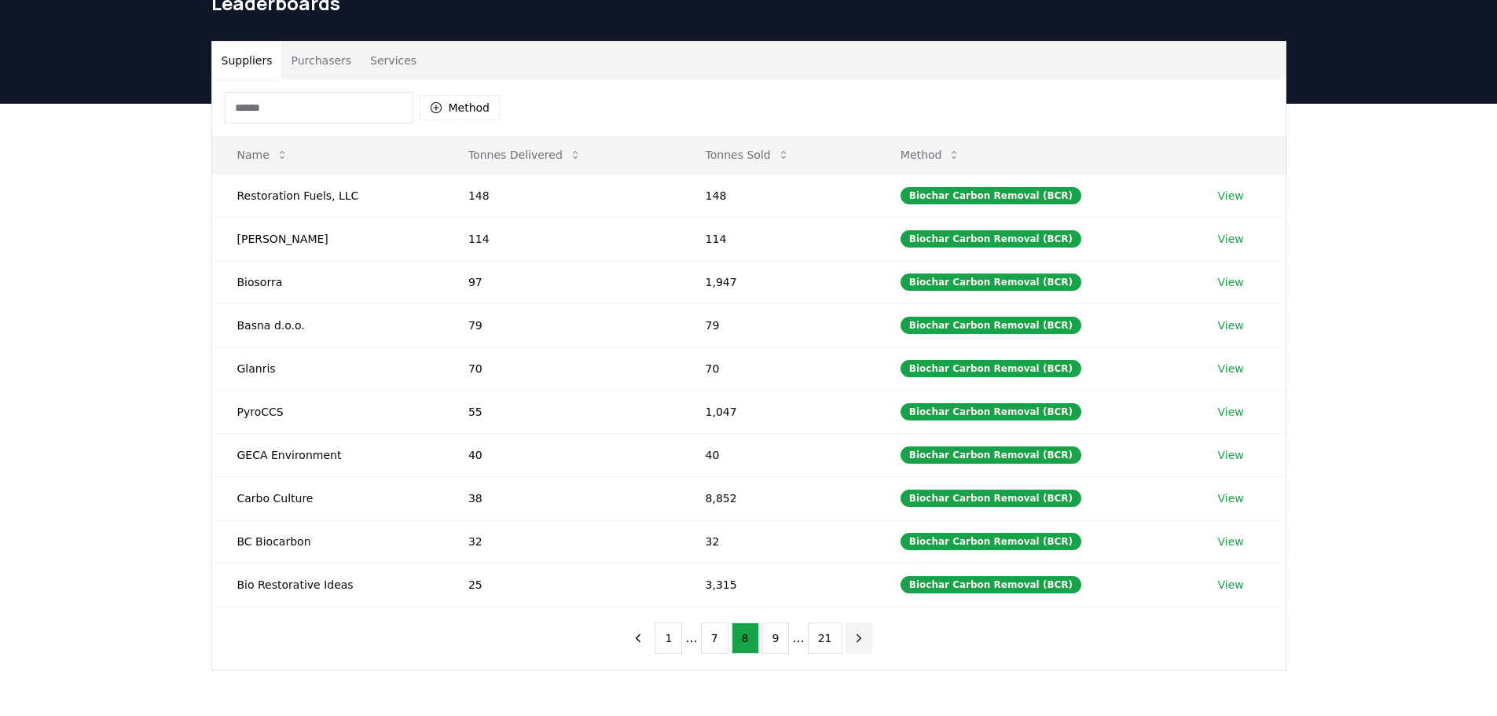
click at [854, 638] on icon "next page" at bounding box center [859, 638] width 14 height 14
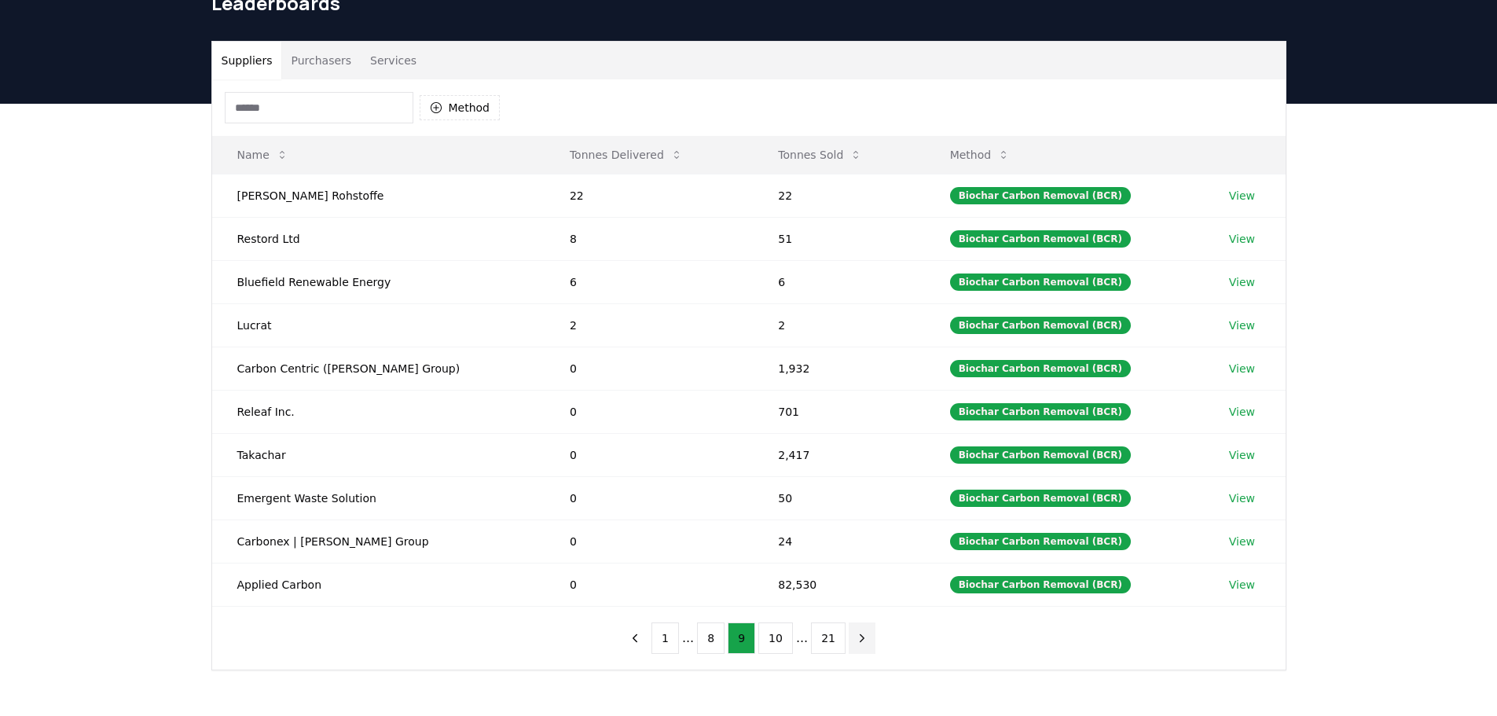
click at [860, 638] on icon "next page" at bounding box center [862, 637] width 4 height 7
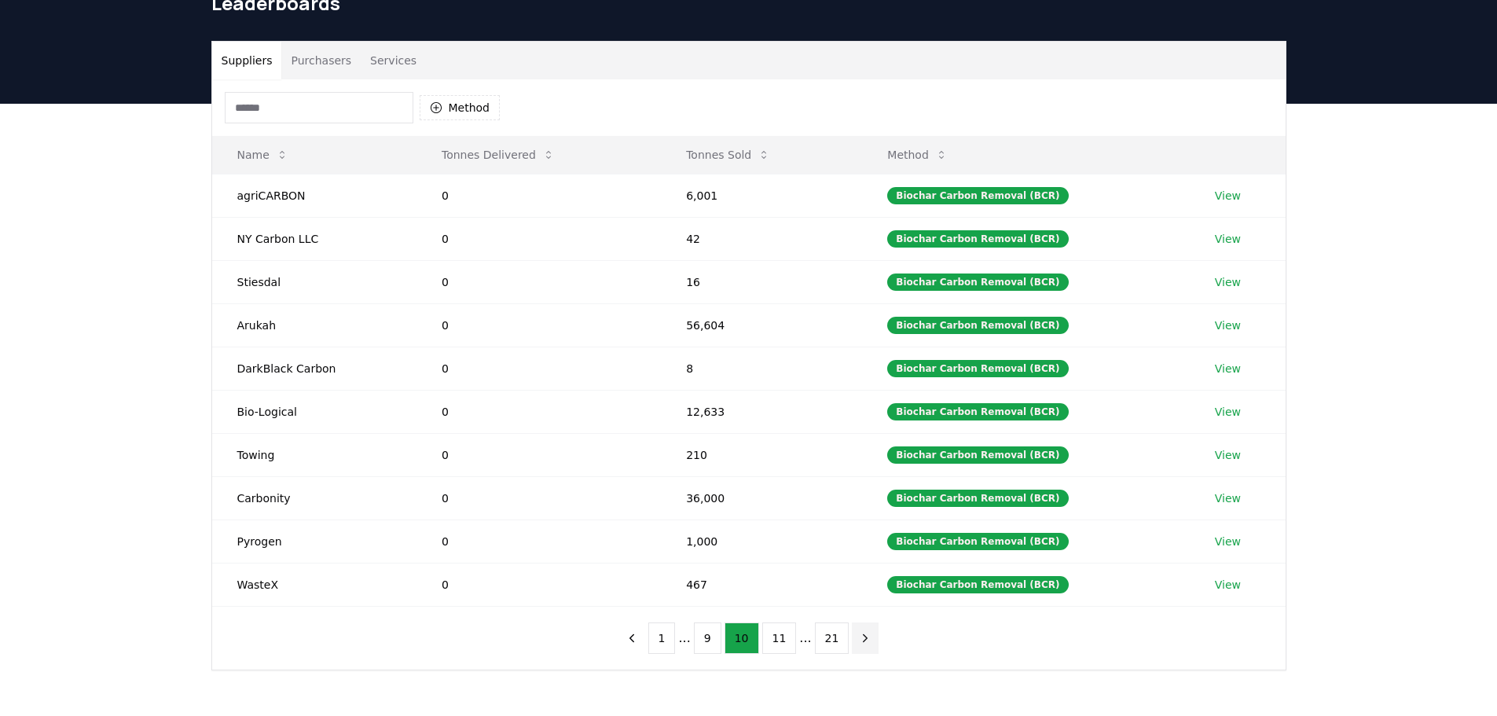
click at [858, 638] on icon "next page" at bounding box center [865, 638] width 14 height 14
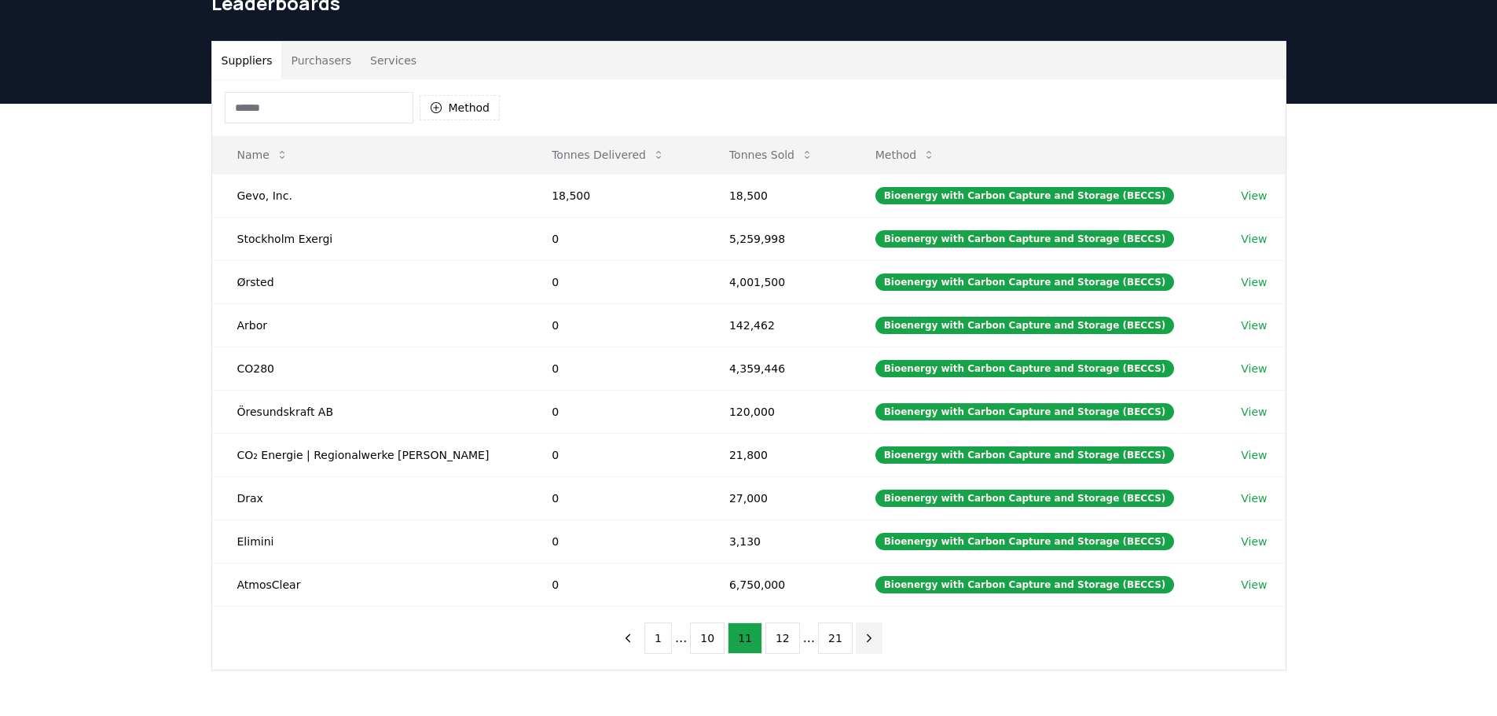
click at [862, 638] on icon "next page" at bounding box center [869, 638] width 14 height 14
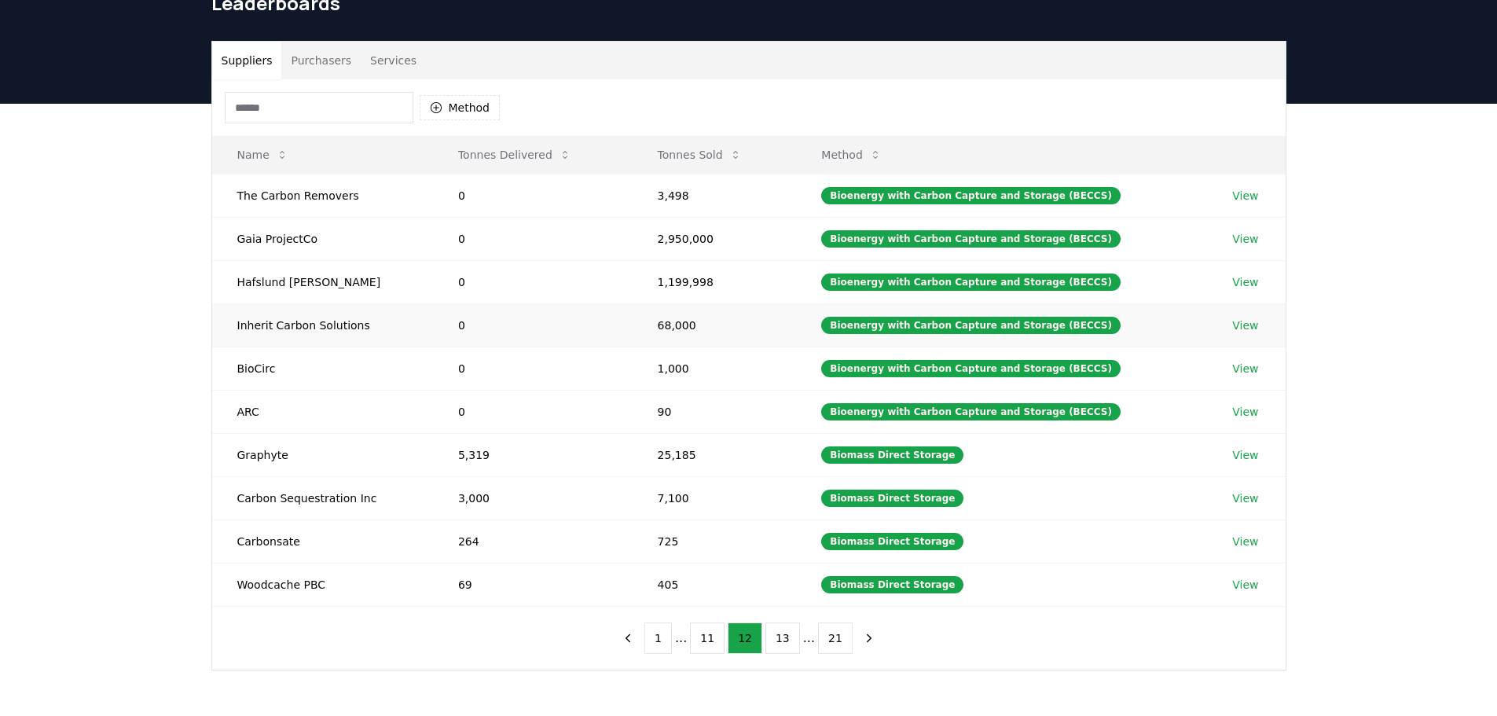
click at [1245, 328] on link "View" at bounding box center [1245, 325] width 26 height 16
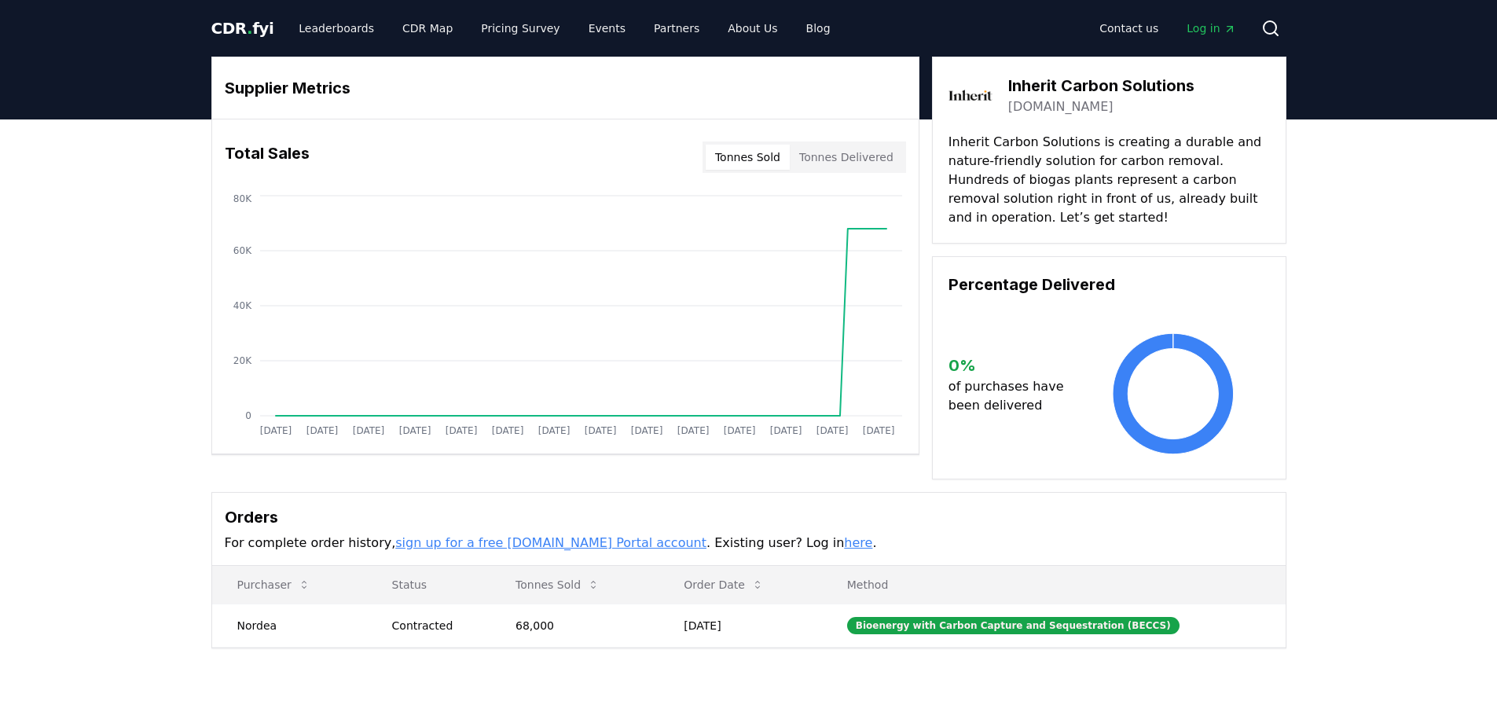
click at [92, 296] on div "Supplier Metrics Total Sales Tonnes Sold Tonnes Delivered [DATE] [DATE] [DATE] …" at bounding box center [748, 415] width 1497 height 592
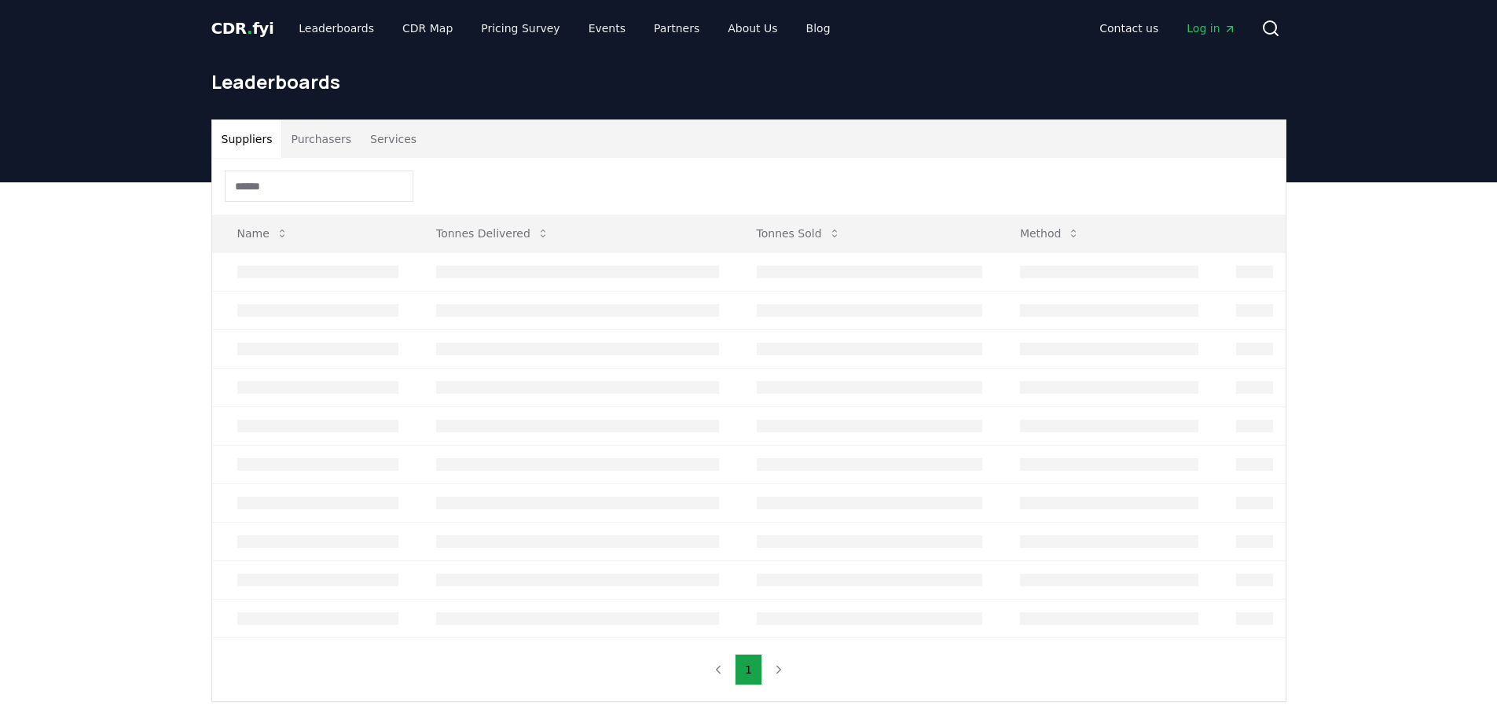
scroll to position [79, 0]
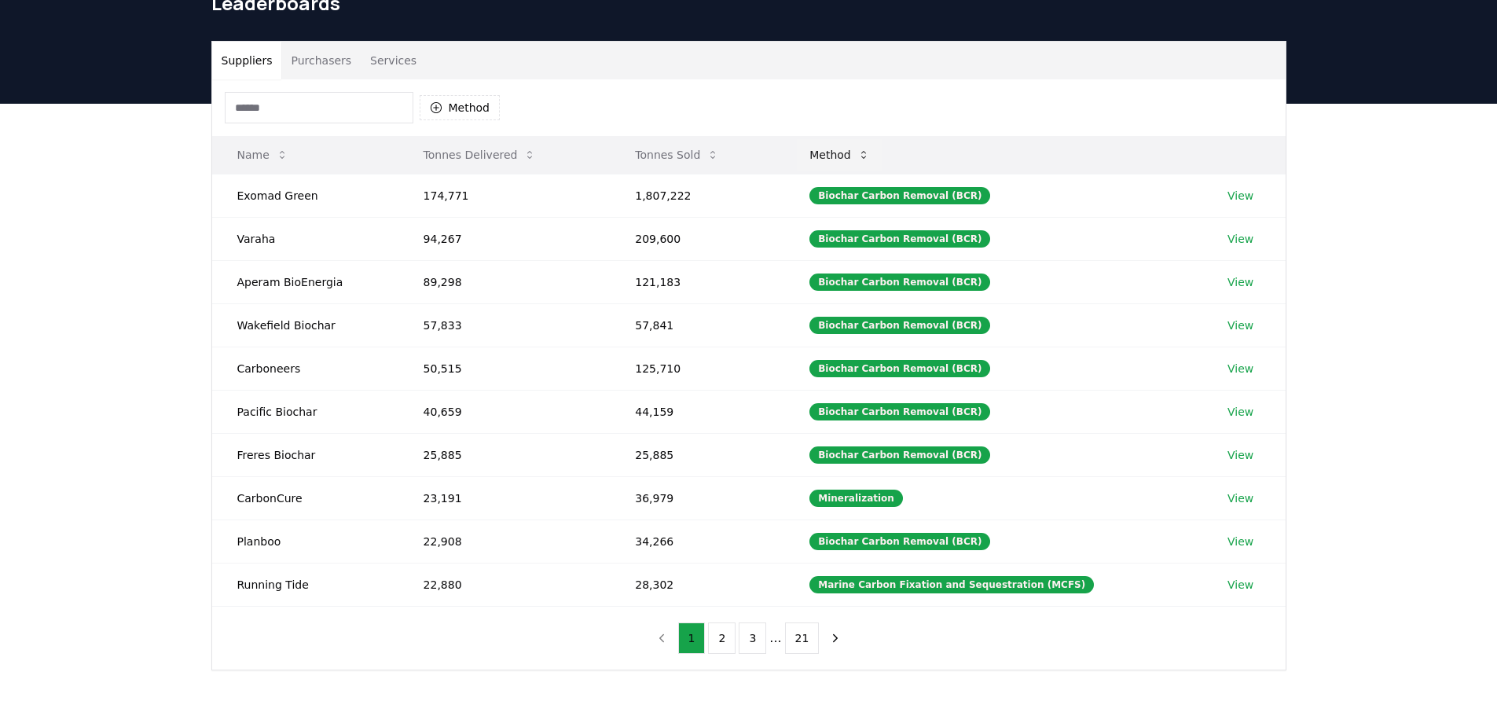
click at [852, 152] on button "Method" at bounding box center [840, 154] width 86 height 31
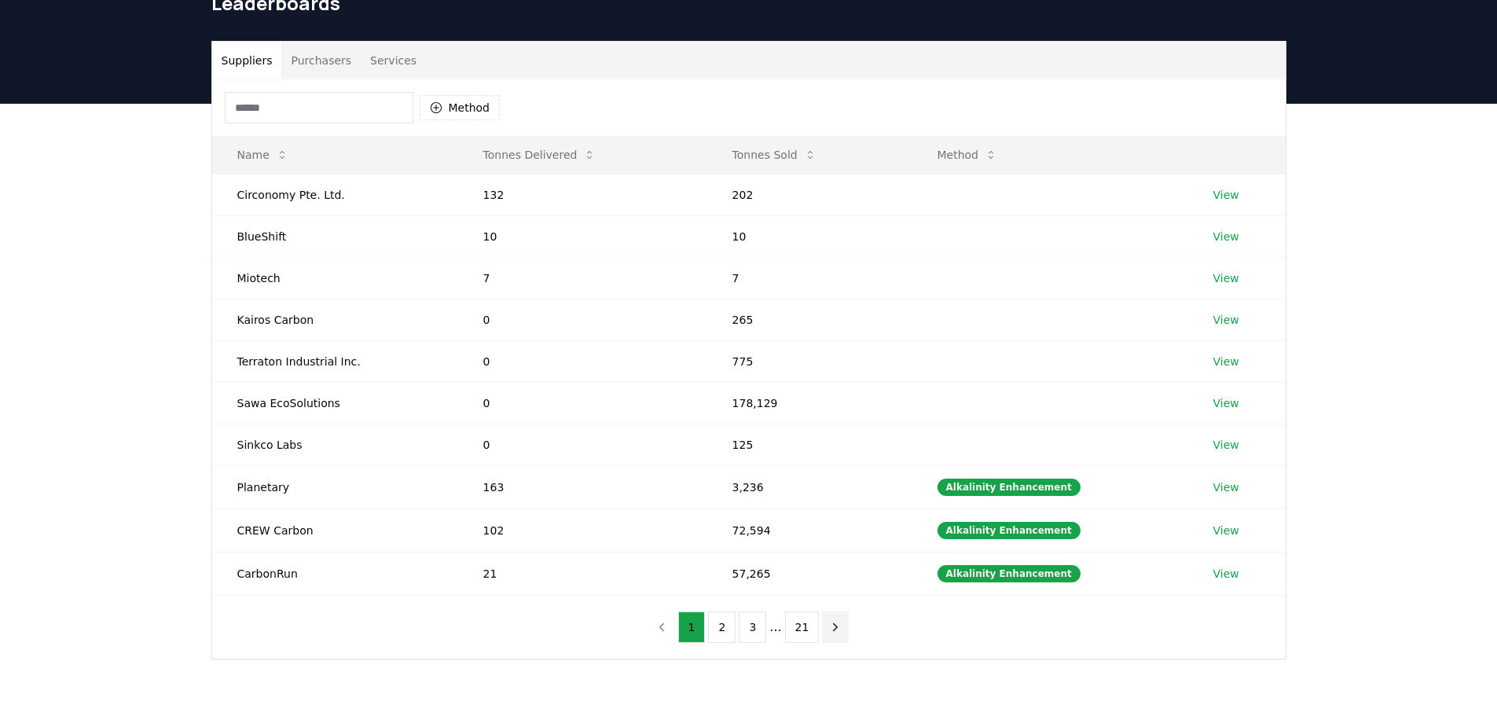
click at [837, 630] on icon "next page" at bounding box center [835, 627] width 14 height 14
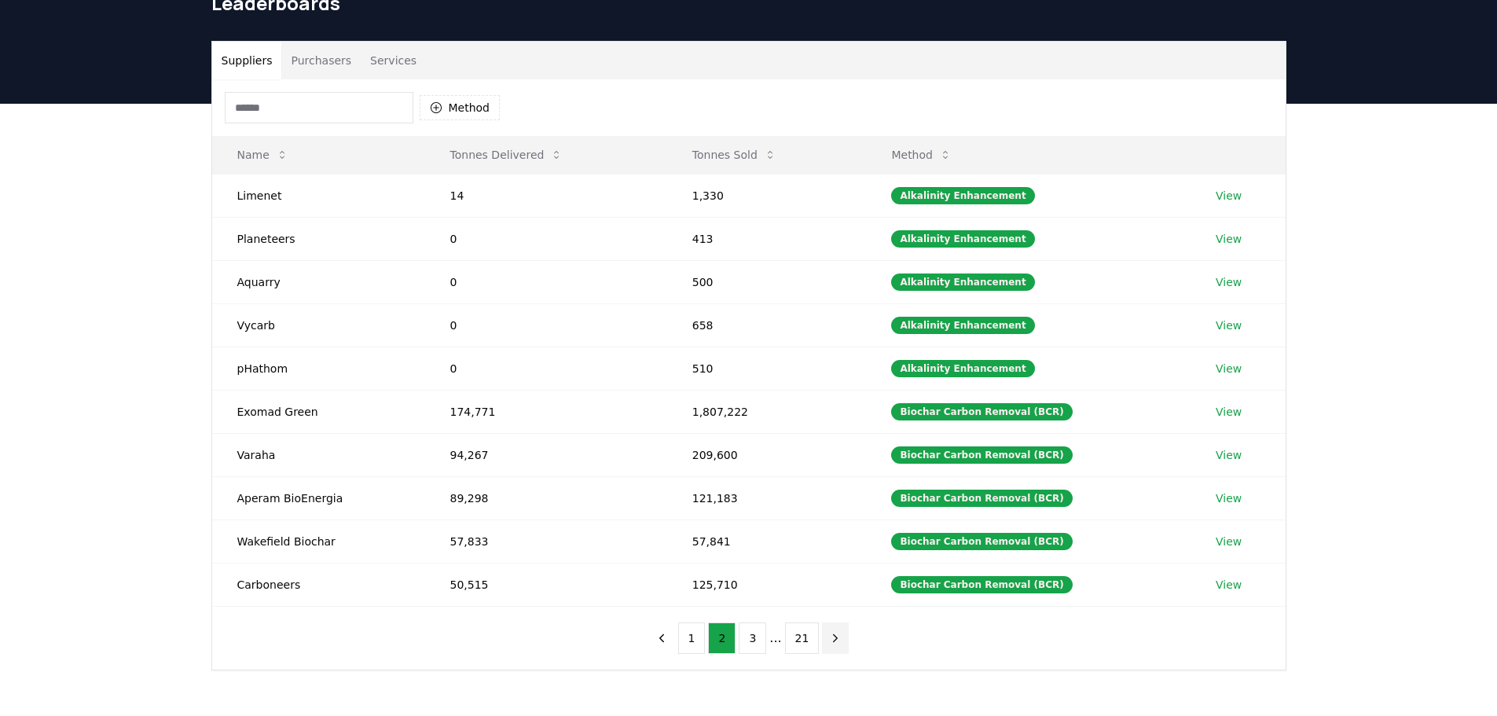
click at [837, 631] on icon "next page" at bounding box center [835, 638] width 14 height 14
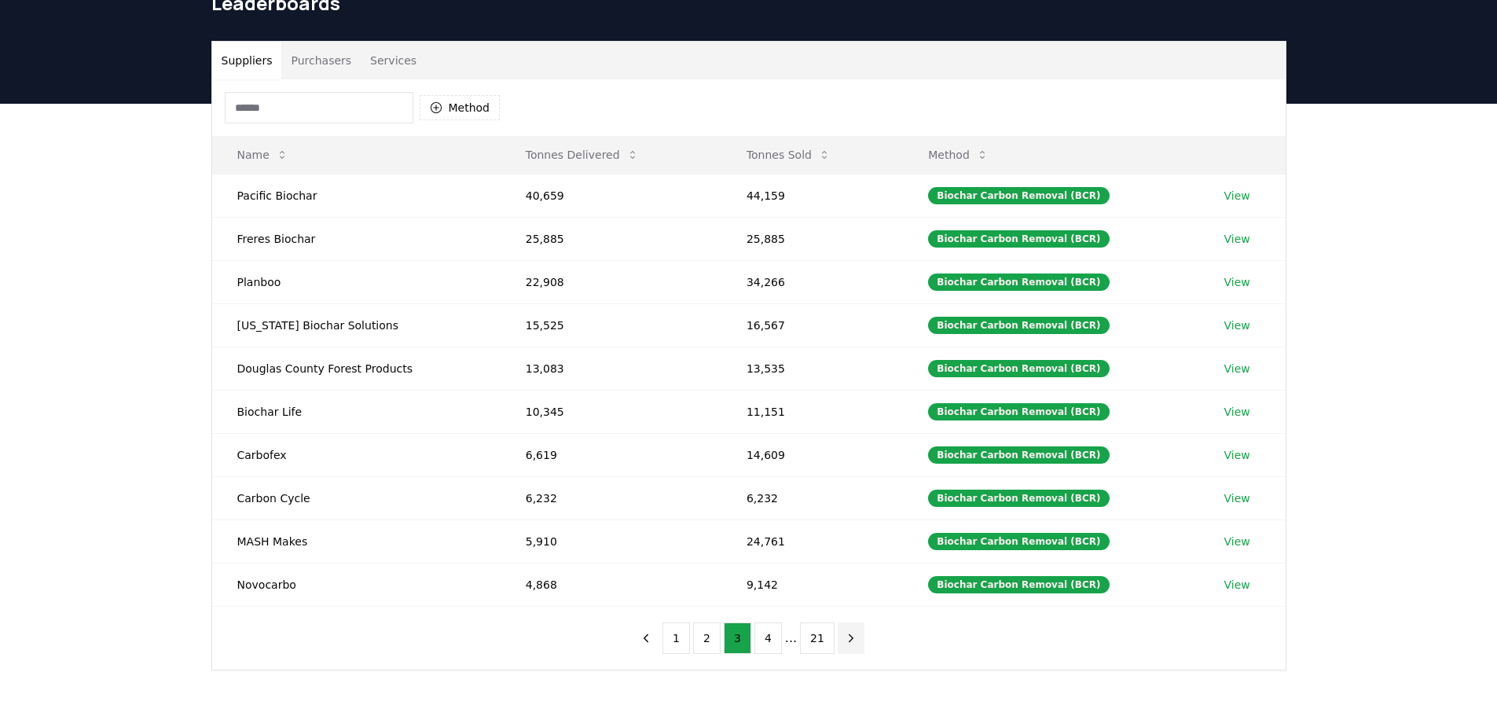
click at [854, 639] on button "next page" at bounding box center [851, 637] width 27 height 31
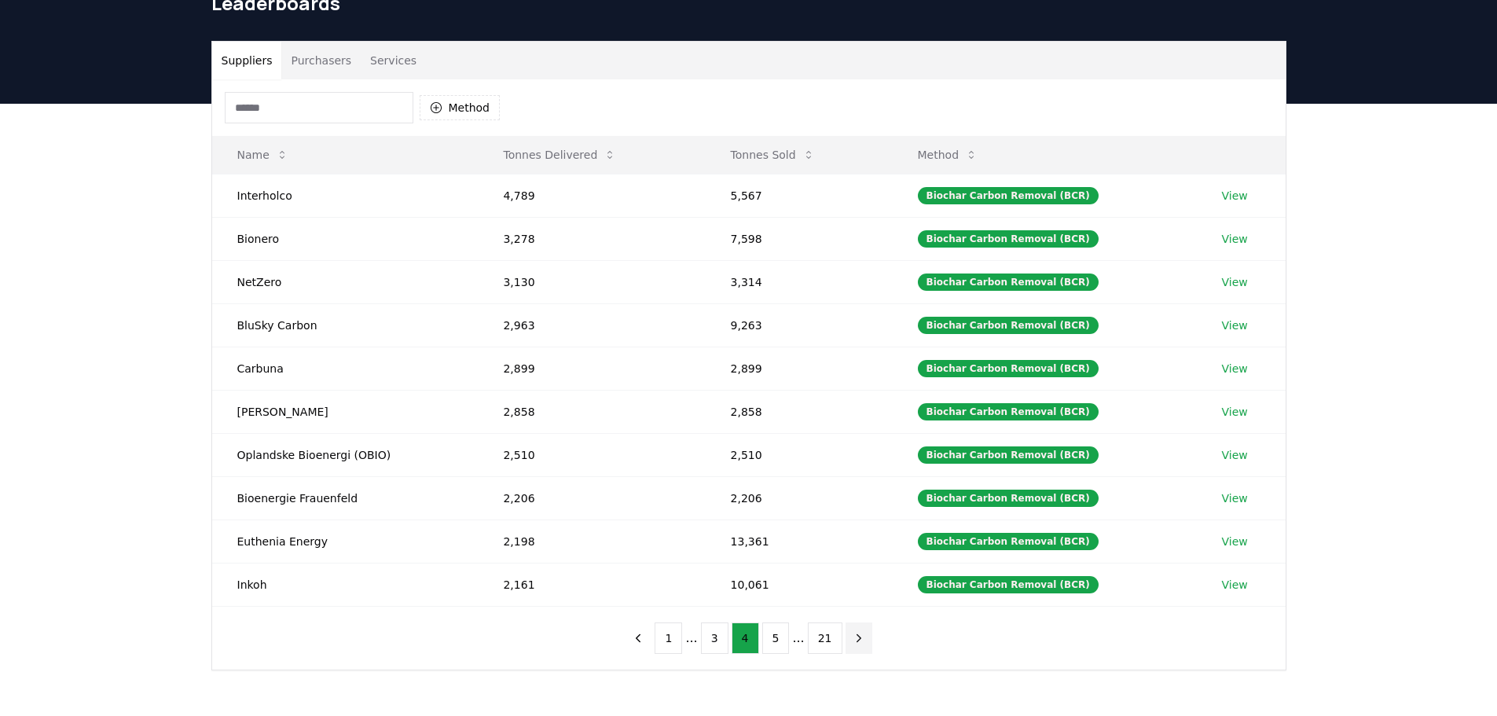
click at [854, 639] on icon "next page" at bounding box center [859, 638] width 14 height 14
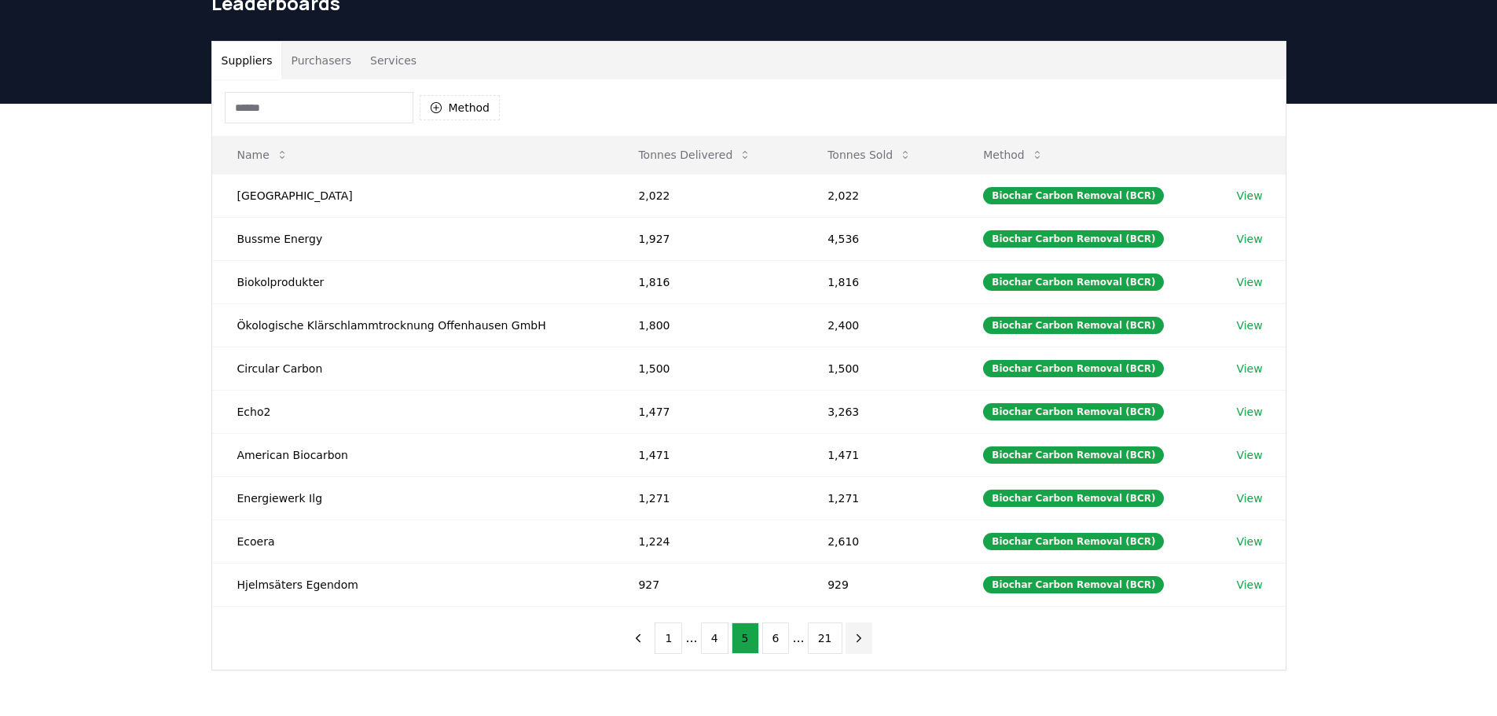
click at [854, 639] on icon "next page" at bounding box center [859, 638] width 14 height 14
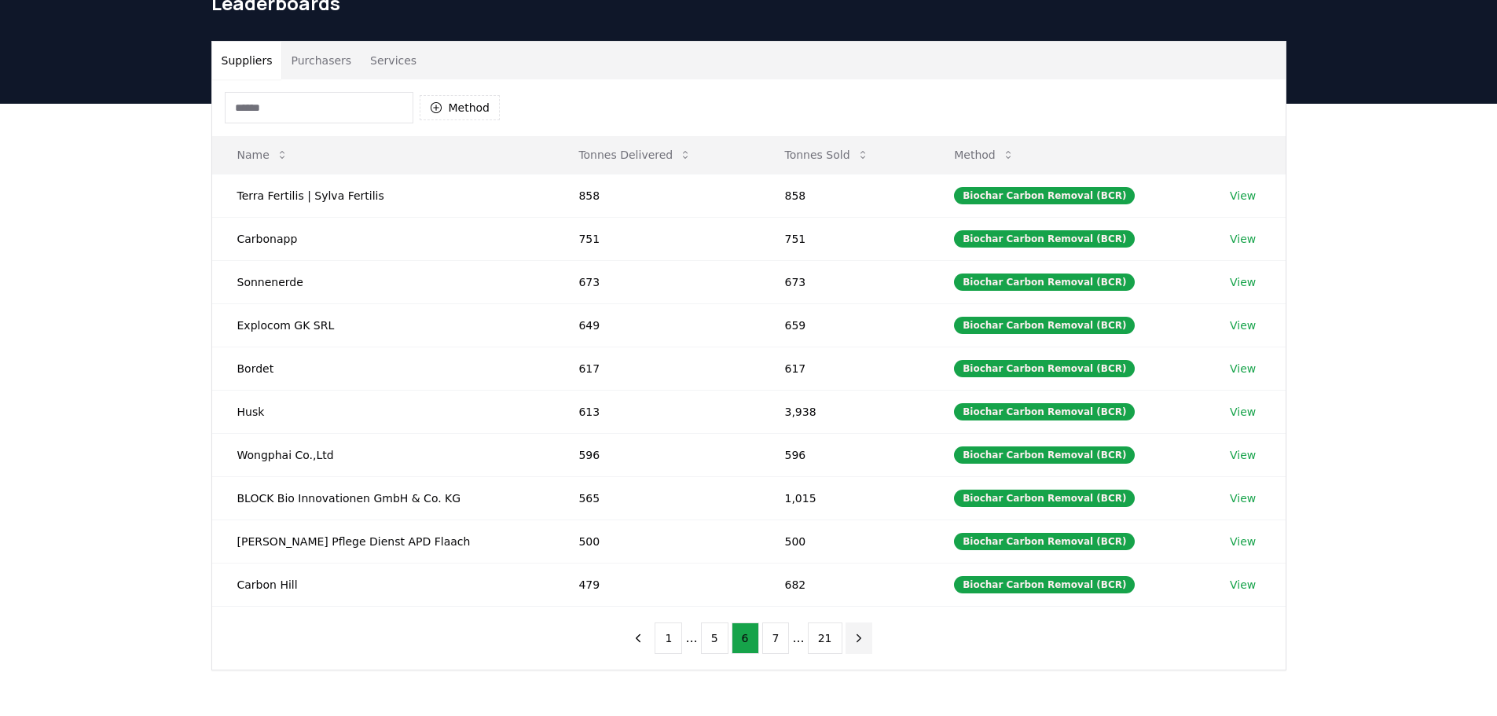
click at [854, 639] on icon "next page" at bounding box center [859, 638] width 14 height 14
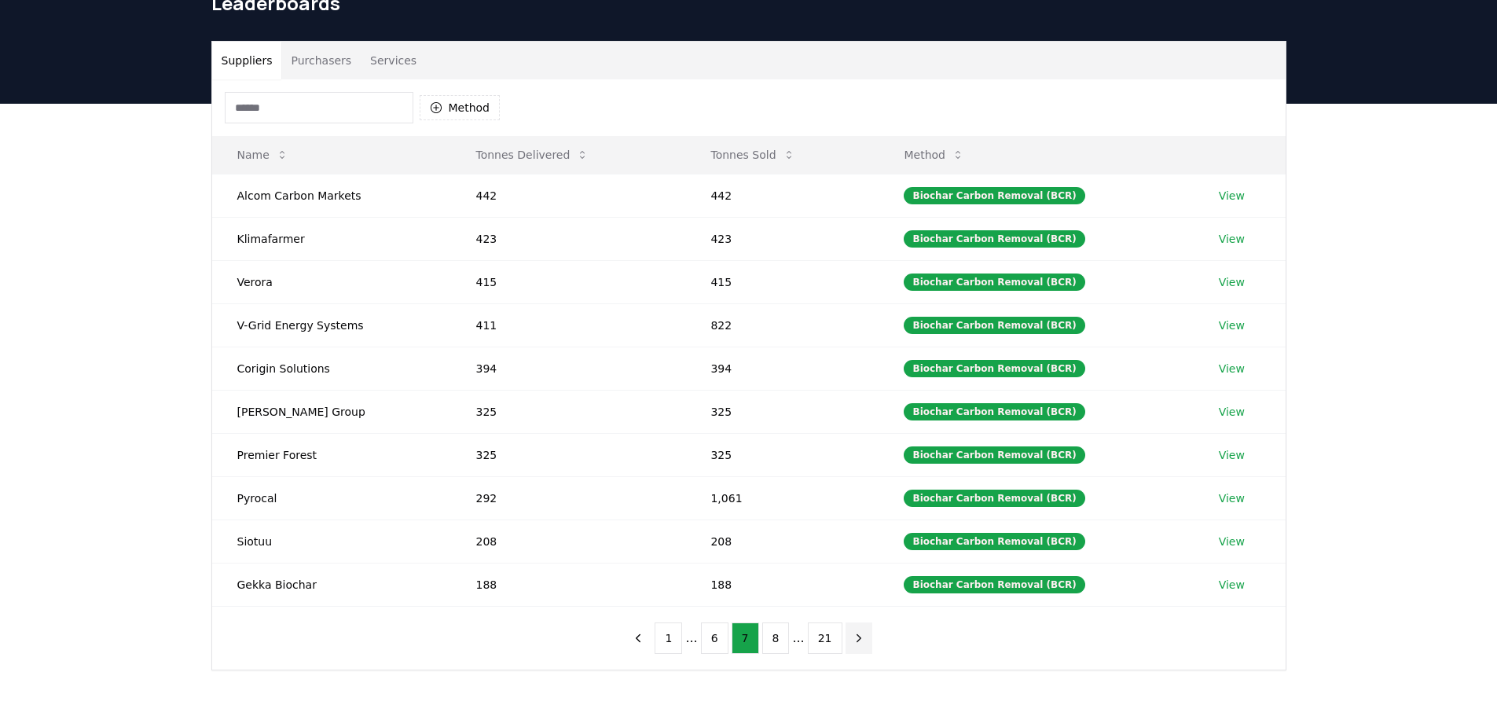
click at [854, 639] on icon "next page" at bounding box center [859, 638] width 14 height 14
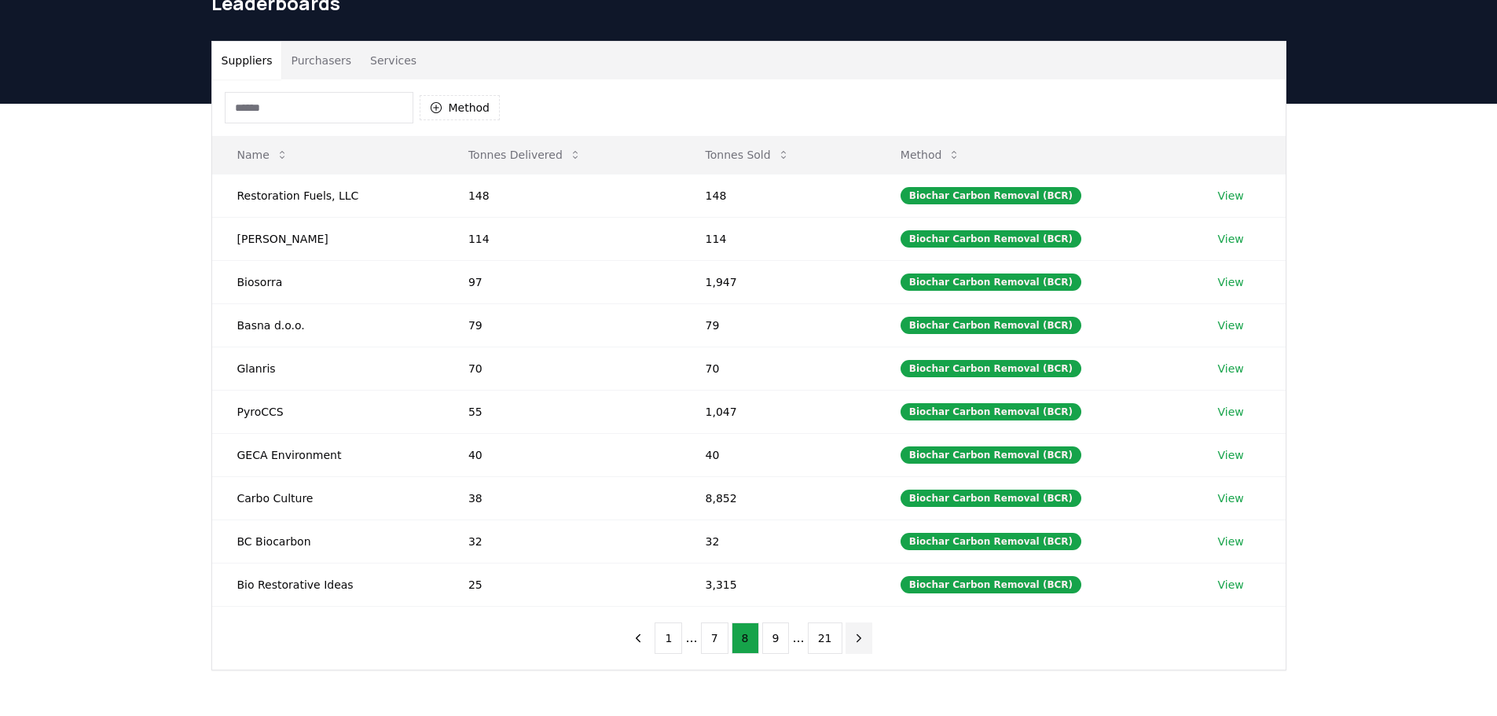
click at [854, 639] on icon "next page" at bounding box center [859, 638] width 14 height 14
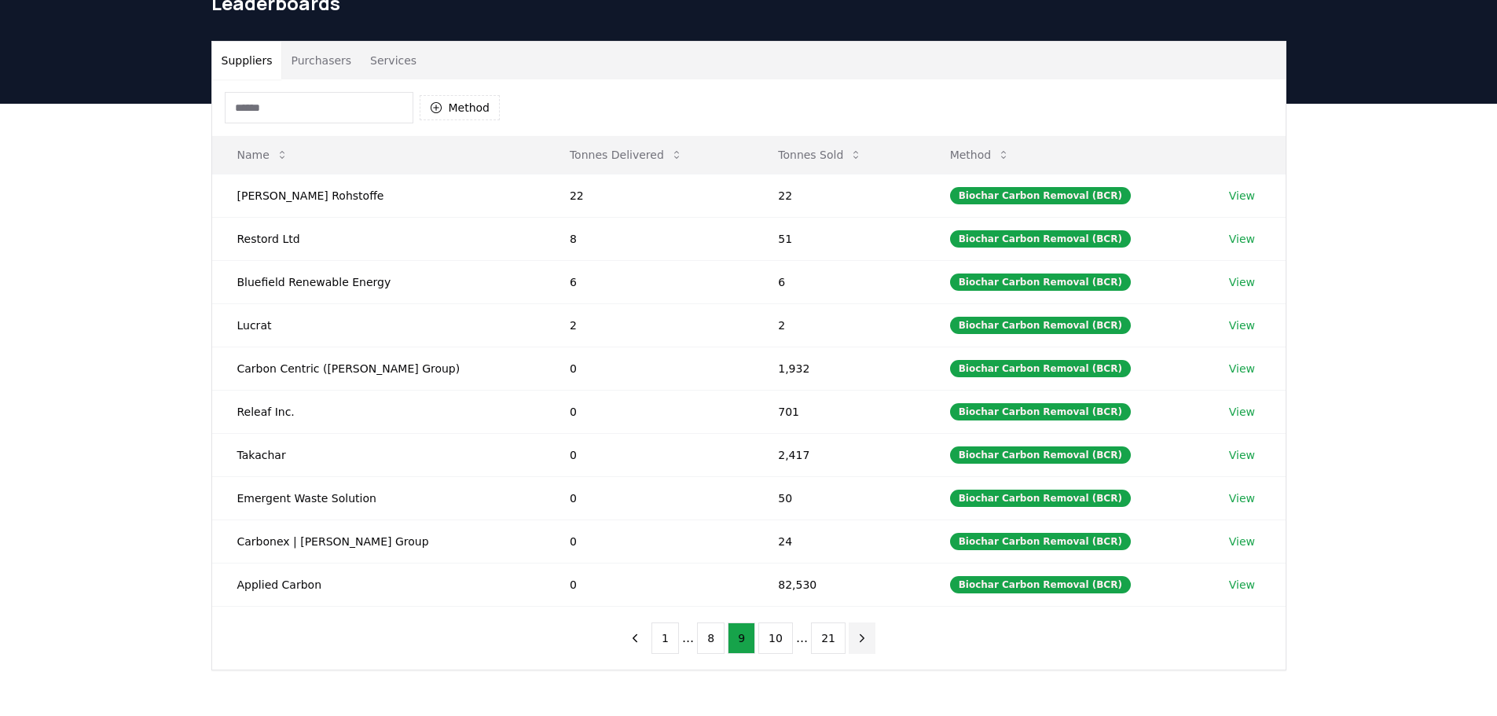
click at [860, 639] on icon "next page" at bounding box center [862, 637] width 4 height 7
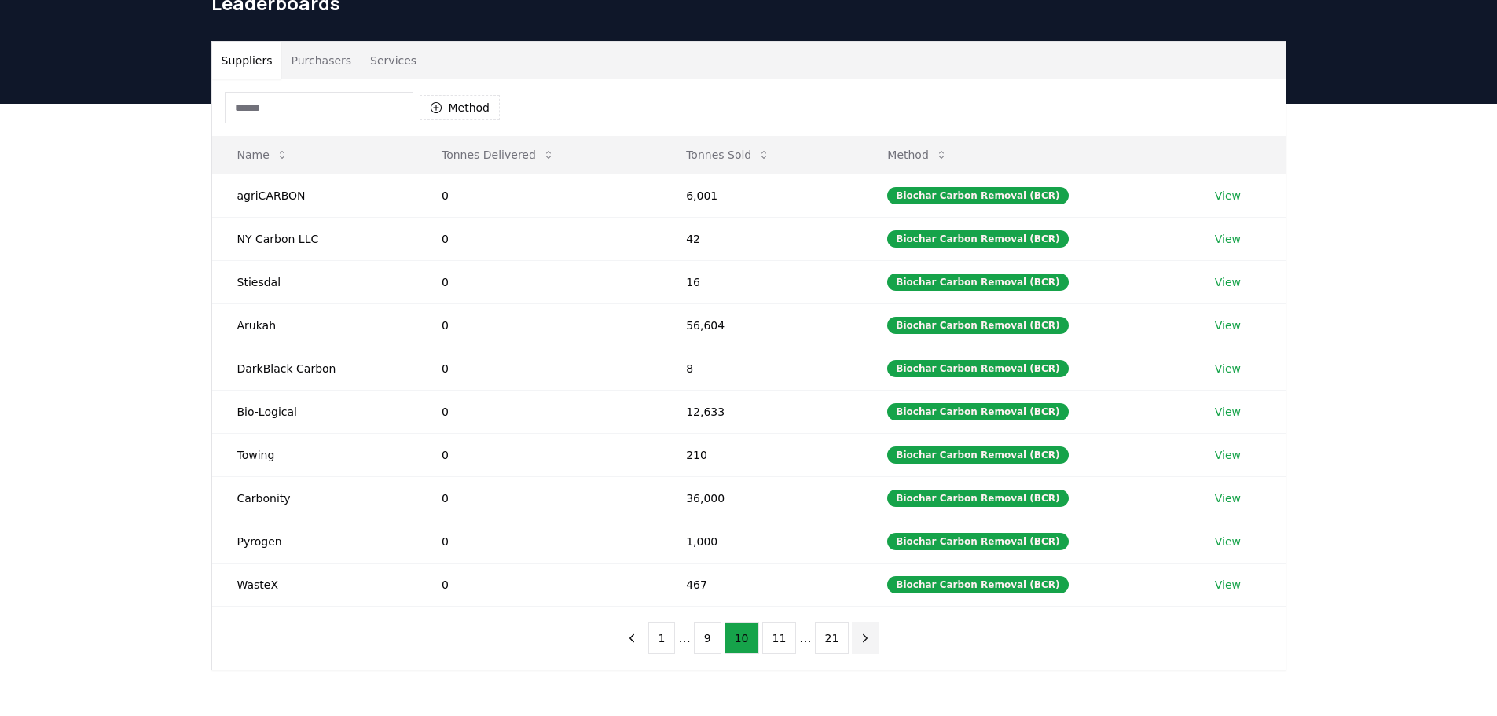
click at [858, 639] on icon "next page" at bounding box center [865, 638] width 14 height 14
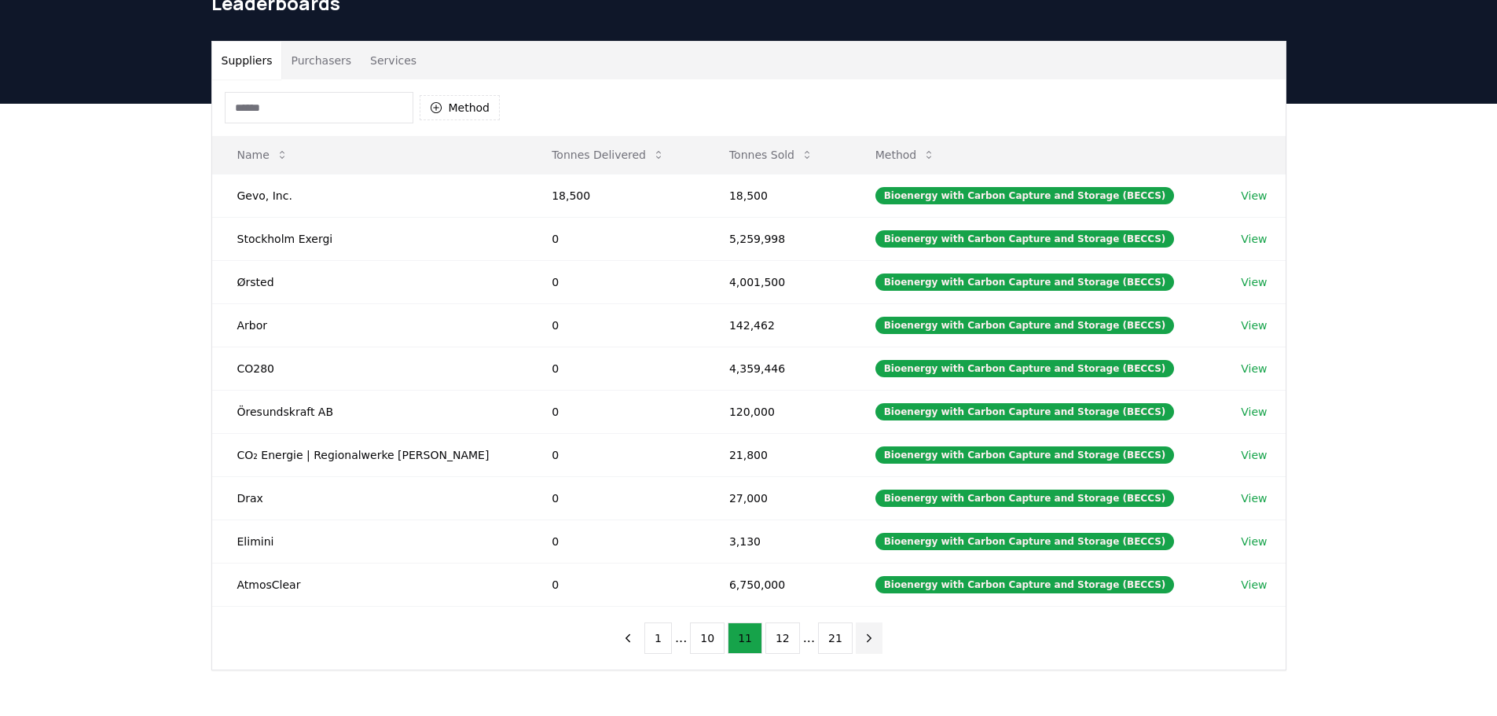
click at [862, 639] on icon "next page" at bounding box center [869, 638] width 14 height 14
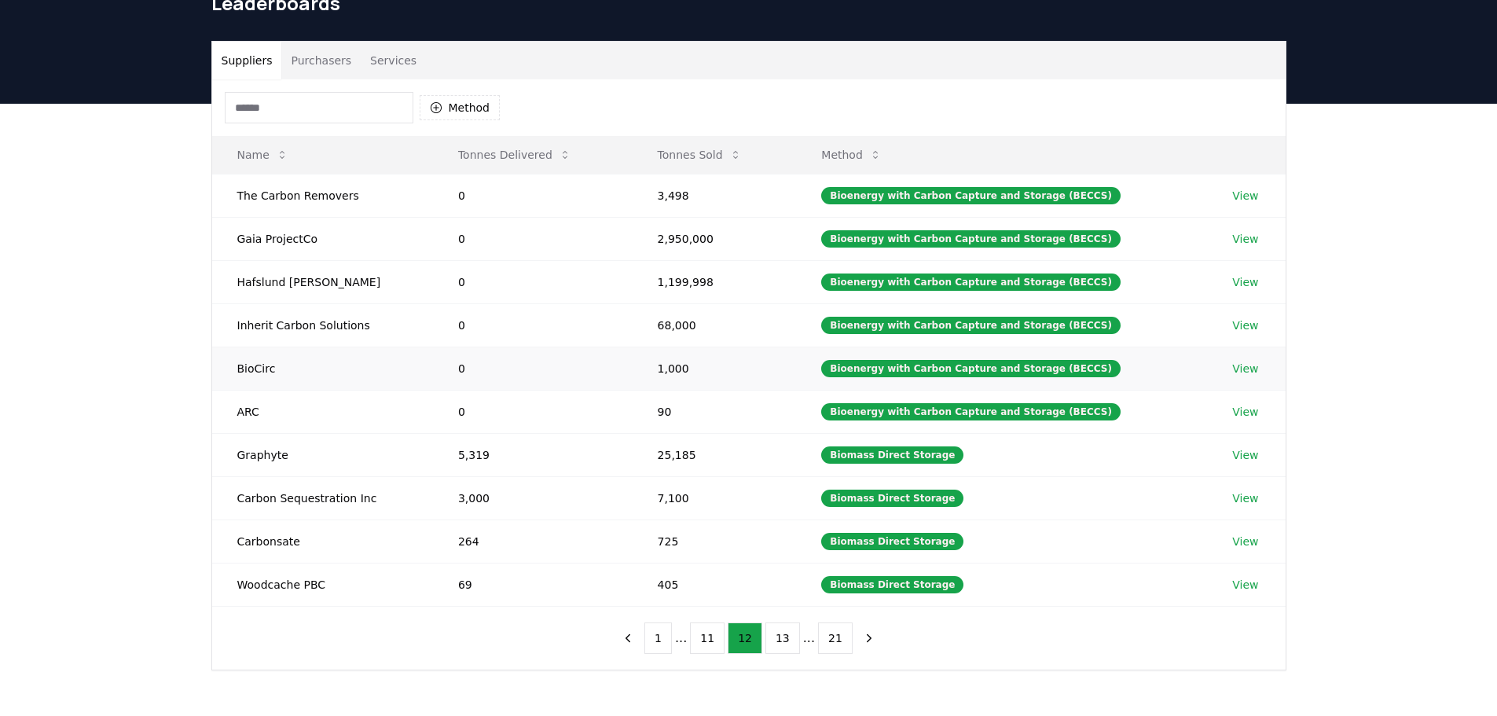
click at [1249, 364] on link "View" at bounding box center [1245, 369] width 26 height 16
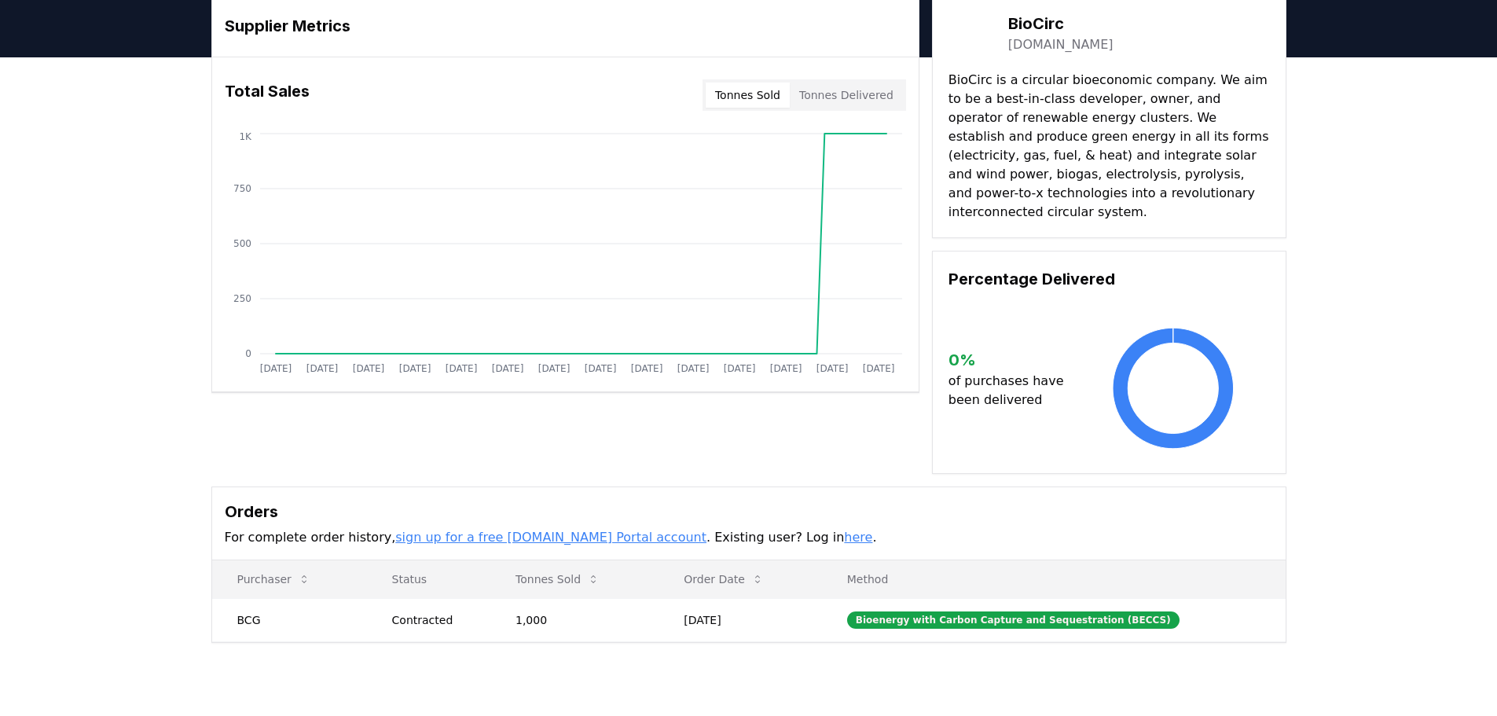
scroll to position [157, 0]
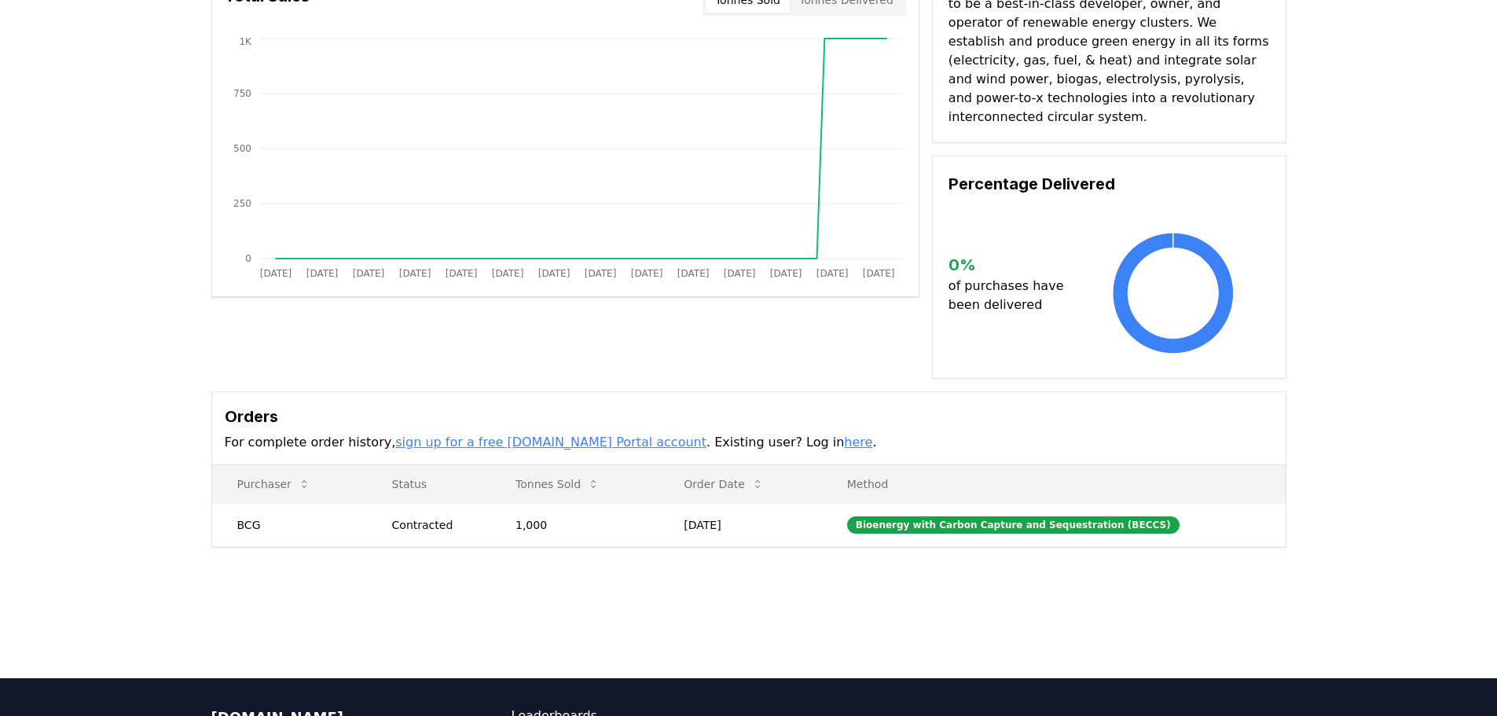
click at [799, 590] on div "Supplier Metrics Total Sales Tonnes Sold Tonnes Delivered [DATE] [DATE] [DATE] …" at bounding box center [748, 286] width 1497 height 648
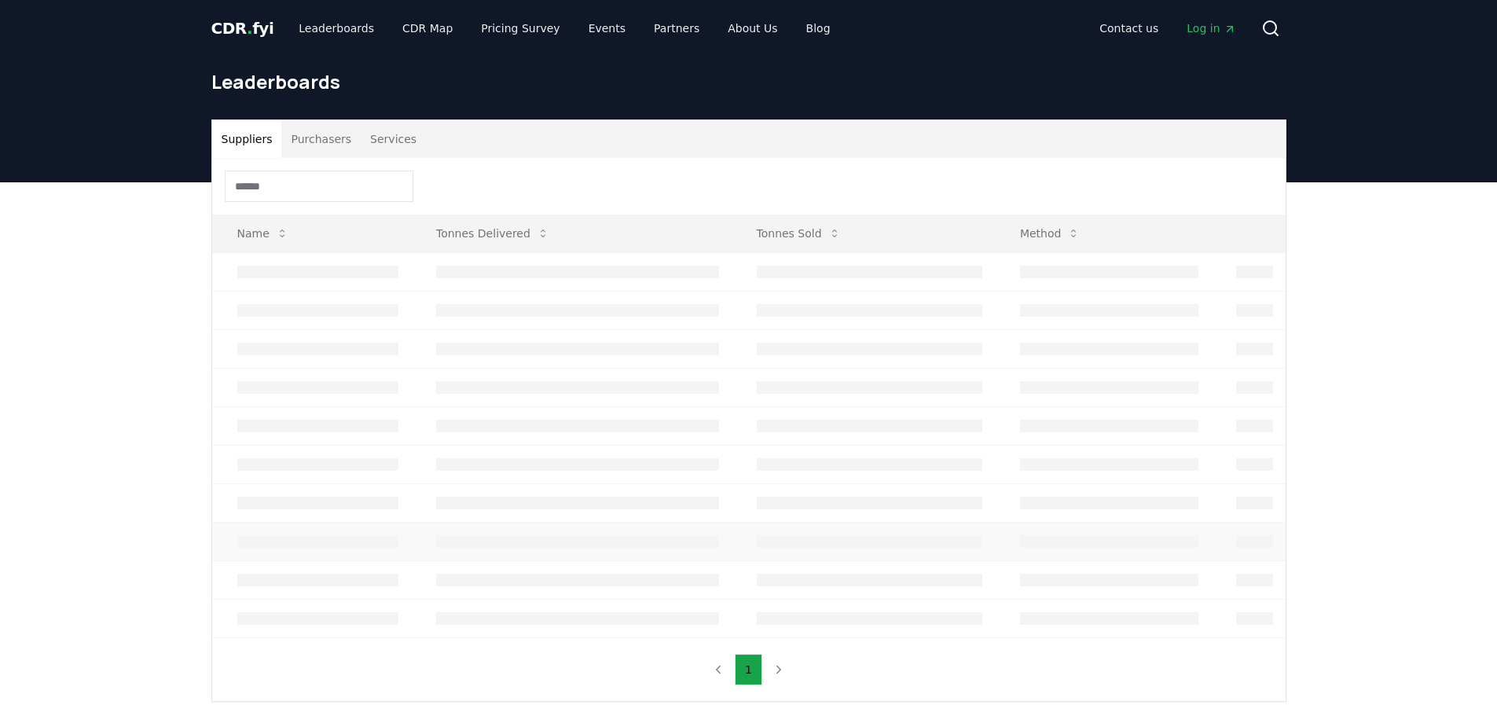
scroll to position [79, 0]
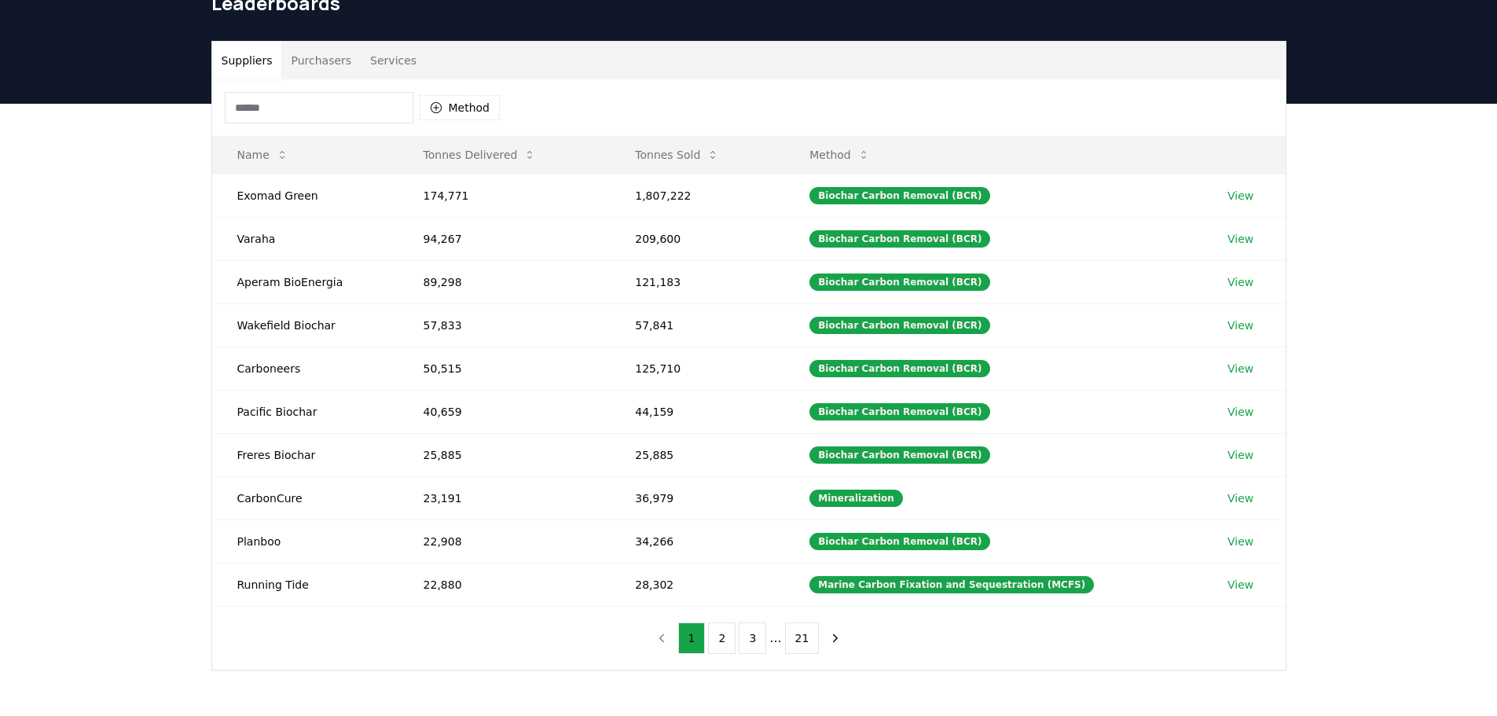
click at [666, 640] on nav "1 2 3 ... 21" at bounding box center [748, 637] width 201 height 31
click at [834, 635] on icon "next page" at bounding box center [836, 637] width 4 height 7
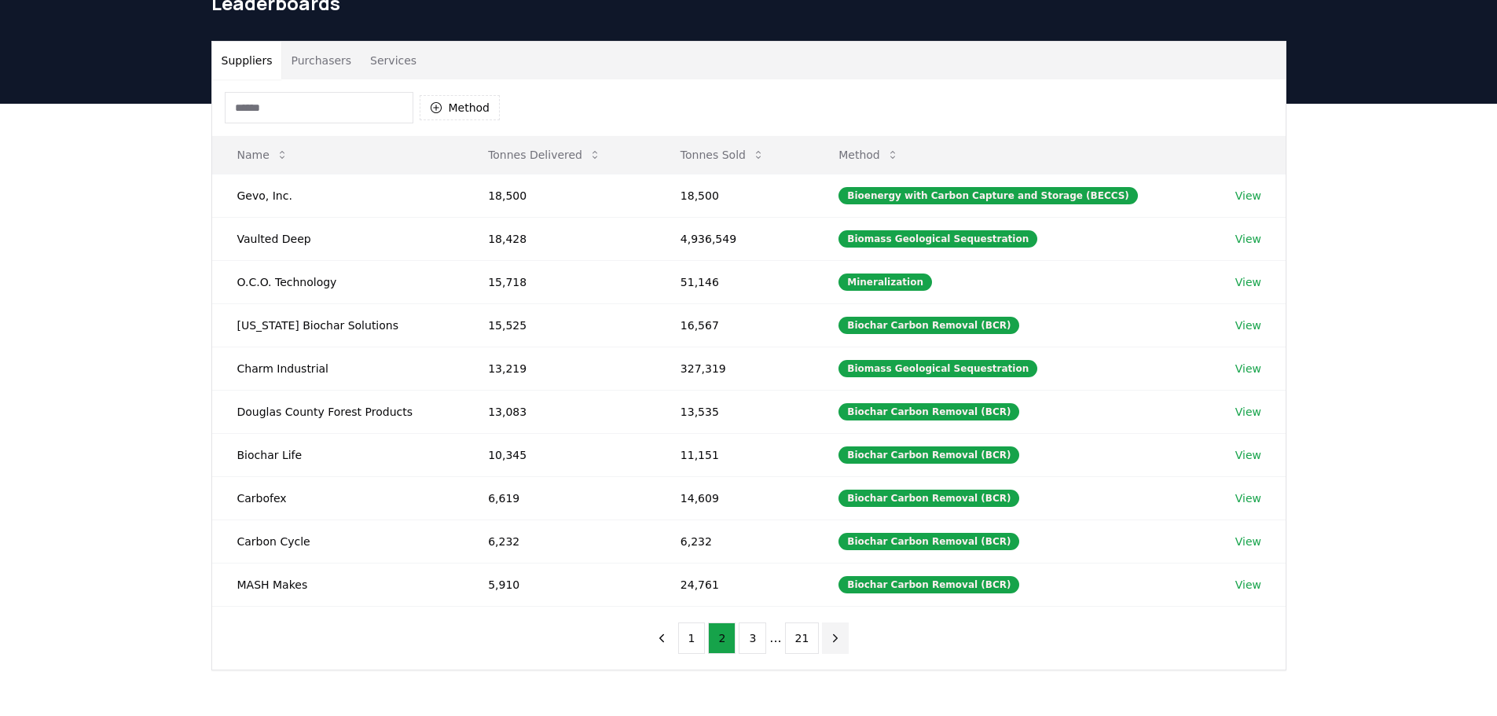
click at [834, 636] on icon "next page" at bounding box center [836, 637] width 4 height 7
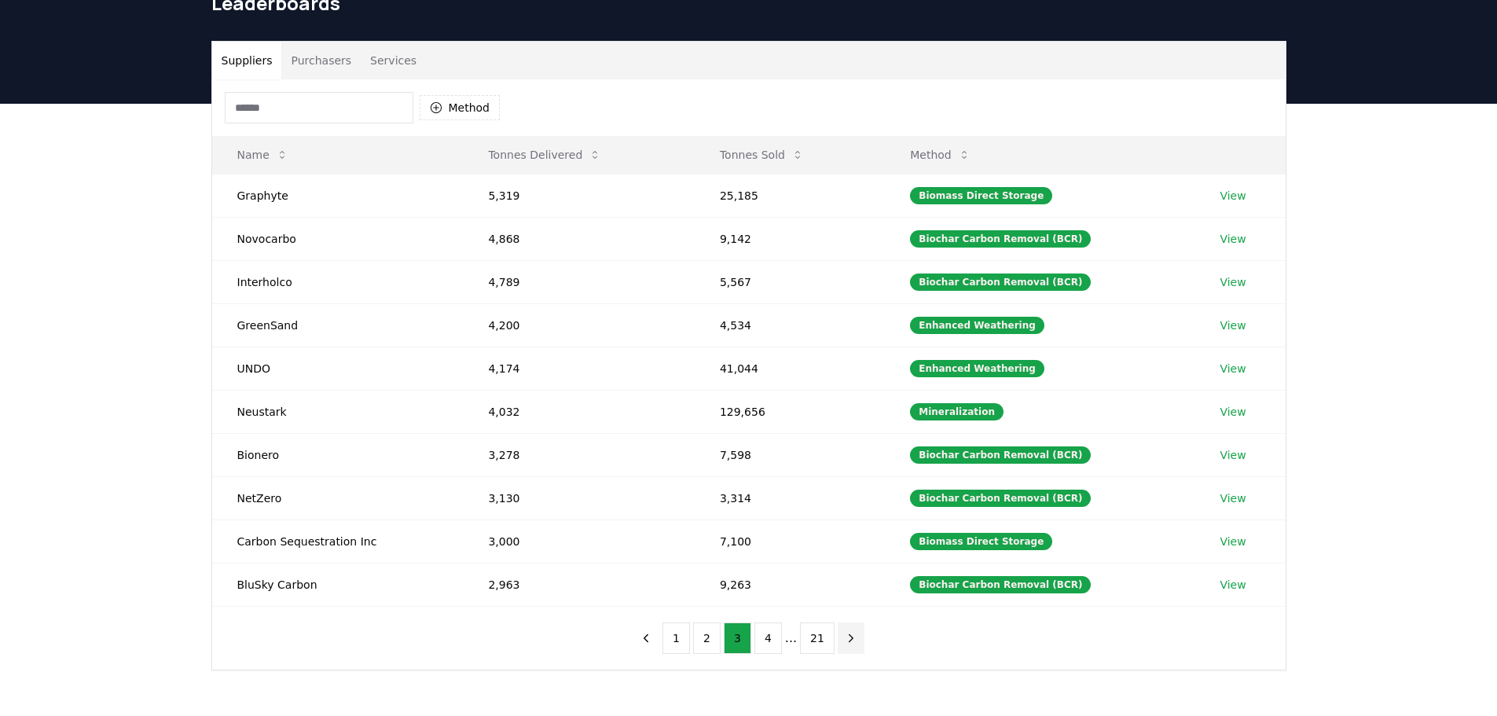
click at [838, 636] on button "next page" at bounding box center [851, 637] width 27 height 31
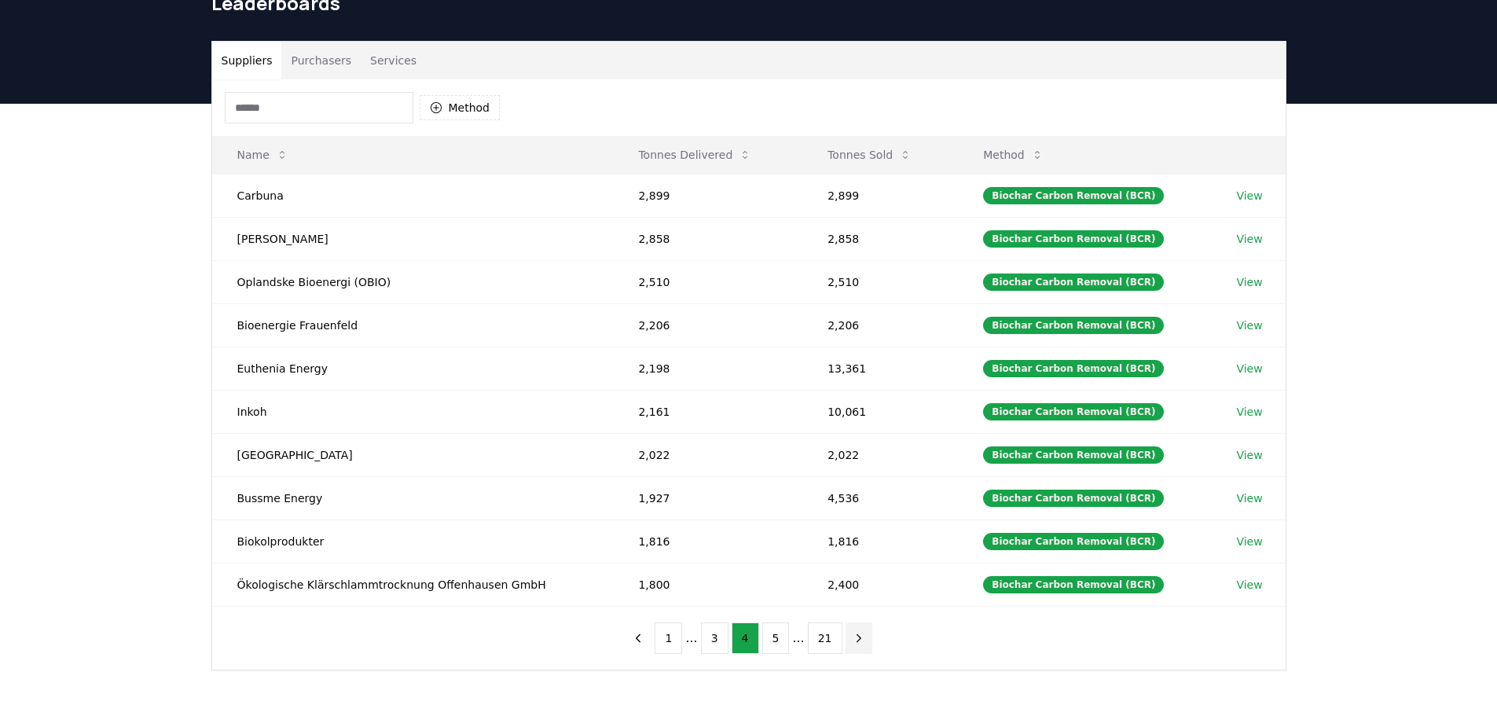
click at [859, 640] on button "next page" at bounding box center [858, 637] width 27 height 31
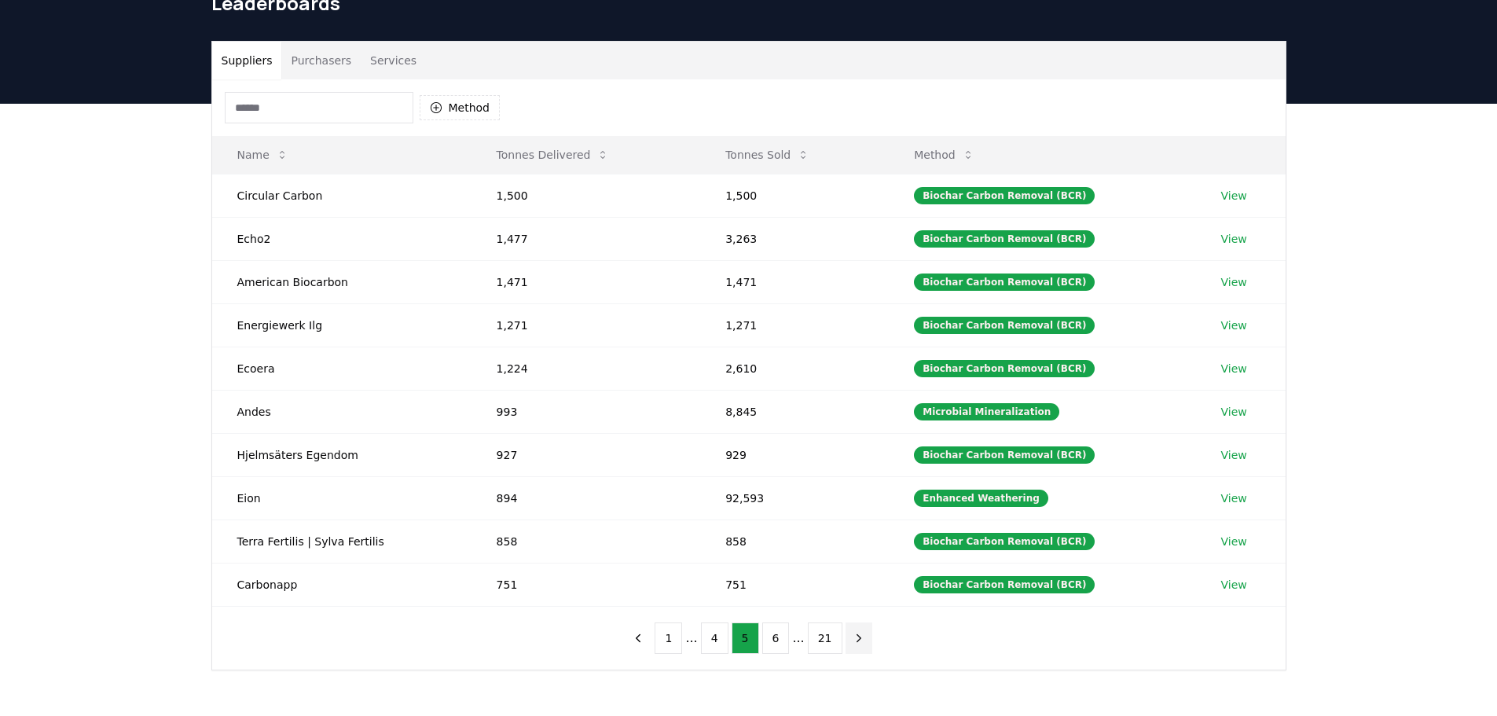
click at [859, 641] on button "next page" at bounding box center [858, 637] width 27 height 31
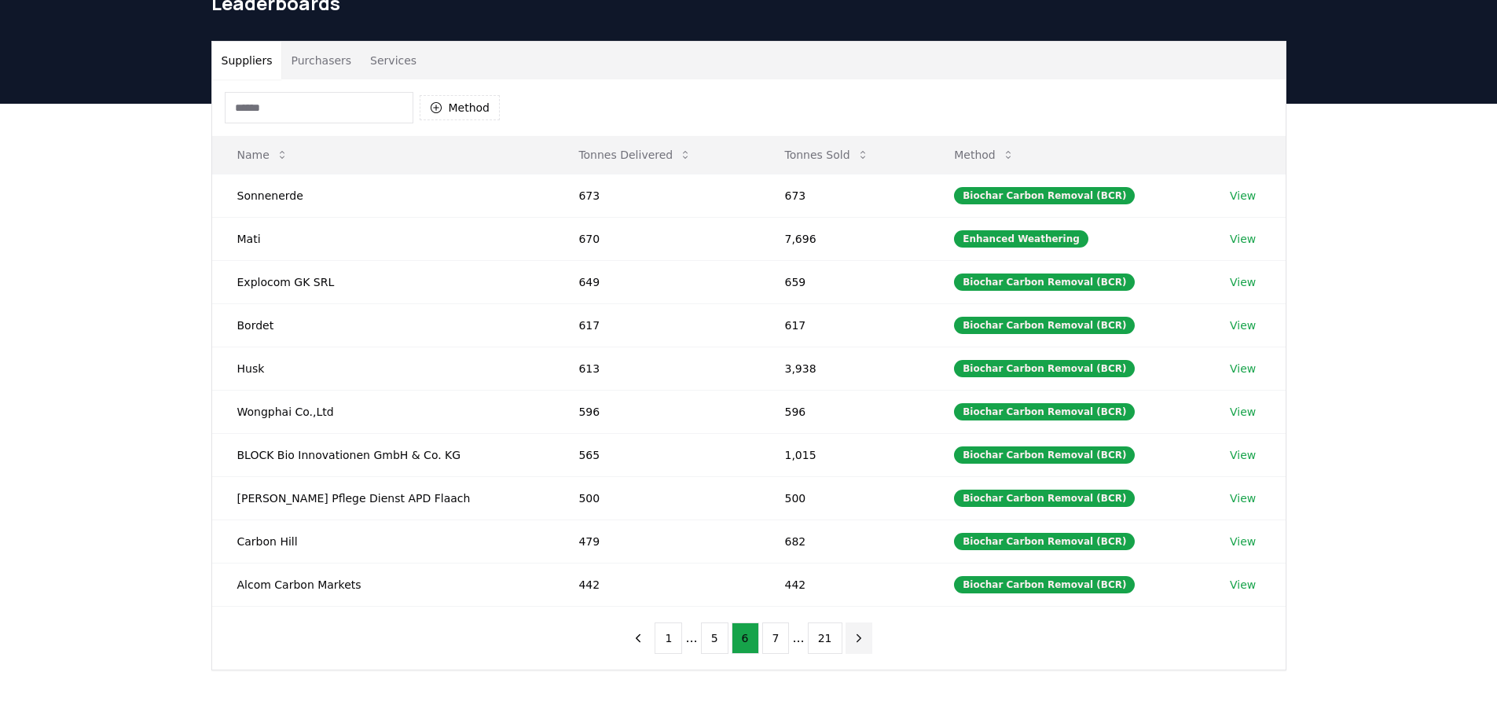
click at [859, 641] on button "next page" at bounding box center [858, 637] width 27 height 31
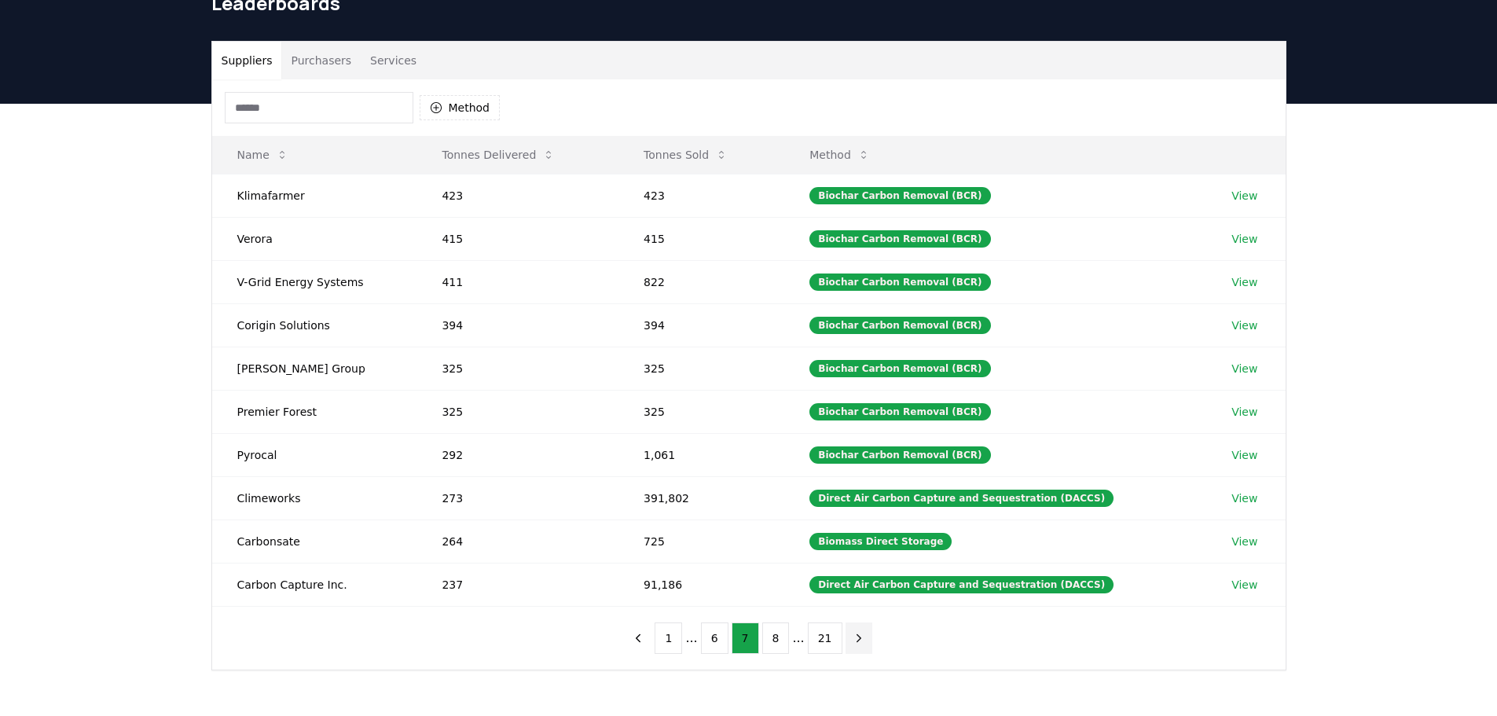
click at [859, 641] on button "next page" at bounding box center [858, 637] width 27 height 31
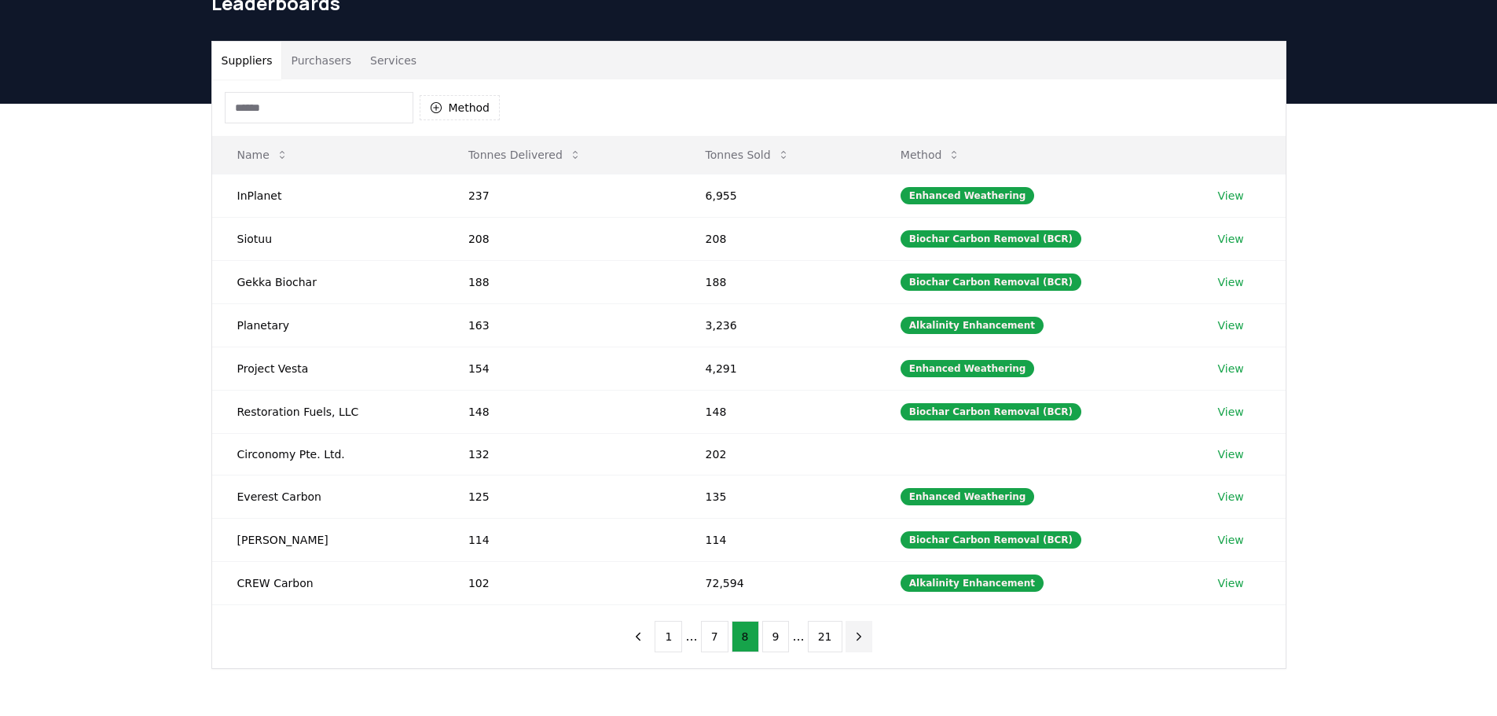
click at [859, 641] on button "next page" at bounding box center [858, 636] width 27 height 31
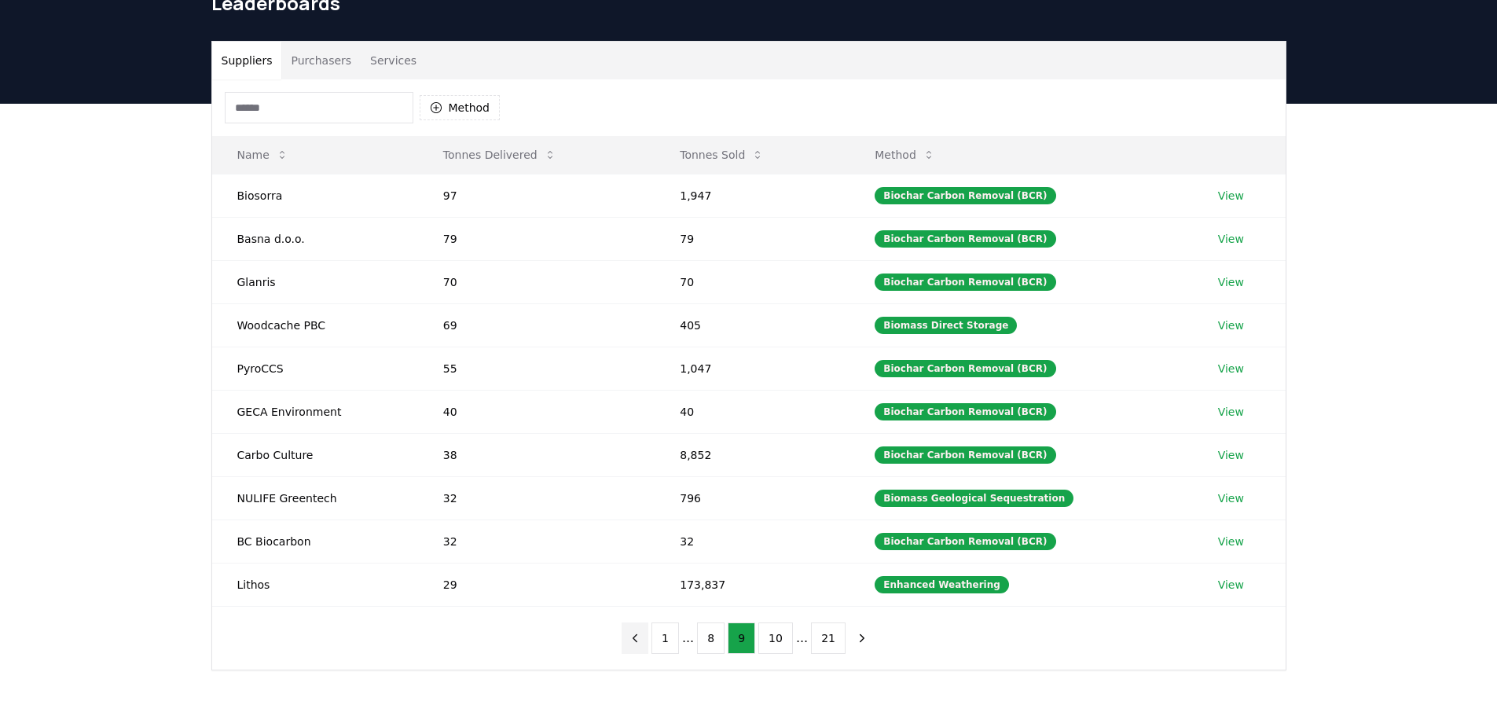
click at [642, 638] on icon "previous page" at bounding box center [635, 638] width 14 height 14
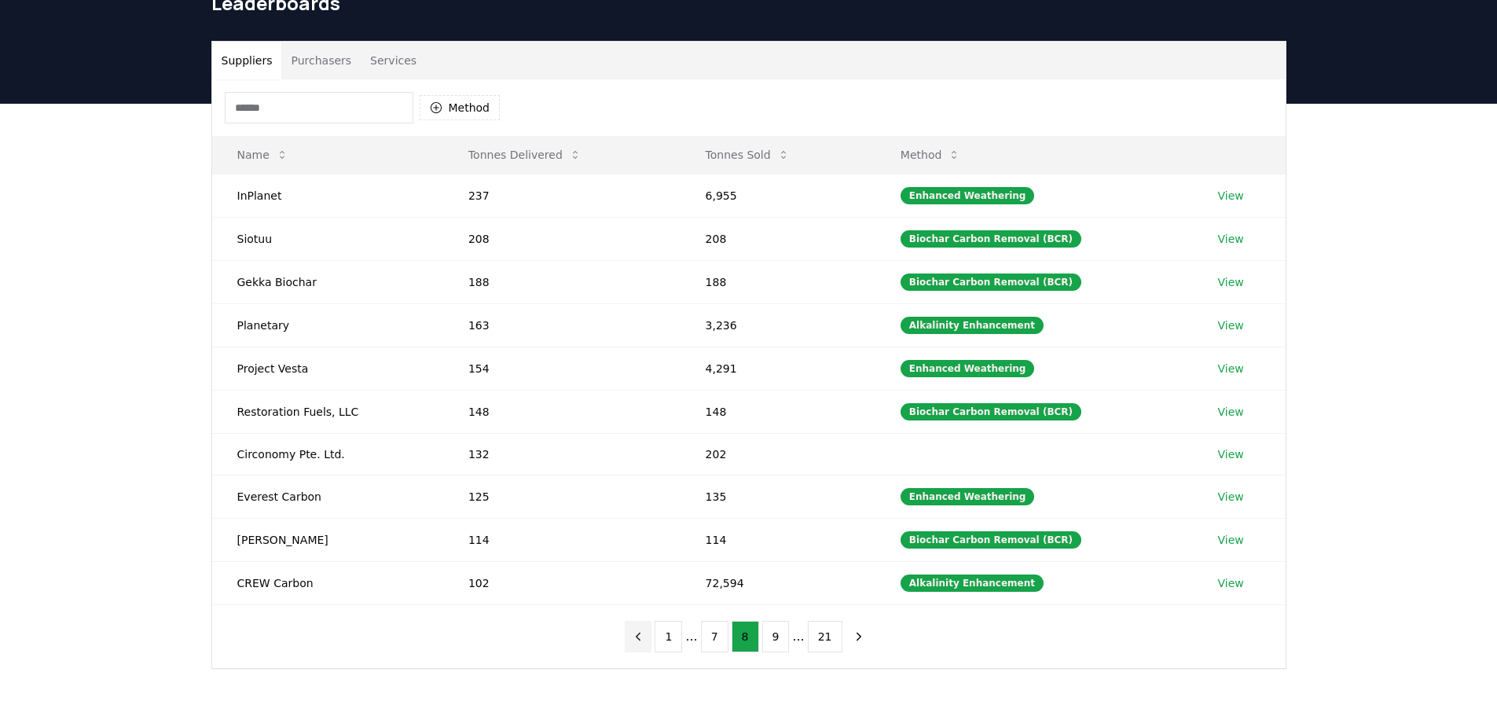
click at [645, 638] on icon "previous page" at bounding box center [638, 636] width 14 height 14
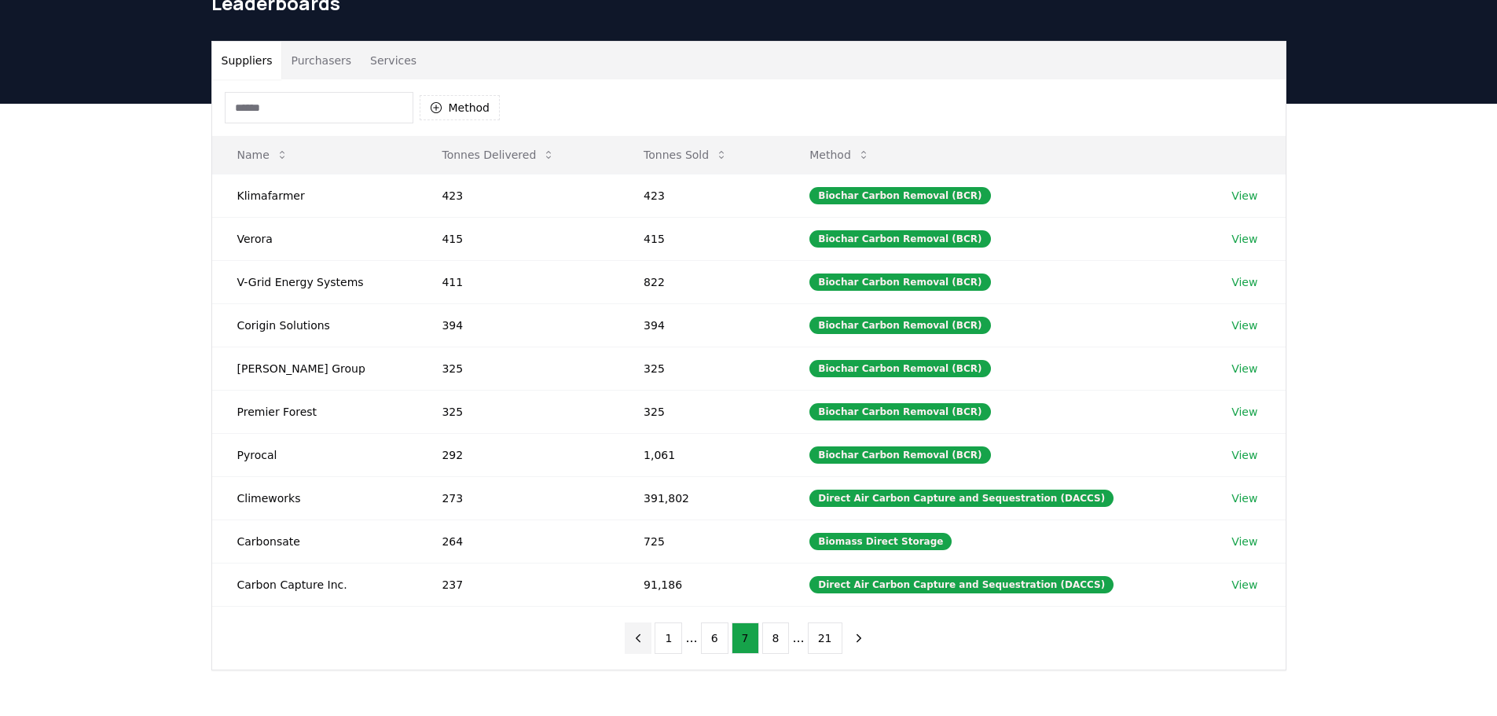
click at [645, 638] on icon "previous page" at bounding box center [638, 638] width 14 height 14
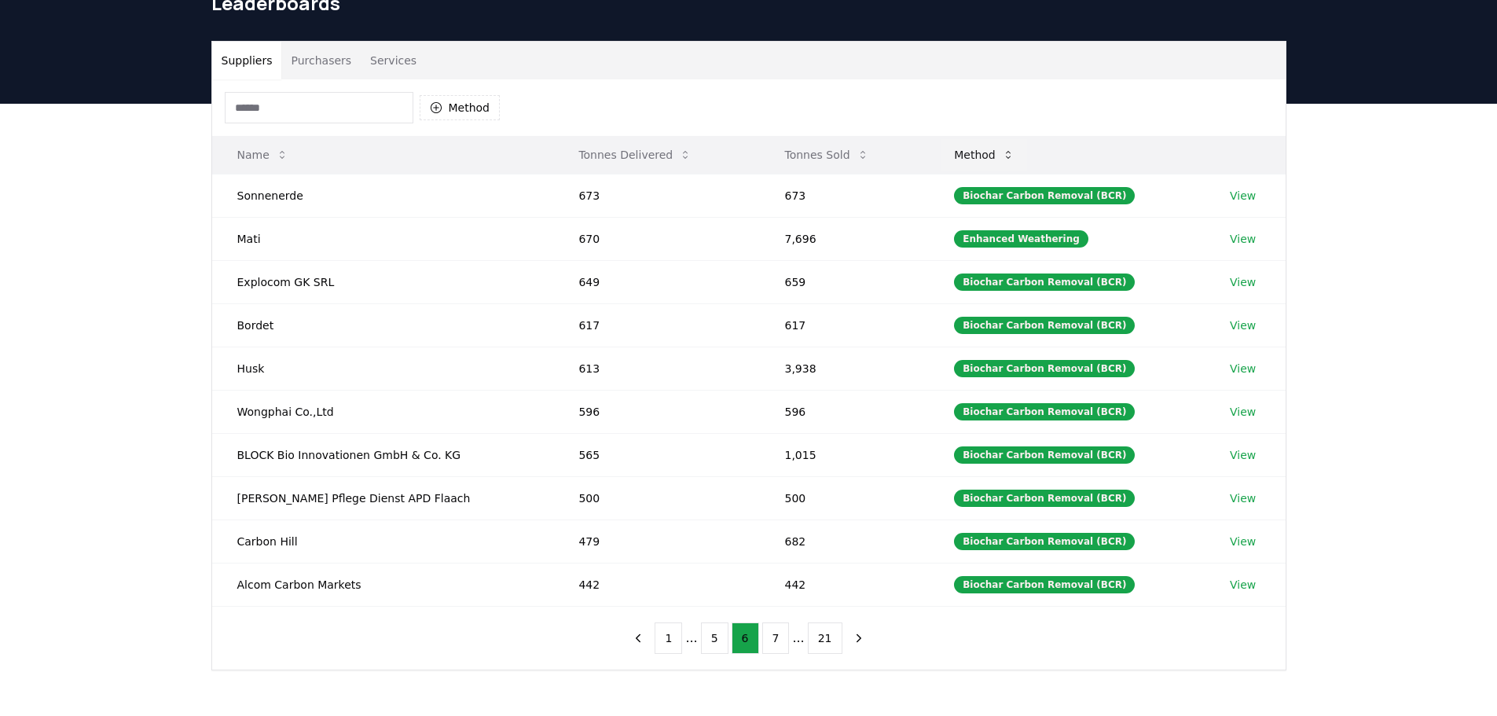
click at [969, 153] on button "Method" at bounding box center [984, 154] width 86 height 31
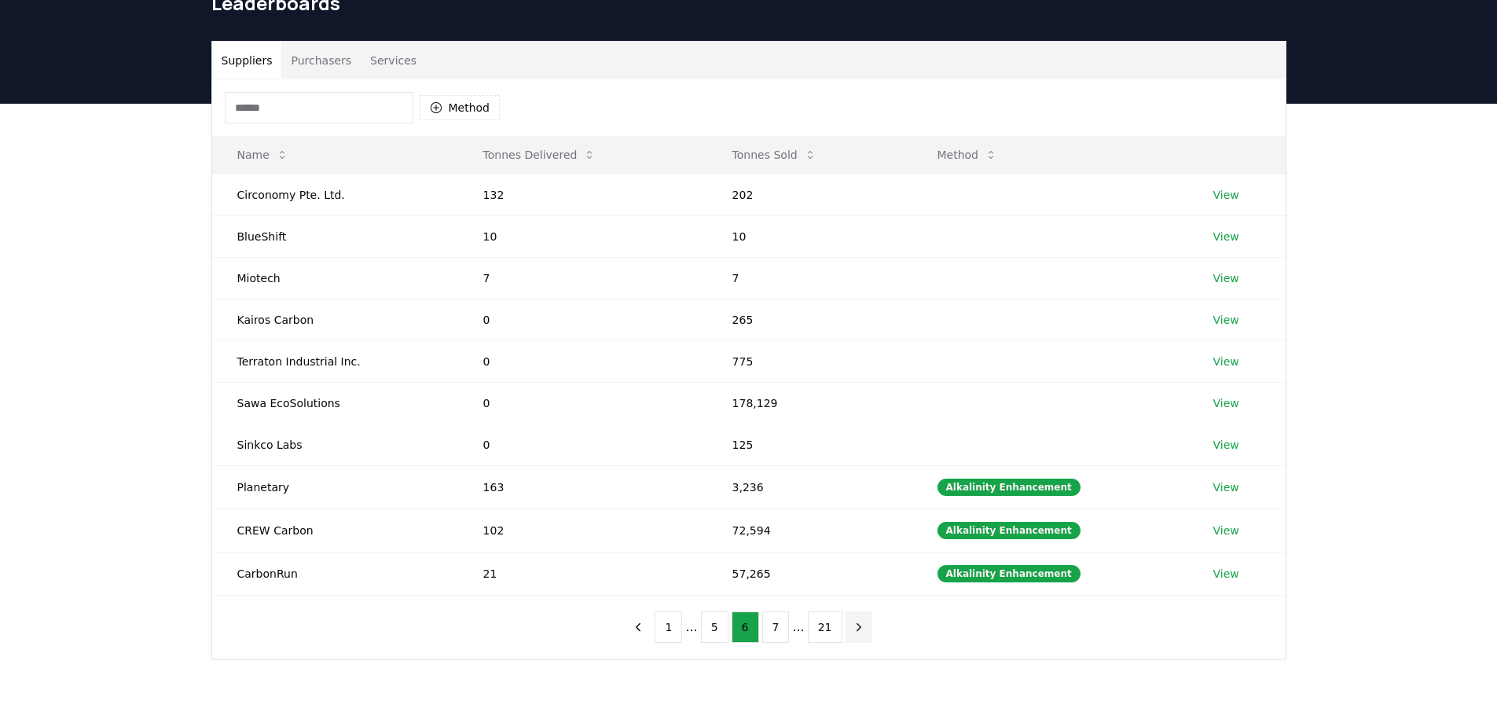
click at [856, 629] on icon "next page" at bounding box center [859, 627] width 14 height 14
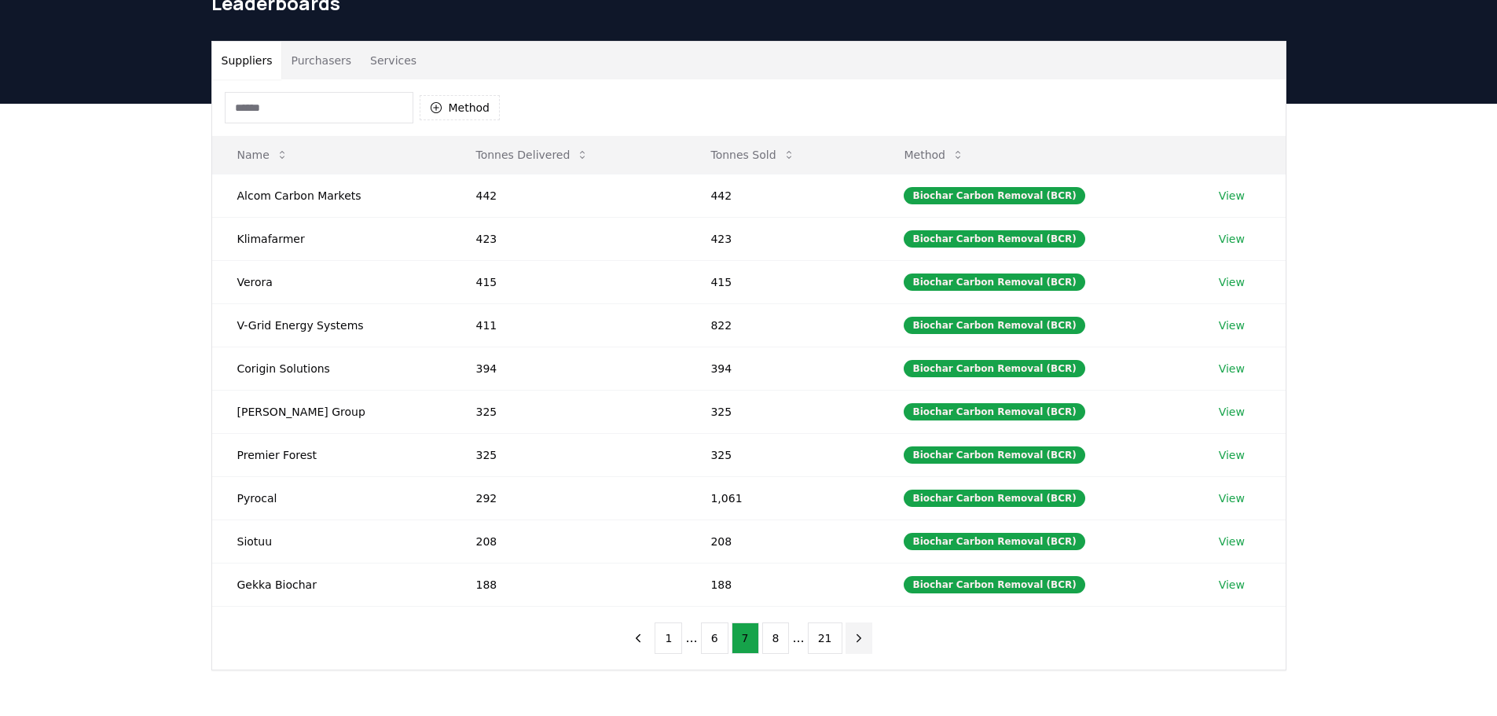
click at [856, 640] on icon "next page" at bounding box center [859, 638] width 14 height 14
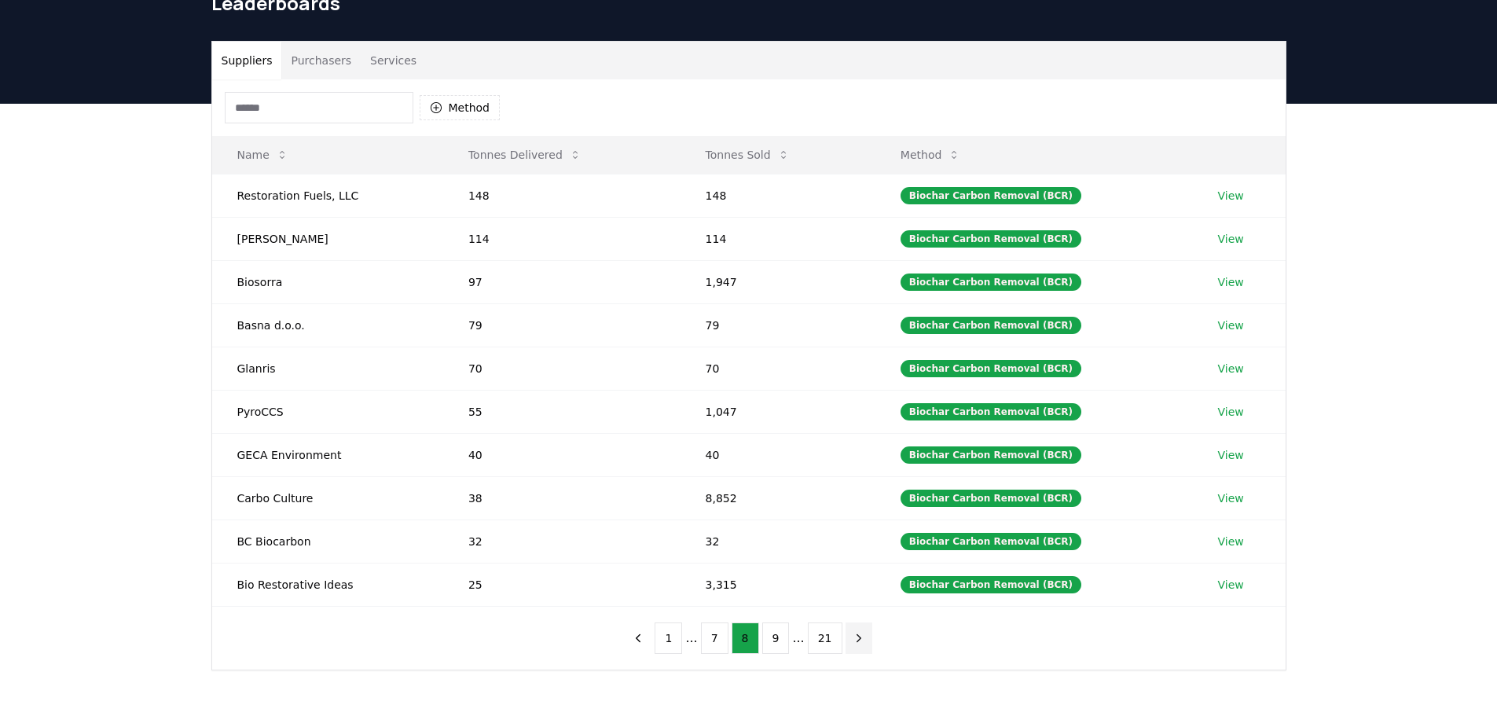
click at [856, 640] on icon "next page" at bounding box center [859, 638] width 14 height 14
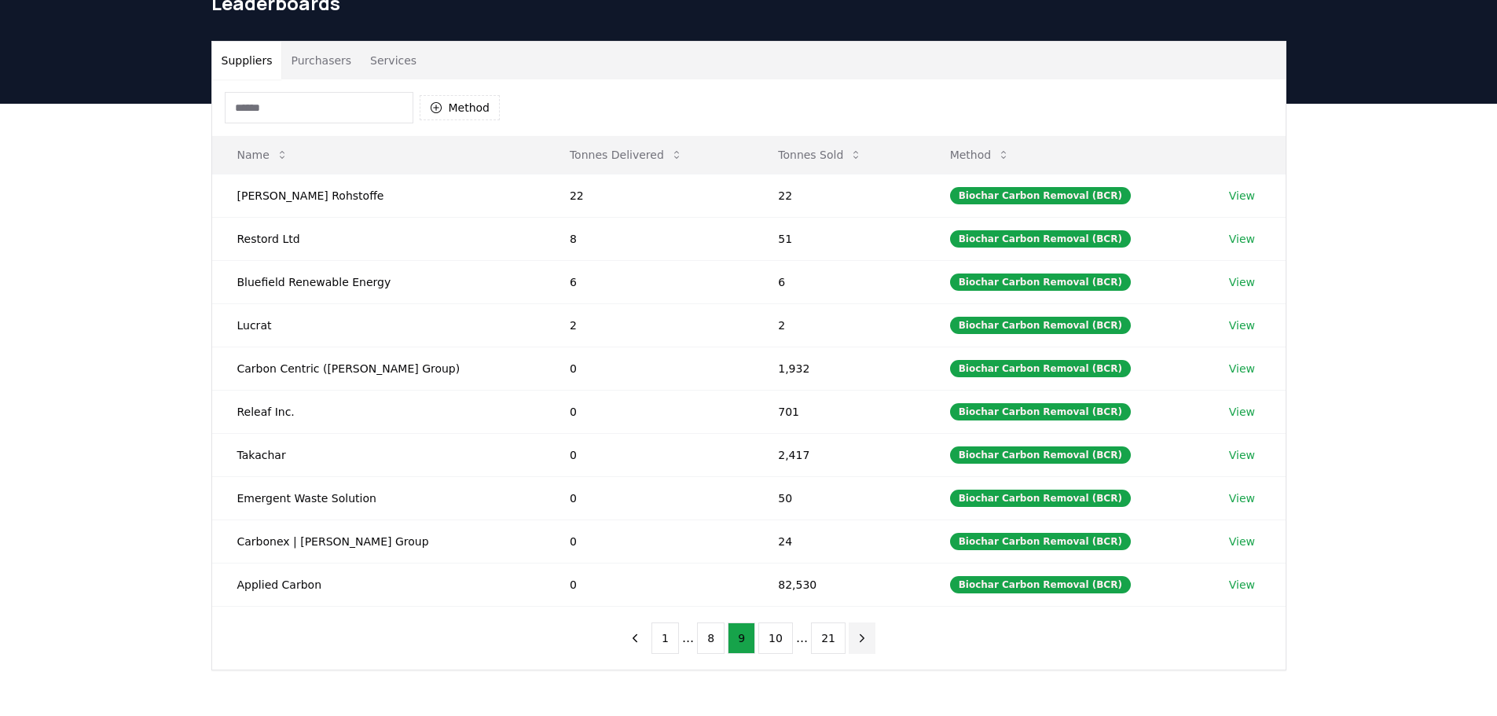
click at [856, 640] on icon "next page" at bounding box center [862, 638] width 14 height 14
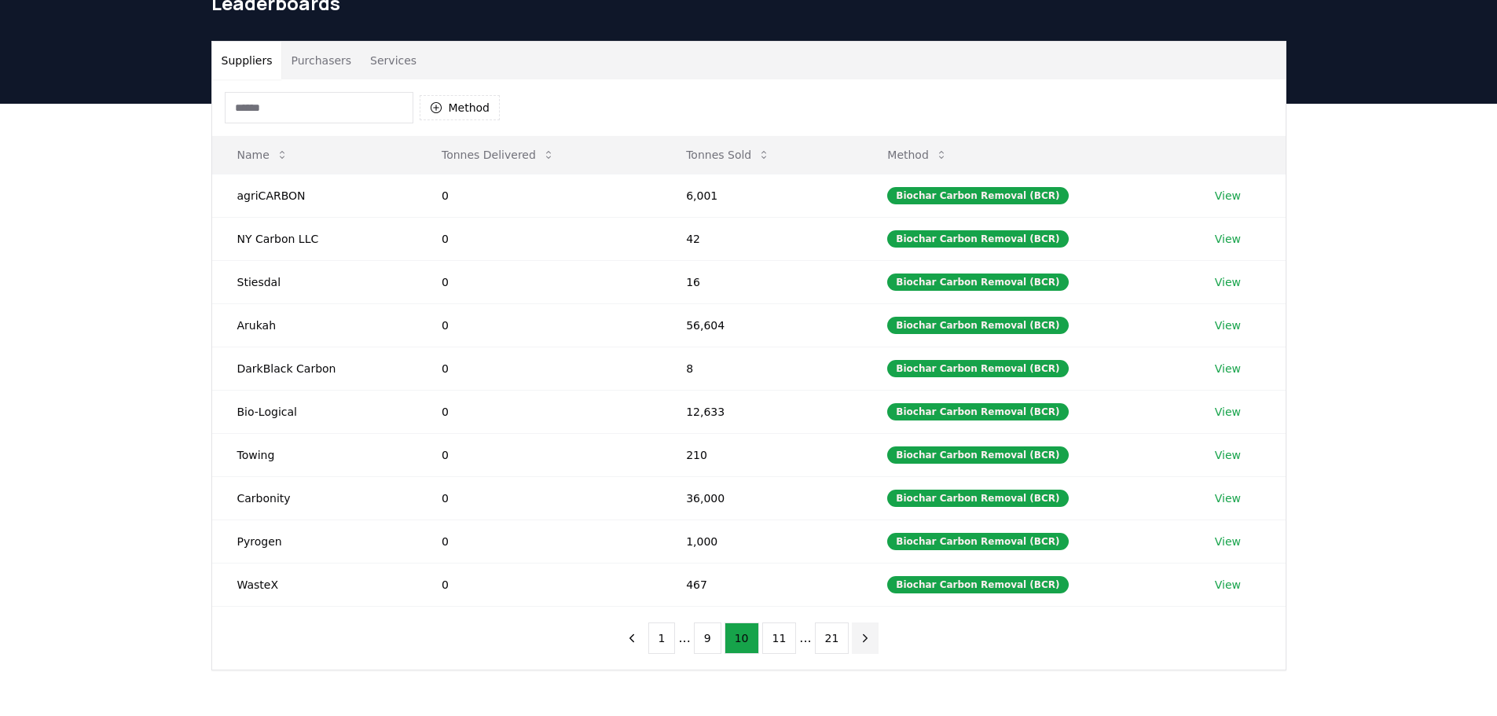
click at [858, 640] on icon "next page" at bounding box center [865, 638] width 14 height 14
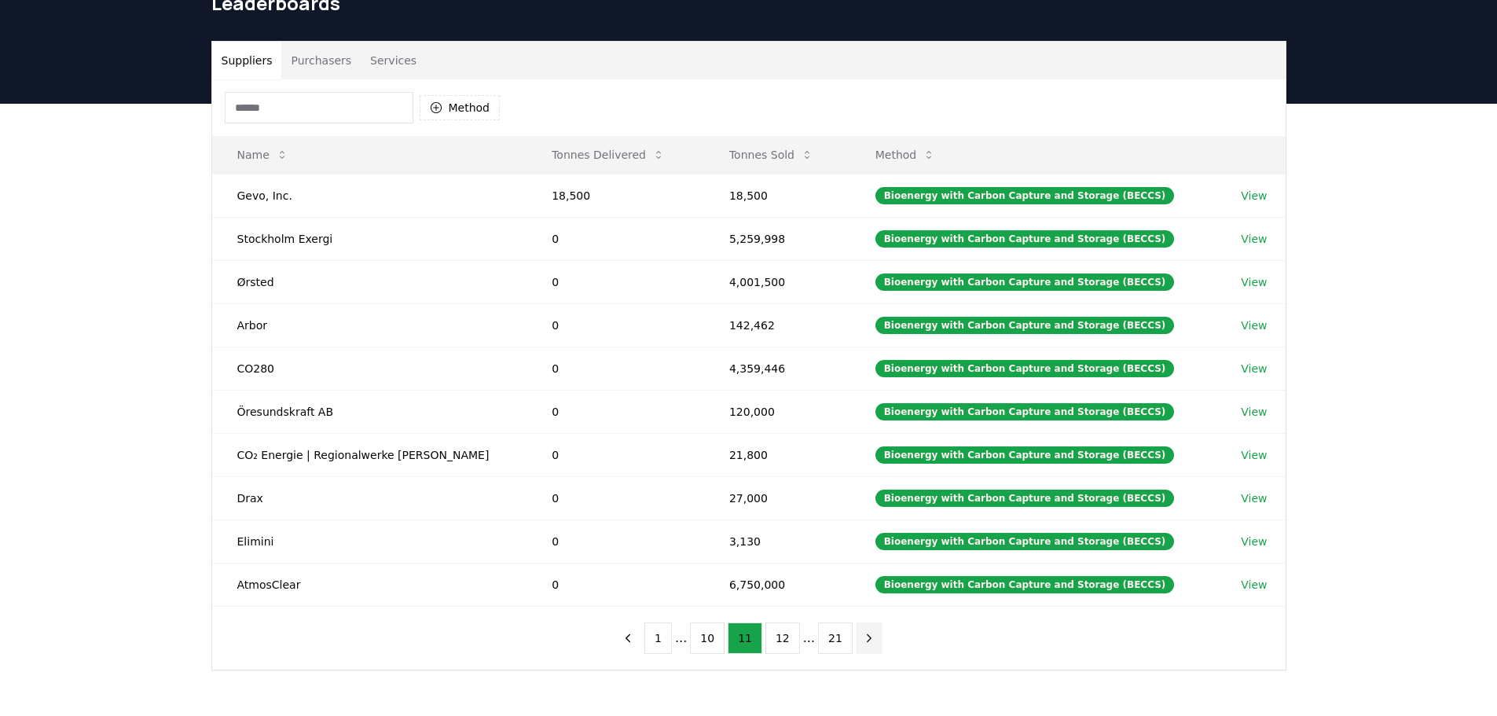
click at [867, 640] on icon "next page" at bounding box center [869, 637] width 4 height 7
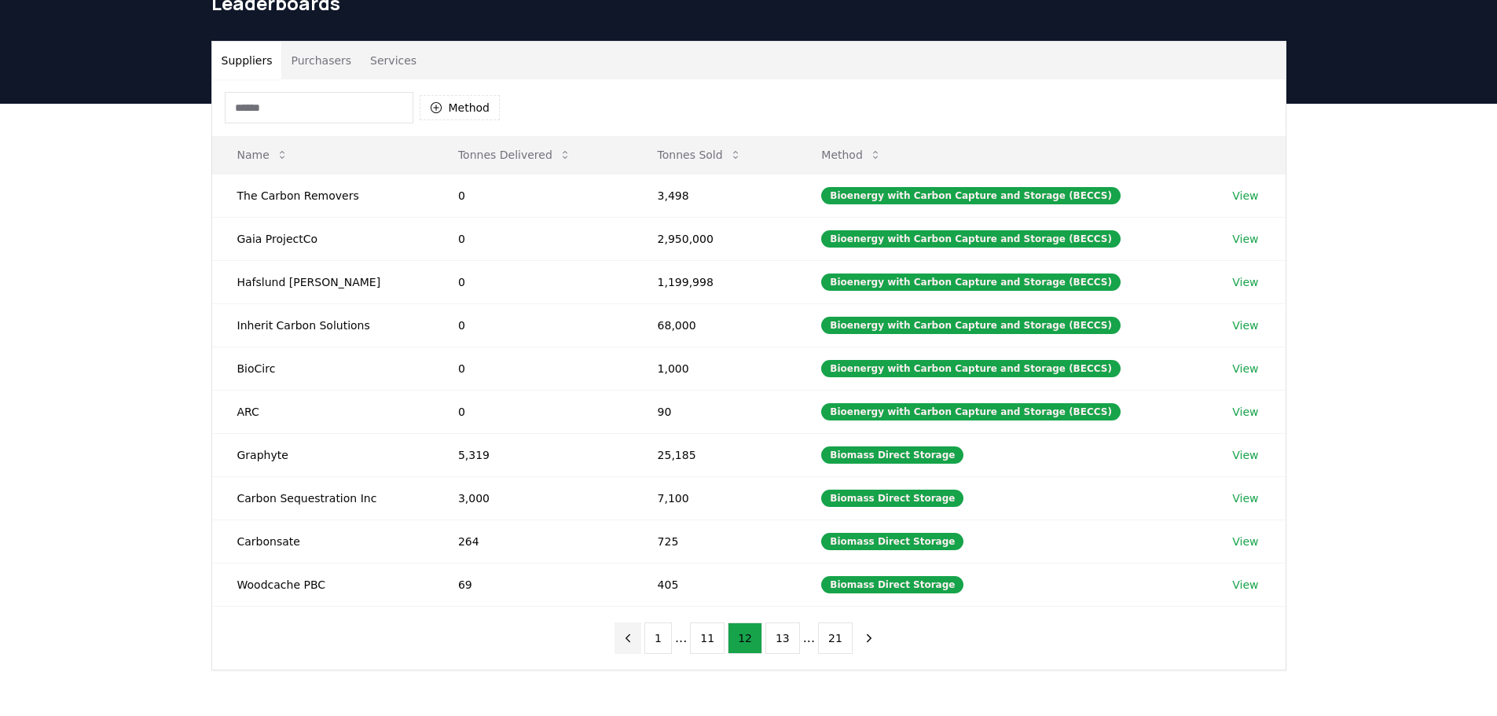
click at [635, 639] on icon "previous page" at bounding box center [628, 638] width 14 height 14
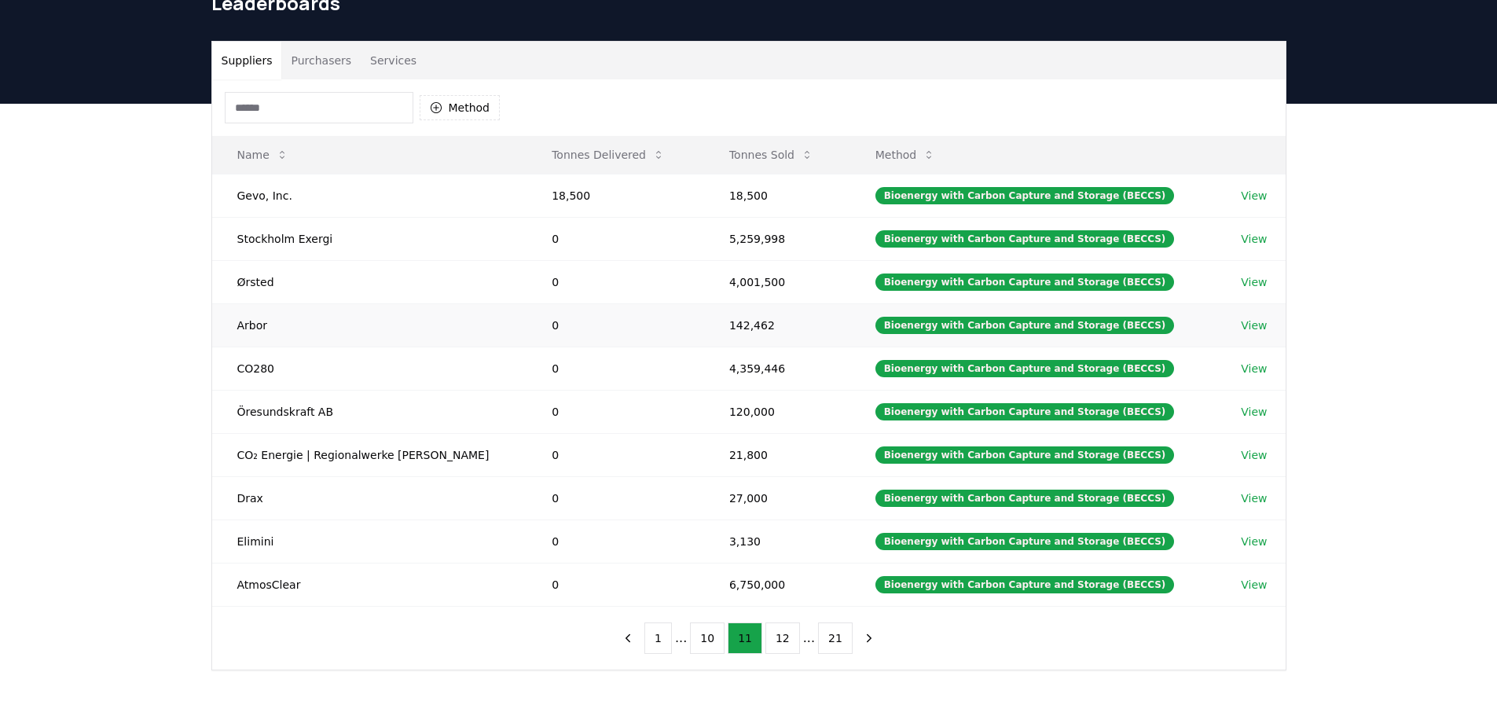
click at [1246, 325] on link "View" at bounding box center [1254, 325] width 26 height 16
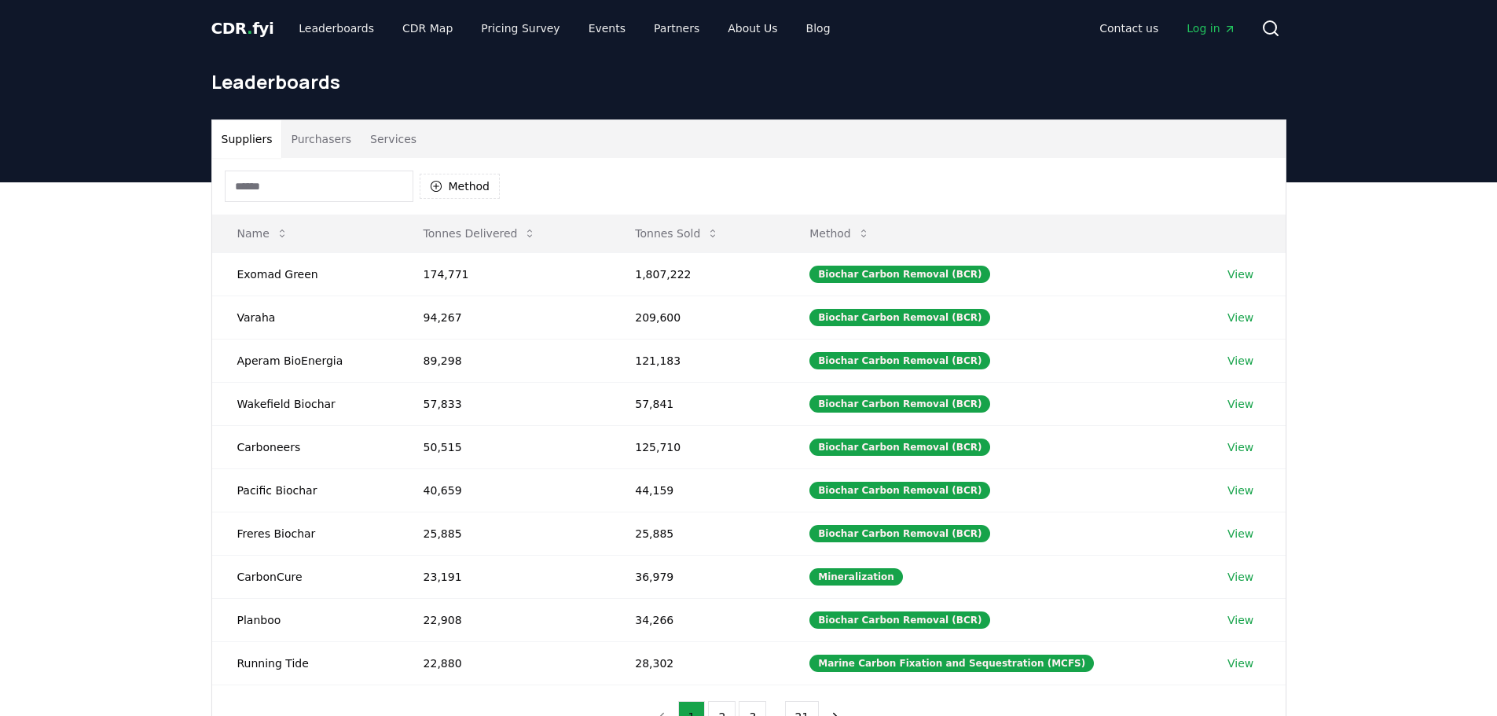
click at [319, 139] on button "Purchasers" at bounding box center [320, 139] width 79 height 38
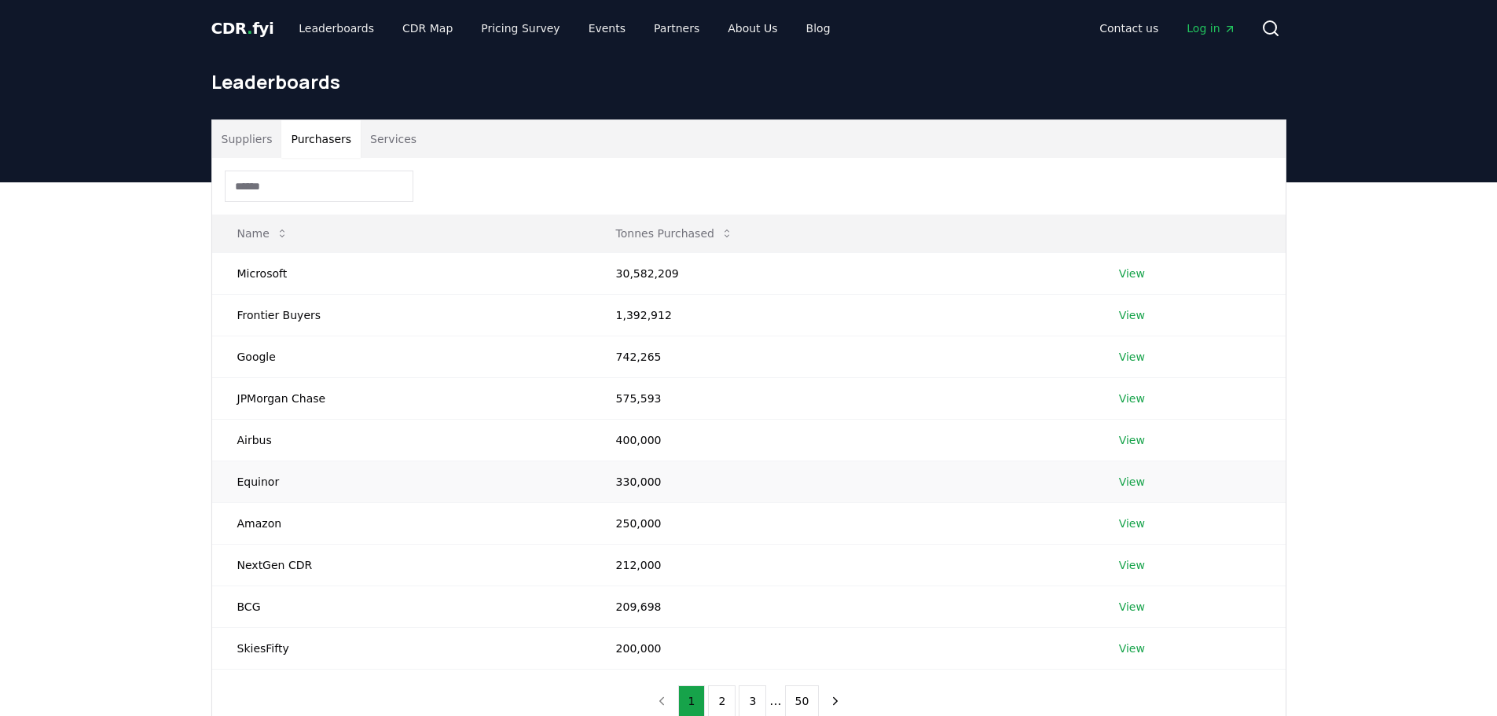
click at [1126, 479] on link "View" at bounding box center [1132, 482] width 26 height 16
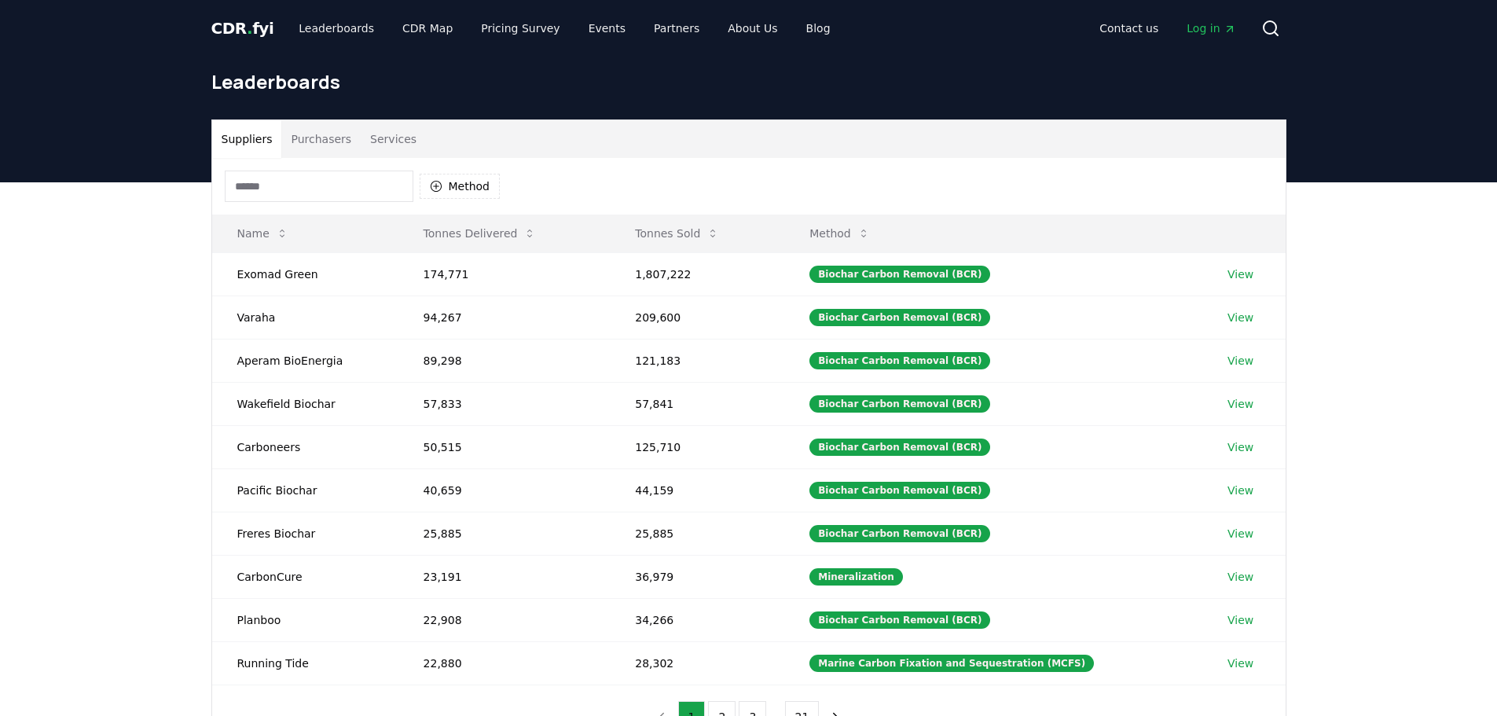
drag, startPoint x: 250, startPoint y: 189, endPoint x: 94, endPoint y: 254, distance: 169.1
click at [250, 189] on input at bounding box center [319, 186] width 189 height 31
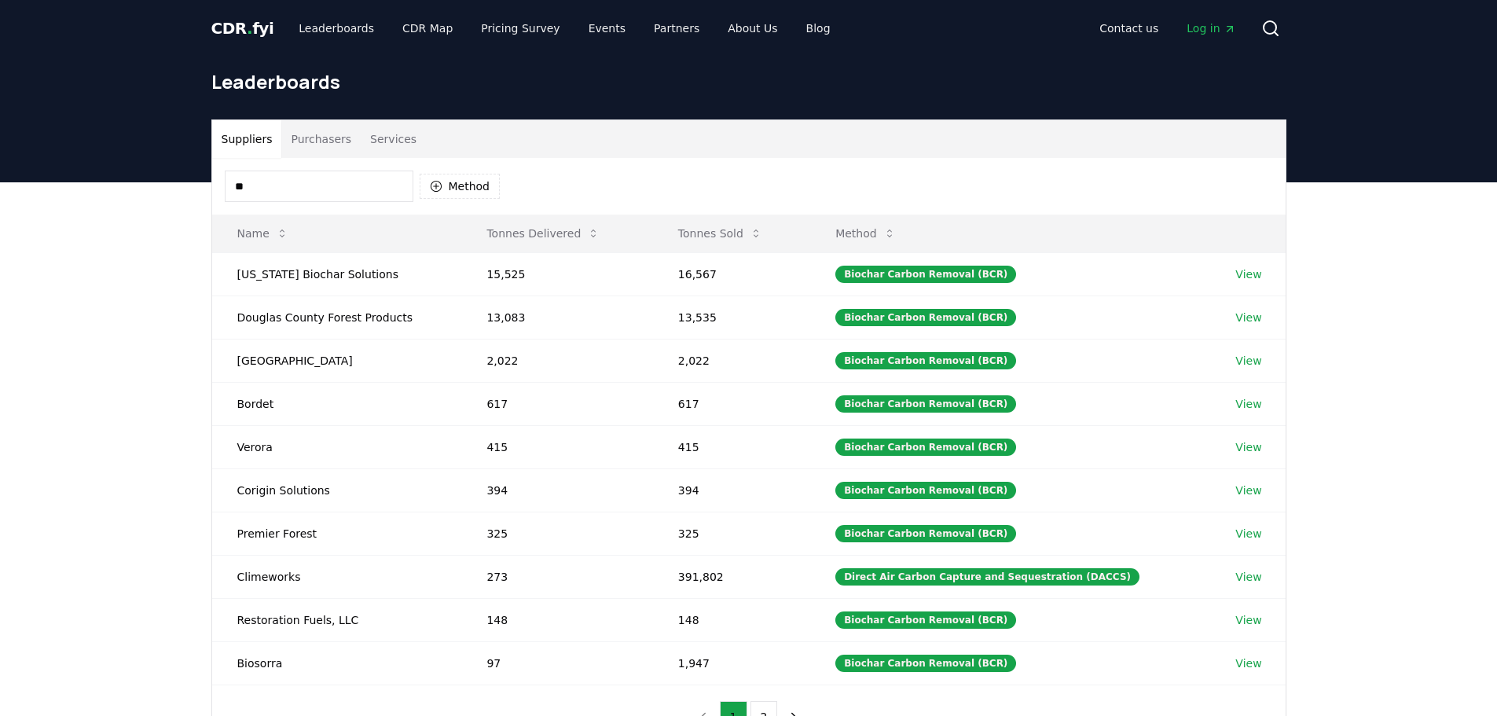
type input "*"
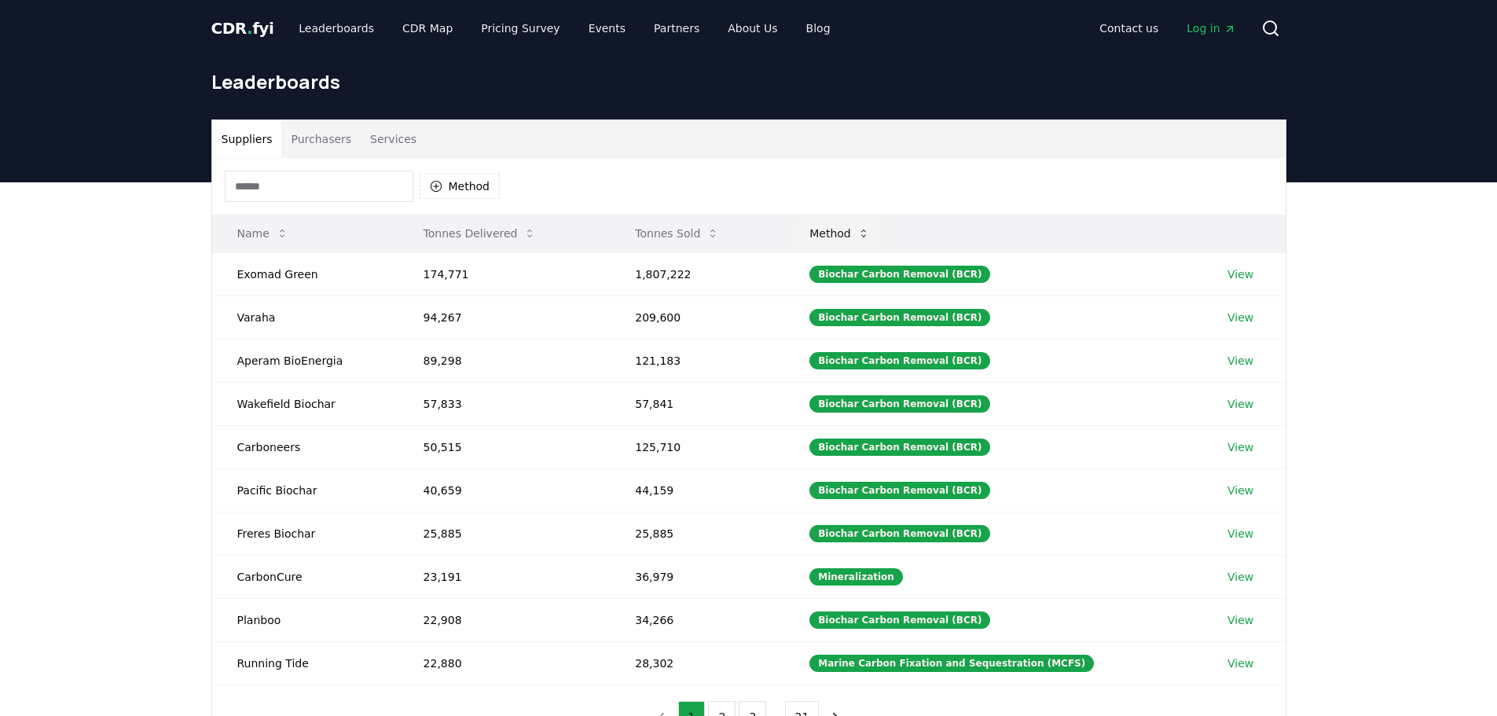
click at [847, 241] on button "Method" at bounding box center [840, 233] width 86 height 31
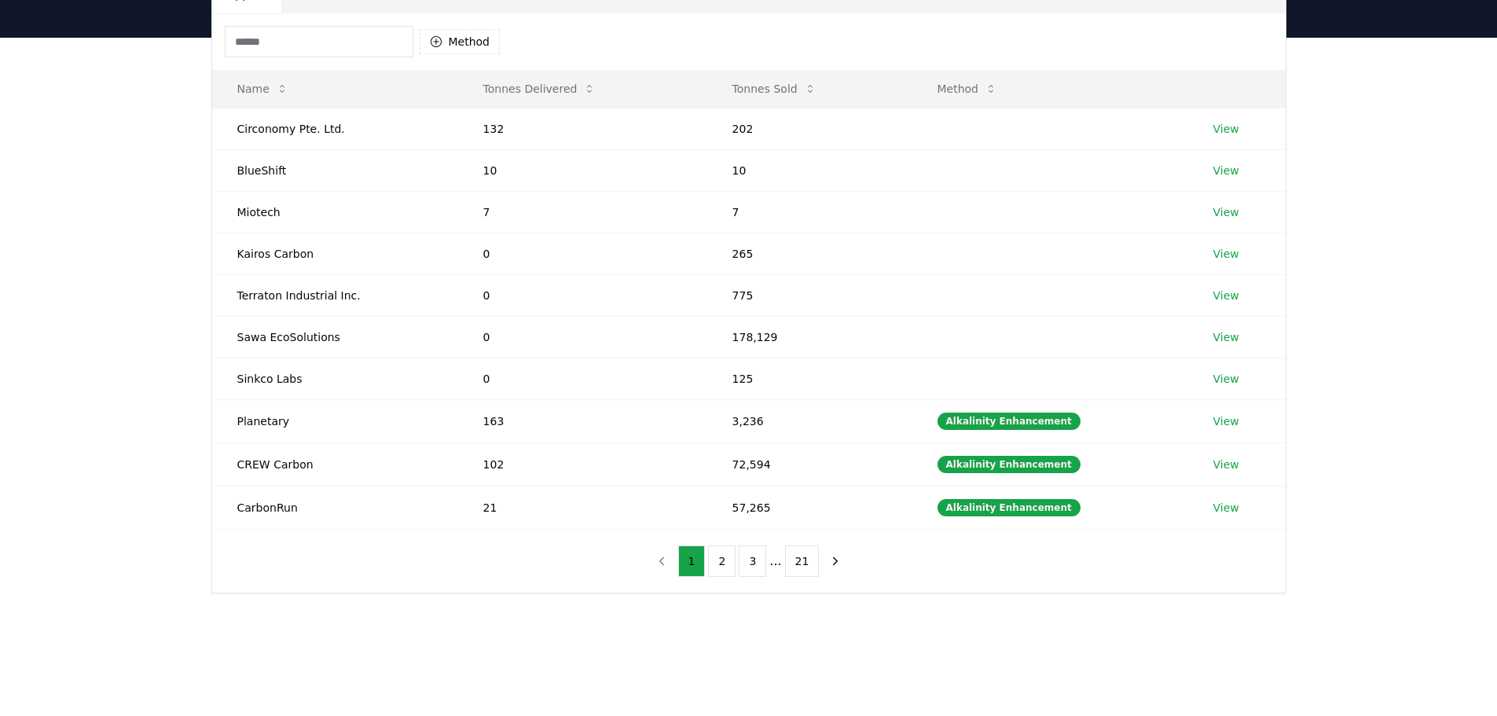
scroll to position [157, 0]
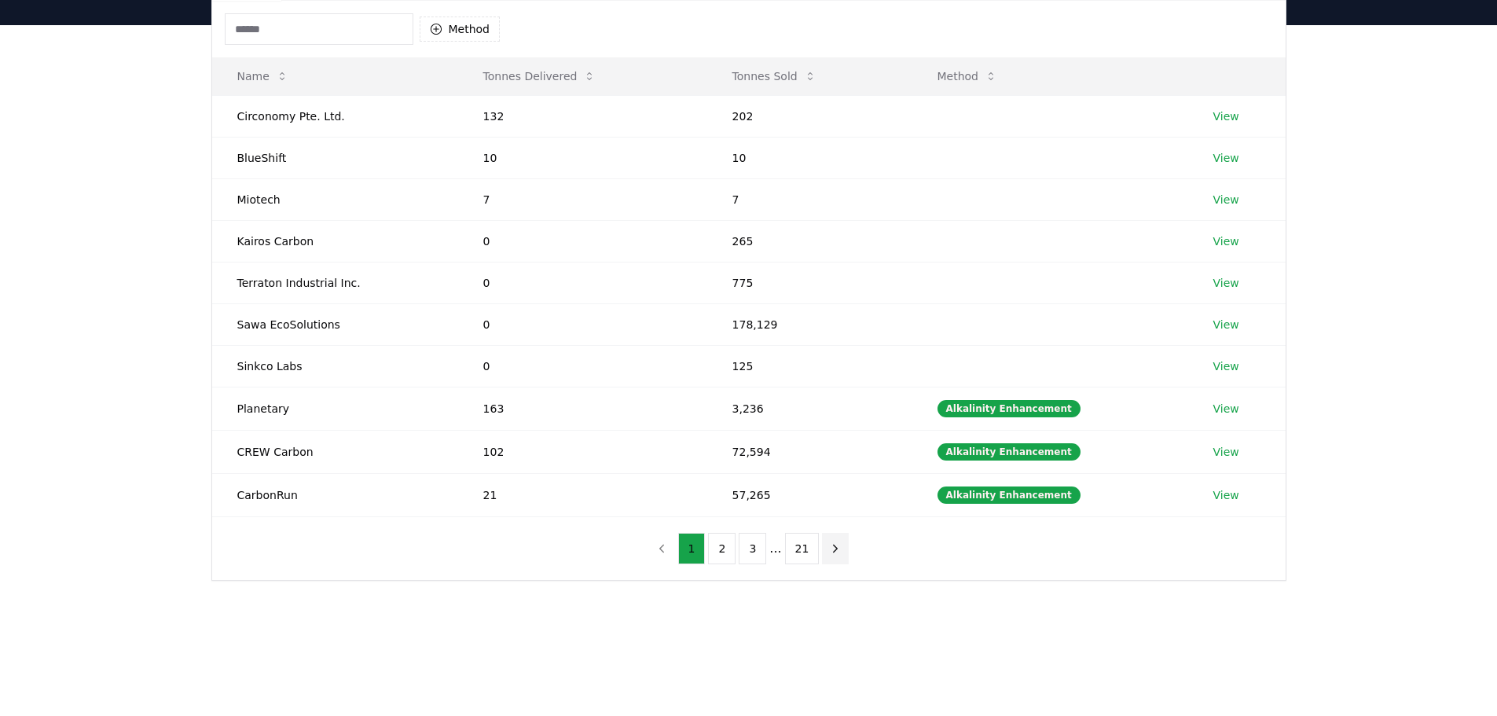
click at [833, 548] on icon "next page" at bounding box center [835, 548] width 14 height 14
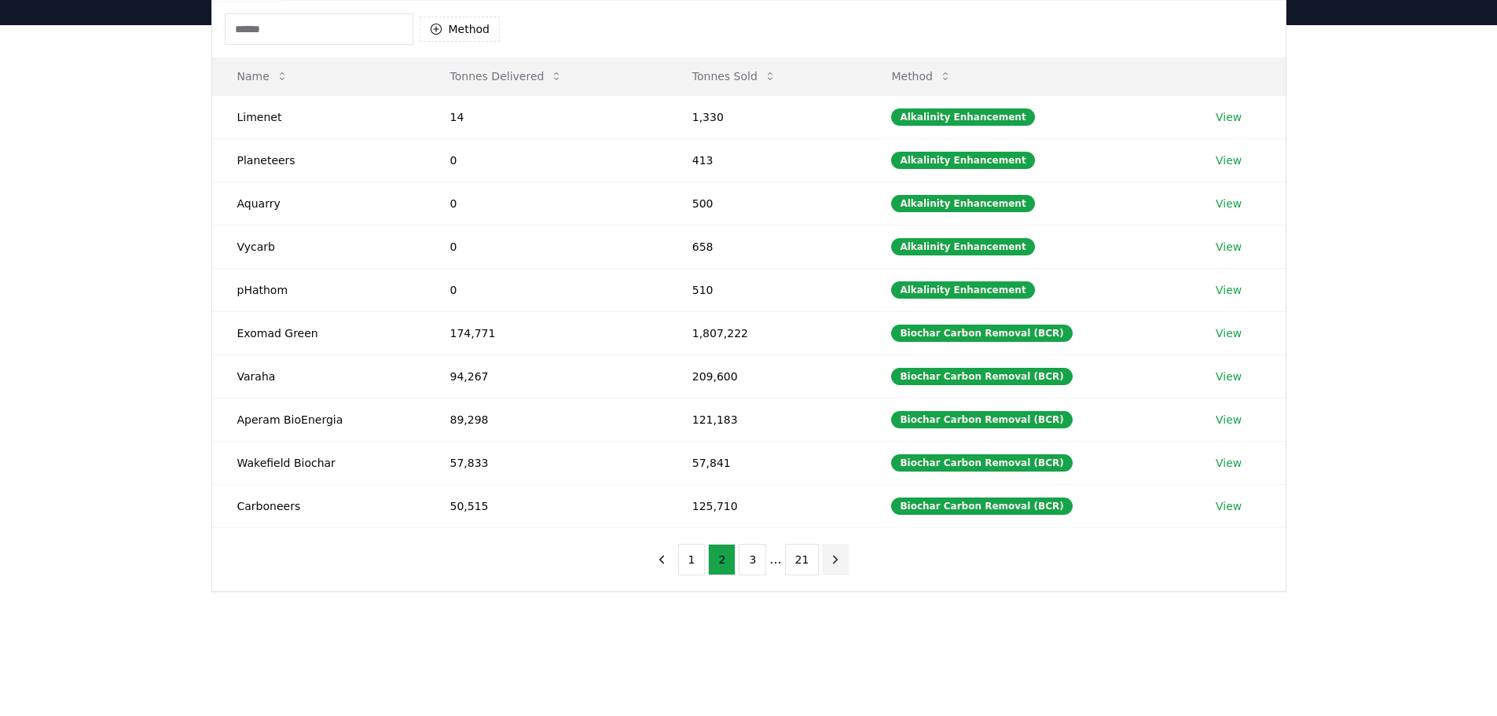
click at [834, 565] on icon "next page" at bounding box center [835, 559] width 14 height 14
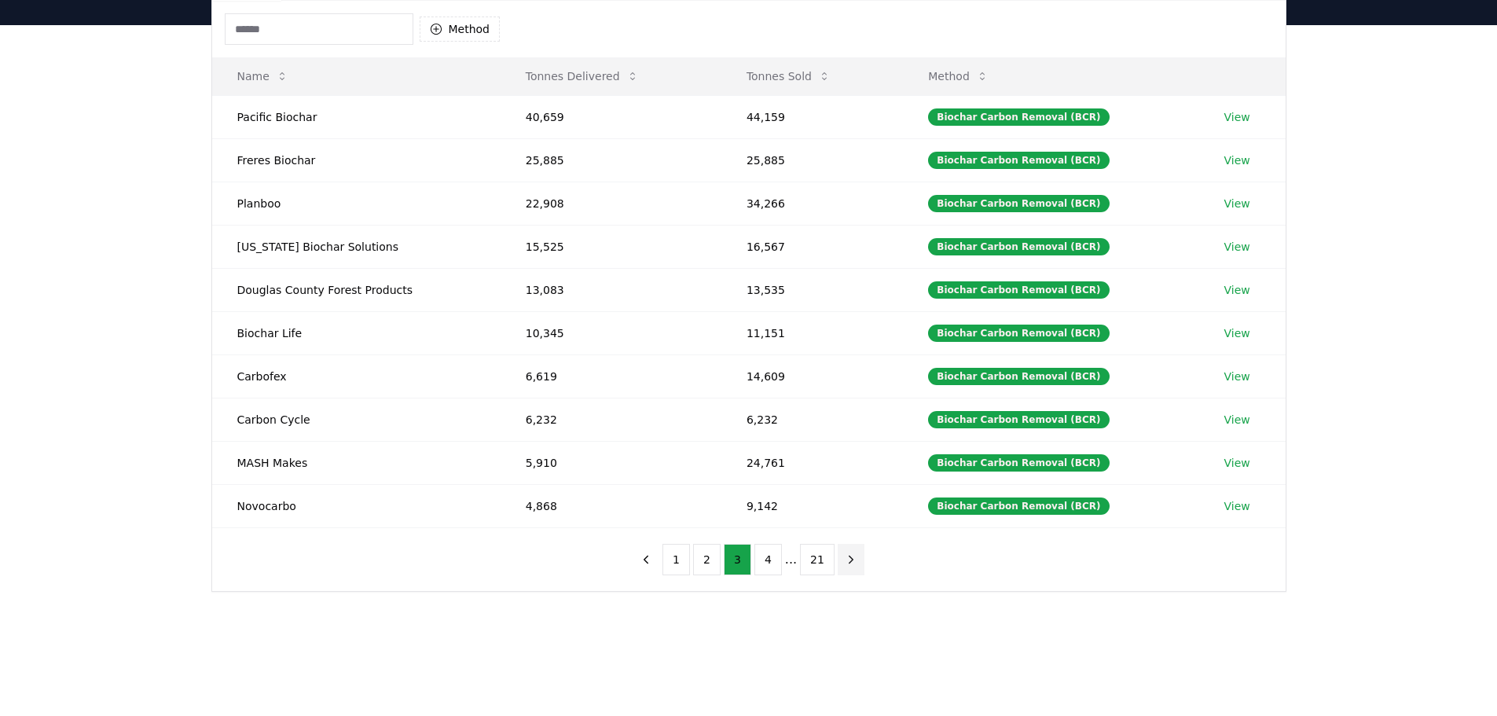
click at [850, 559] on icon "next page" at bounding box center [851, 559] width 14 height 14
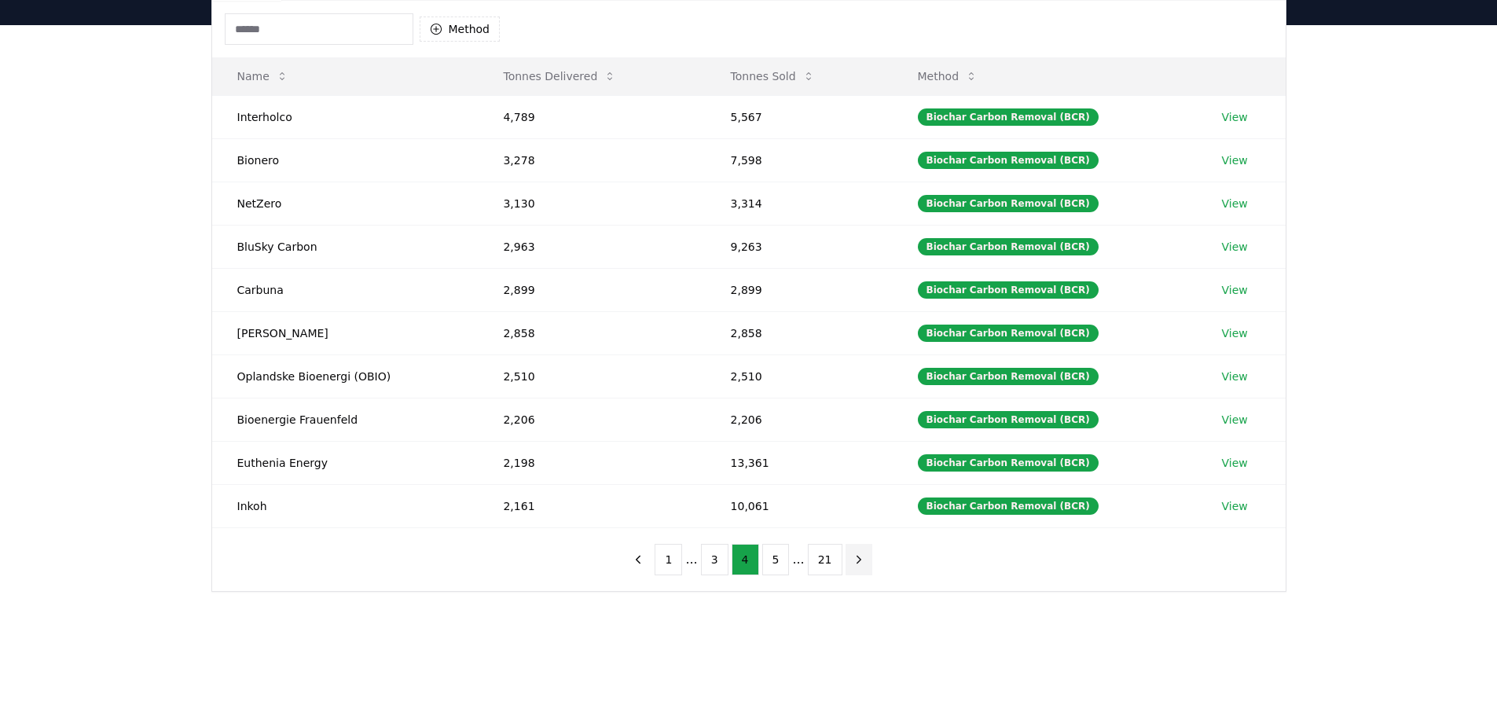
click at [853, 558] on icon "next page" at bounding box center [859, 559] width 14 height 14
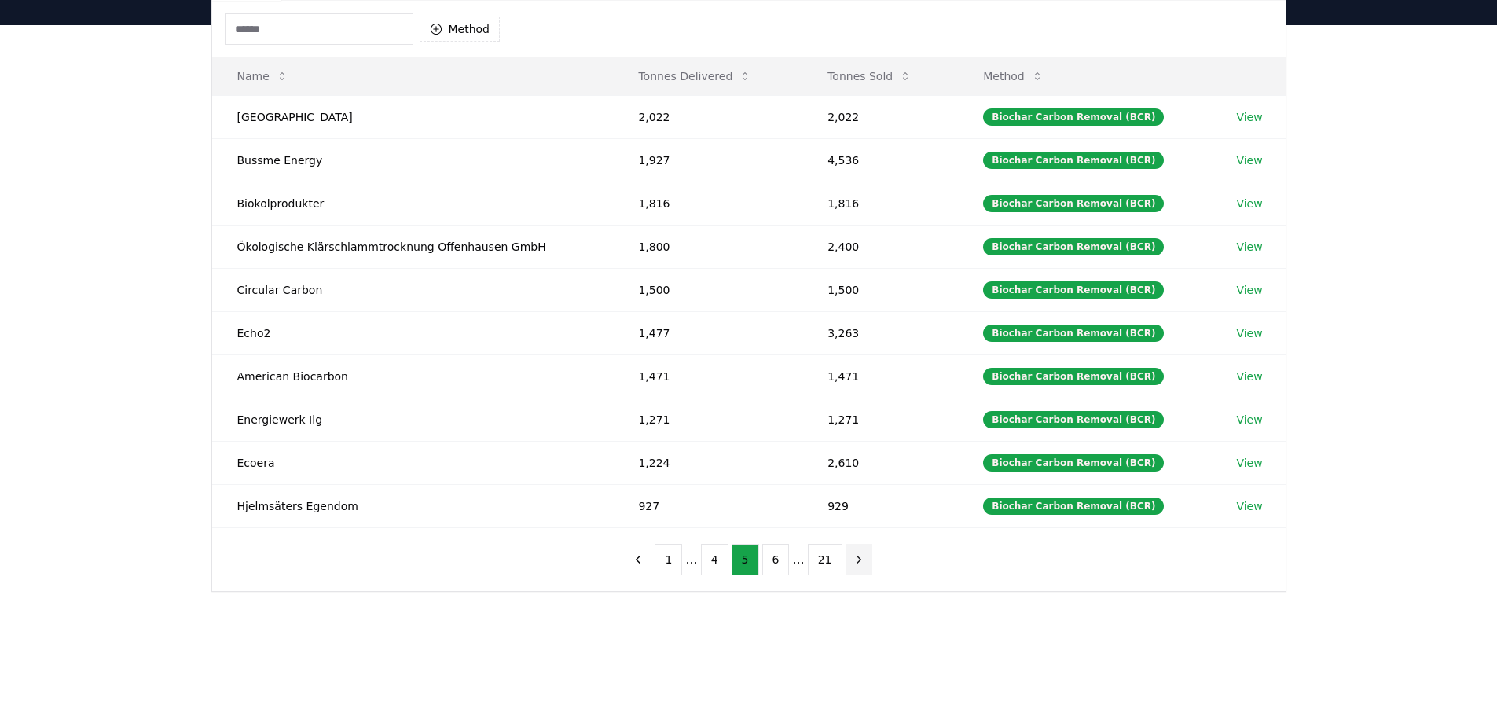
click at [854, 558] on icon "next page" at bounding box center [859, 559] width 14 height 14
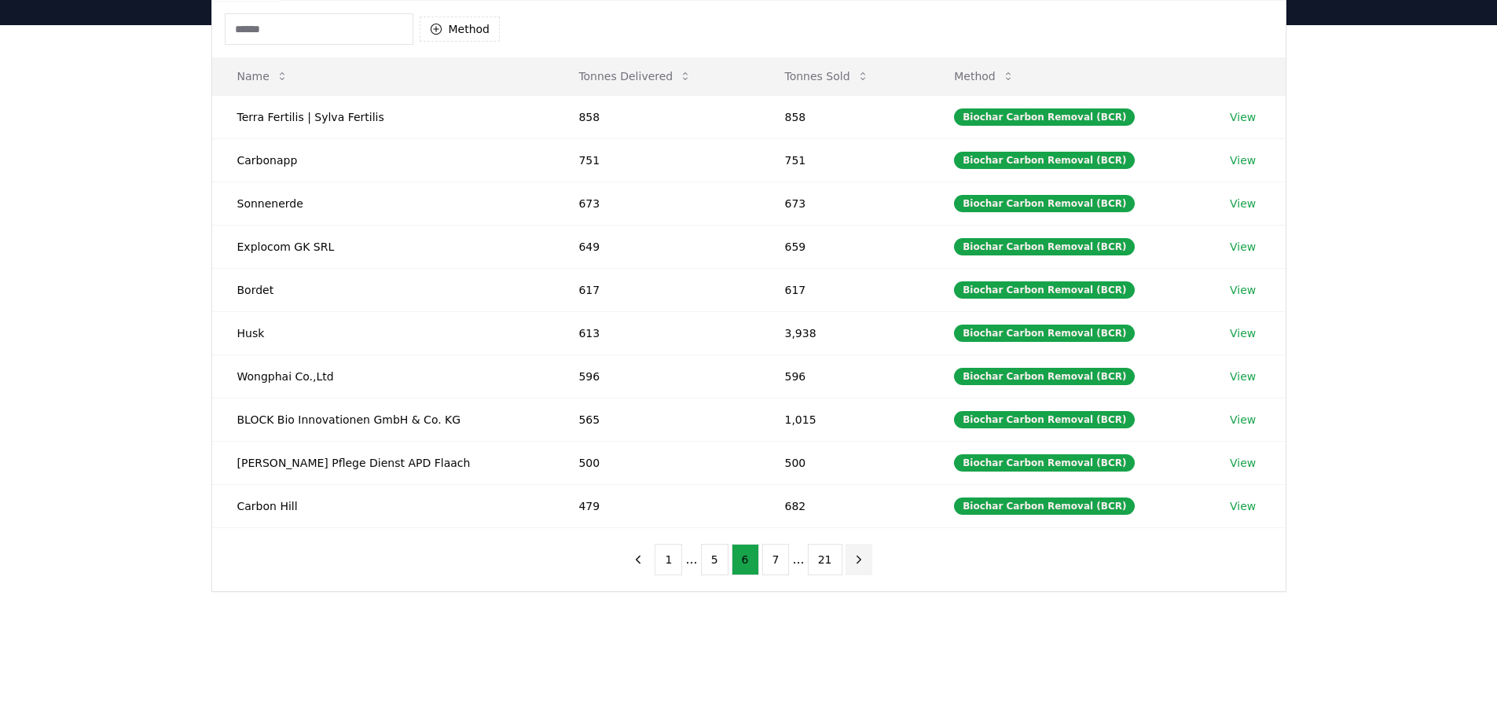
click at [854, 558] on icon "next page" at bounding box center [859, 559] width 14 height 14
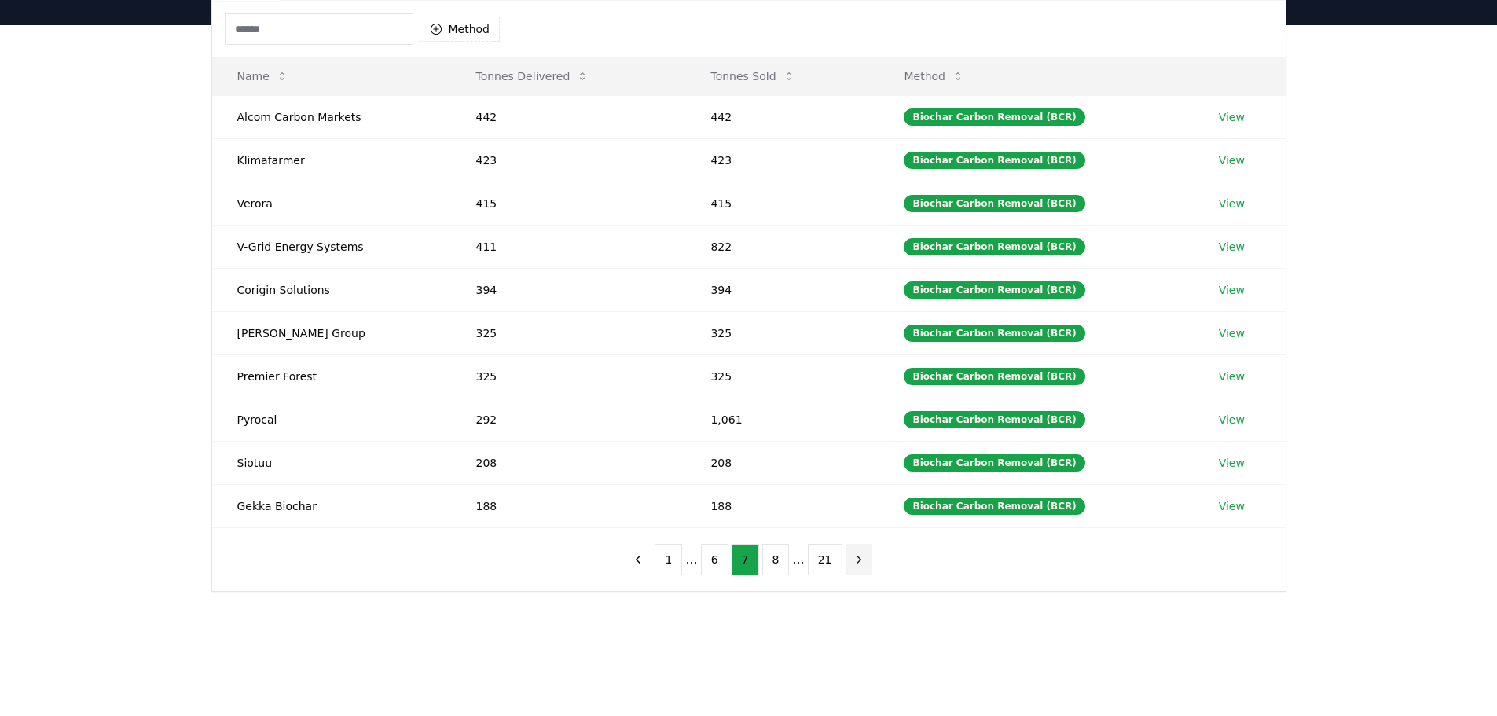
click at [854, 558] on icon "next page" at bounding box center [859, 559] width 14 height 14
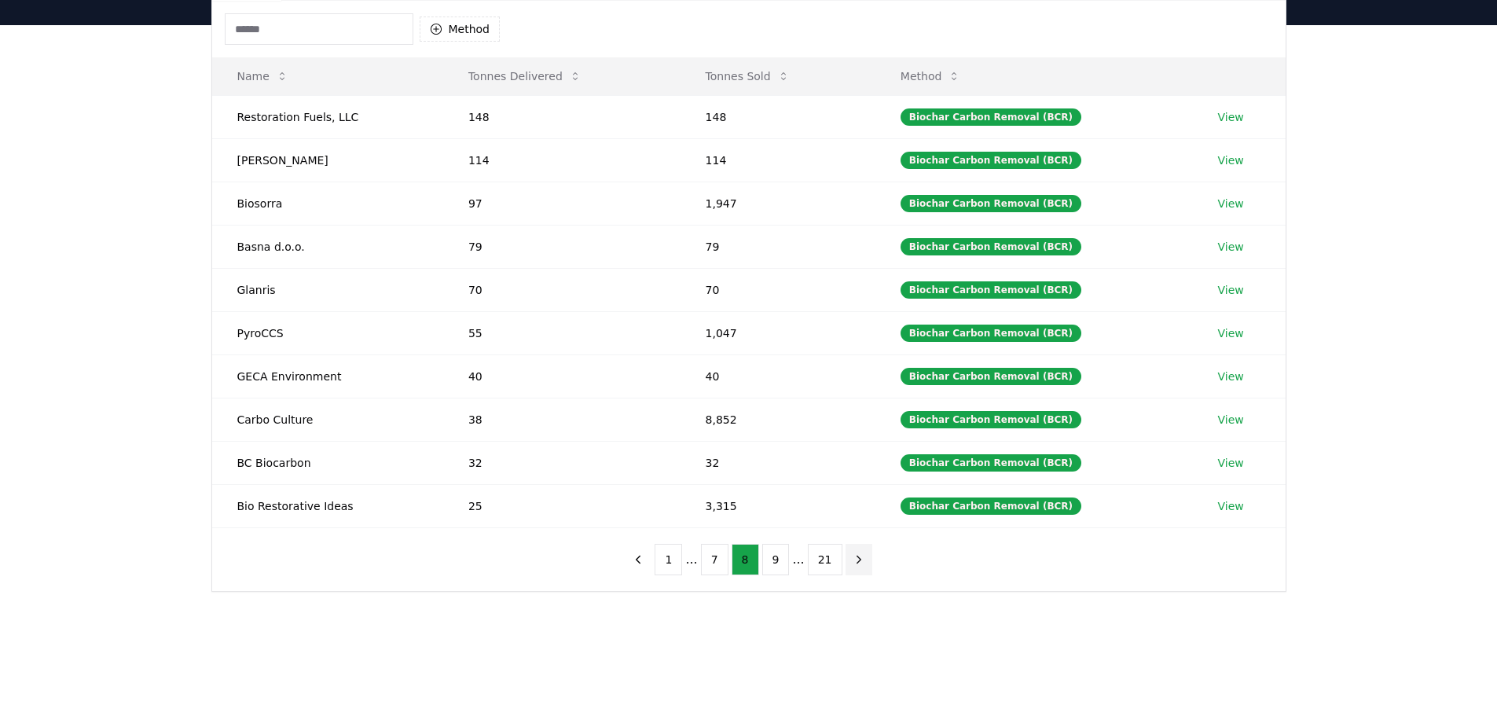
click at [854, 558] on icon "next page" at bounding box center [859, 559] width 14 height 14
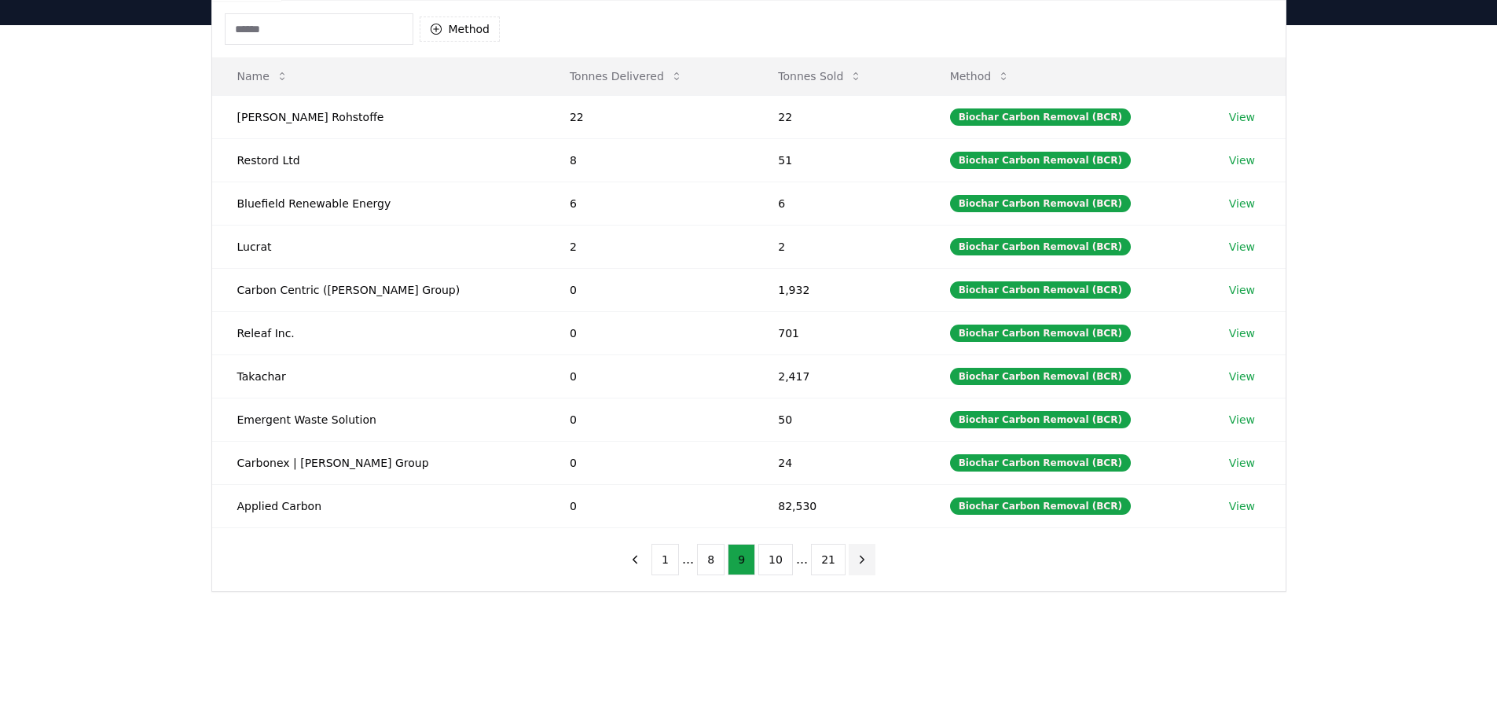
click at [860, 558] on icon "next page" at bounding box center [862, 559] width 4 height 7
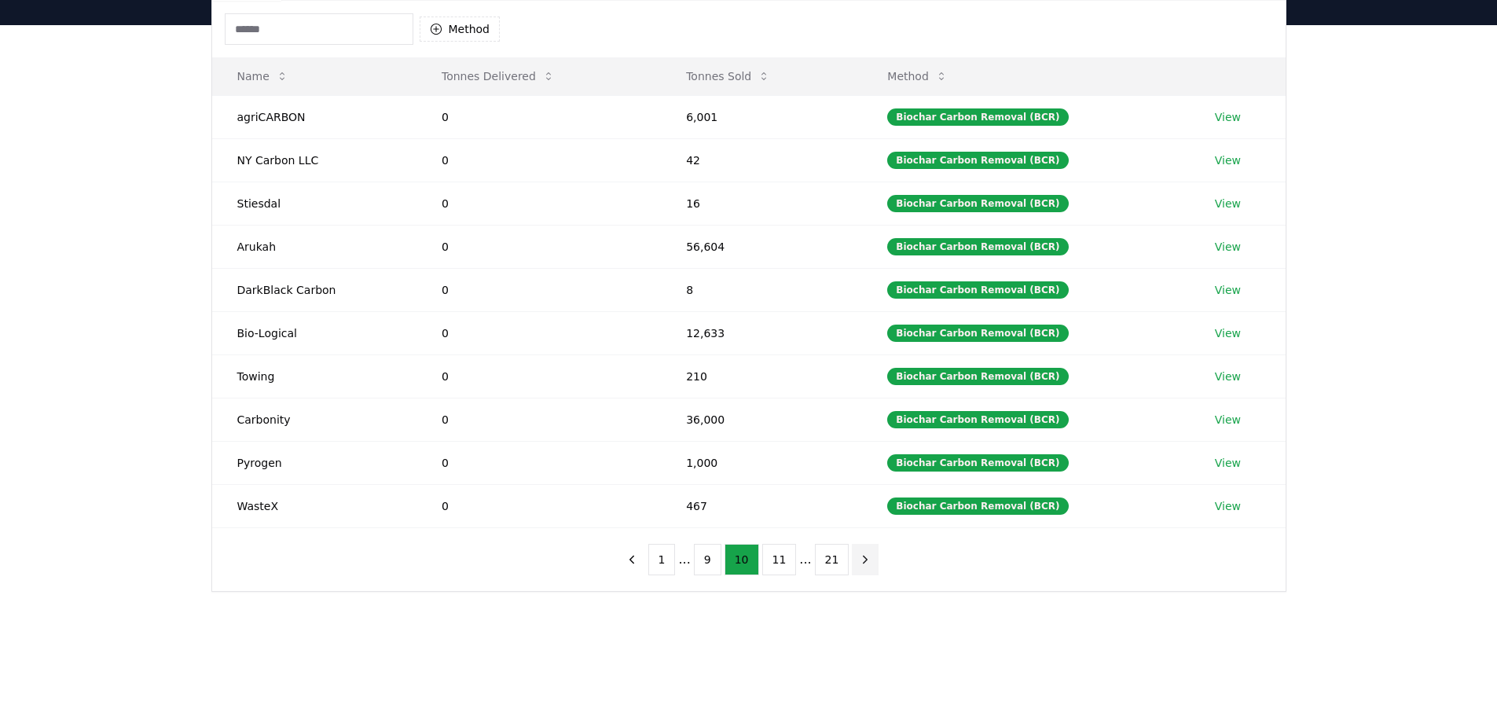
click at [858, 558] on icon "next page" at bounding box center [865, 559] width 14 height 14
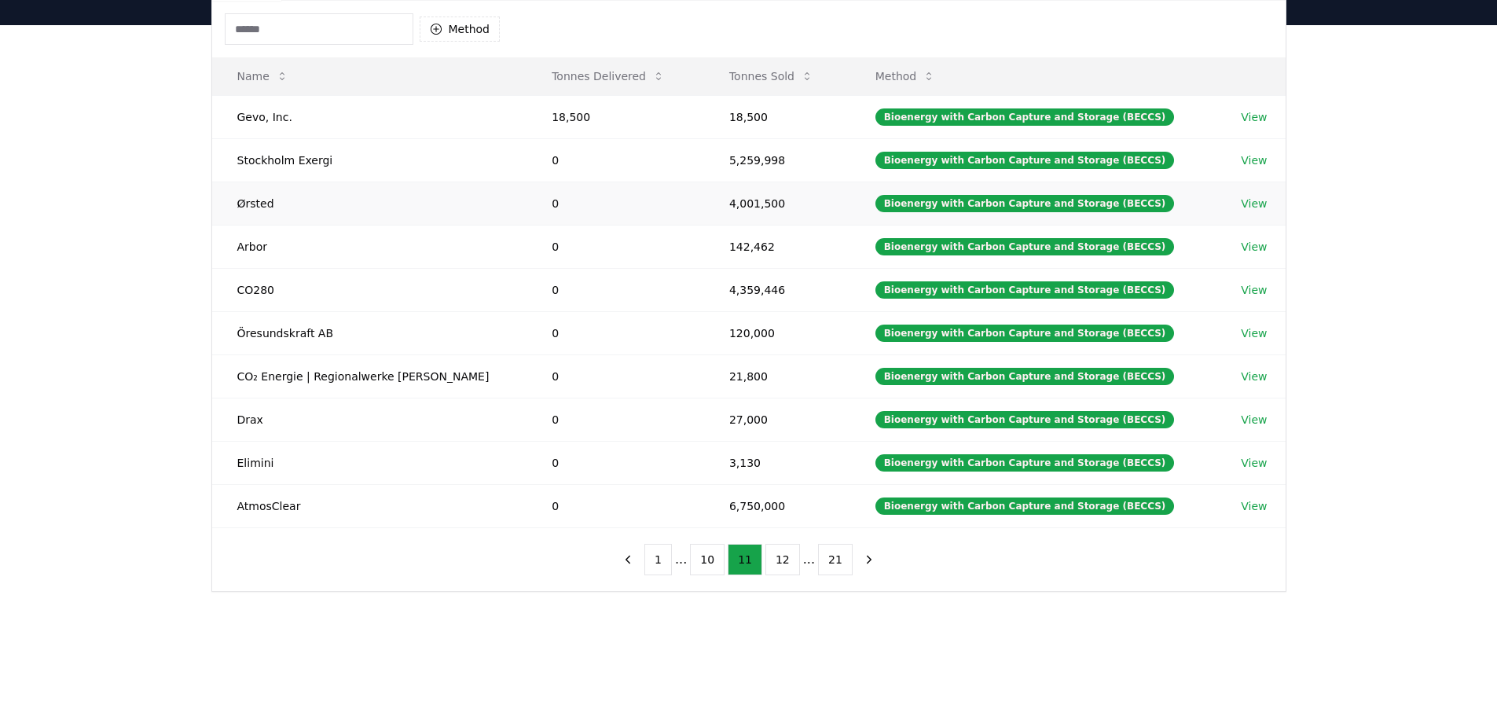
click at [1247, 202] on link "View" at bounding box center [1254, 204] width 26 height 16
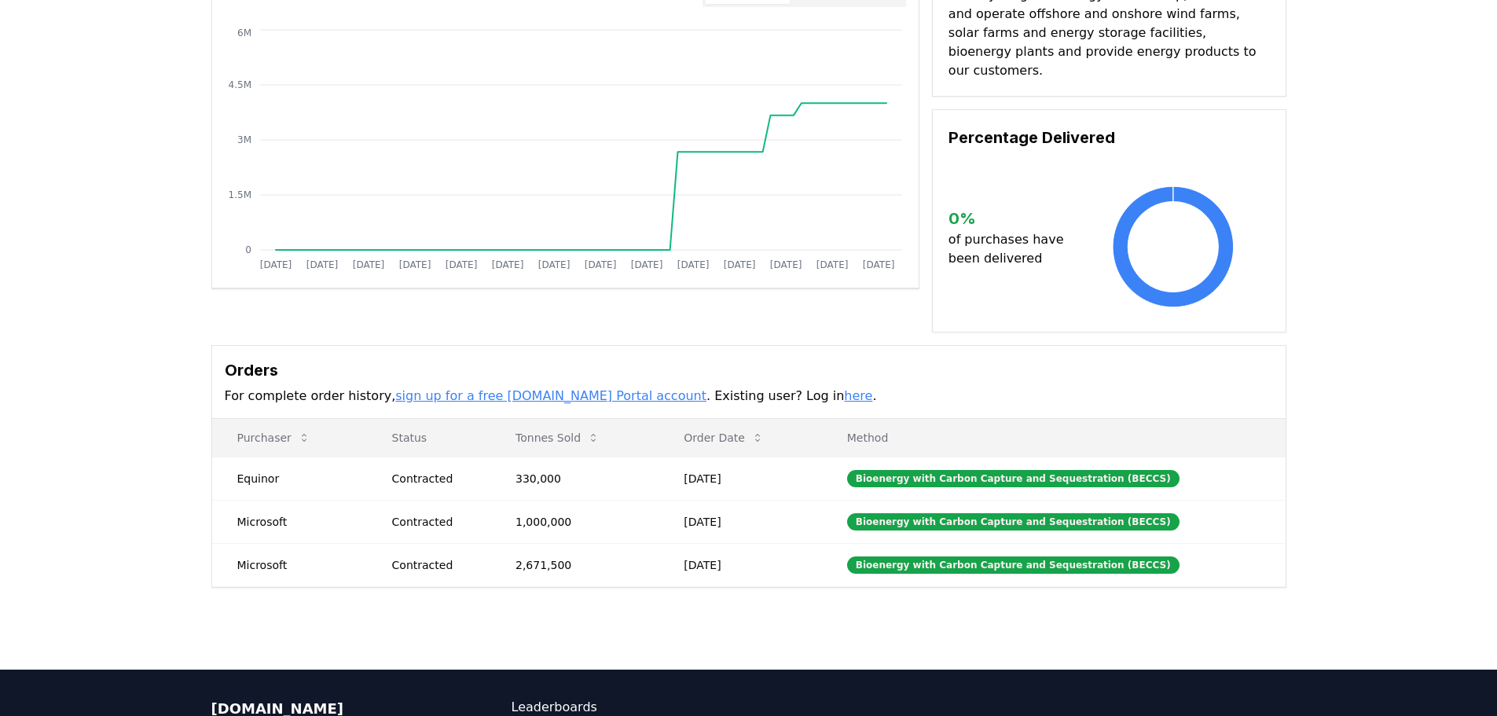
scroll to position [236, 0]
